Goal: Transaction & Acquisition: Purchase product/service

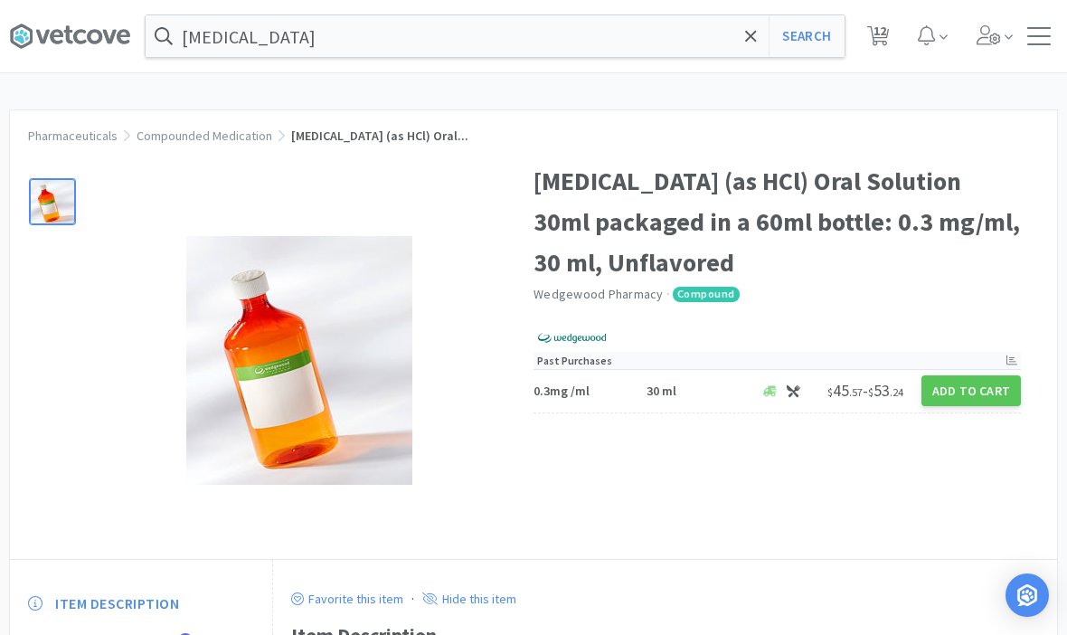
scroll to position [63, 0]
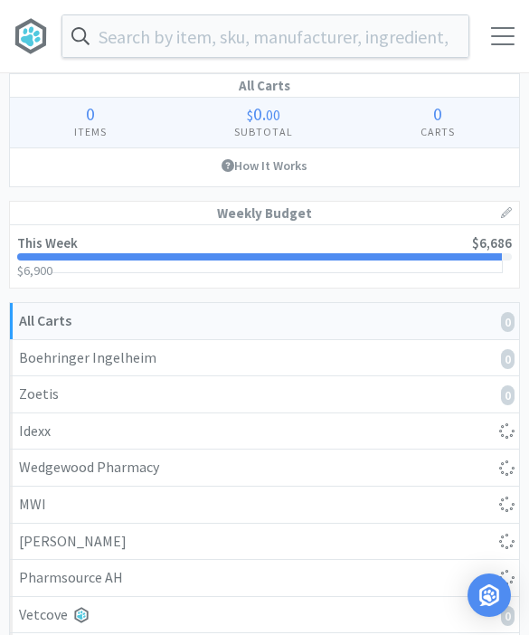
select select "1"
select select "2"
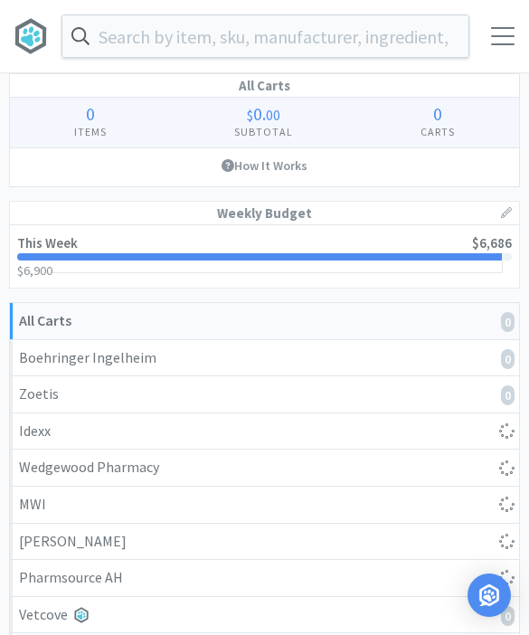
select select "2"
select select "1"
select select "2"
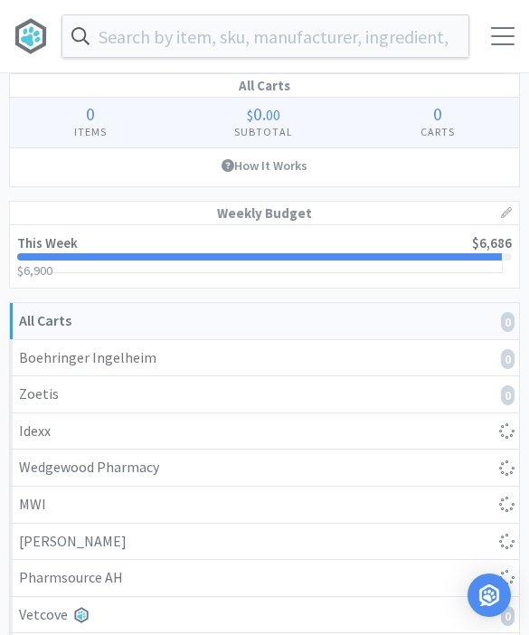
select select "2"
select select "1"
click at [379, 42] on input "text" at bounding box center [265, 36] width 406 height 42
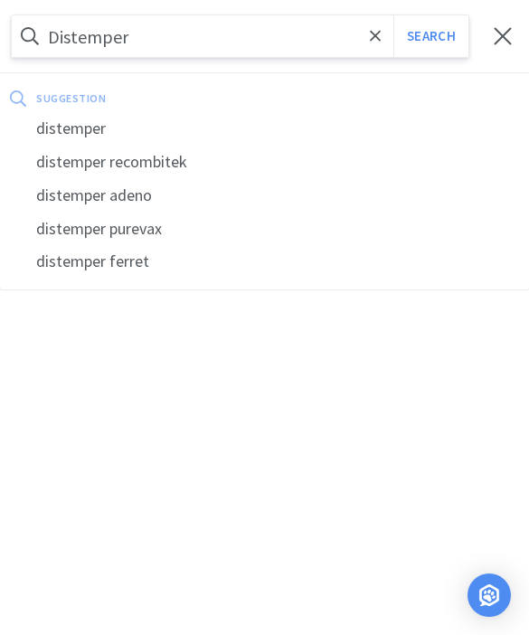
type input "Distemper"
click at [430, 36] on button "Search" at bounding box center [430, 36] width 75 height 42
select select "1"
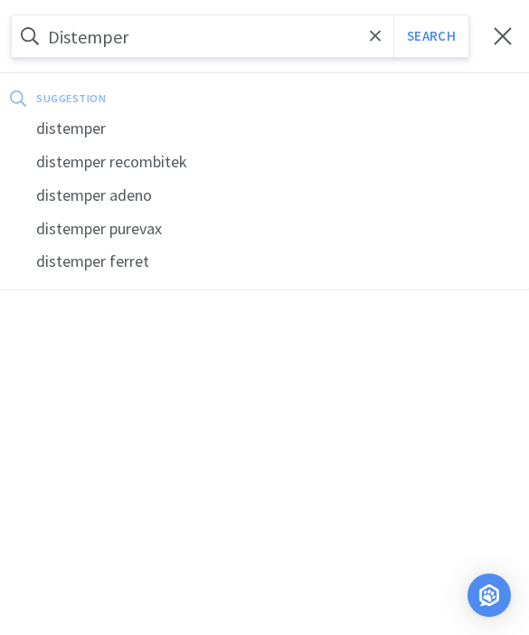
select select "2"
select select "1"
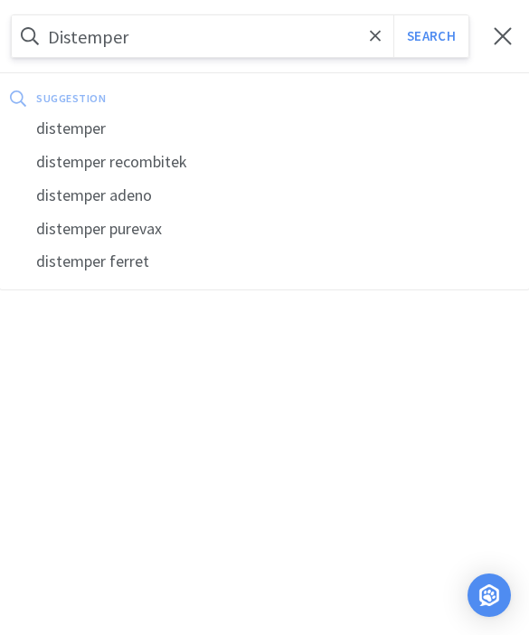
select select "2"
select select "1"
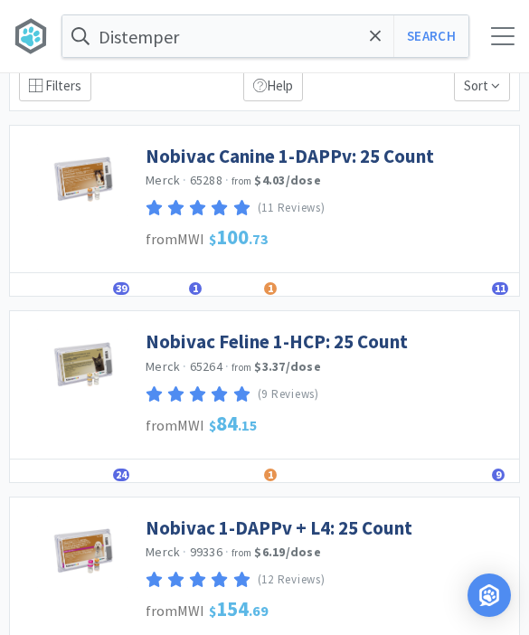
scroll to position [83, 0]
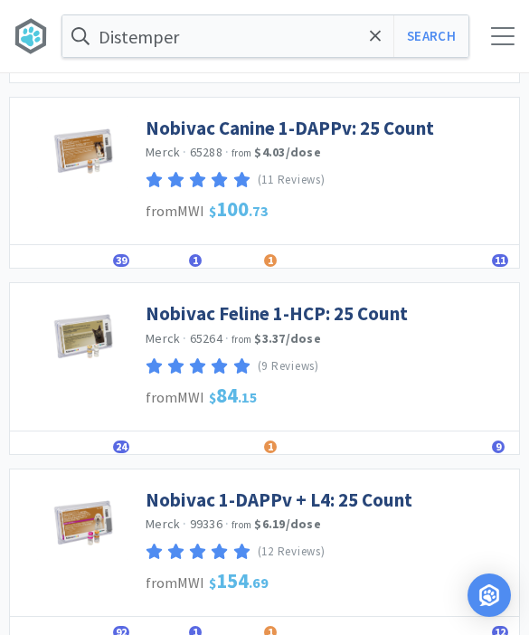
click at [309, 501] on link "Nobivac 1-DAPPv + L4: 25 Count" at bounding box center [279, 499] width 267 height 24
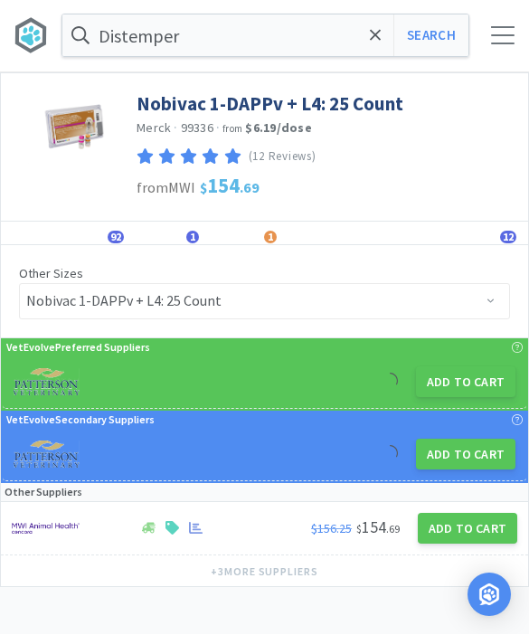
click at [465, 388] on button "Add to Cart" at bounding box center [465, 382] width 99 height 31
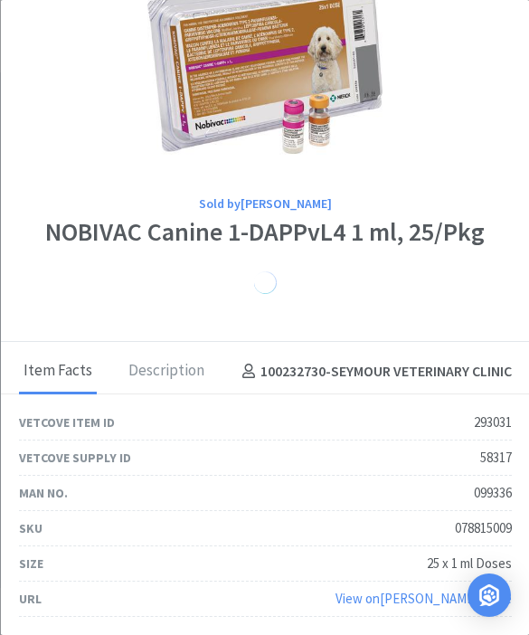
scroll to position [70, 0]
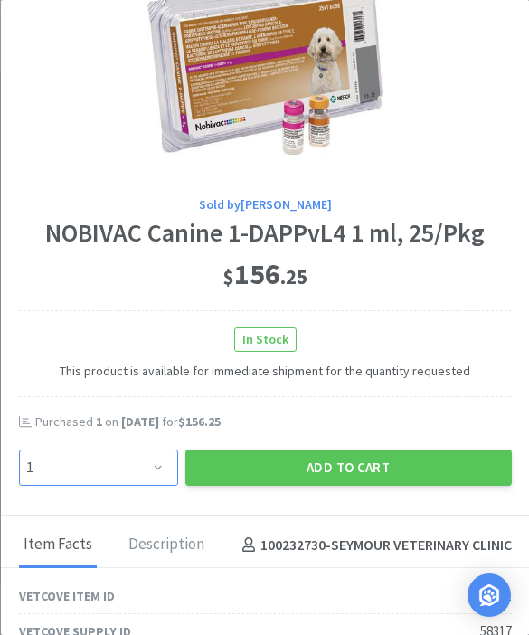
click at [156, 460] on select "Enter Quantity 1 2 3 4 5 6 7 8 9 10 11 12 13 14 15 16 17 18 19 20 Enter Quantity" at bounding box center [97, 467] width 159 height 36
select select "3"
click at [372, 459] on button "Add to Cart" at bounding box center [347, 467] width 326 height 36
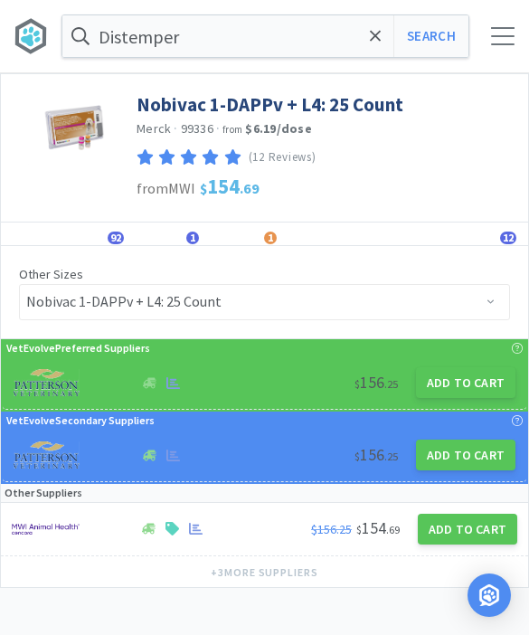
click at [380, 27] on icon at bounding box center [376, 36] width 12 height 18
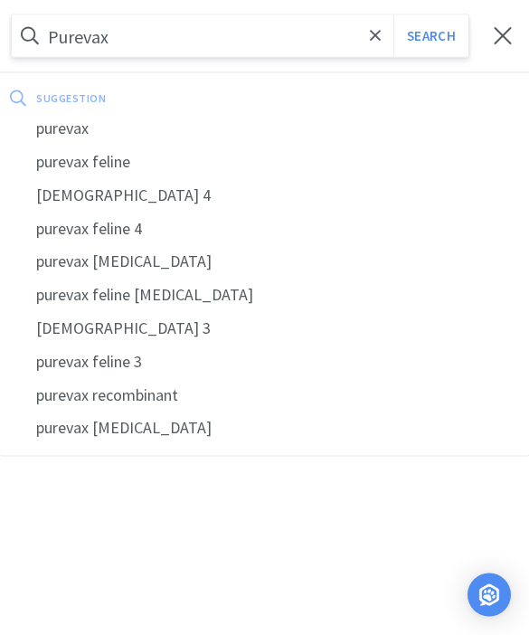
type input "Purevax"
click at [430, 36] on button "Search" at bounding box center [430, 36] width 75 height 42
select select "1"
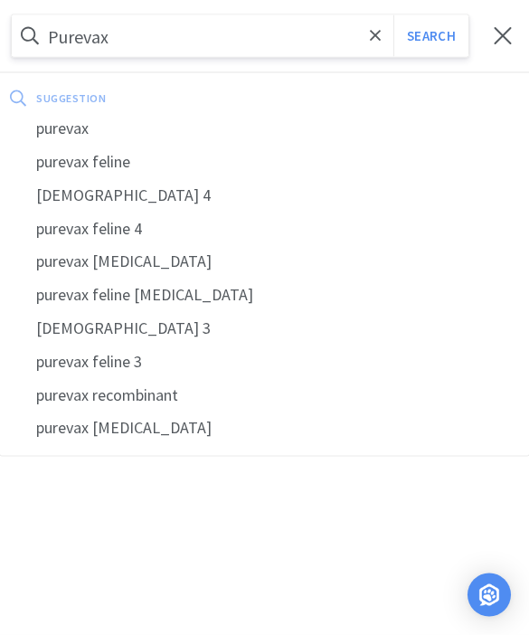
select select "2"
select select "3"
select select "2"
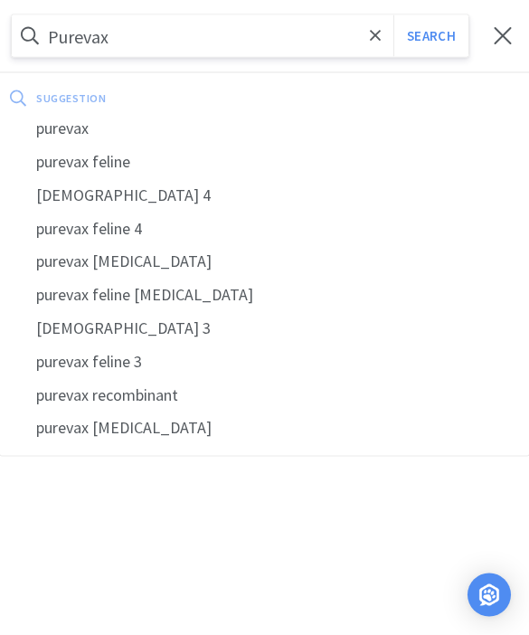
select select "1"
select select "2"
select select "1"
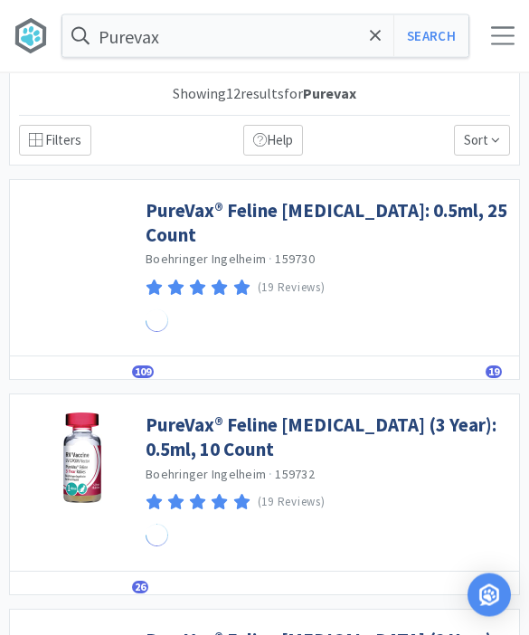
scroll to position [1, 0]
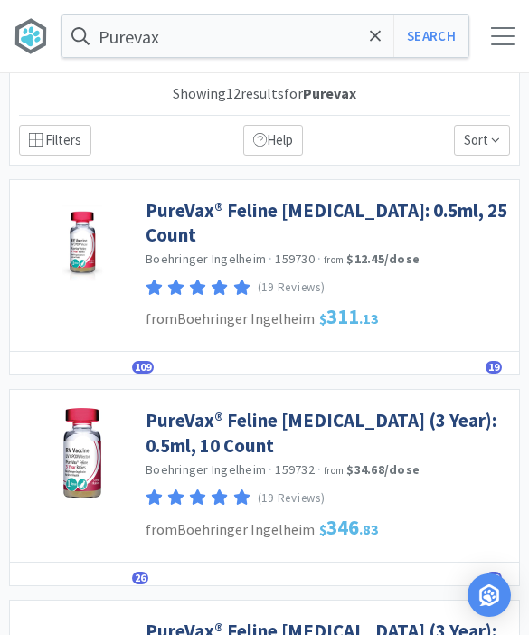
click at [403, 212] on link "PureVax® Feline [MEDICAL_DATA]: 0.5ml, 25 Count" at bounding box center [328, 223] width 364 height 50
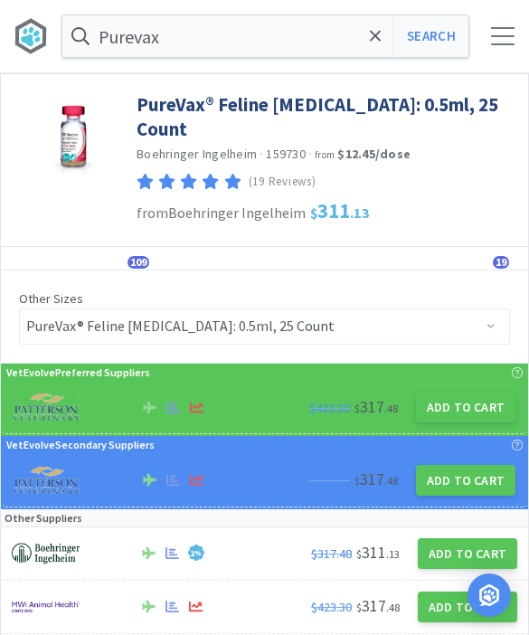
click at [461, 391] on button "Add to Cart" at bounding box center [465, 406] width 99 height 31
select select "1"
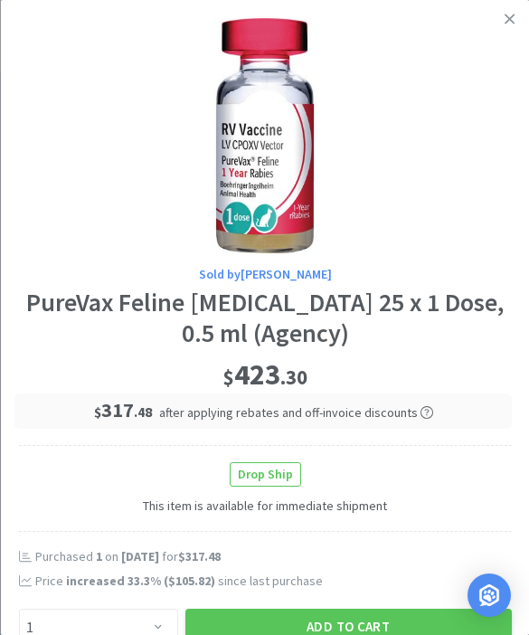
click at [315, 608] on button "Add to Cart" at bounding box center [347, 626] width 326 height 36
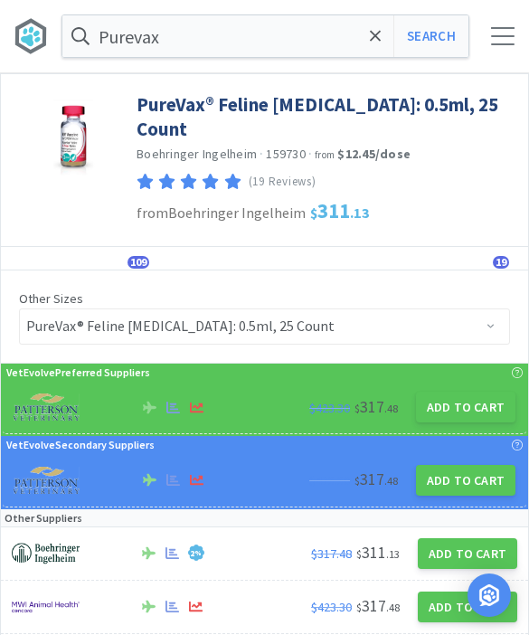
click at [380, 34] on icon at bounding box center [376, 36] width 12 height 18
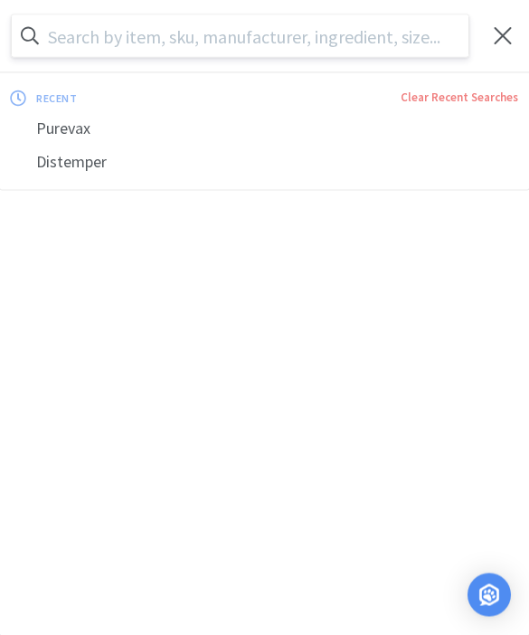
click at [378, 42] on input "text" at bounding box center [240, 36] width 456 height 42
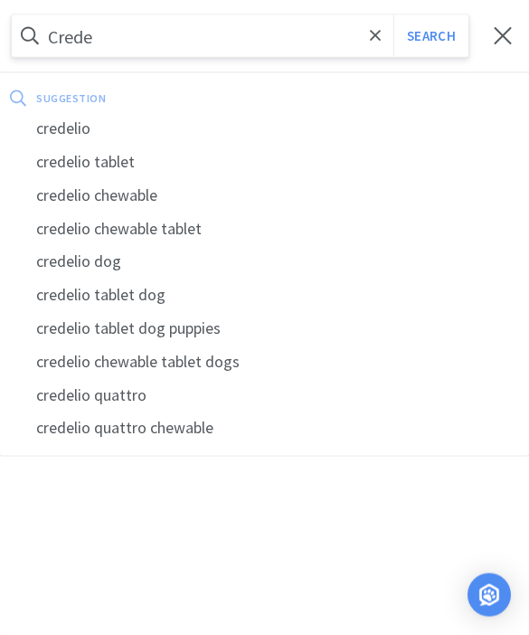
click at [138, 390] on div "credelio quattro" at bounding box center [264, 395] width 529 height 33
type input "credelio quattro"
select select "1"
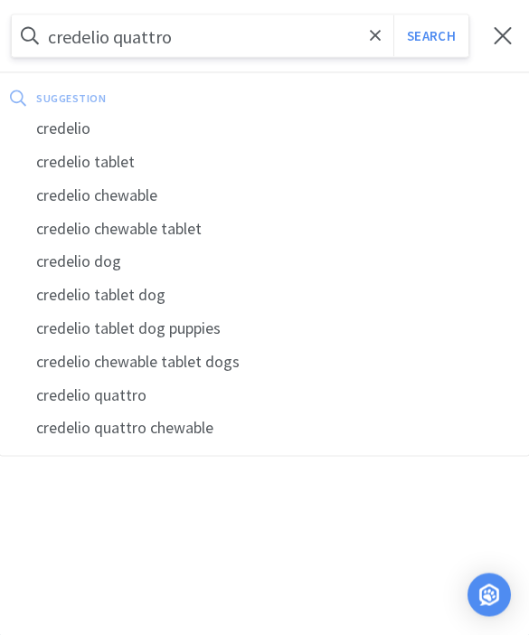
select select "2"
select select "3"
select select "2"
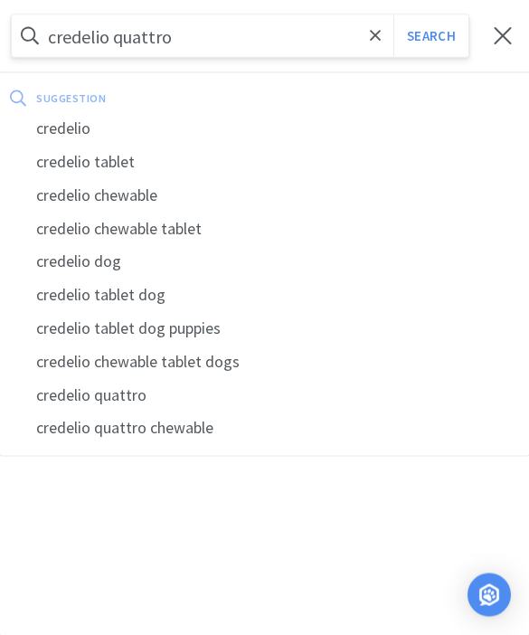
select select "1"
select select "2"
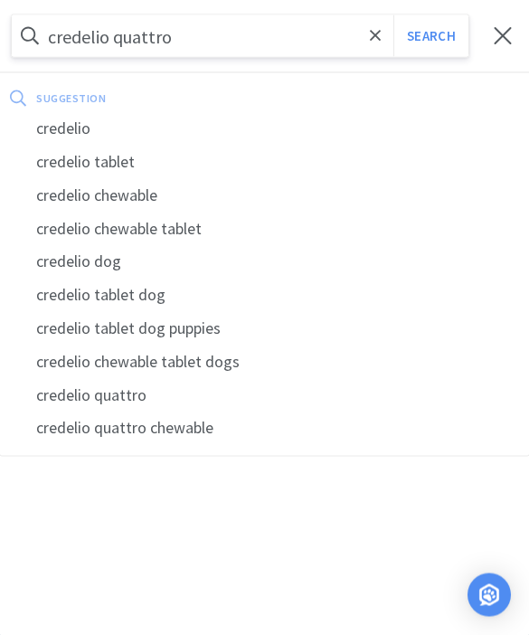
select select "1"
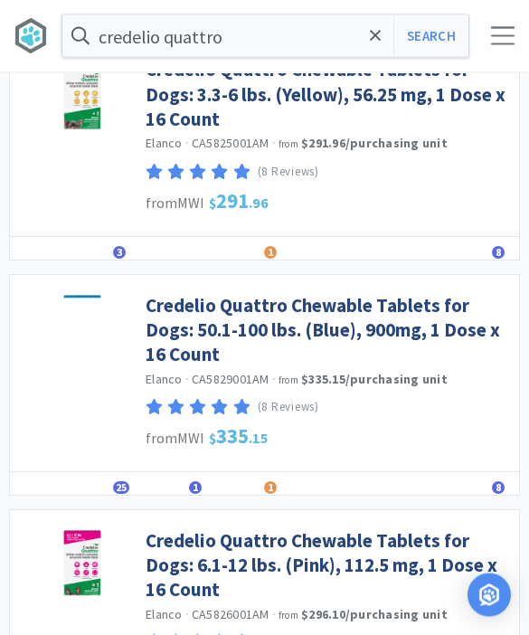
scroll to position [1571, 0]
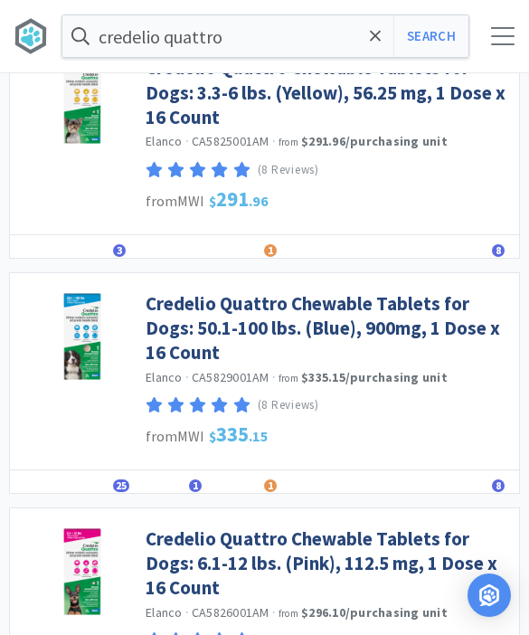
click at [414, 315] on link "Credelio Quattro Chewable Tablets for Dogs: 50.1-100 lbs. (Blue), 900mg, 1 Dose…" at bounding box center [328, 328] width 364 height 74
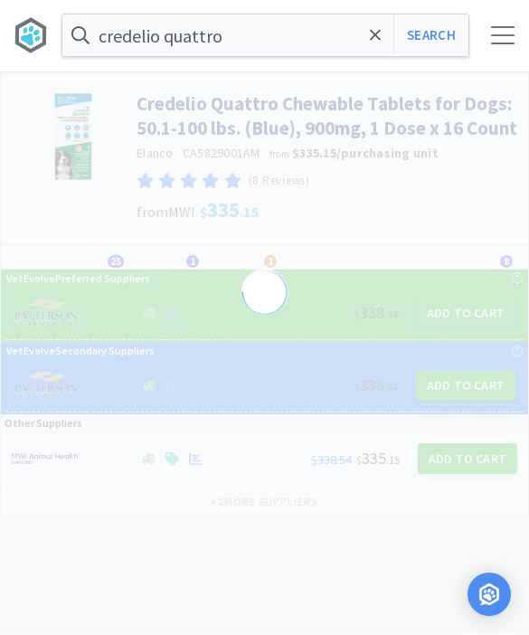
scroll to position [1, 0]
select select "822093"
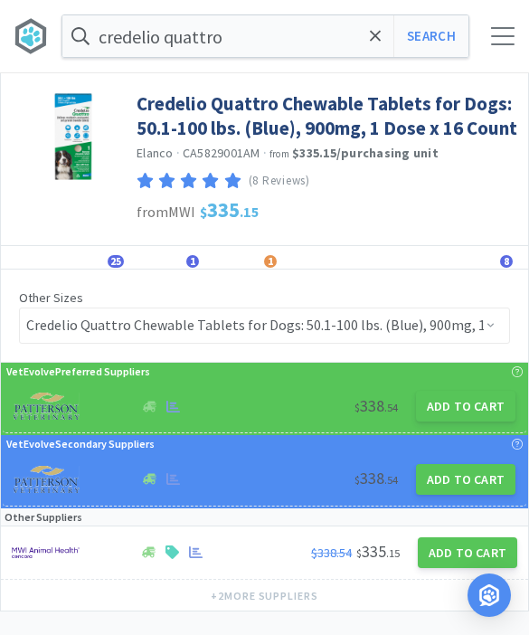
click at [457, 416] on button "Add to Cart" at bounding box center [465, 405] width 99 height 31
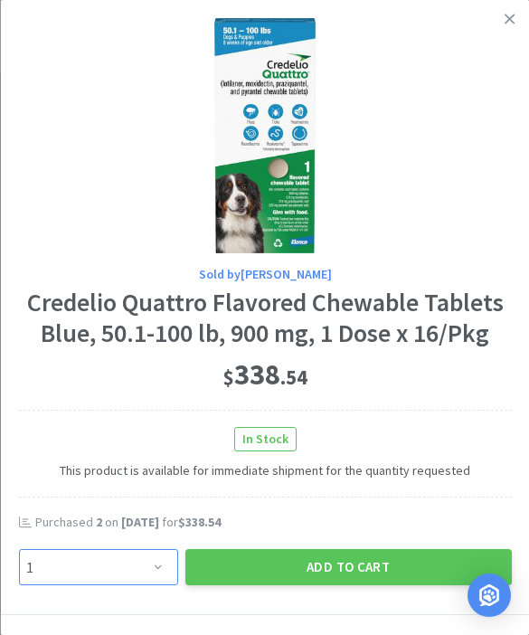
click at [167, 569] on select "Enter Quantity 1 2 3 4 5 6 7 8 9 10 11 12 13 14 15 16 17 18 19 20 Enter Quantity" at bounding box center [97, 567] width 159 height 36
select select "3"
click at [377, 565] on button "Add to Cart" at bounding box center [347, 567] width 326 height 36
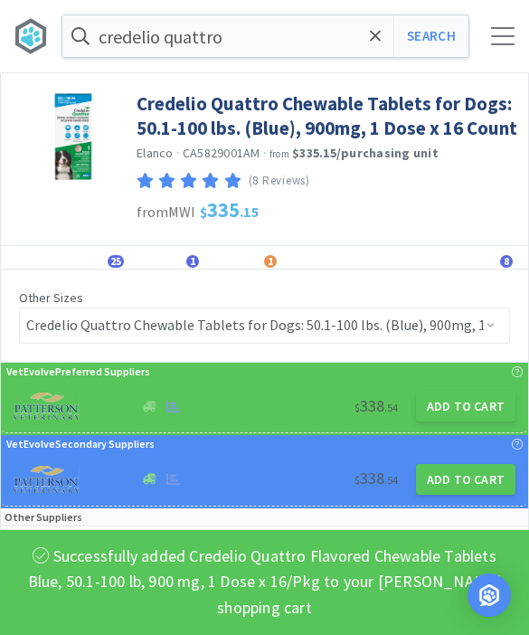
click at [433, 39] on button "Search" at bounding box center [430, 36] width 75 height 42
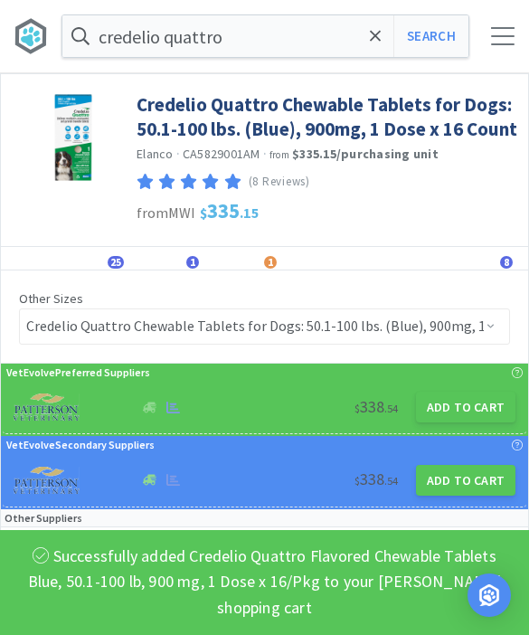
select select "1"
select select "3"
select select "1"
select select "2"
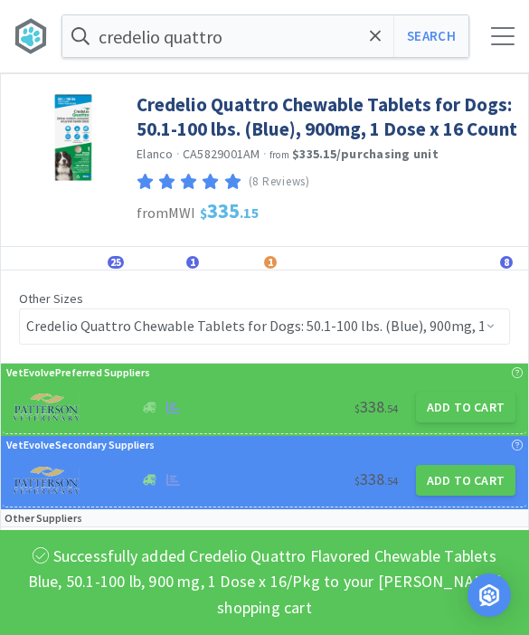
select select "3"
select select "2"
select select "1"
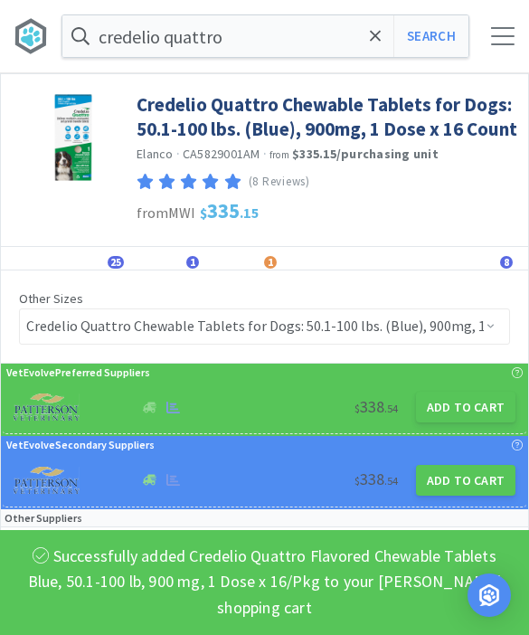
select select "1"
select select "2"
select select "1"
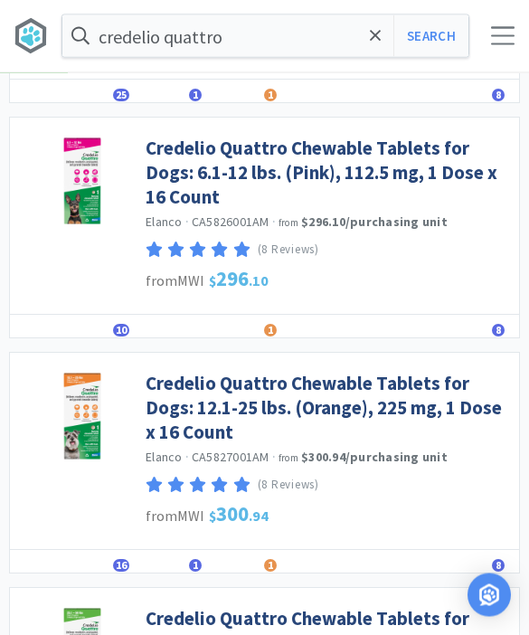
scroll to position [1961, 0]
click at [412, 388] on link "Credelio Quattro Chewable Tablets for Dogs: 12.1-25 lbs. (Orange), 225 mg, 1 Do…" at bounding box center [328, 408] width 364 height 74
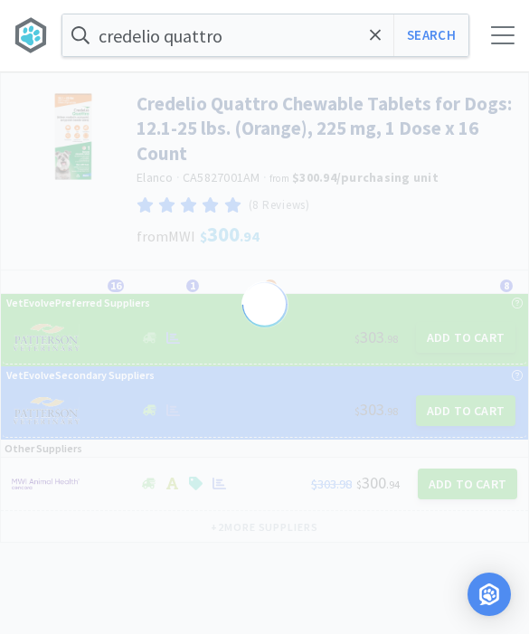
scroll to position [1, 0]
select select "822096"
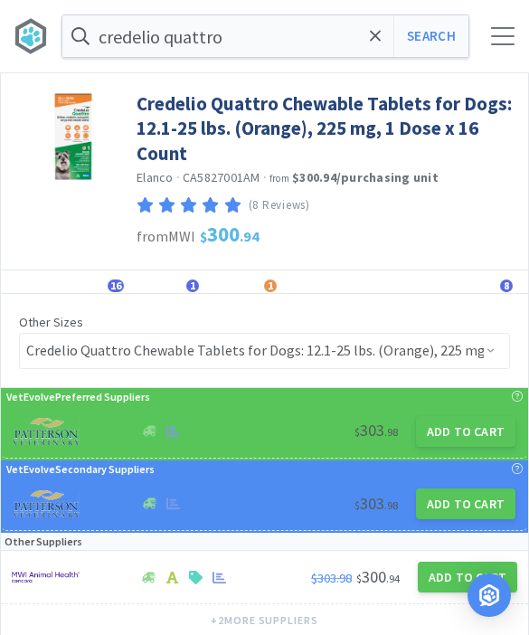
click at [464, 439] on button "Add to Cart" at bounding box center [465, 431] width 99 height 31
select select "1"
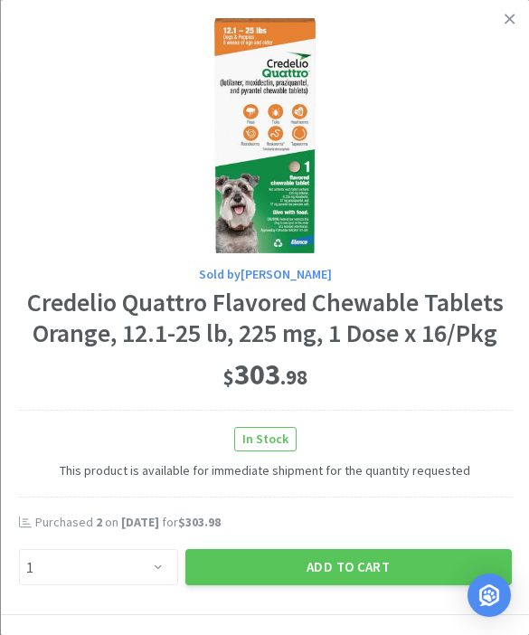
click at [362, 568] on button "Add to Cart" at bounding box center [347, 567] width 326 height 36
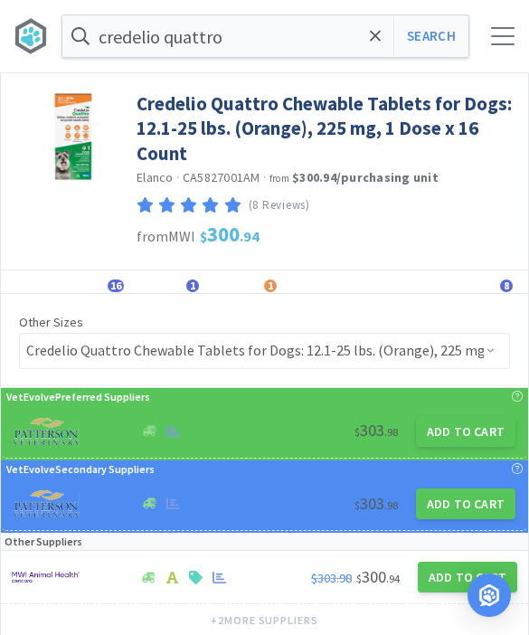
click at [375, 40] on icon at bounding box center [376, 36] width 12 height 18
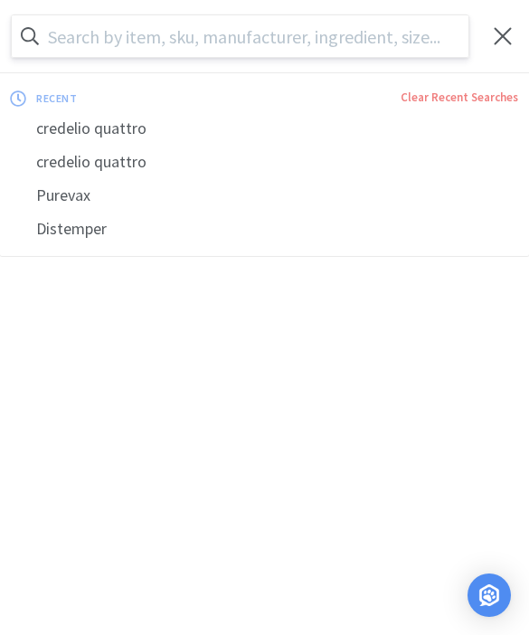
scroll to position [0, 0]
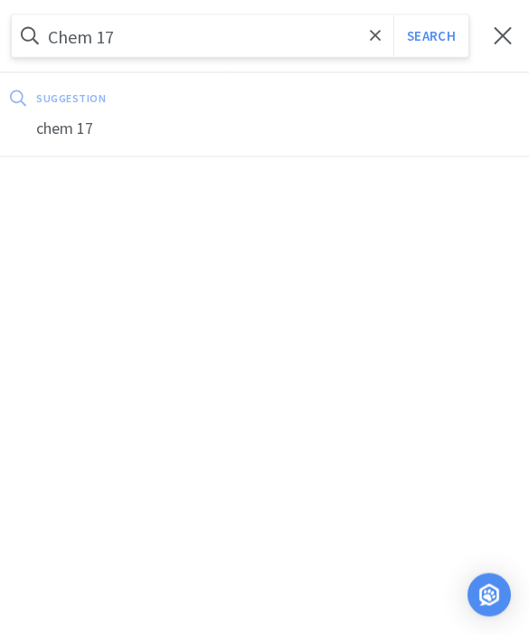
click at [133, 119] on div "chem 17" at bounding box center [264, 128] width 529 height 33
type input "chem 17"
select select "1"
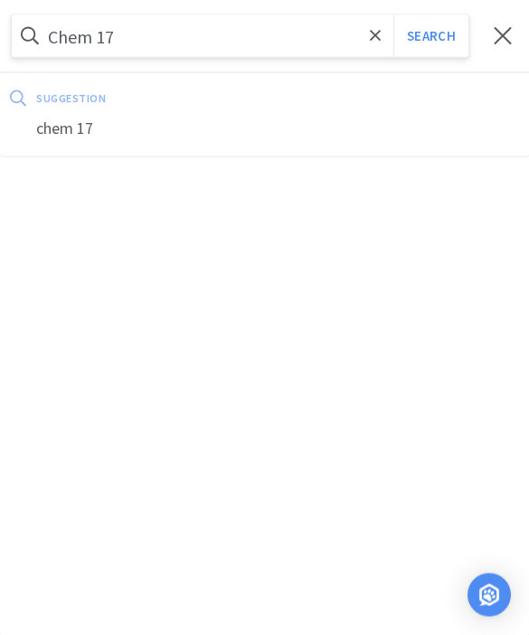
select select "3"
select select "1"
select select "2"
select select "3"
select select "2"
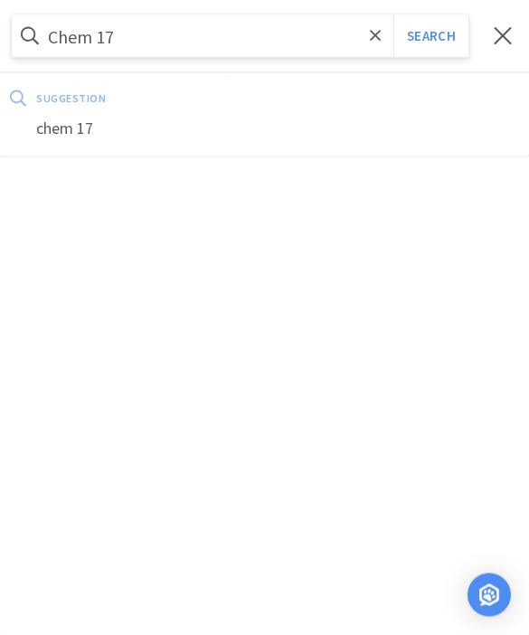
select select "2"
select select "1"
select select "2"
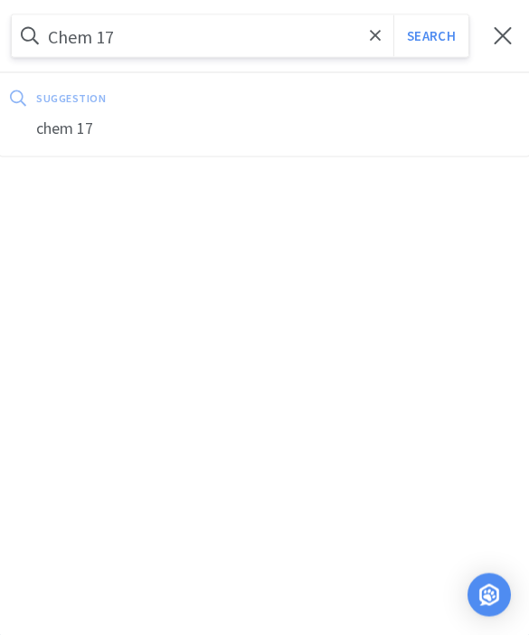
select select "2"
select select "1"
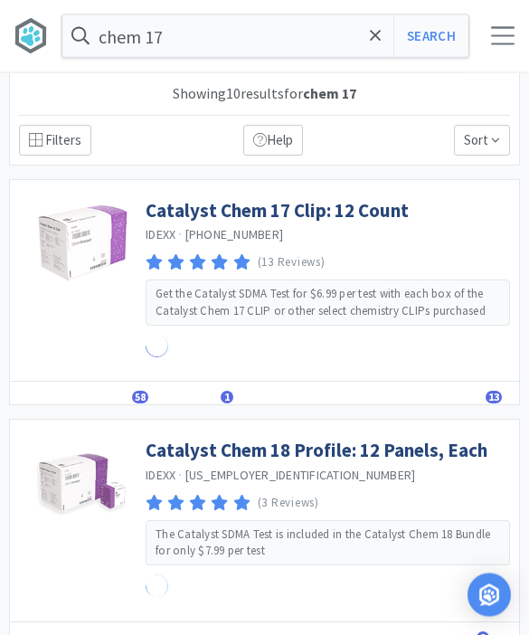
scroll to position [1, 0]
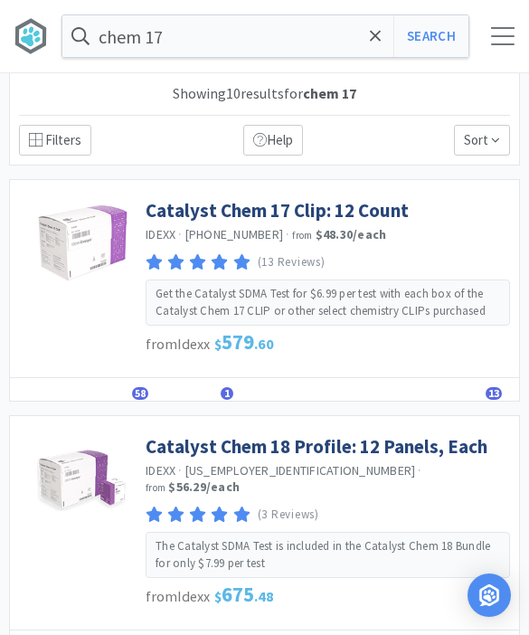
click at [326, 217] on link "Catalyst Chem 17 Clip: 12 Count" at bounding box center [277, 210] width 263 height 24
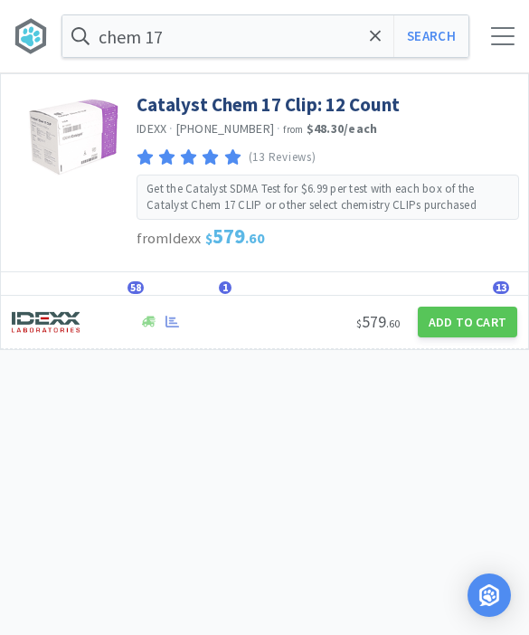
click at [463, 329] on button "Add to Cart" at bounding box center [467, 321] width 99 height 31
select select "1"
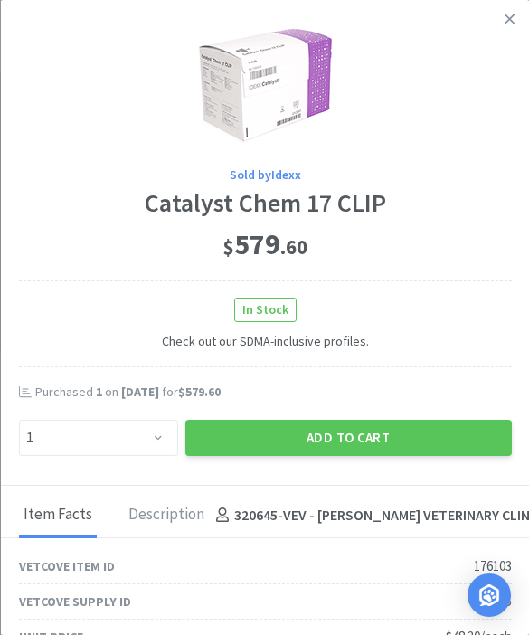
click at [362, 437] on button "Add to Cart" at bounding box center [347, 437] width 326 height 36
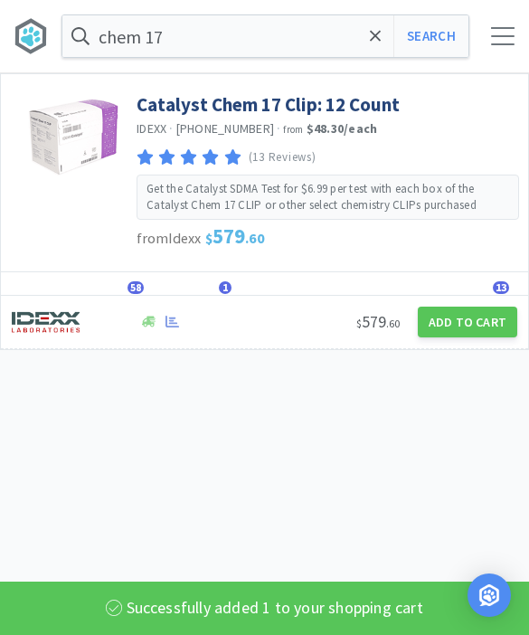
click at [380, 41] on icon at bounding box center [375, 35] width 11 height 11
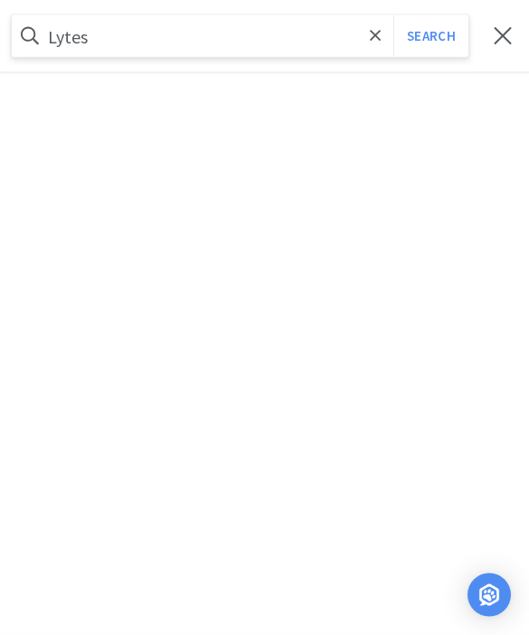
type input "Lytes"
click at [430, 36] on button "Search" at bounding box center [430, 36] width 75 height 42
select select "1"
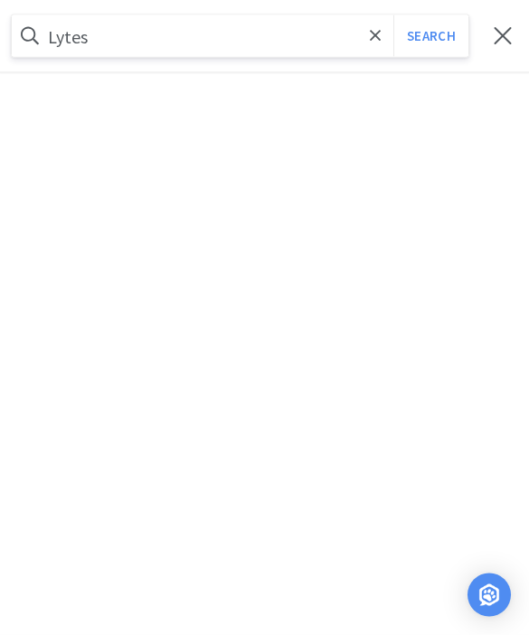
select select "3"
select select "1"
select select "2"
select select "3"
select select "2"
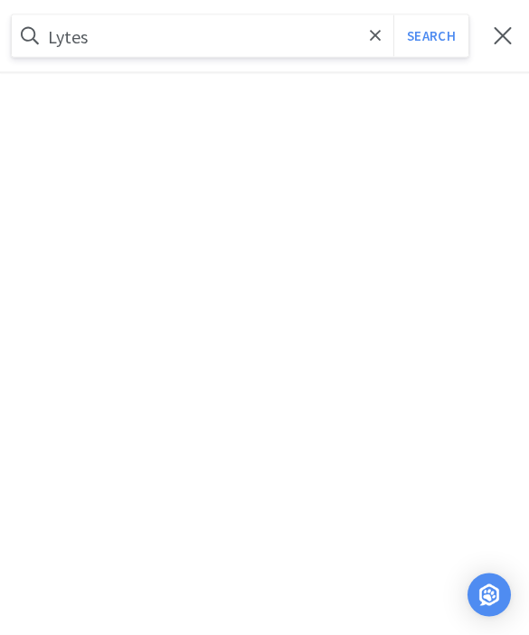
select select "2"
select select "1"
select select "2"
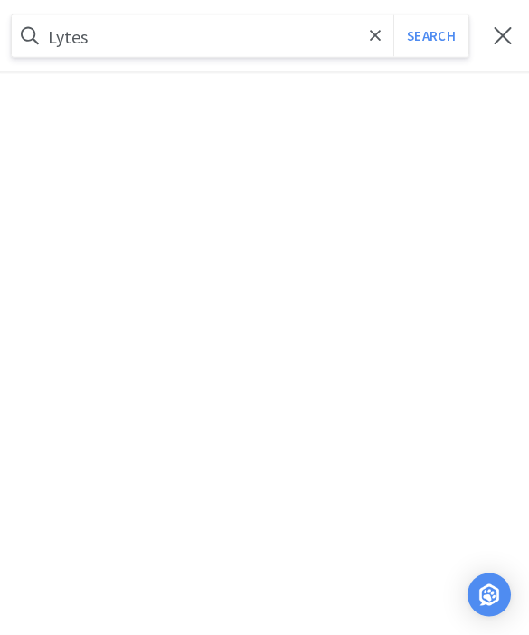
select select "2"
select select "1"
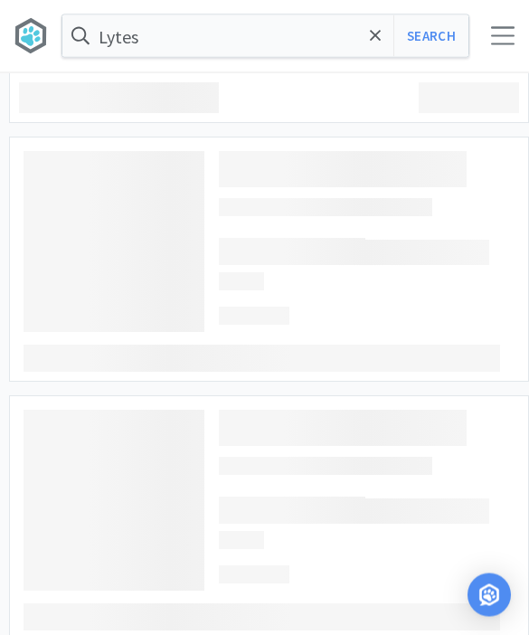
scroll to position [1, 0]
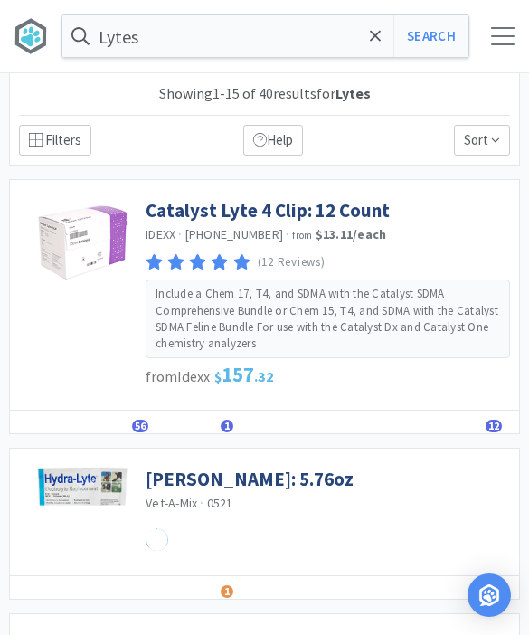
click at [307, 213] on link "Catalyst Lyte 4 Clip: 12 Count" at bounding box center [268, 210] width 244 height 24
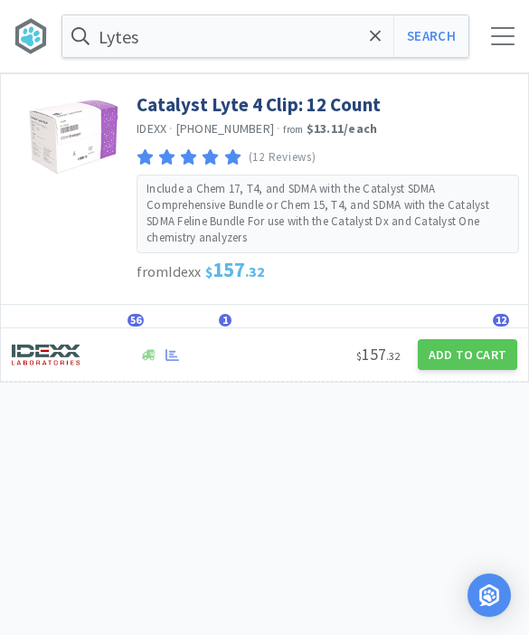
click at [473, 352] on button "Add to Cart" at bounding box center [467, 354] width 99 height 31
select select "1"
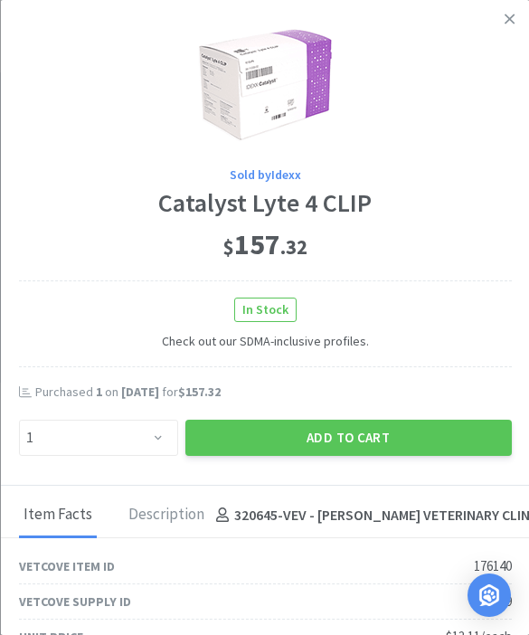
click at [363, 424] on button "Add to Cart" at bounding box center [347, 437] width 326 height 36
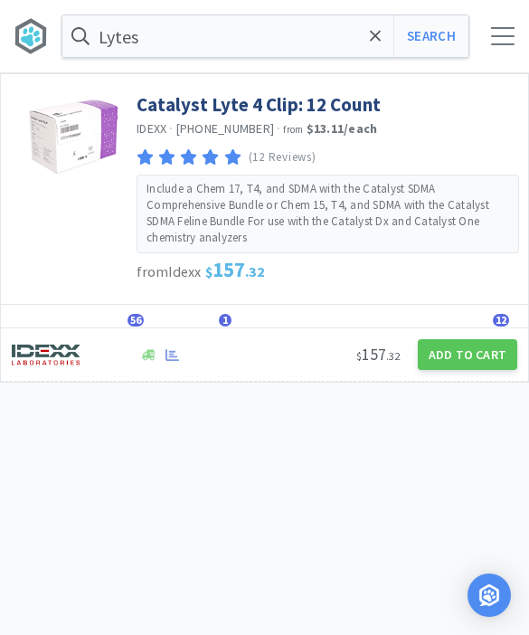
click at [383, 29] on span at bounding box center [375, 36] width 21 height 38
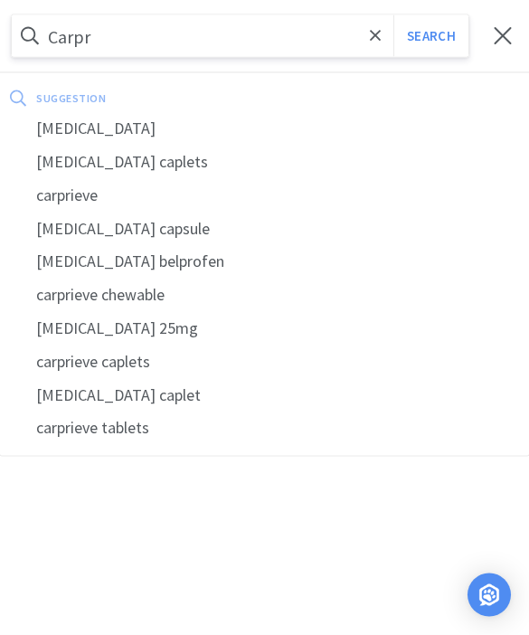
click at [127, 125] on div "carprofen" at bounding box center [264, 128] width 529 height 33
type input "carprofen"
select select "1"
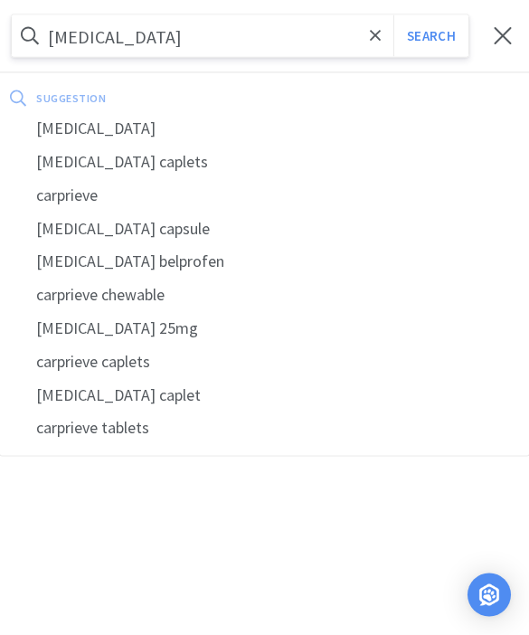
select select "3"
select select "1"
select select "2"
select select "3"
select select "2"
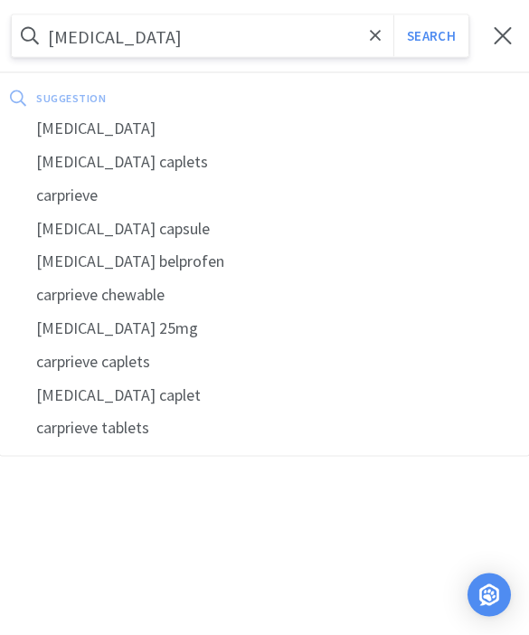
select select "2"
select select "1"
select select "2"
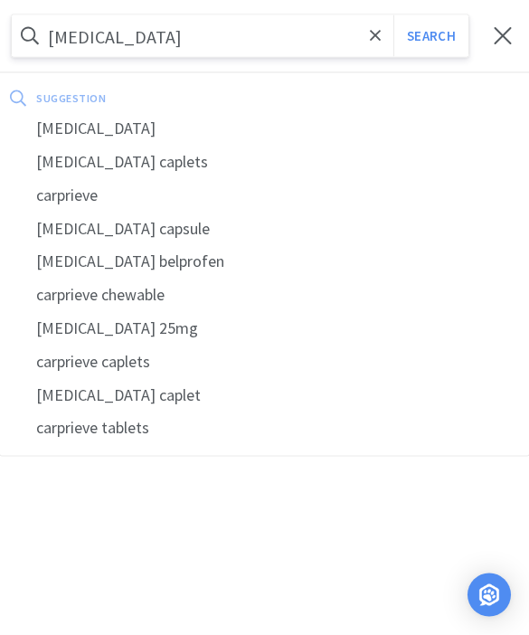
select select "2"
select select "1"
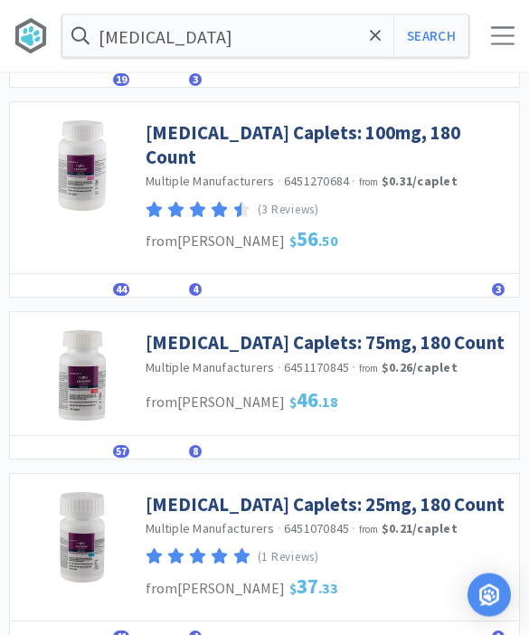
scroll to position [992, 0]
click at [373, 492] on link "Carprofen Caplets: 25mg, 180 Count" at bounding box center [325, 504] width 359 height 24
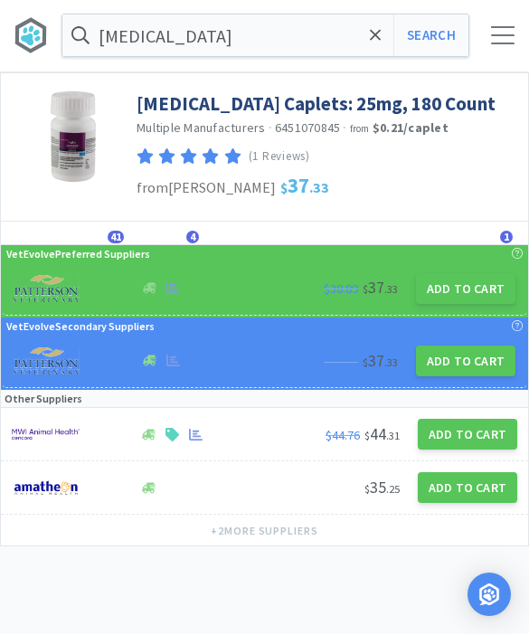
click at [470, 298] on button "Add to Cart" at bounding box center [465, 289] width 99 height 31
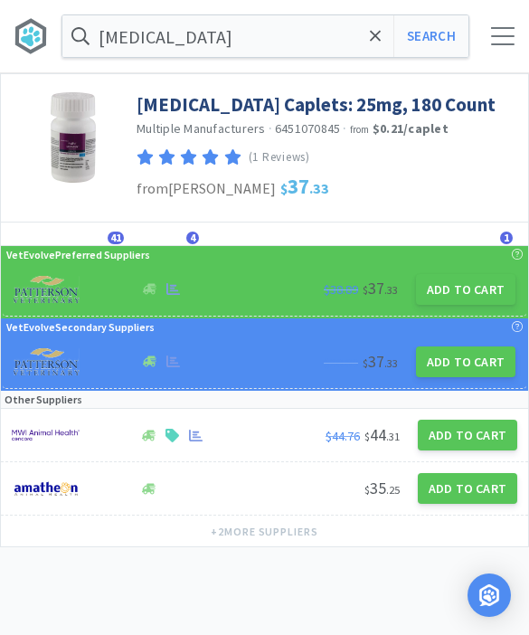
select select "1"
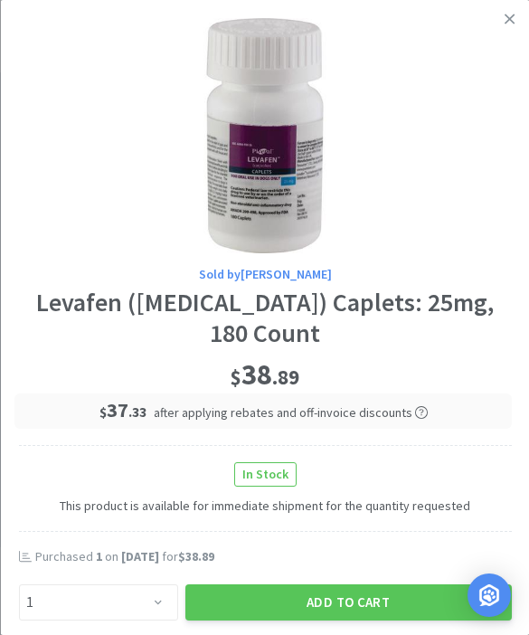
click at [368, 584] on button "Add to Cart" at bounding box center [347, 602] width 326 height 36
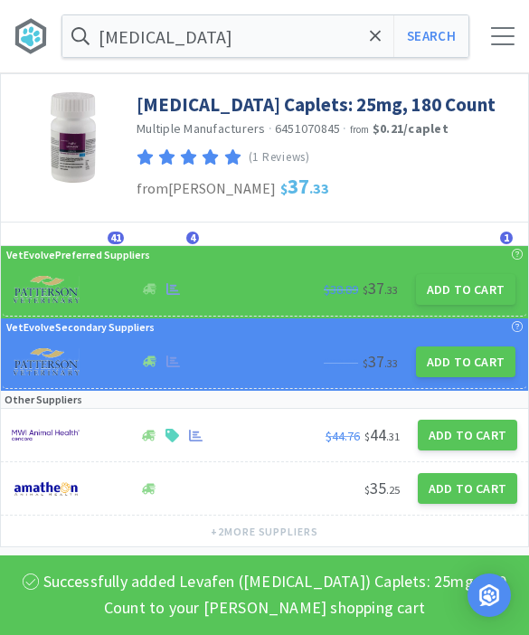
select select "1"
select select "3"
select select "1"
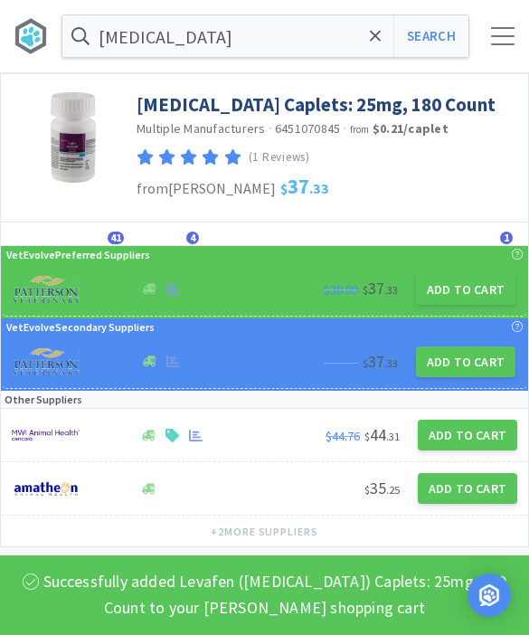
select select "2"
select select "1"
select select "3"
select select "2"
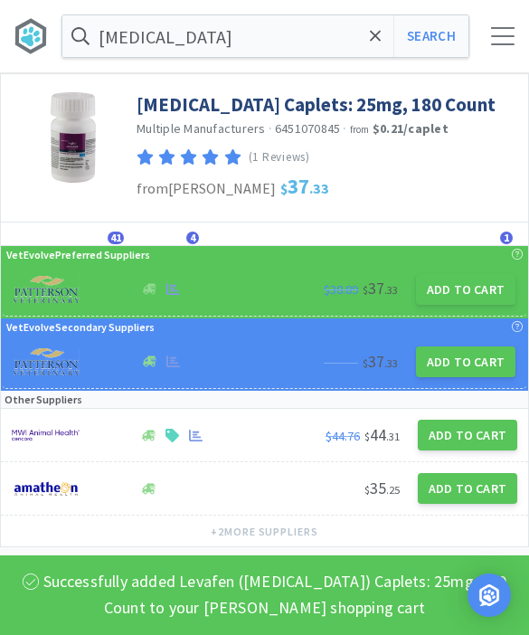
select select "2"
select select "1"
select select "2"
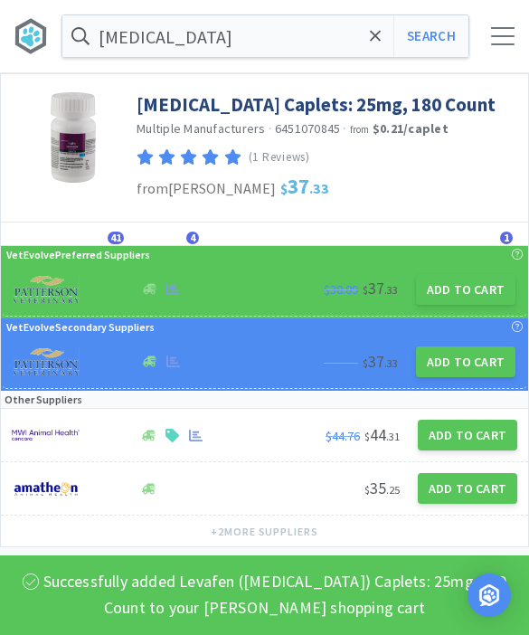
select select "2"
select select "1"
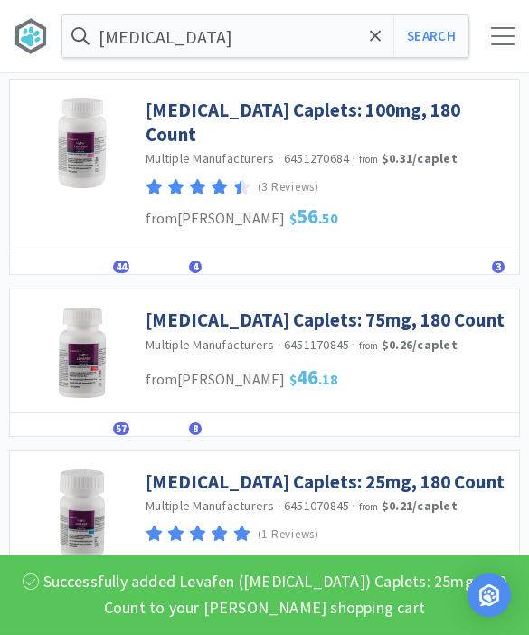
scroll to position [1016, 0]
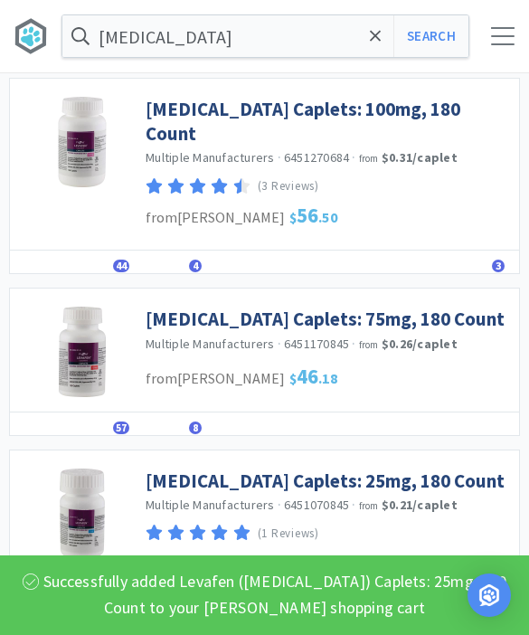
click at [381, 306] on link "Carprofen Caplets: 75mg, 180 Count" at bounding box center [325, 318] width 359 height 24
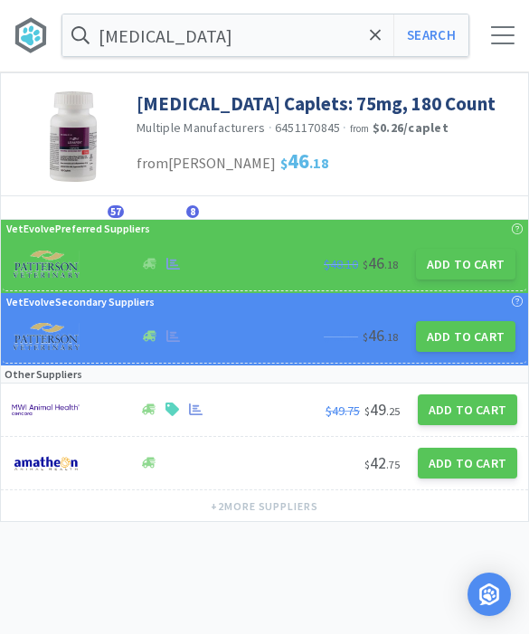
click at [475, 277] on button "Add to Cart" at bounding box center [465, 264] width 99 height 31
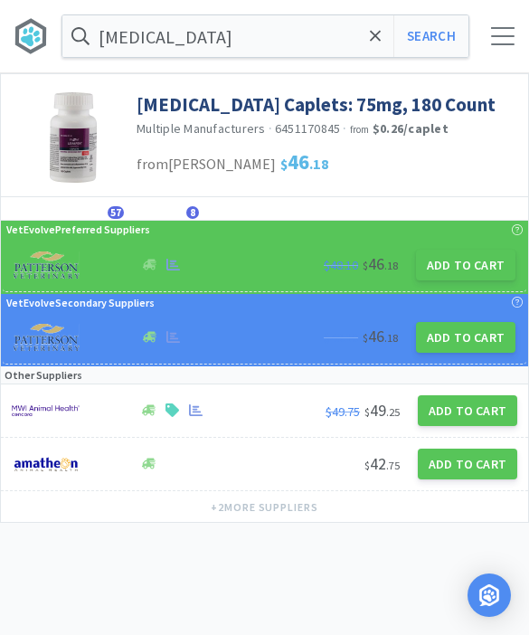
select select "1"
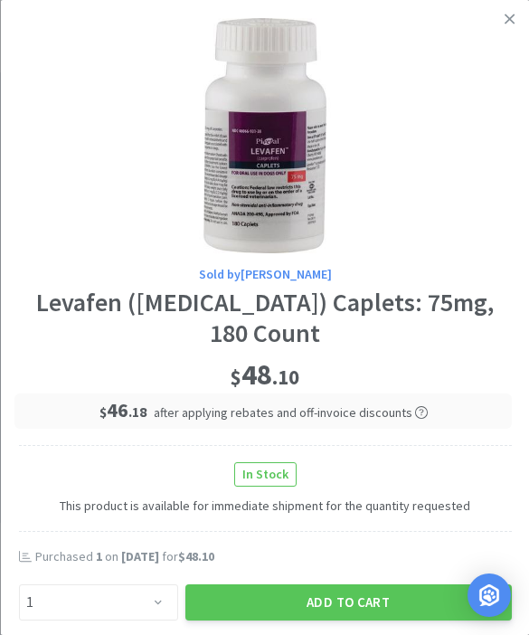
click at [344, 591] on button "Add to Cart" at bounding box center [347, 602] width 326 height 36
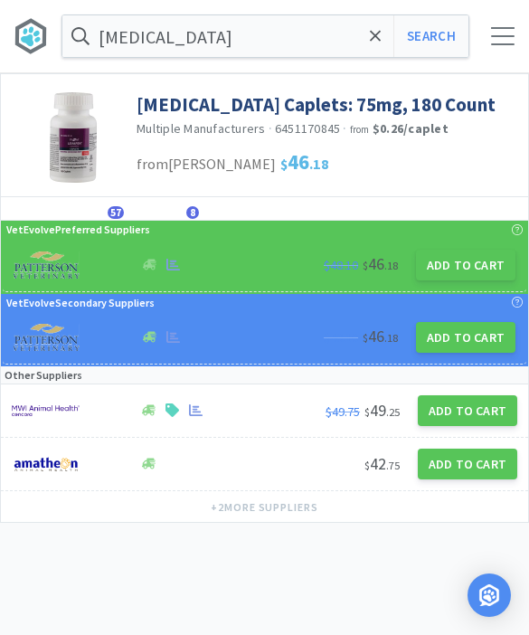
click at [380, 30] on icon at bounding box center [376, 36] width 12 height 18
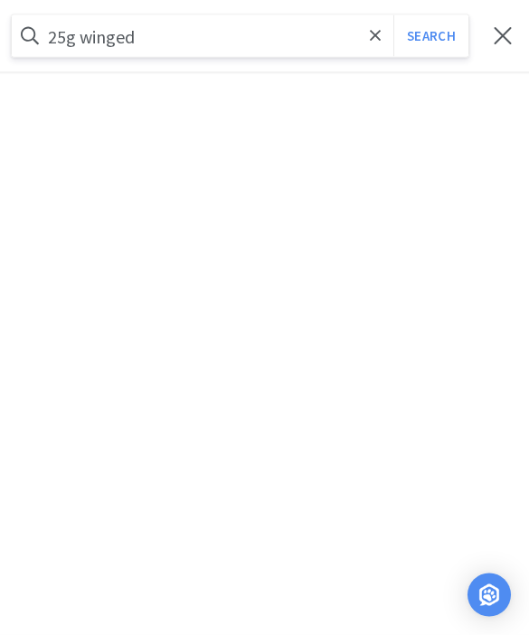
type input "25g winged"
click at [430, 36] on button "Search" at bounding box center [430, 36] width 75 height 42
select select "1"
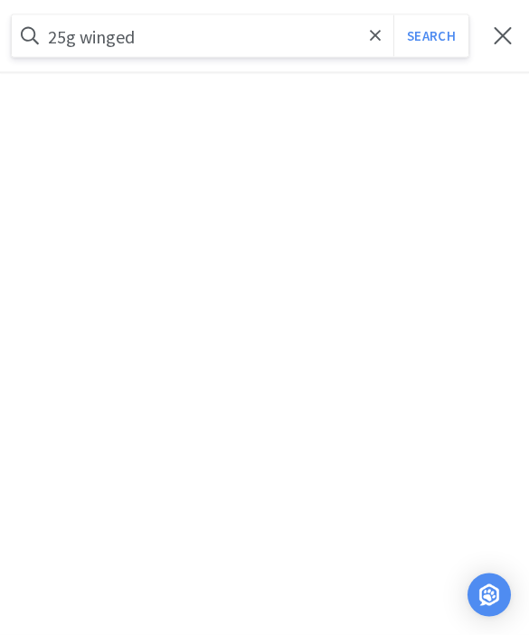
select select "3"
select select "1"
select select "2"
select select "1"
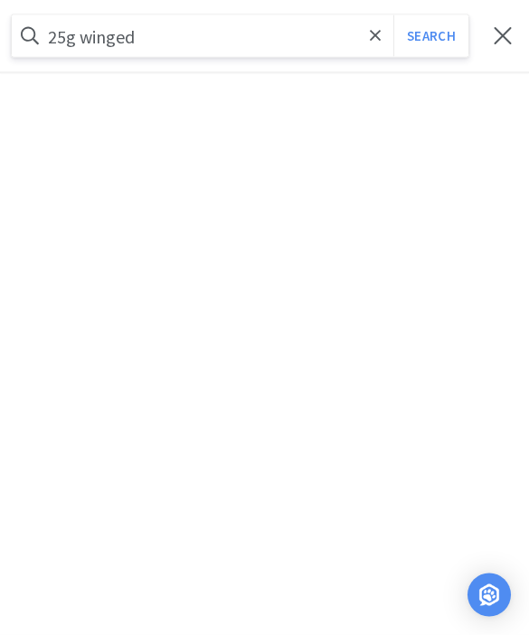
select select "3"
select select "2"
select select "1"
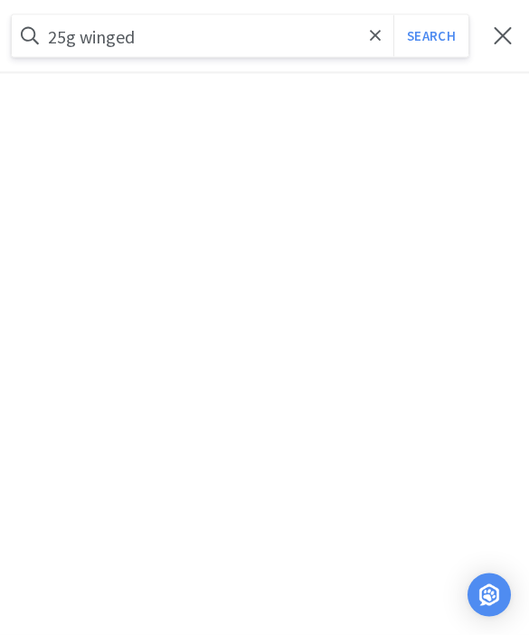
select select "1"
select select "2"
select select "1"
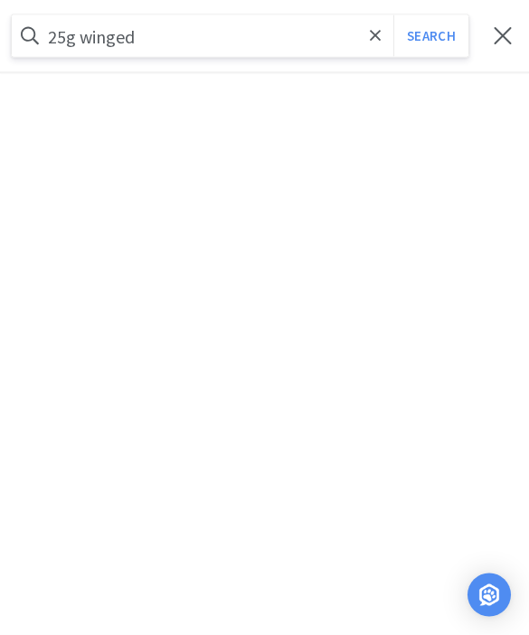
select select "1"
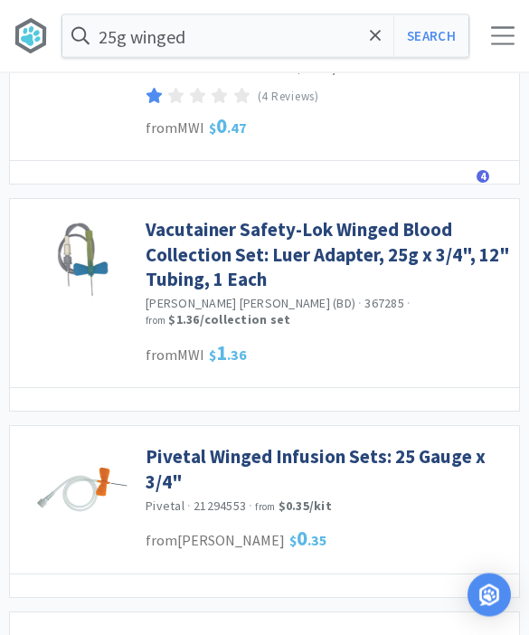
scroll to position [402, 0]
click at [376, 453] on link "Pivetal Winged Infusion Sets: 25 Gauge x 3/4"" at bounding box center [328, 469] width 364 height 50
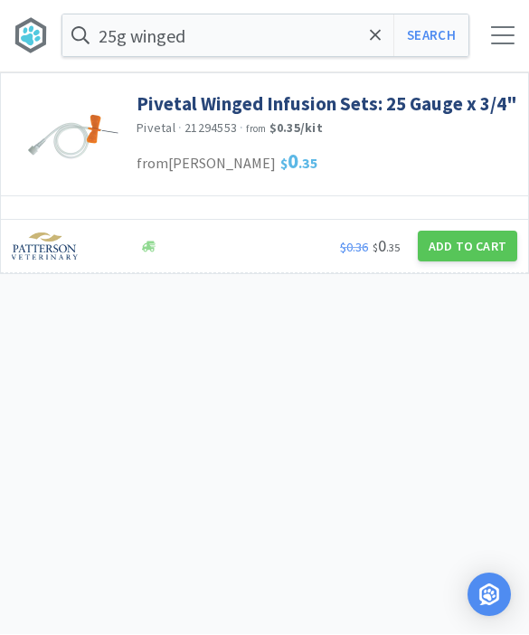
click at [473, 253] on button "Add to Cart" at bounding box center [467, 246] width 99 height 31
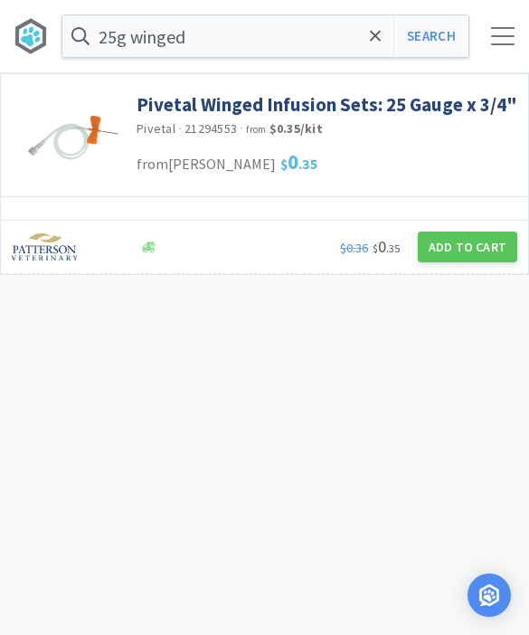
select select "1"
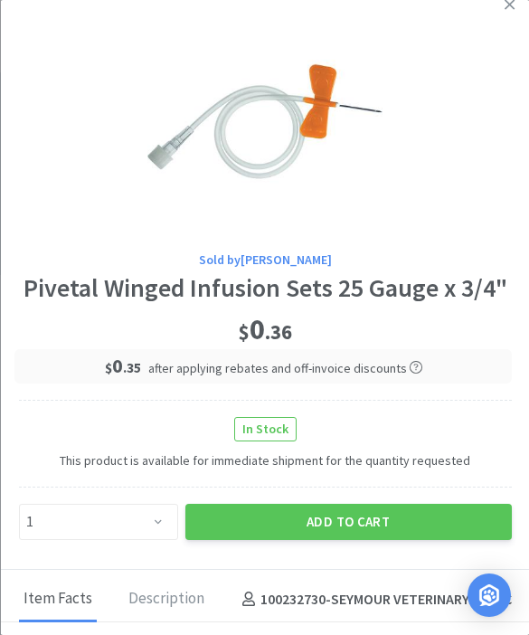
scroll to position [10, 0]
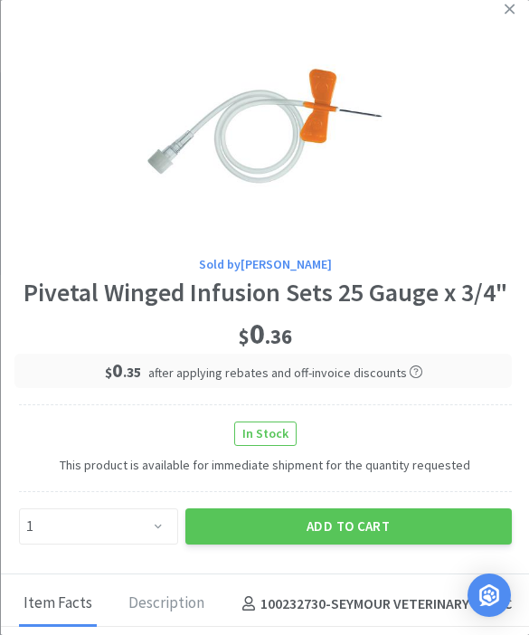
select select "1"
select select "3"
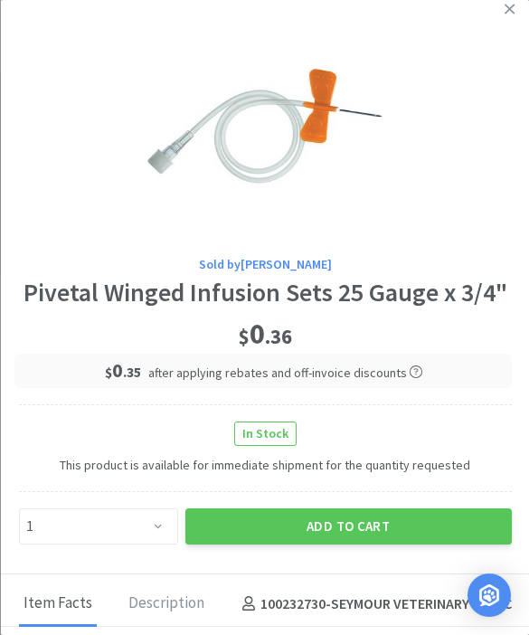
select select "1"
select select "2"
select select "1"
select select "3"
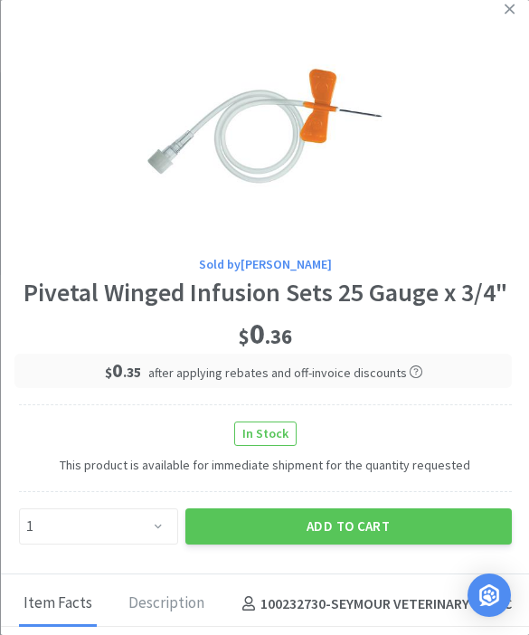
select select "2"
select select "1"
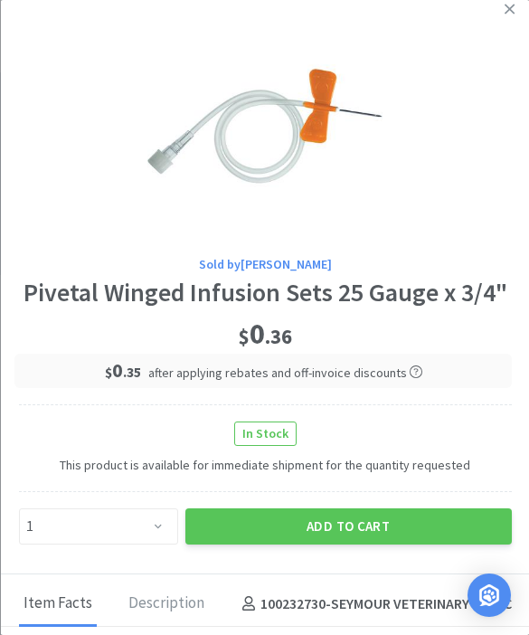
select select "2"
select select "1"
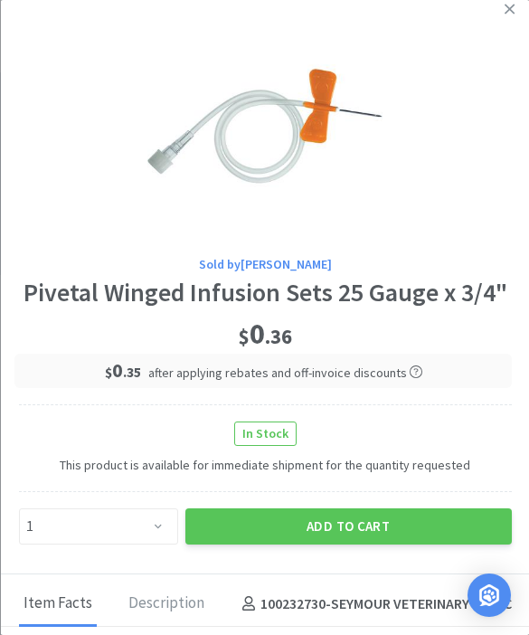
select select "1"
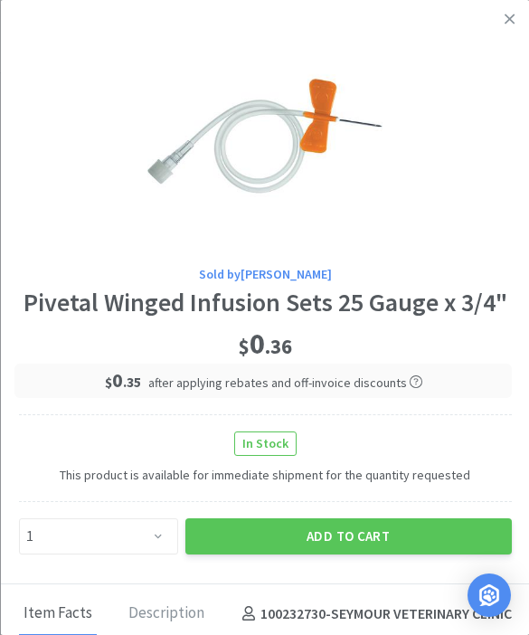
scroll to position [466, 0]
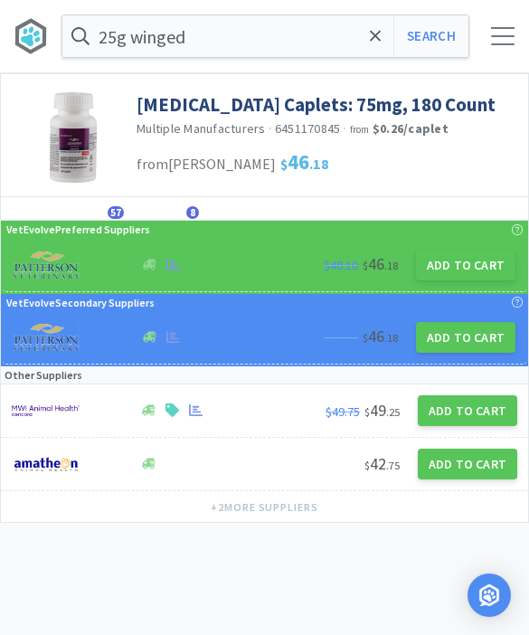
click at [442, 44] on button "Search" at bounding box center [430, 36] width 75 height 42
select select "1"
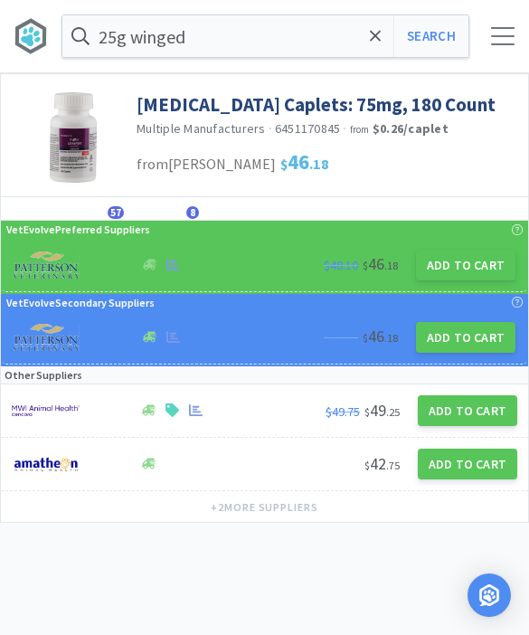
select select "3"
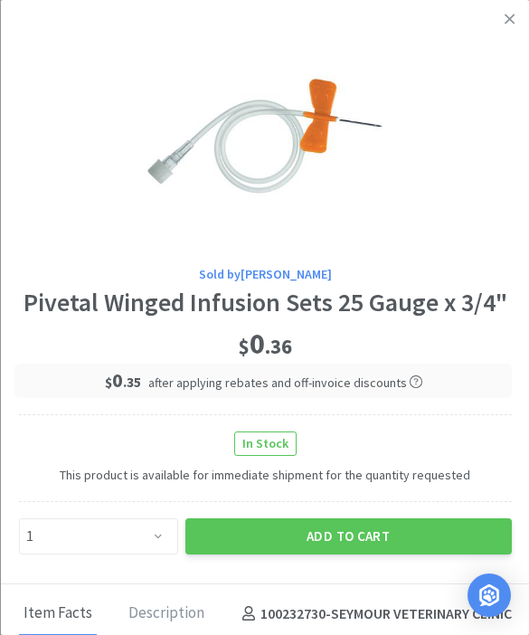
click at [502, 28] on link at bounding box center [510, 19] width 32 height 39
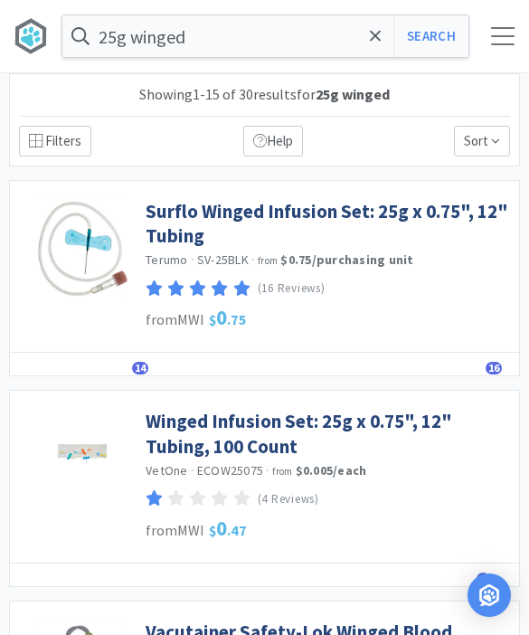
click at [399, 206] on link "Surflo Winged Infusion Set: 25g x 0.75", 12" Tubing" at bounding box center [328, 224] width 364 height 50
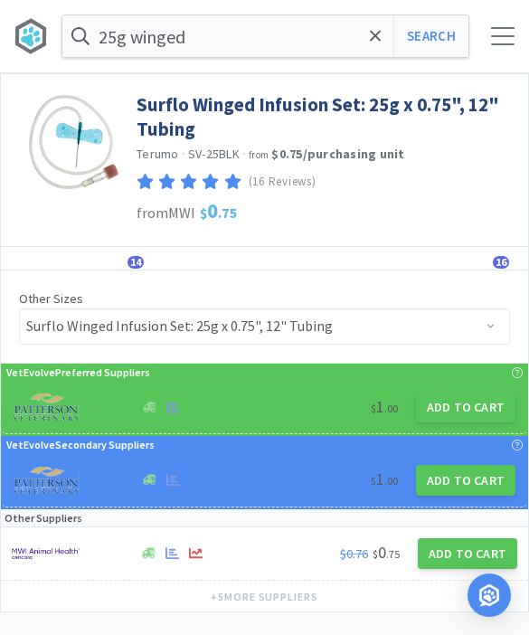
click at [468, 408] on button "Add to Cart" at bounding box center [465, 406] width 99 height 31
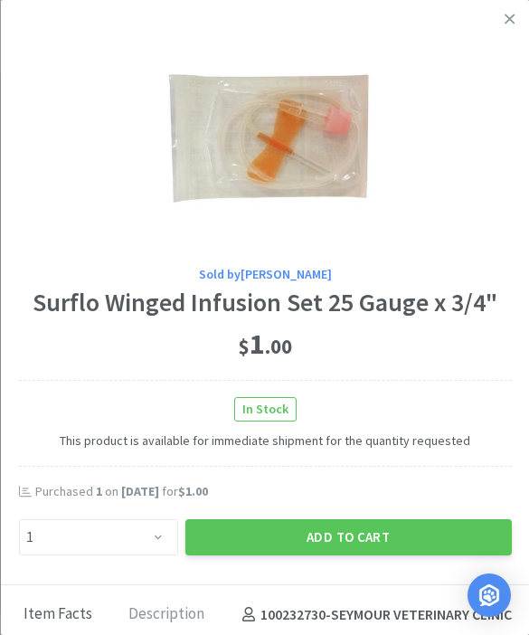
click at [504, 21] on icon at bounding box center [509, 19] width 10 height 16
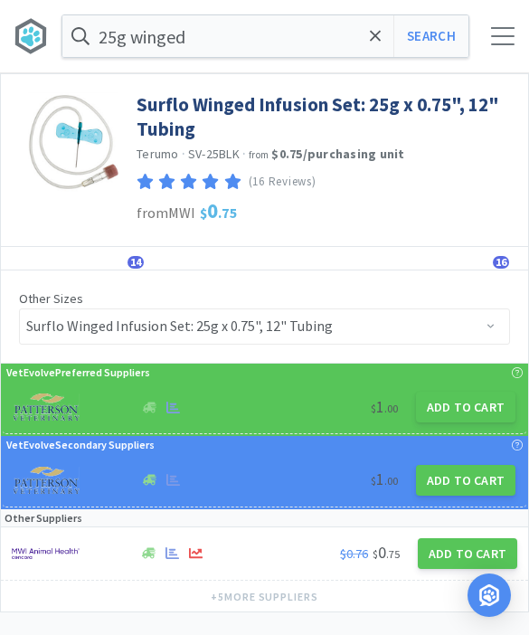
click at [140, 266] on span "14" at bounding box center [135, 262] width 16 height 13
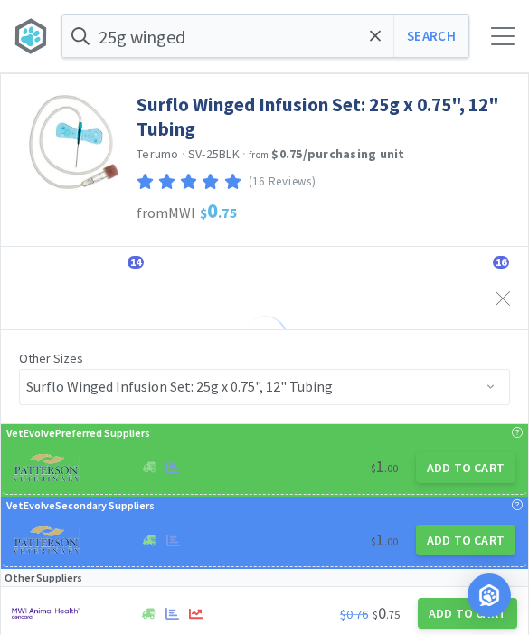
click at [139, 261] on span "14" at bounding box center [135, 262] width 16 height 13
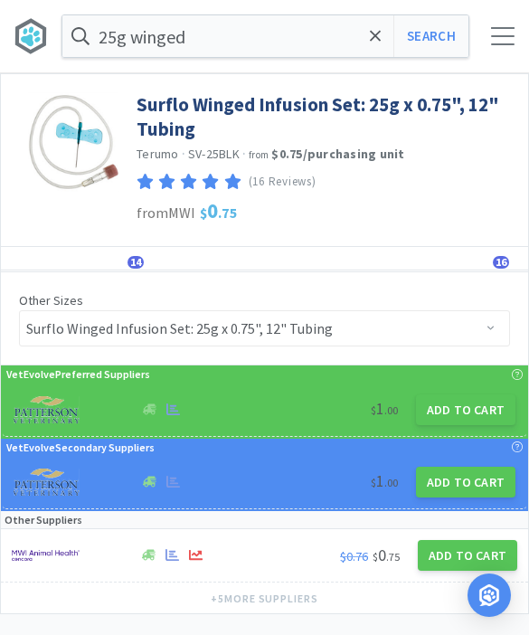
click at [143, 253] on div "Details Orders 14 Lists Track Notes Reviews 16" at bounding box center [264, 259] width 527 height 24
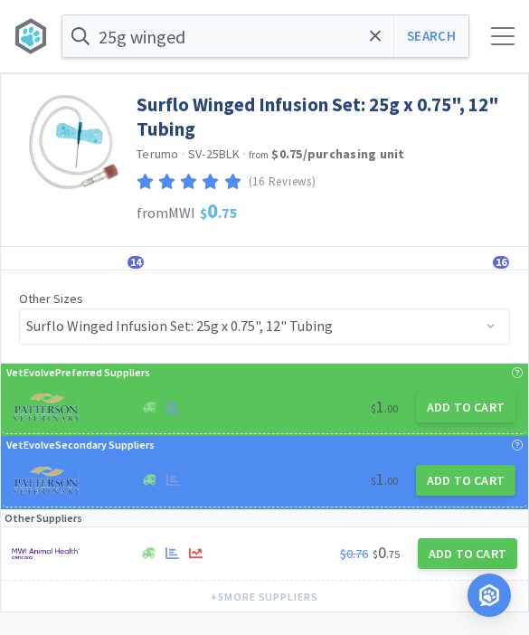
click at [137, 261] on span "14" at bounding box center [135, 262] width 16 height 13
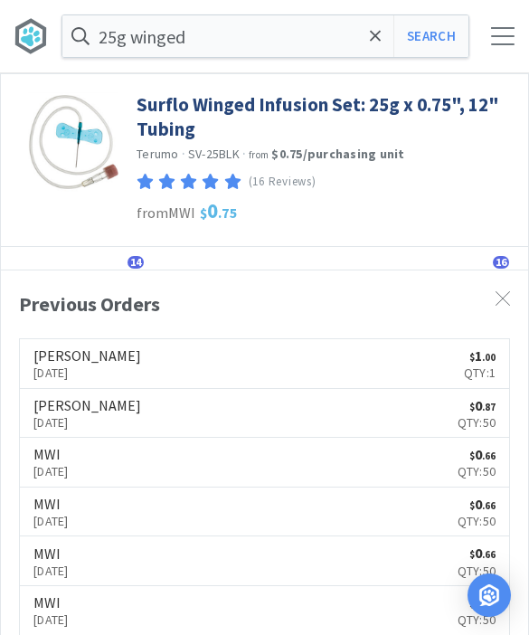
click at [503, 296] on icon at bounding box center [502, 298] width 14 height 14
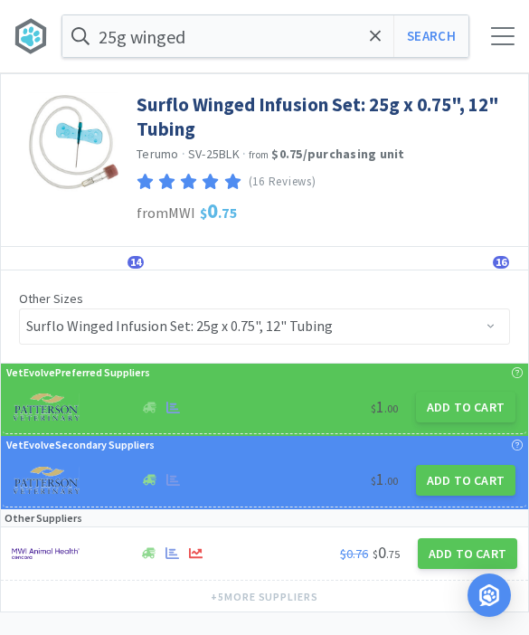
click at [478, 418] on button "Add to Cart" at bounding box center [465, 406] width 99 height 31
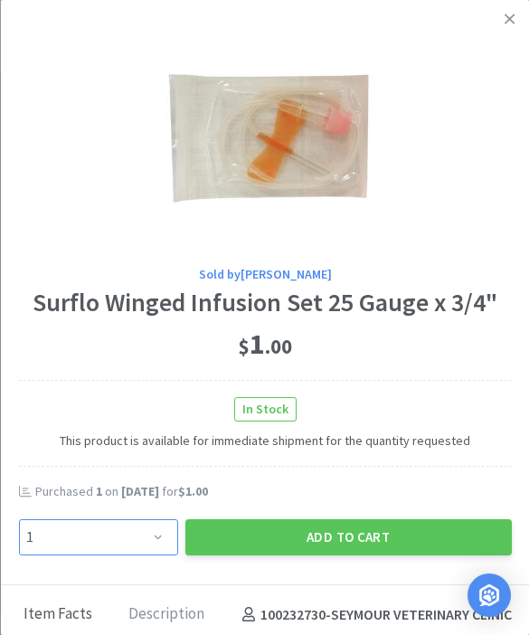
click at [151, 538] on select "Enter Quantity 1 2 3 4 5 6 7 8 9 10 11 12 13 14 15 16 17 18 19 20 Enter Quantity" at bounding box center [97, 537] width 159 height 36
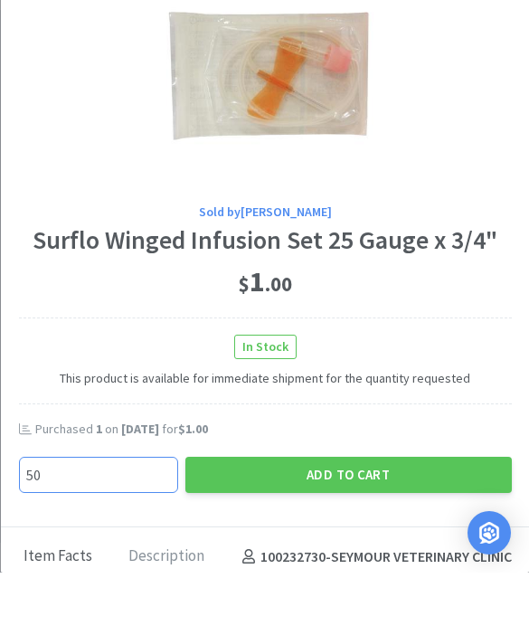
scroll to position [6, 0]
click at [298, 519] on button "Add to Cart" at bounding box center [347, 537] width 326 height 36
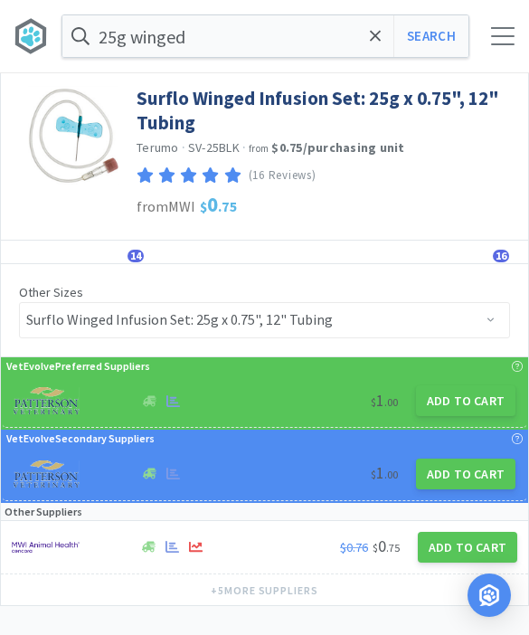
click at [378, 42] on icon at bounding box center [376, 36] width 12 height 18
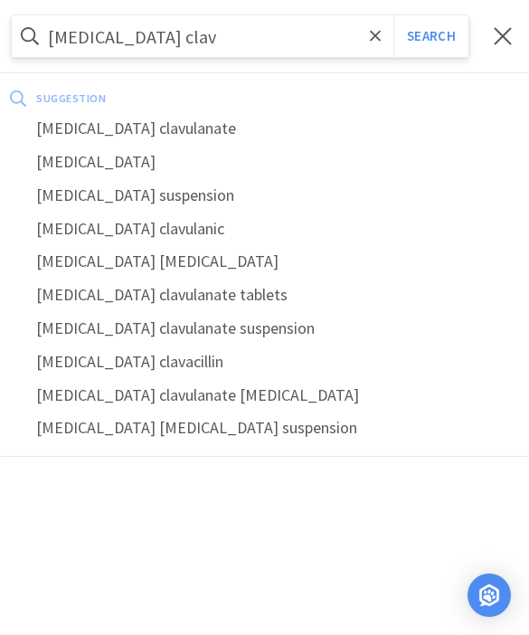
click at [137, 129] on div "amoxicillin clavulanate" at bounding box center [264, 128] width 529 height 33
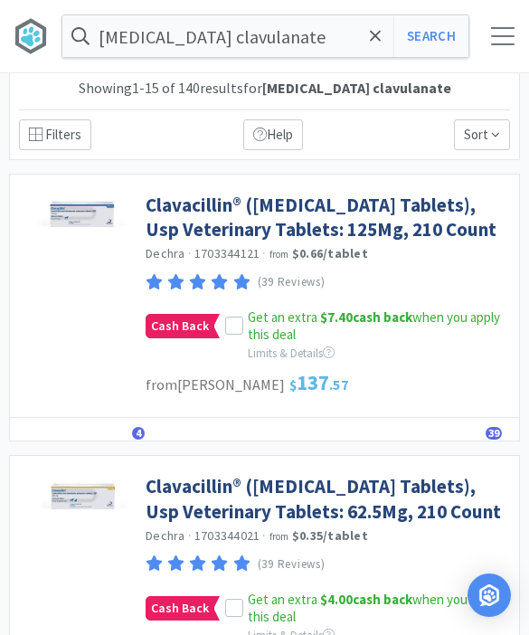
click at [308, 51] on input "amoxicillin clavulanate" at bounding box center [265, 36] width 406 height 42
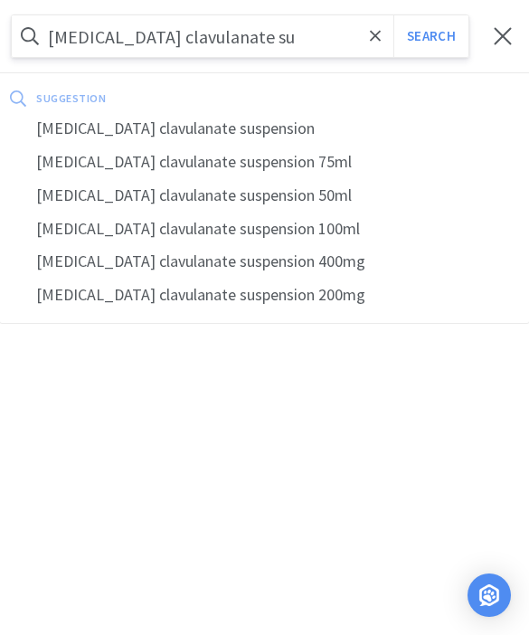
click at [168, 146] on div "amoxicillin clavulanate suspension 75ml" at bounding box center [264, 162] width 529 height 33
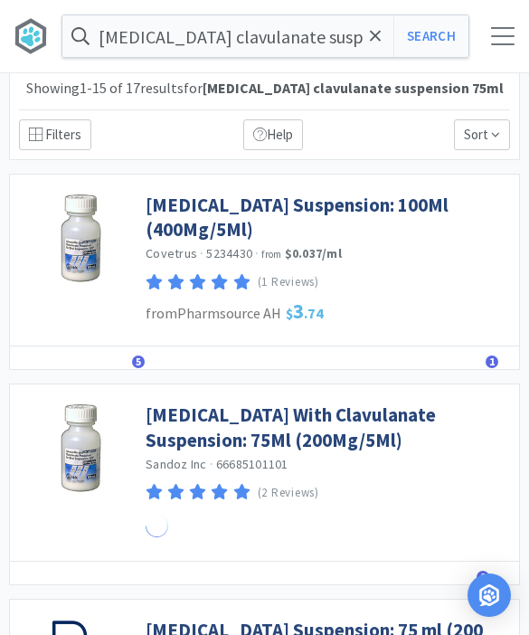
click at [350, 25] on input "amoxicillin clavulanate suspension 75ml" at bounding box center [265, 36] width 406 height 42
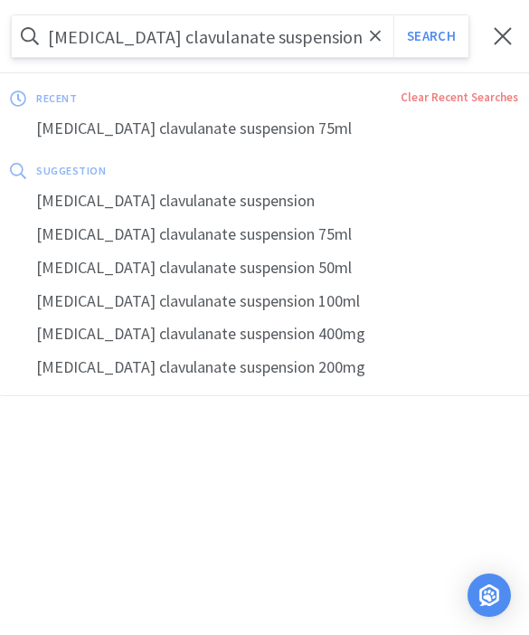
click at [430, 36] on button "Search" at bounding box center [430, 36] width 75 height 42
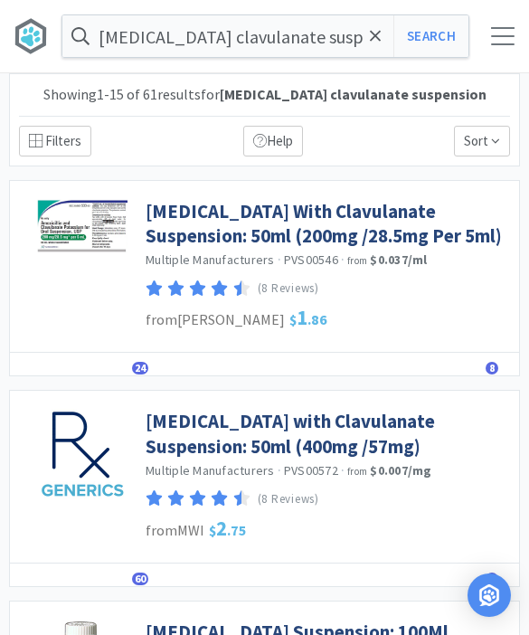
click at [303, 230] on link "[MEDICAL_DATA] With Clavulanate Suspension: 50ml (200mg /28.5mg Per 5ml)" at bounding box center [328, 224] width 364 height 50
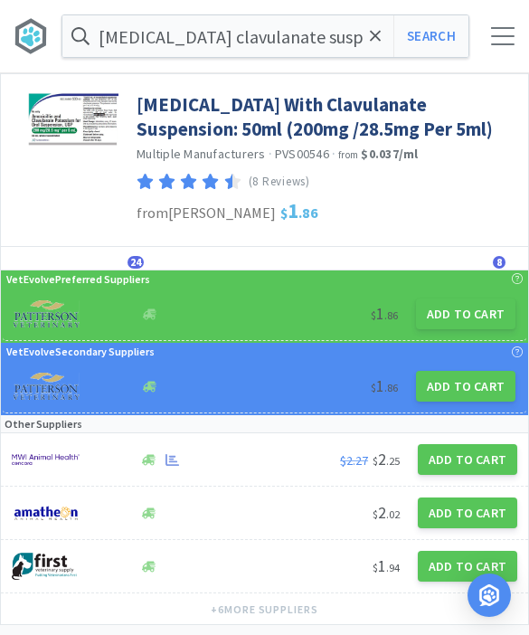
click at [466, 319] on button "Add to Cart" at bounding box center [465, 313] width 99 height 31
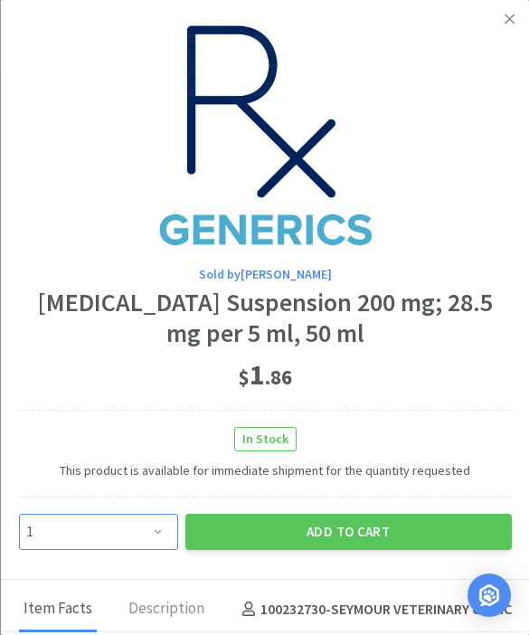
click at [128, 533] on select "Enter Quantity 1 2 3 4 5 6 7 8 9 10 11 12 13 14 15 16 17 18 19 20 Enter Quantity" at bounding box center [97, 531] width 159 height 36
click at [347, 521] on button "Add to Cart" at bounding box center [347, 531] width 326 height 36
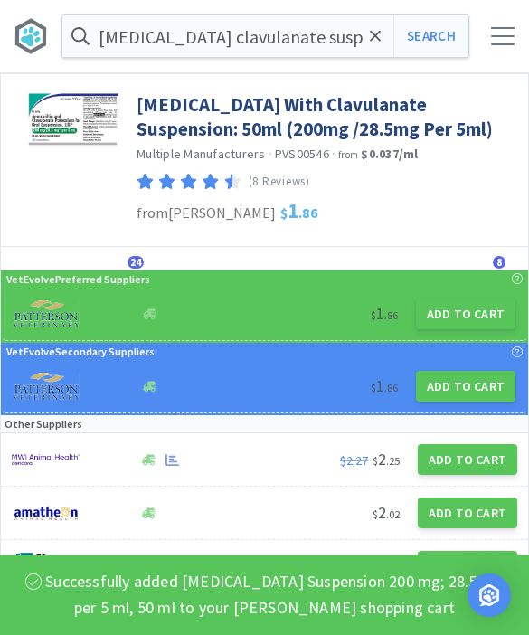
click at [428, 29] on button "Search" at bounding box center [430, 36] width 75 height 42
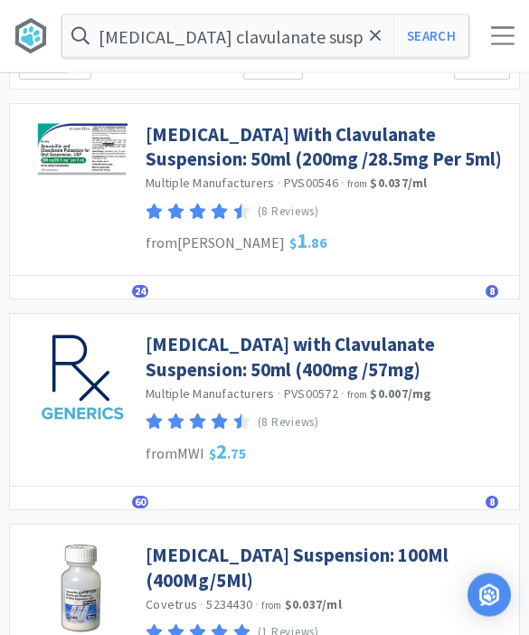
scroll to position [80, 0]
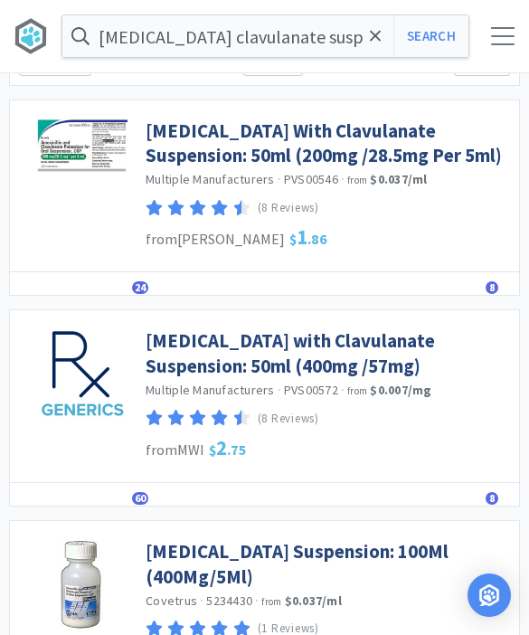
click at [422, 355] on link "[MEDICAL_DATA] with Clavulanate Suspension: 50ml (400mg /57mg)" at bounding box center [328, 353] width 364 height 50
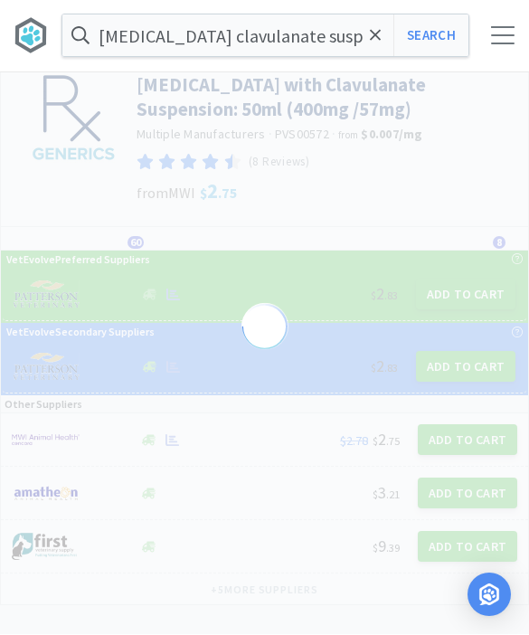
scroll to position [20, 0]
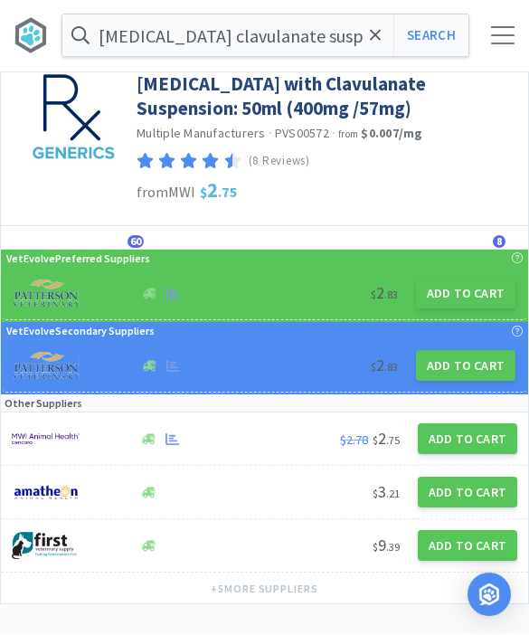
click at [467, 305] on button "Add to Cart" at bounding box center [465, 293] width 99 height 31
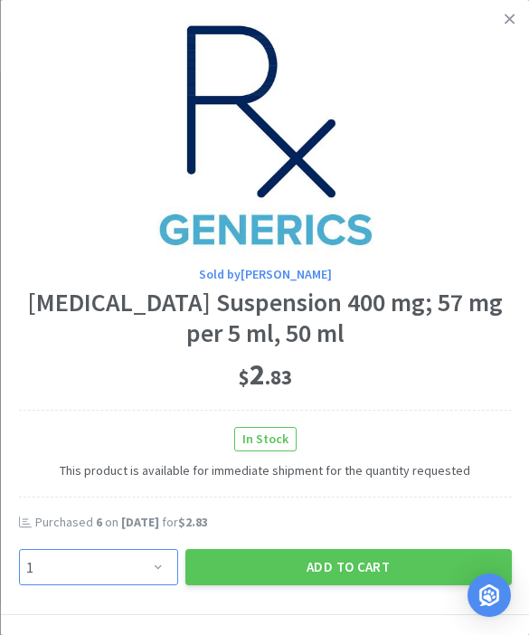
click at [160, 562] on select "Enter Quantity 1 2 3 4 5 6 7 8 9 10 11 12 13 14 15 16 17 18 19 20 Enter Quantity" at bounding box center [97, 567] width 159 height 36
click at [337, 550] on button "Add to Cart" at bounding box center [347, 567] width 326 height 36
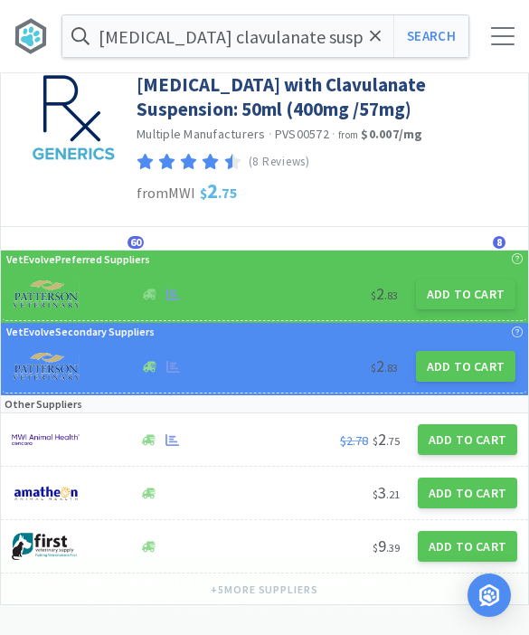
click at [382, 36] on span at bounding box center [375, 36] width 21 height 38
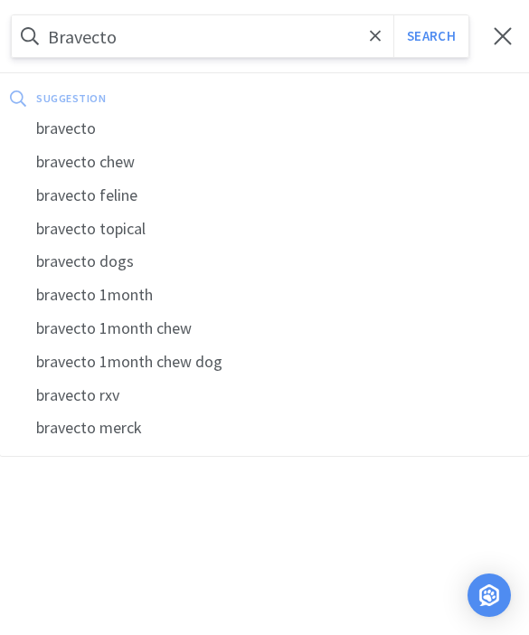
click at [430, 36] on button "Search" at bounding box center [430, 36] width 75 height 42
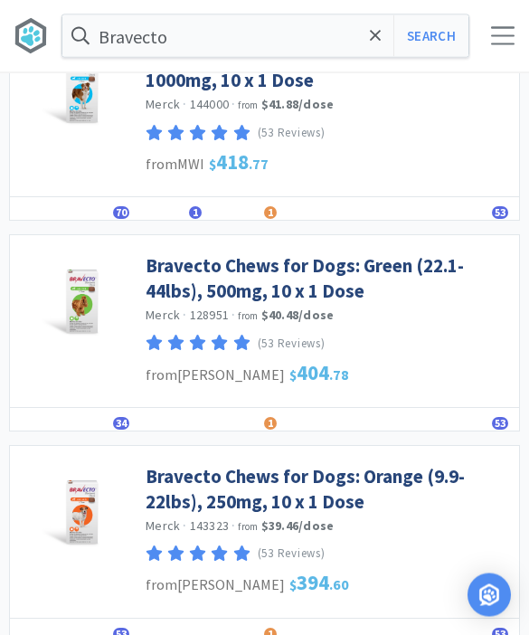
scroll to position [165, 0]
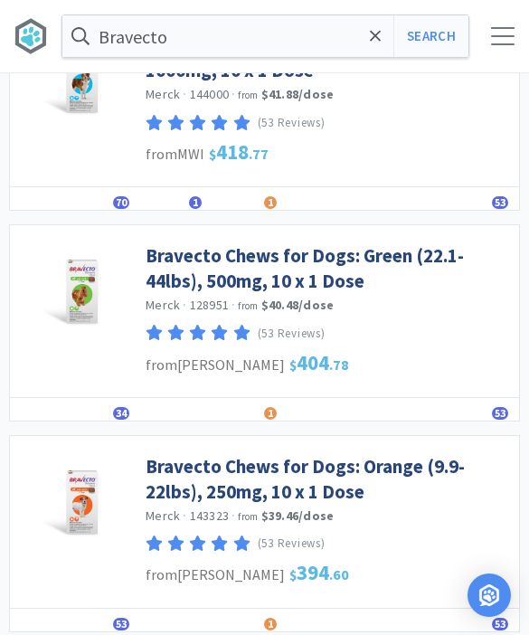
click at [372, 466] on link "Bravecto Chews for Dogs: Orange (9.9-22lbs), 250mg, 10 x 1 Dose" at bounding box center [328, 479] width 364 height 50
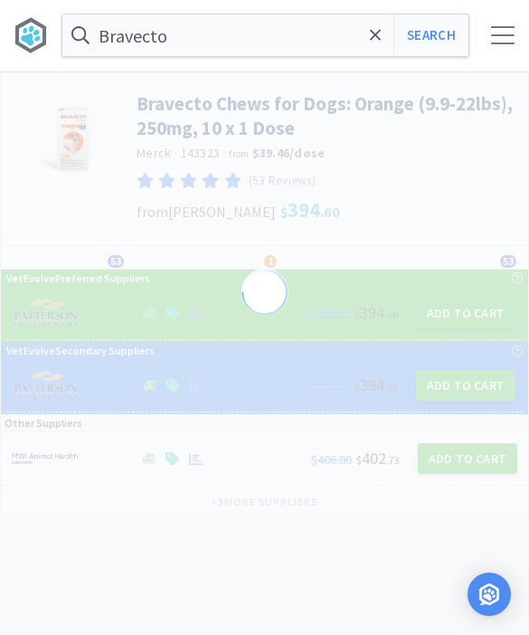
scroll to position [1, 0]
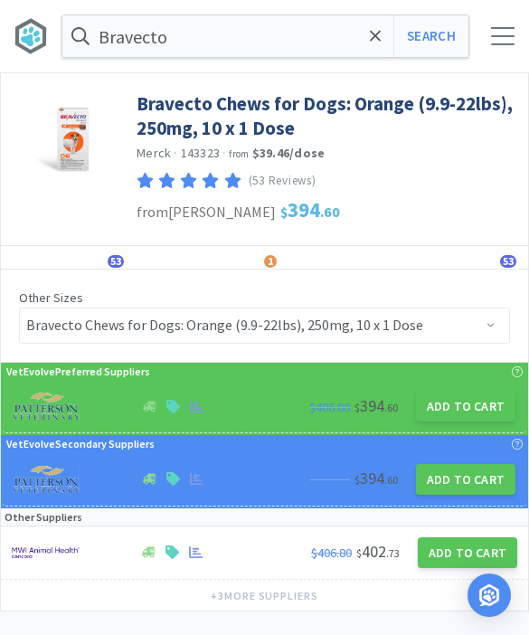
click at [462, 406] on button "Add to Cart" at bounding box center [465, 405] width 99 height 31
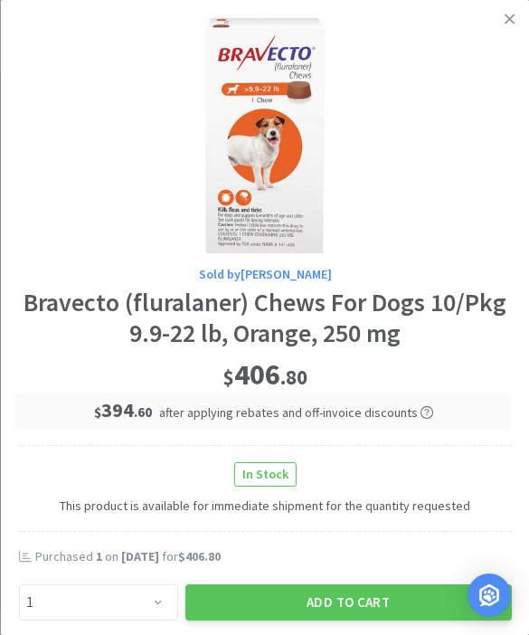
click at [359, 584] on button "Add to Cart" at bounding box center [347, 602] width 326 height 36
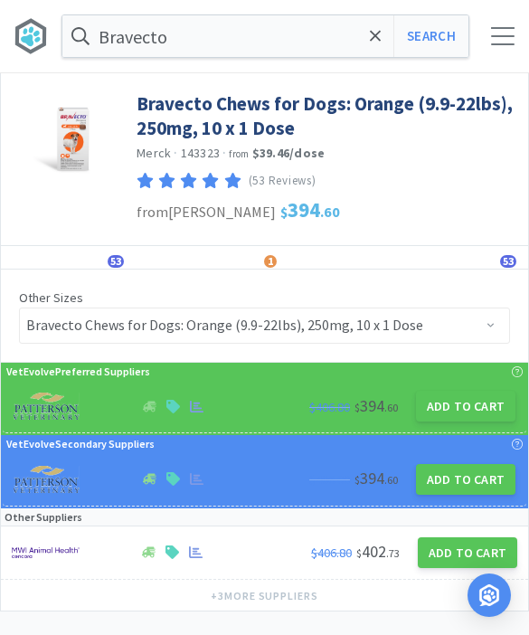
click at [447, 39] on button "Search" at bounding box center [430, 36] width 75 height 42
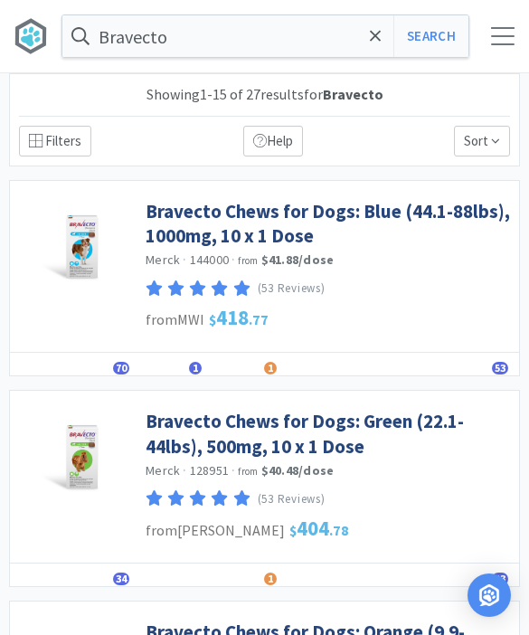
click at [377, 211] on link "Bravecto Chews for Dogs: Blue (44.1-88lbs), 1000mg, 10 x 1 Dose" at bounding box center [328, 224] width 364 height 50
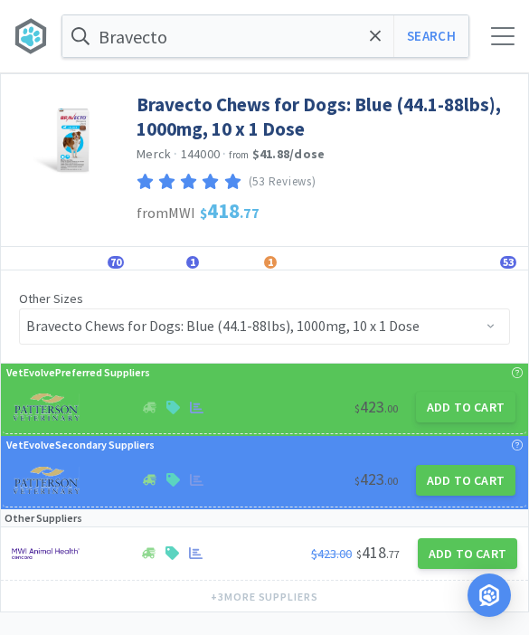
click at [473, 414] on button "Add to Cart" at bounding box center [465, 406] width 99 height 31
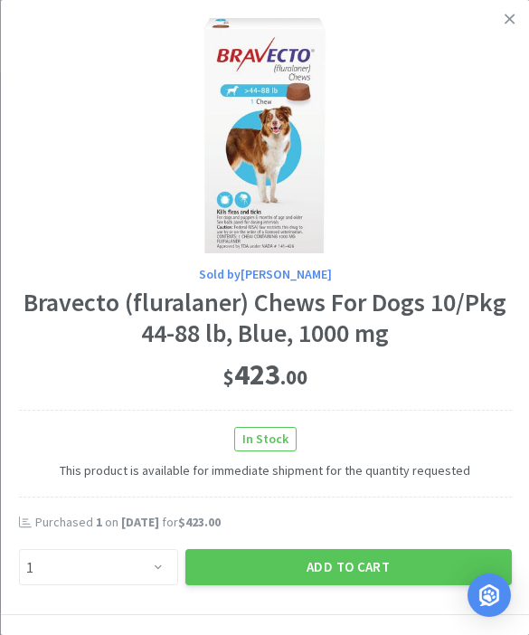
click at [359, 562] on button "Add to Cart" at bounding box center [347, 567] width 326 height 36
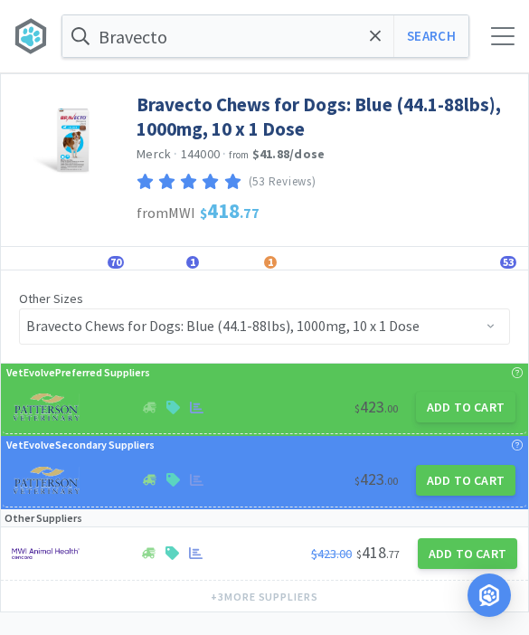
click at [436, 49] on button "Search" at bounding box center [430, 36] width 75 height 42
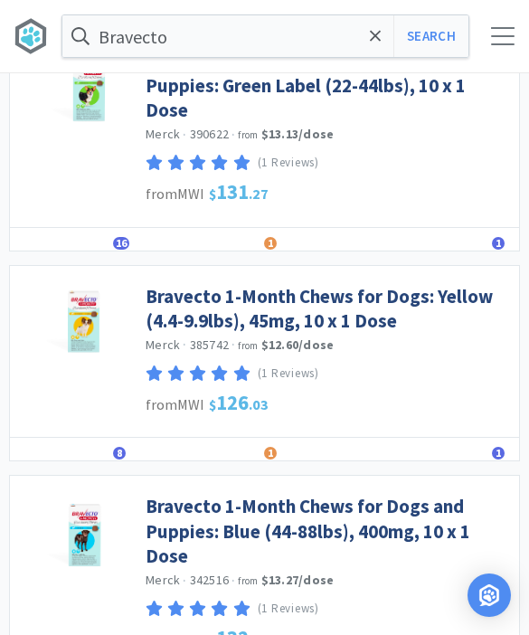
scroll to position [1838, 0]
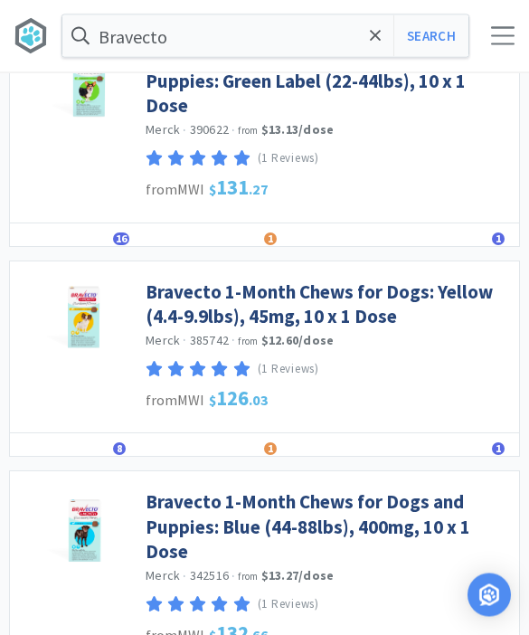
click at [451, 289] on link "Bravecto 1-Month Chews for Dogs: Yellow (4.4-9.9lbs), 45mg, 10 x 1 Dose" at bounding box center [328, 305] width 364 height 50
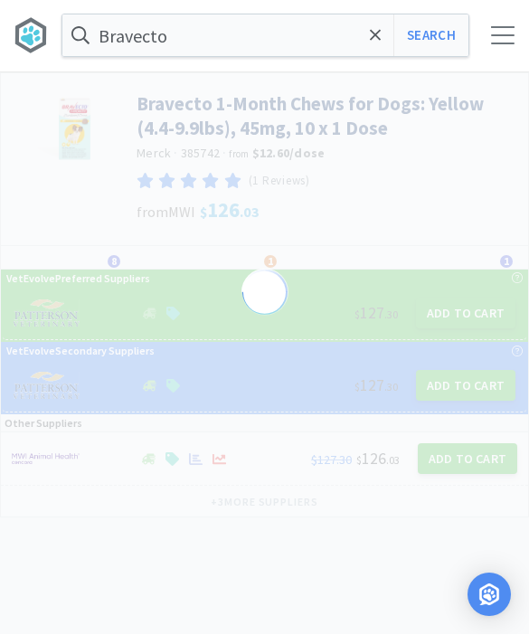
scroll to position [1, 0]
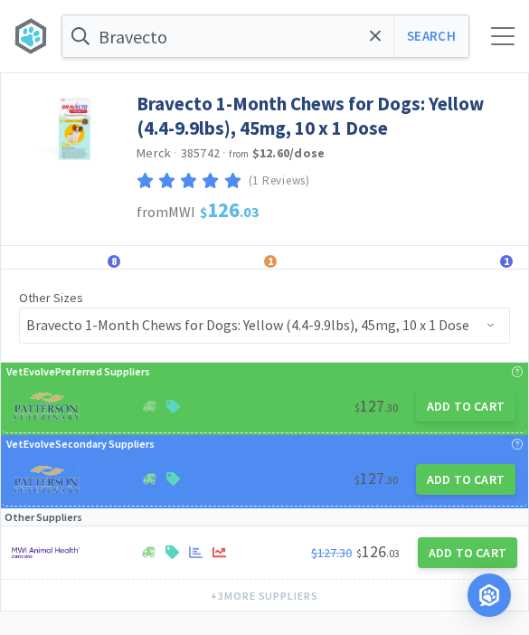
click at [466, 403] on button "Add to Cart" at bounding box center [465, 405] width 99 height 31
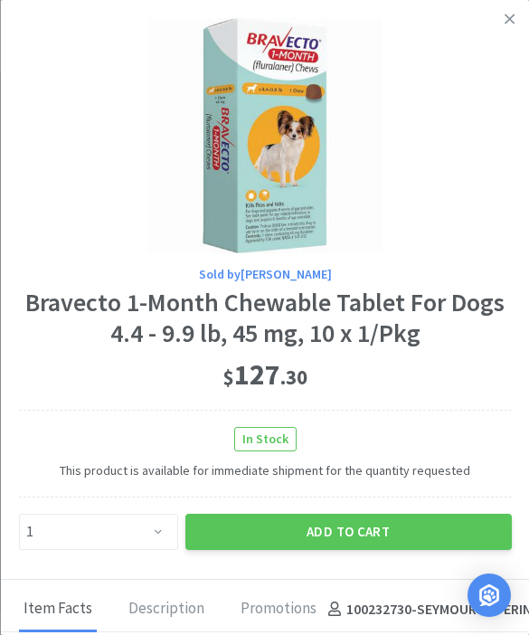
click at [392, 540] on button "Add to Cart" at bounding box center [347, 531] width 326 height 36
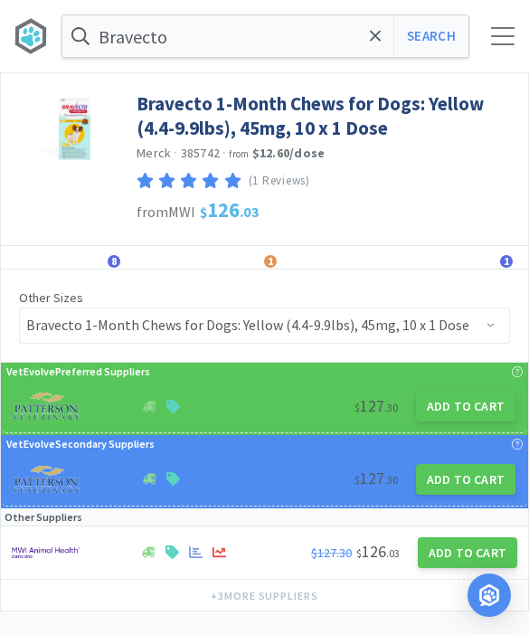
click at [437, 41] on button "Search" at bounding box center [430, 36] width 75 height 42
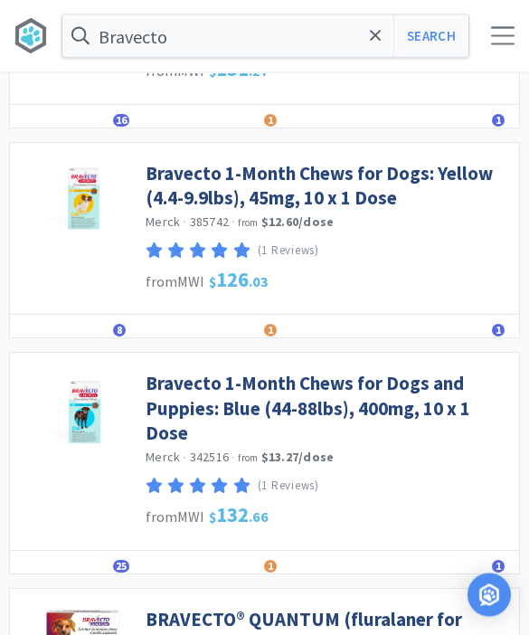
scroll to position [1962, 0]
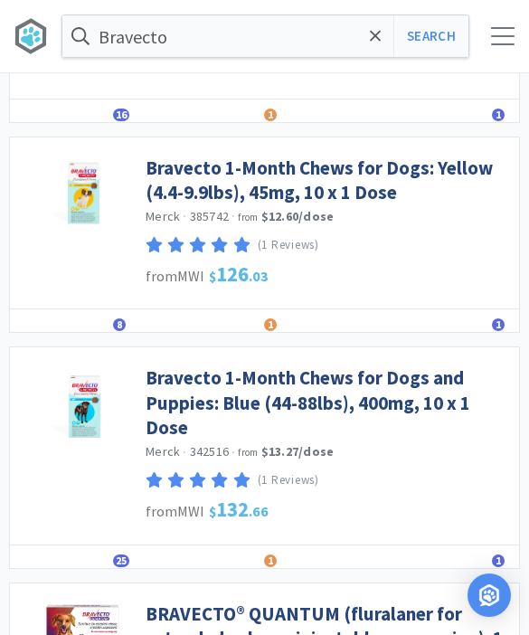
click at [423, 365] on link "Bravecto 1-Month Chews for Dogs and Puppies: Blue (44-88lbs), 400mg, 10 x 1 Dose" at bounding box center [328, 402] width 364 height 74
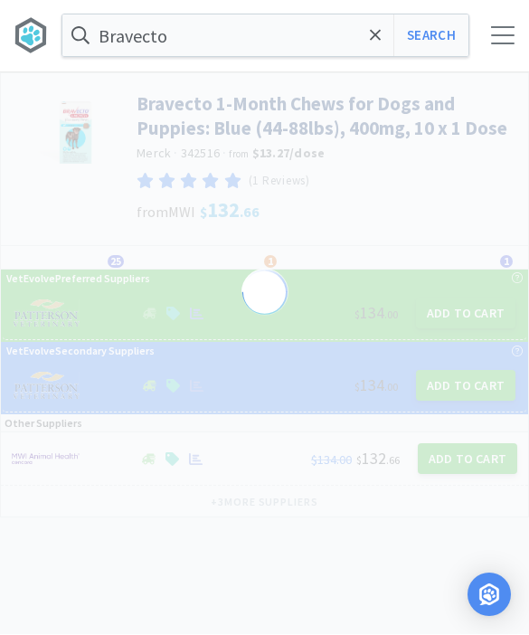
scroll to position [1, 0]
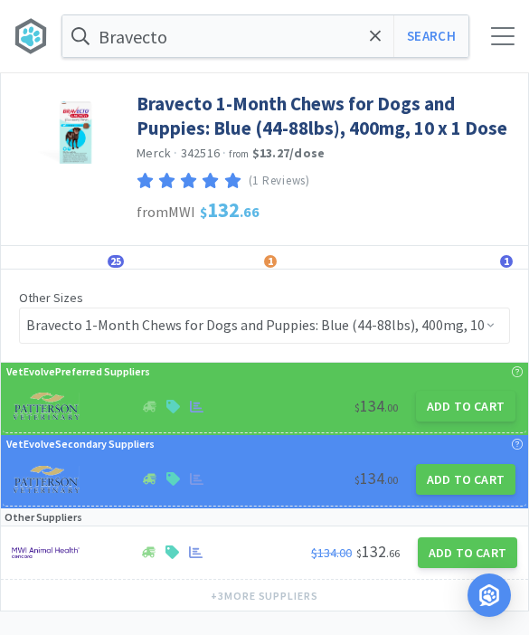
click at [466, 408] on button "Add to Cart" at bounding box center [465, 405] width 99 height 31
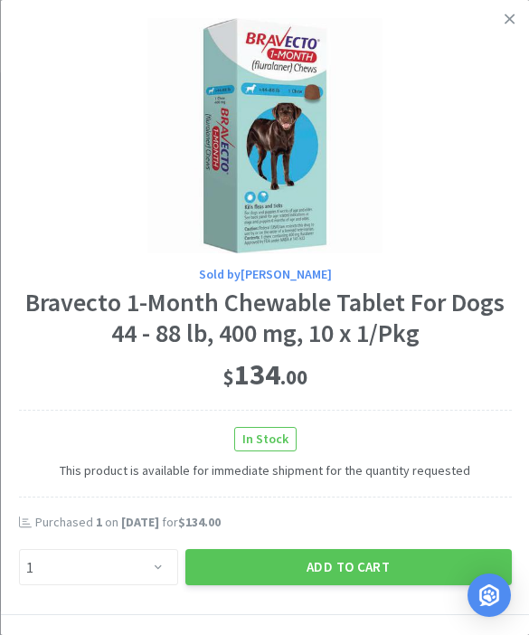
click at [397, 561] on button "Add to Cart" at bounding box center [347, 567] width 326 height 36
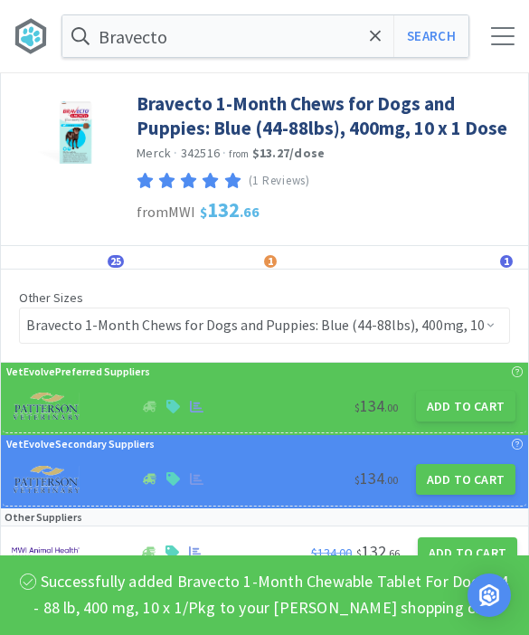
click at [388, 43] on input "Bravecto" at bounding box center [265, 36] width 406 height 42
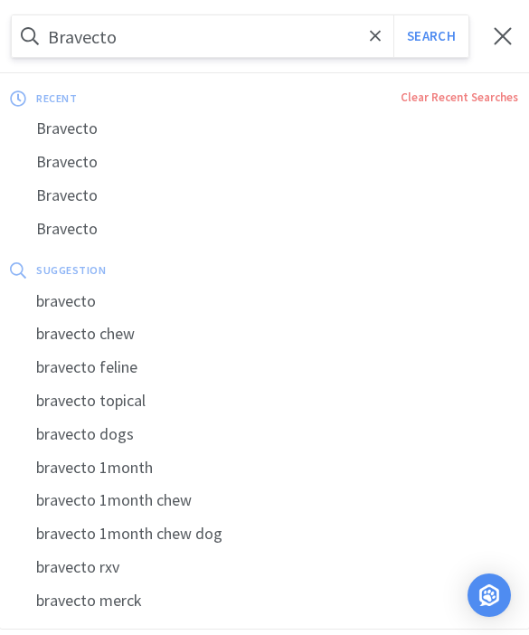
scroll to position [0, 0]
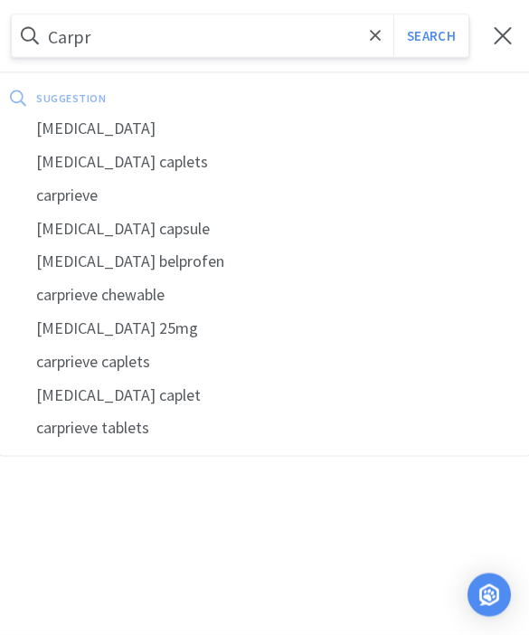
click at [127, 127] on div "carprofen" at bounding box center [264, 128] width 529 height 33
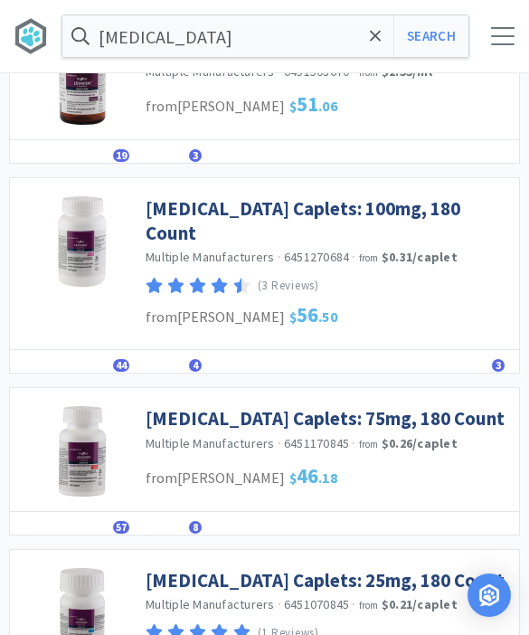
scroll to position [906, 0]
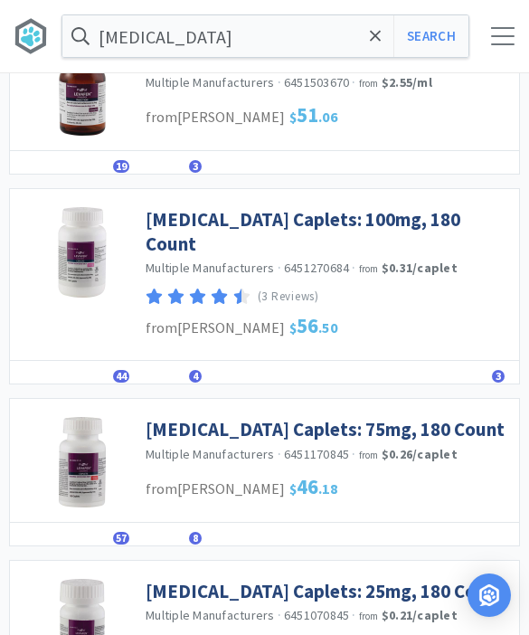
click at [387, 209] on link "Carprofen Caplets: 100mg, 180 Count" at bounding box center [328, 232] width 364 height 50
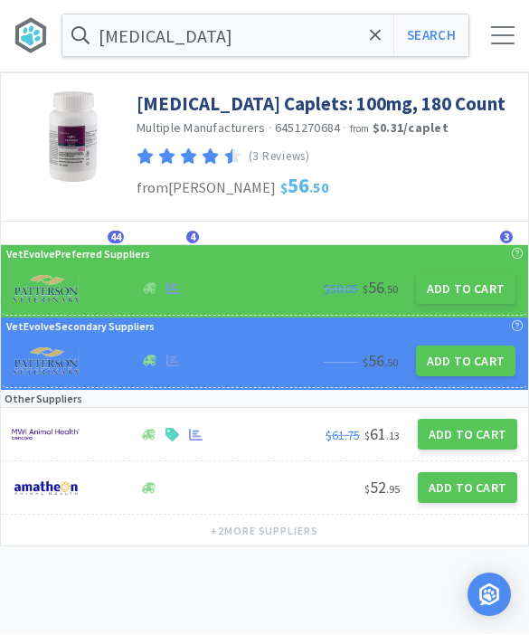
click at [472, 293] on button "Add to Cart" at bounding box center [465, 289] width 99 height 31
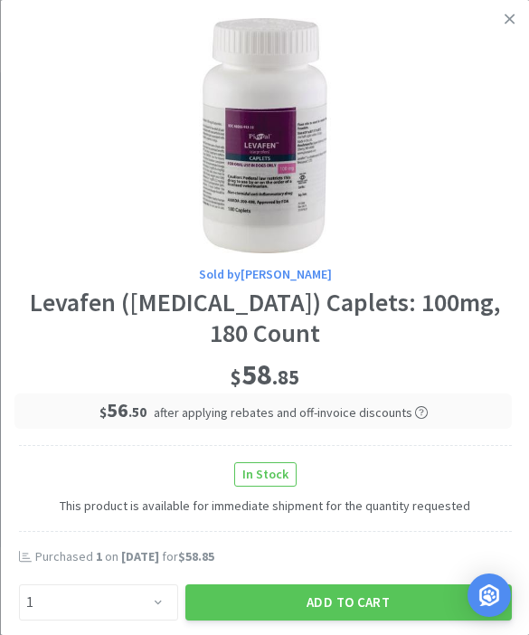
click at [361, 590] on button "Add to Cart" at bounding box center [347, 602] width 326 height 36
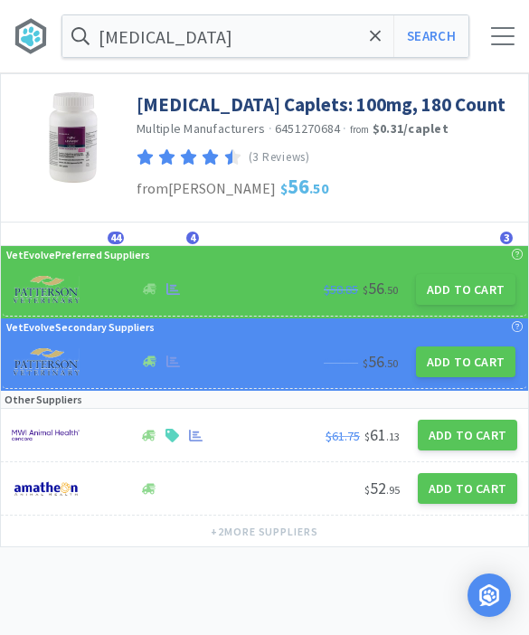
click at [488, 48] on div "carprofen Search Orders Shopping Discuss Discuss 28 28" at bounding box center [264, 36] width 529 height 72
click at [499, 38] on div at bounding box center [503, 36] width 24 height 18
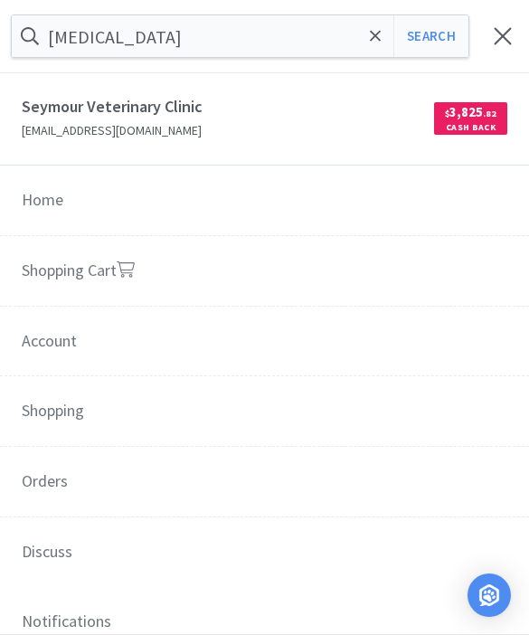
click at [267, 275] on link "Shopping Cart" at bounding box center [264, 271] width 529 height 71
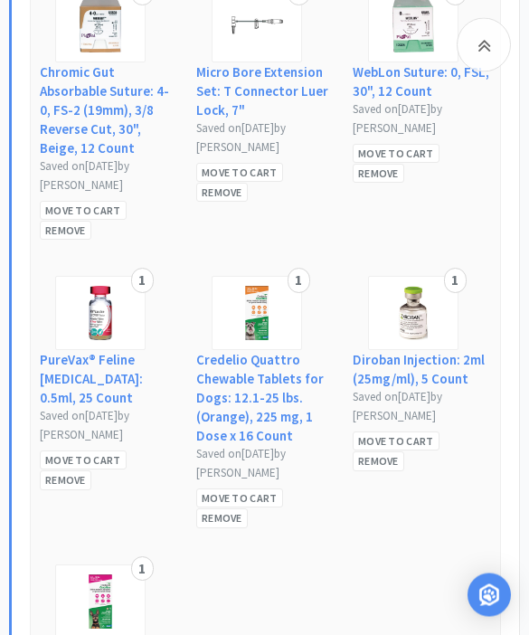
scroll to position [10792, 0]
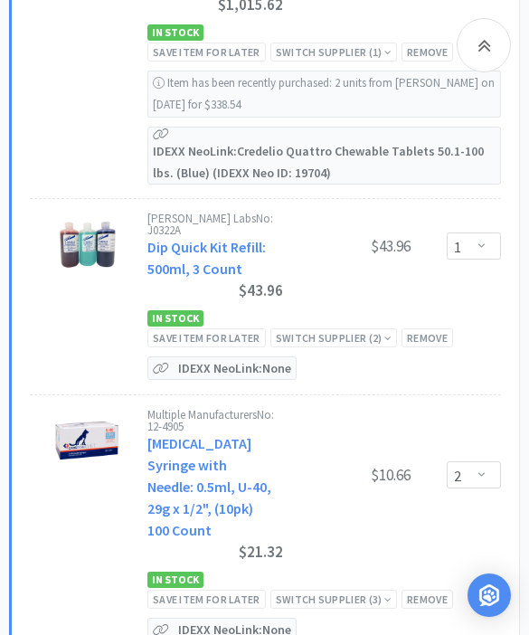
click at [481, 41] on icon at bounding box center [484, 45] width 14 height 22
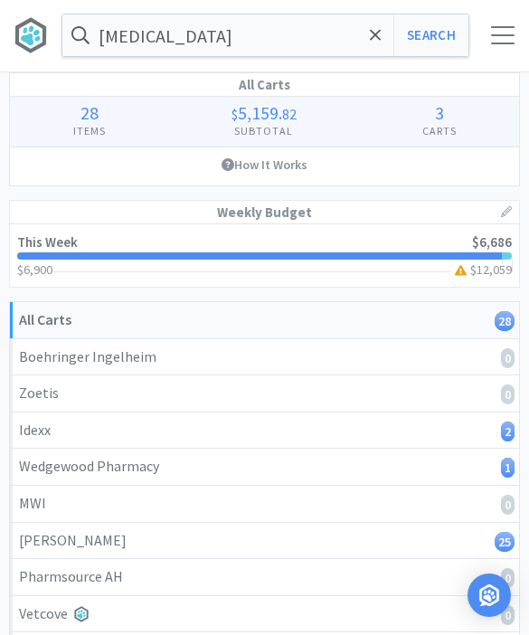
scroll to position [0, 0]
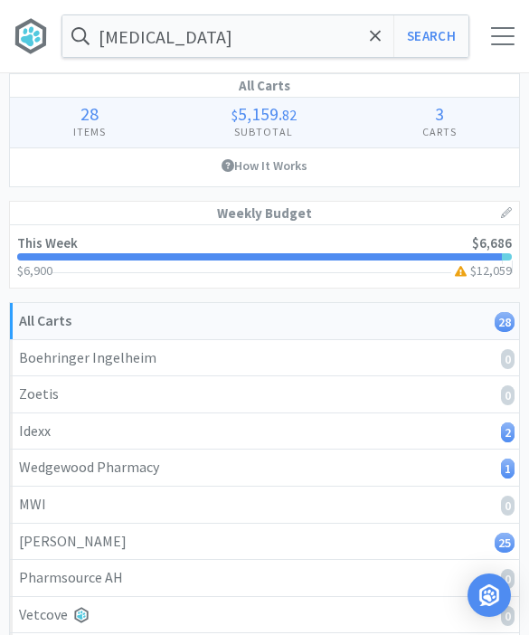
click at [373, 45] on span at bounding box center [375, 36] width 21 height 38
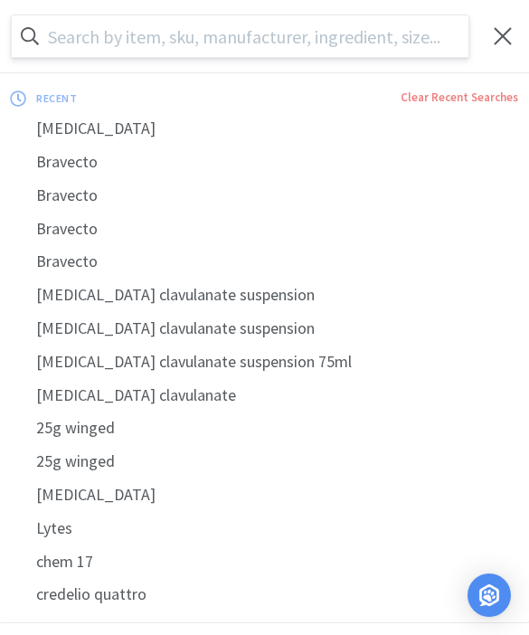
scroll to position [1, 0]
click at [74, 122] on div "carprofen" at bounding box center [264, 127] width 529 height 33
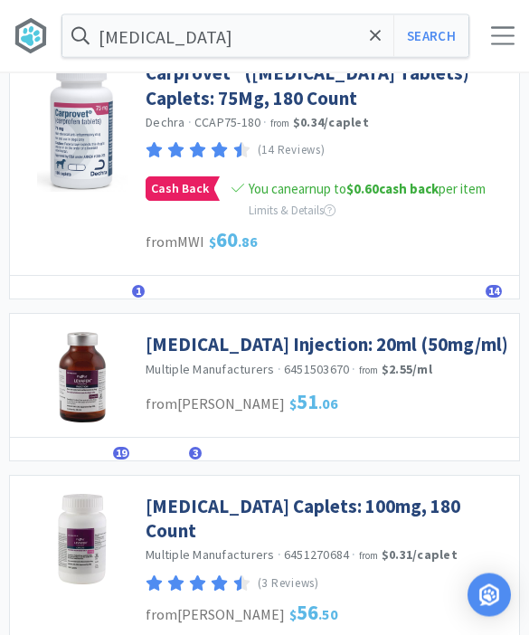
scroll to position [659, 0]
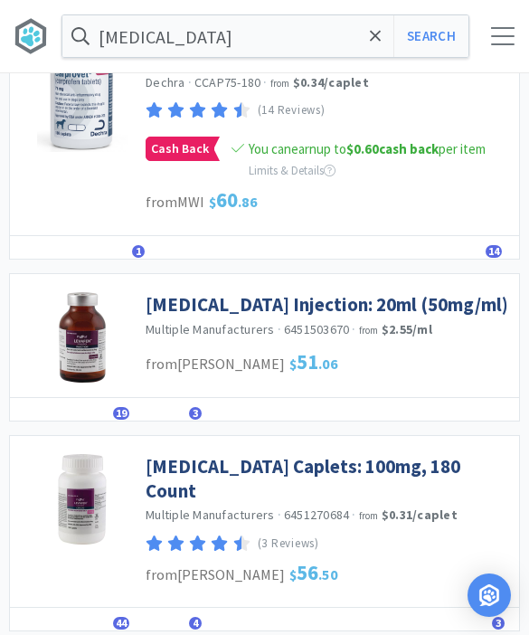
click at [366, 295] on link "[MEDICAL_DATA] Injection: 20ml (50mg/ml)" at bounding box center [327, 304] width 362 height 24
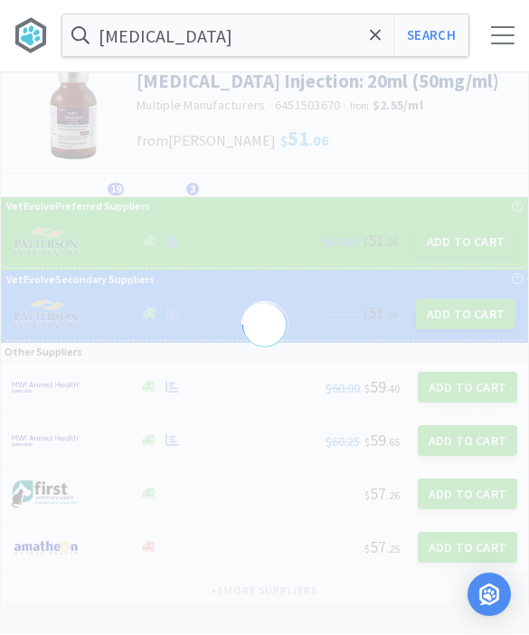
scroll to position [24, 0]
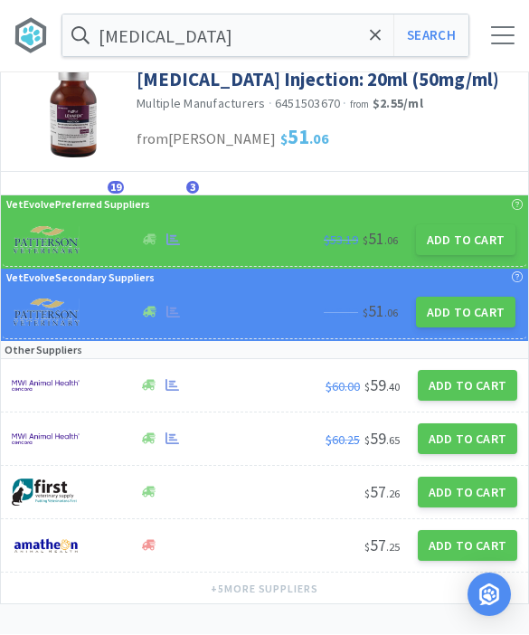
click at [472, 250] on button "Add to Cart" at bounding box center [465, 240] width 99 height 31
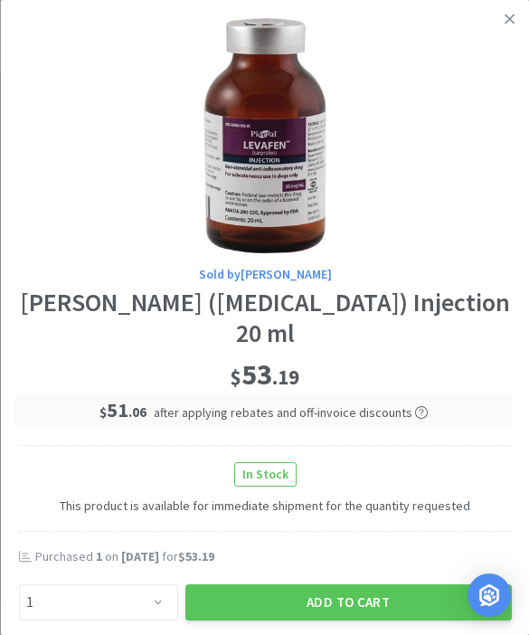
click at [372, 584] on button "Add to Cart" at bounding box center [347, 602] width 326 height 36
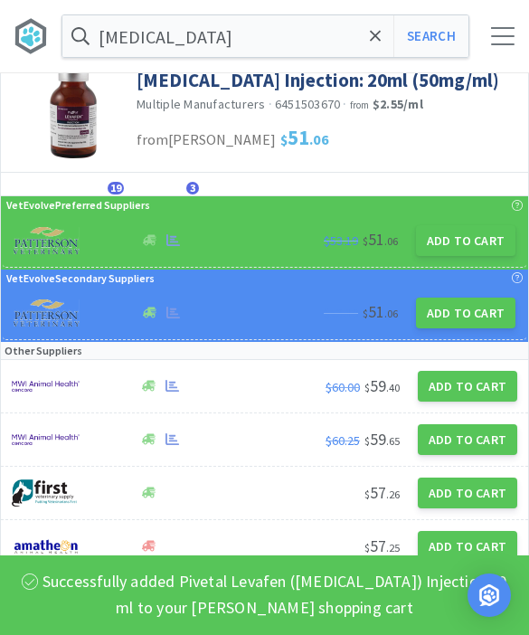
click at [375, 38] on icon at bounding box center [376, 36] width 12 height 18
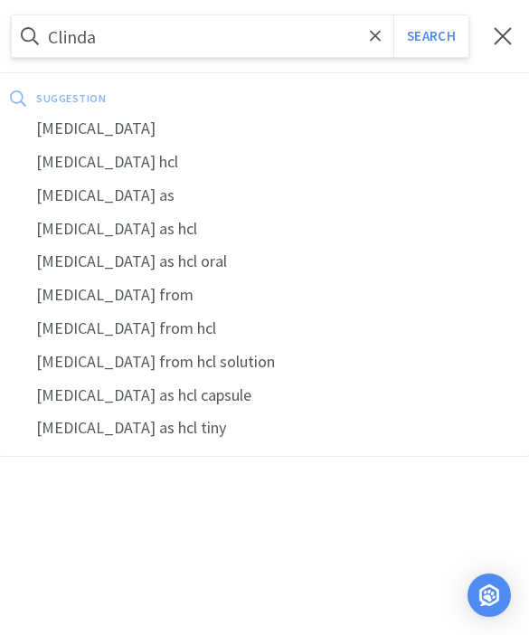
click at [144, 126] on div "clindamycin" at bounding box center [264, 128] width 529 height 33
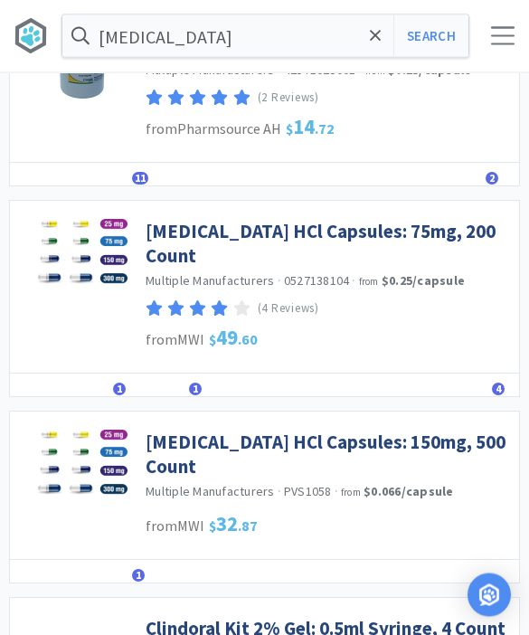
scroll to position [799, 0]
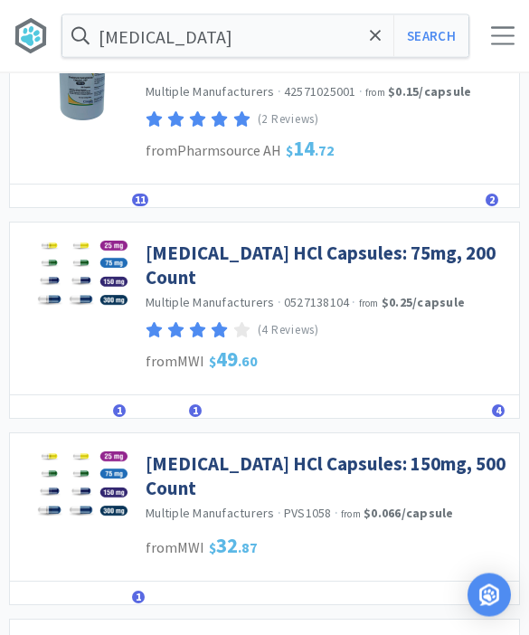
click at [323, 35] on input "clindamycin" at bounding box center [265, 36] width 406 height 42
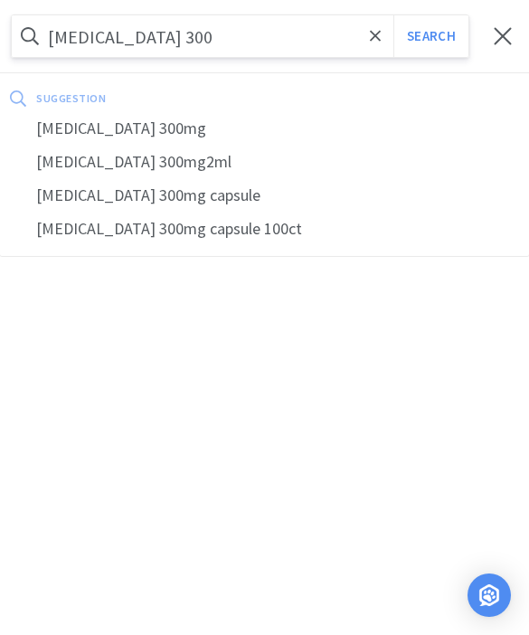
click at [430, 35] on button "Search" at bounding box center [430, 36] width 75 height 42
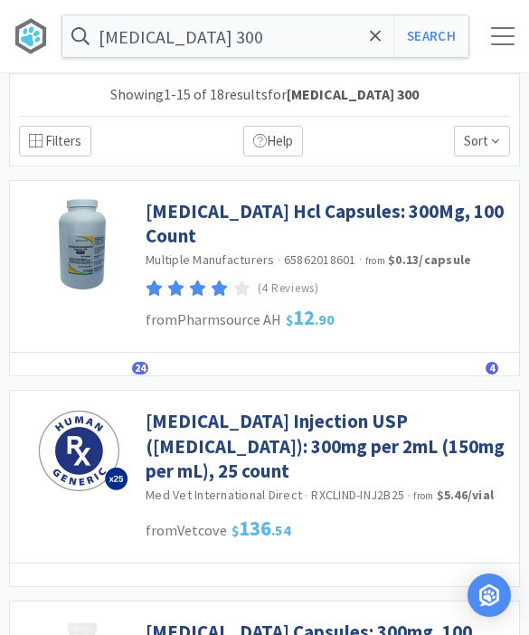
click at [376, 218] on link "[MEDICAL_DATA] Hcl Capsules: 300Mg, 100 Count" at bounding box center [328, 224] width 364 height 50
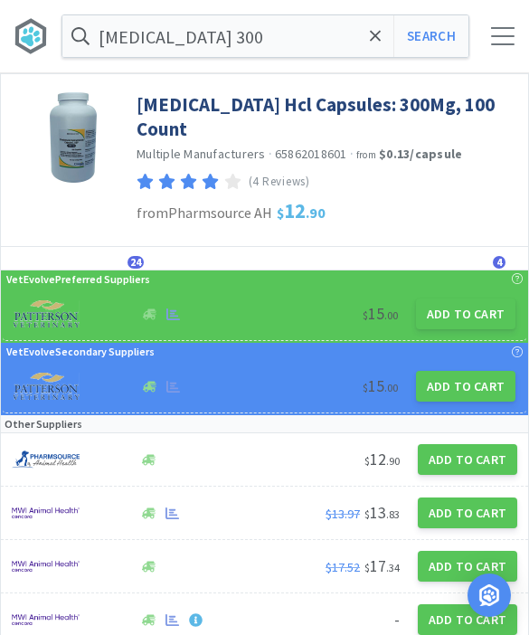
click at [463, 298] on button "Add to Cart" at bounding box center [465, 313] width 99 height 31
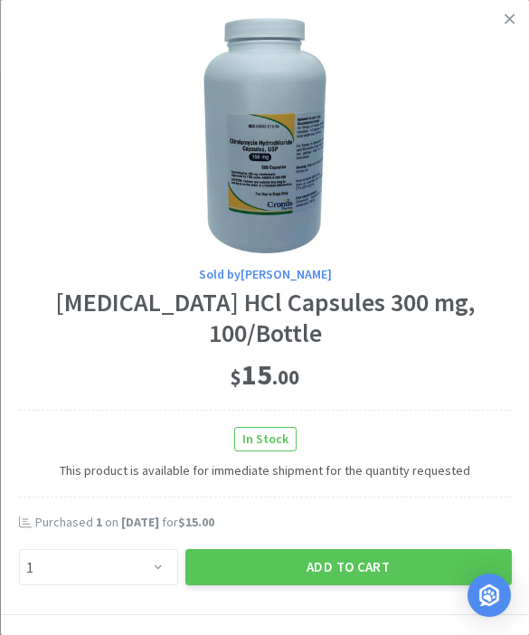
click at [358, 549] on button "Add to Cart" at bounding box center [347, 567] width 326 height 36
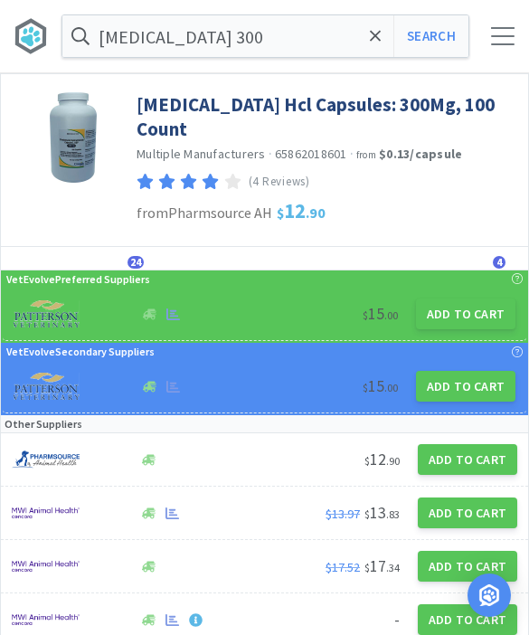
click at [378, 48] on span at bounding box center [375, 36] width 21 height 38
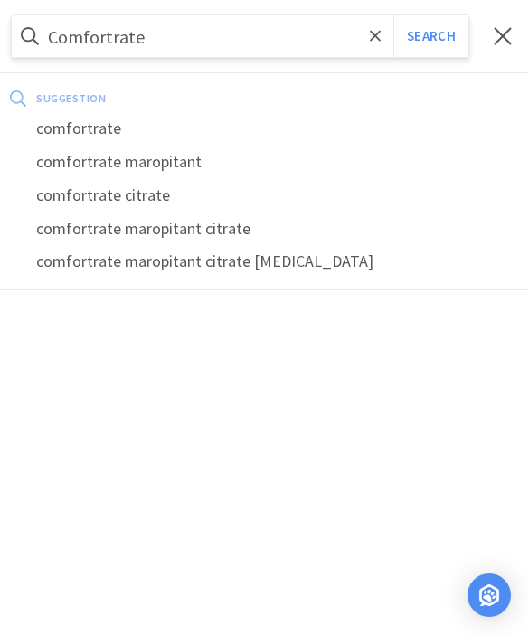
click at [430, 36] on button "Search" at bounding box center [430, 36] width 75 height 42
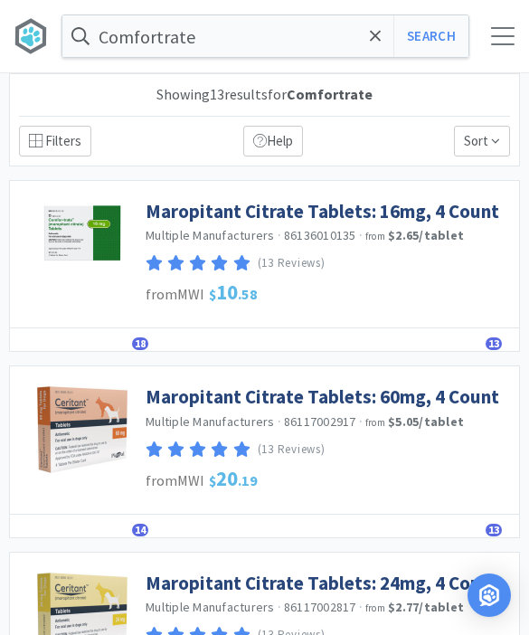
click at [326, 208] on link "Maropitant Citrate Tablets: 16mg, 4 Count" at bounding box center [322, 211] width 353 height 24
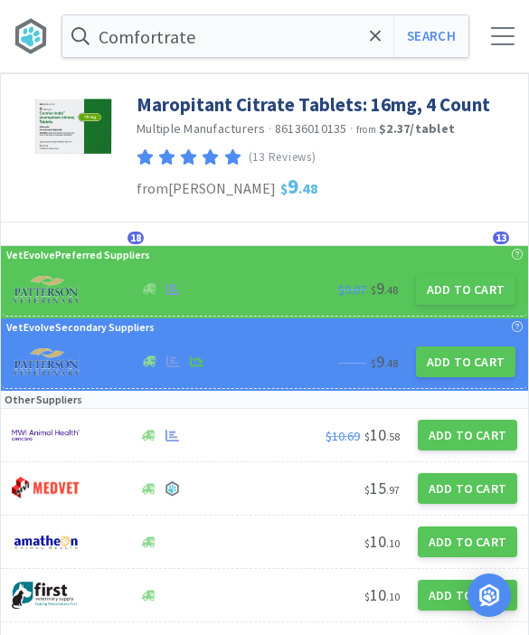
click at [473, 297] on button "Add to Cart" at bounding box center [465, 289] width 99 height 31
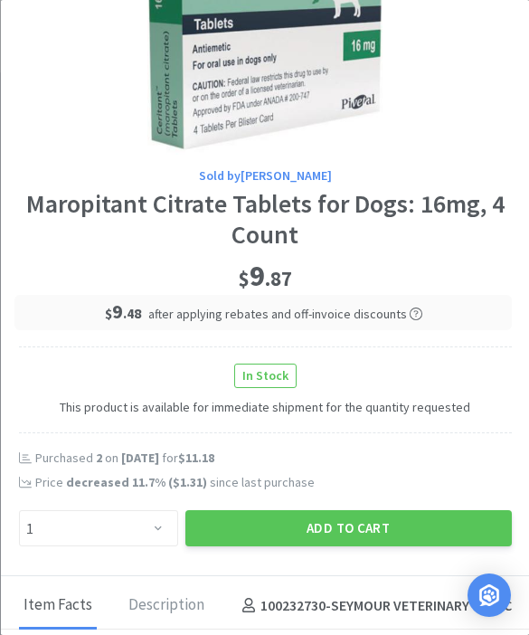
scroll to position [98, 0]
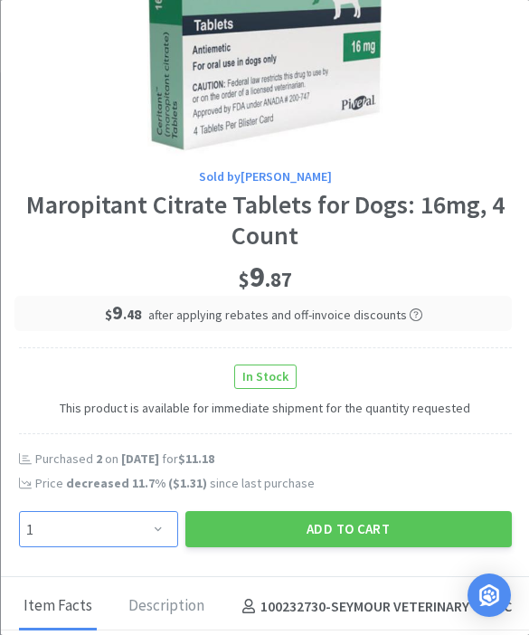
click at [143, 524] on select "Enter Quantity 1 2 3 4 5 6 7 8 9 10 11 12 13 14 15 16 17 18 19 20 Enter Quantity" at bounding box center [97, 529] width 159 height 36
click at [350, 513] on button "Add to Cart" at bounding box center [347, 529] width 326 height 36
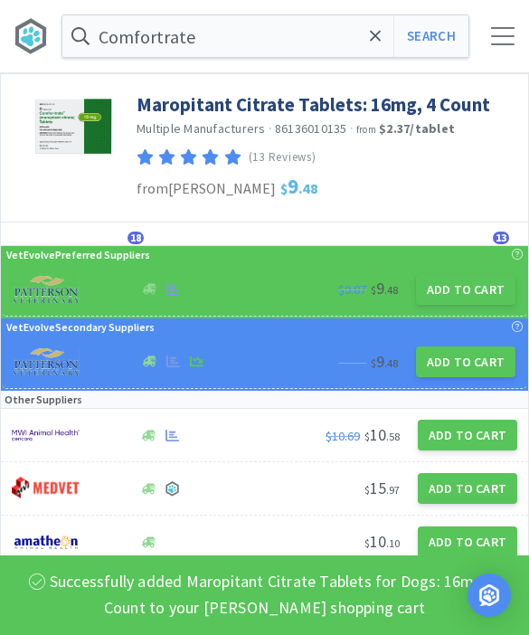
click at [425, 46] on button "Search" at bounding box center [430, 36] width 75 height 42
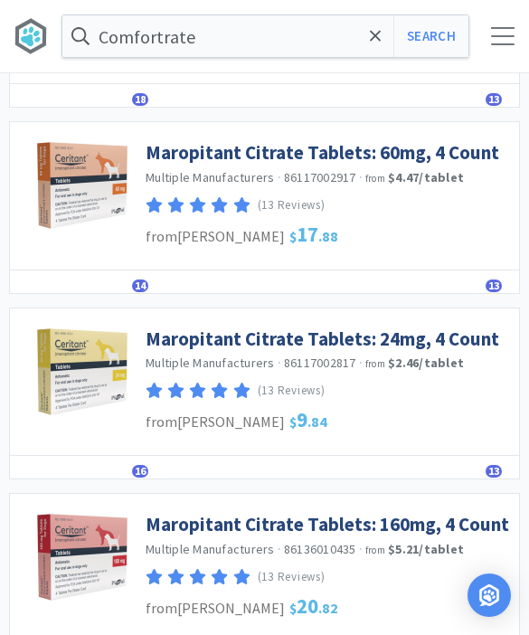
click at [373, 334] on link "Maropitant Citrate Tablets: 24mg, 4 Count" at bounding box center [322, 338] width 353 height 24
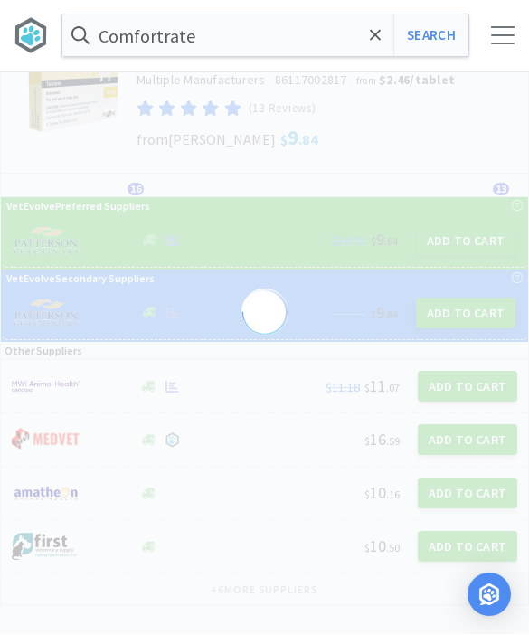
scroll to position [49, 0]
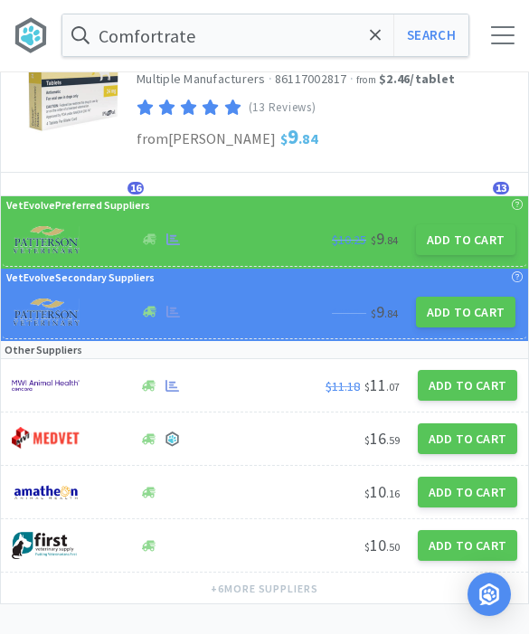
click at [475, 244] on button "Add to Cart" at bounding box center [465, 240] width 99 height 31
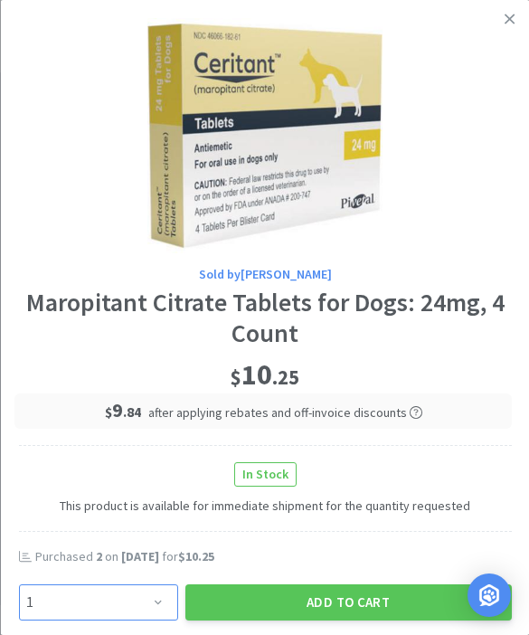
click at [156, 597] on select "Enter Quantity 1 2 3 4 5 6 7 8 9 10 11 12 13 14 15 16 17 18 19 20 Enter Quantity" at bounding box center [97, 602] width 159 height 36
click at [344, 588] on button "Add to Cart" at bounding box center [347, 602] width 326 height 36
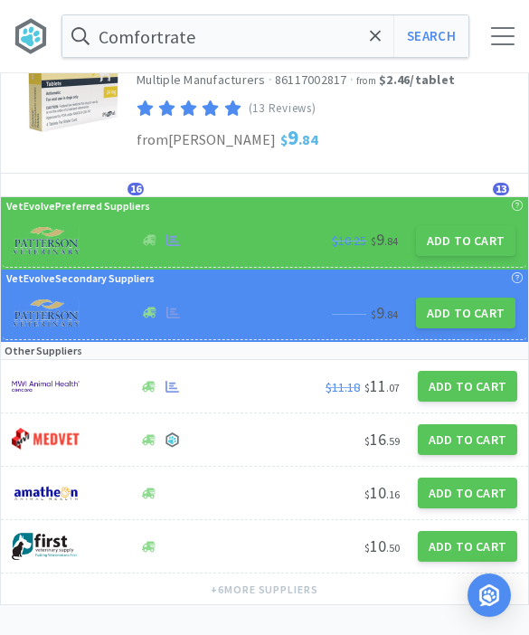
click at [370, 30] on icon at bounding box center [376, 36] width 12 height 18
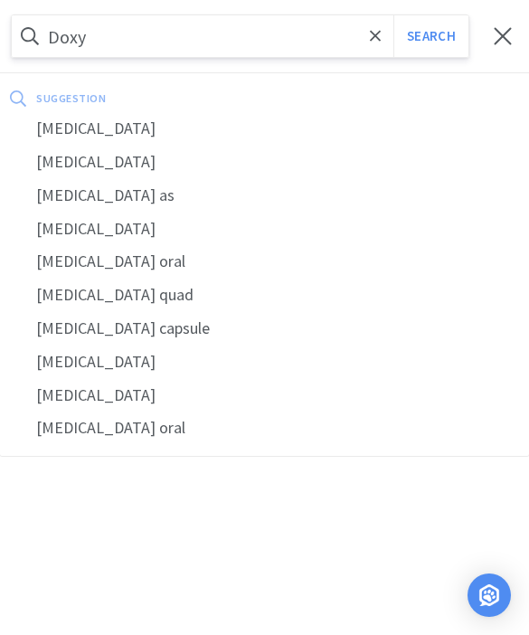
click at [141, 138] on div "doxycycline" at bounding box center [264, 128] width 529 height 33
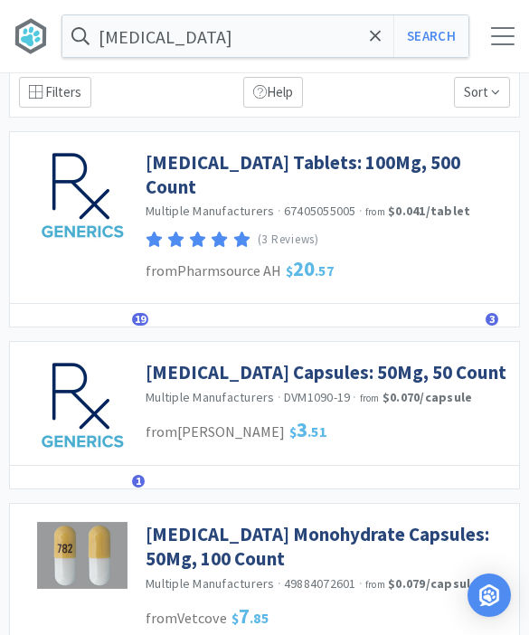
click at [417, 377] on link "[MEDICAL_DATA] Capsules: 50Mg, 50 Count" at bounding box center [326, 372] width 361 height 24
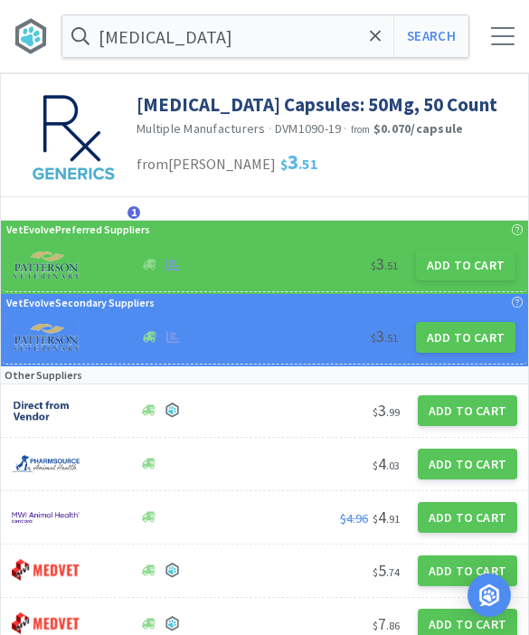
click at [475, 280] on button "Add to Cart" at bounding box center [465, 264] width 99 height 31
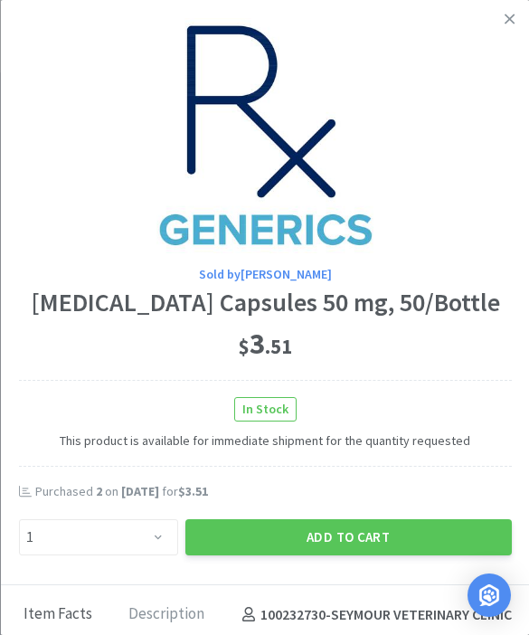
click at [159, 585] on div "Sold by Patterson Doxycycline Hyclate Capsules 50 mg, 50/Bottle $ 3 . 51 In Sto…" at bounding box center [264, 292] width 529 height 585
click at [125, 613] on div "Item Facts Description 100232730 - SEYMOUR VETERINARY CLINIC" at bounding box center [264, 611] width 529 height 52
click at [163, 623] on div "Description" at bounding box center [165, 614] width 85 height 45
click at [144, 585] on div "Sold by Patterson Doxycycline Hyclate Capsules 50 mg, 50/Bottle $ 3 . 51 In Sto…" at bounding box center [264, 292] width 529 height 585
click at [158, 585] on div "Sold by Patterson Doxycycline Hyclate Capsules 50 mg, 50/Bottle $ 3 . 51 In Sto…" at bounding box center [264, 292] width 529 height 585
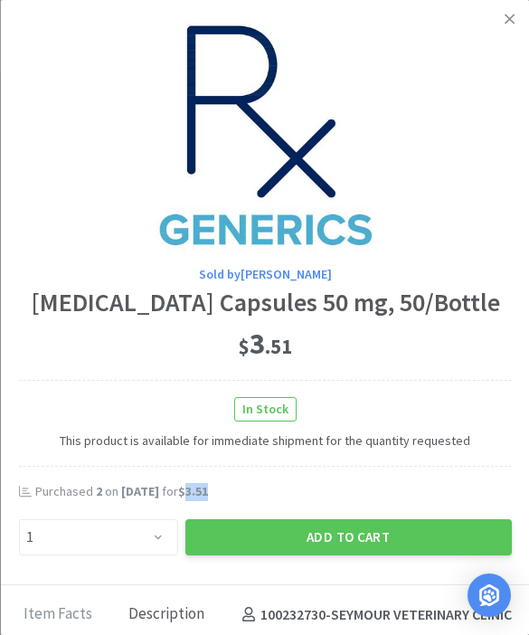
click at [74, 585] on div "Sold by Patterson Doxycycline Hyclate Capsules 50 mg, 50/Bottle $ 3 . 51 In Sto…" at bounding box center [264, 292] width 529 height 585
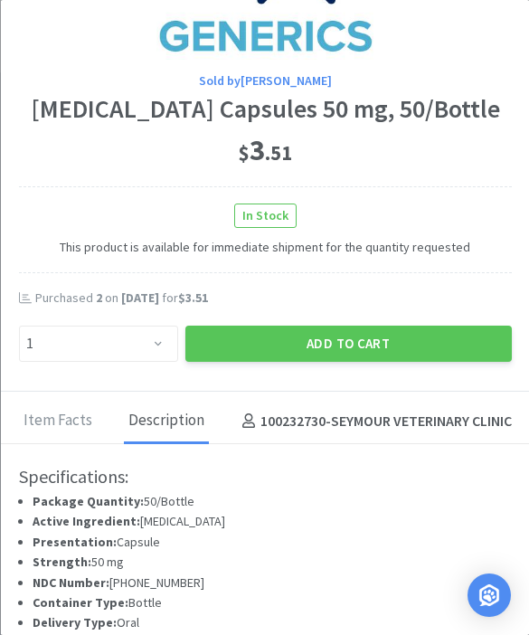
scroll to position [207, 0]
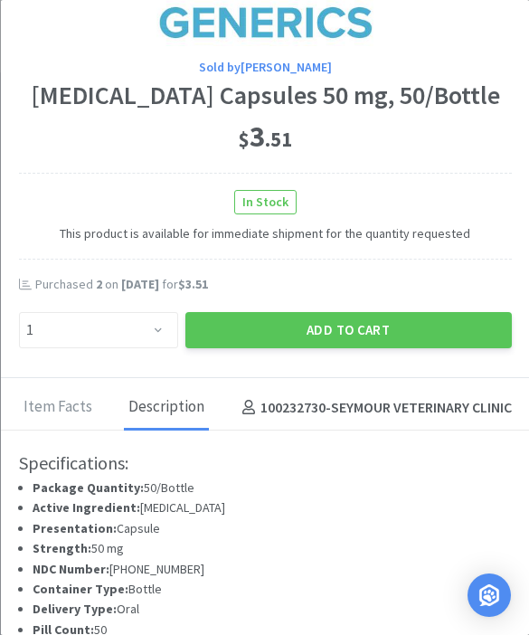
click at [157, 412] on div "Description" at bounding box center [165, 407] width 85 height 45
click at [144, 420] on div "Description" at bounding box center [165, 407] width 85 height 45
click at [104, 348] on select "Enter Quantity 1 2 3 4 5 6 7 8 9 10 11 12 13 14 15 16 17 18 19 20 Enter Quantity" at bounding box center [97, 330] width 159 height 36
click at [370, 348] on button "Add to Cart" at bounding box center [347, 330] width 326 height 36
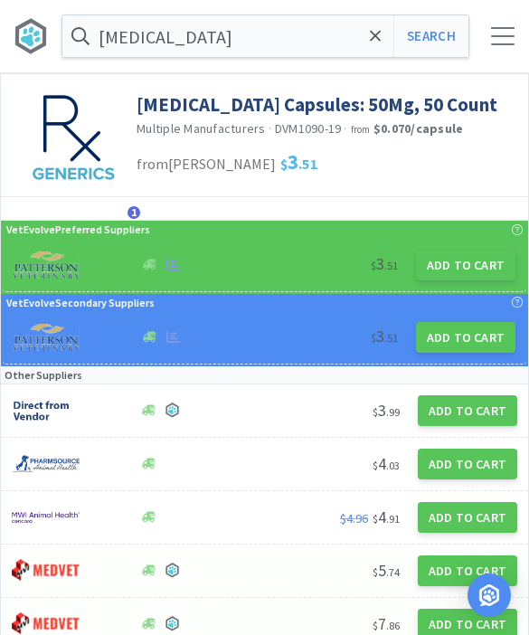
click at [377, 80] on div "Doxycycline Hyclate Capsules: 50Mg, 50 Count Multiple Manufacturers · DVM1090-1…" at bounding box center [331, 130] width 391 height 113
click at [384, 83] on div "Doxycycline Hyclate Capsules: 50Mg, 50 Count Multiple Manufacturers · DVM1090-1…" at bounding box center [327, 114] width 382 height 62
click at [371, 94] on link "[MEDICAL_DATA] Capsules: 50Mg, 50 Count" at bounding box center [316, 104] width 361 height 24
click at [385, 66] on div "doxycycline Search Orders Shopping Discuss Discuss 33 33" at bounding box center [264, 36] width 529 height 72
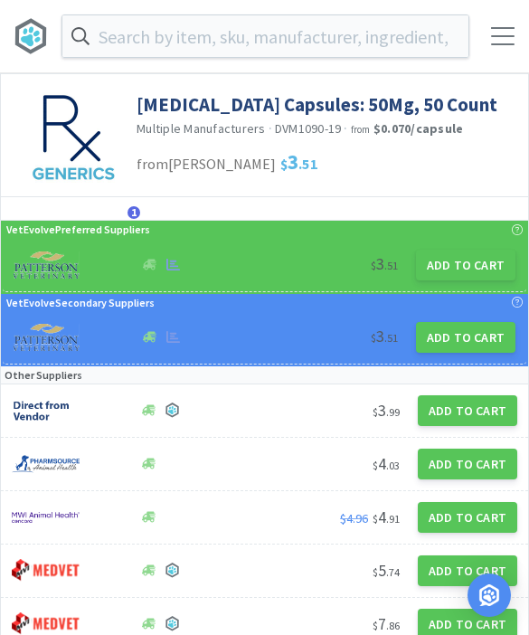
click at [371, 43] on input "text" at bounding box center [265, 36] width 406 height 42
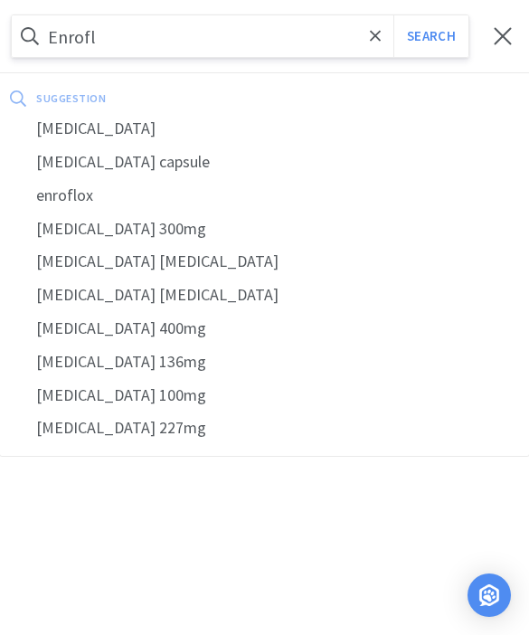
click at [82, 134] on div "[MEDICAL_DATA]" at bounding box center [264, 128] width 529 height 33
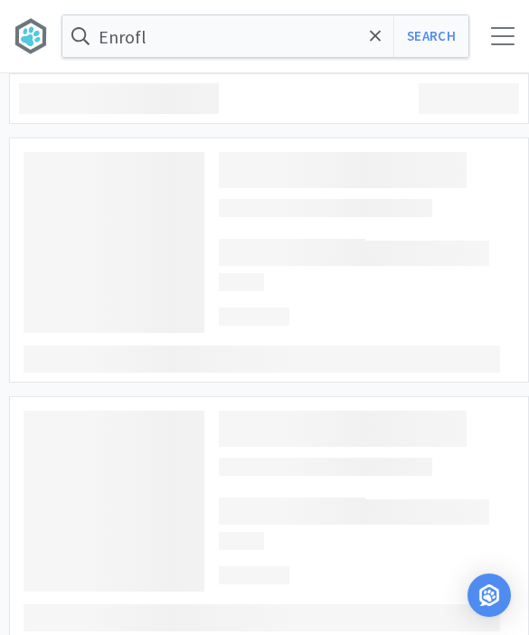
type input "[MEDICAL_DATA]"
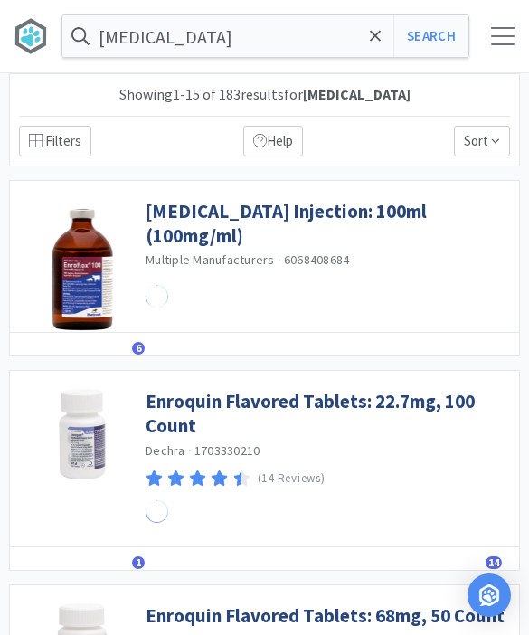
select select "1"
select select "10"
select select "1"
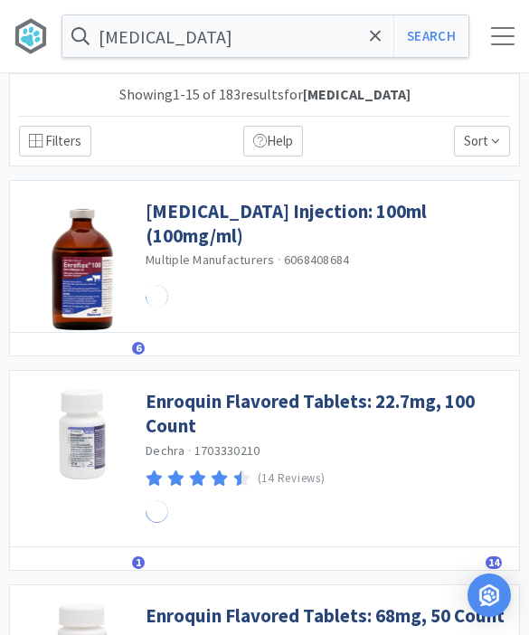
select select "1"
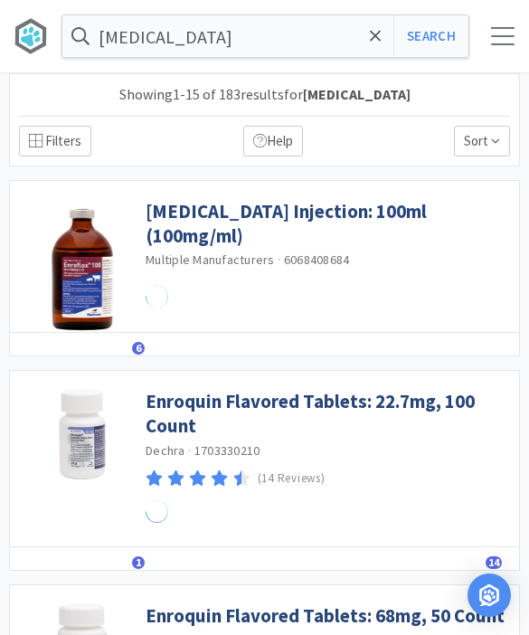
select select "1"
select select "3"
select select "1"
select select "2"
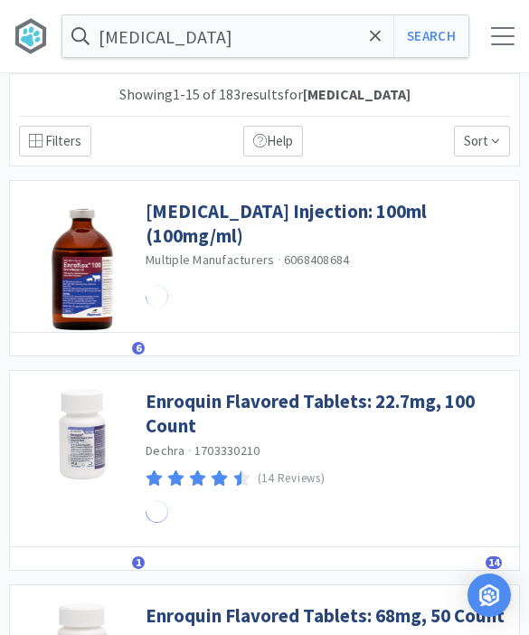
select select "1"
select select "3"
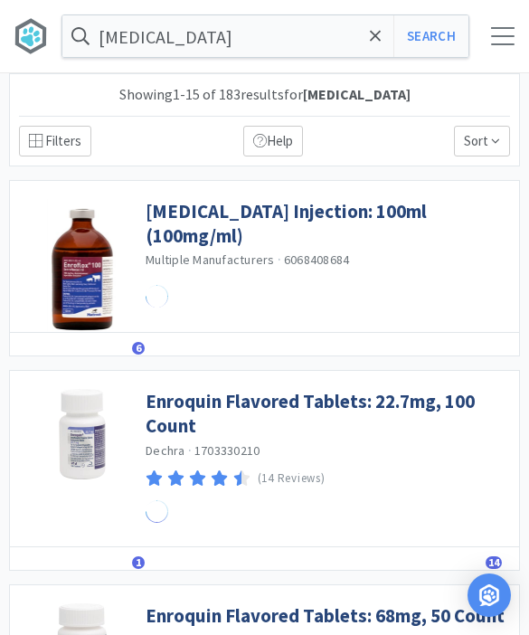
select select "3"
select select "2"
select select "1"
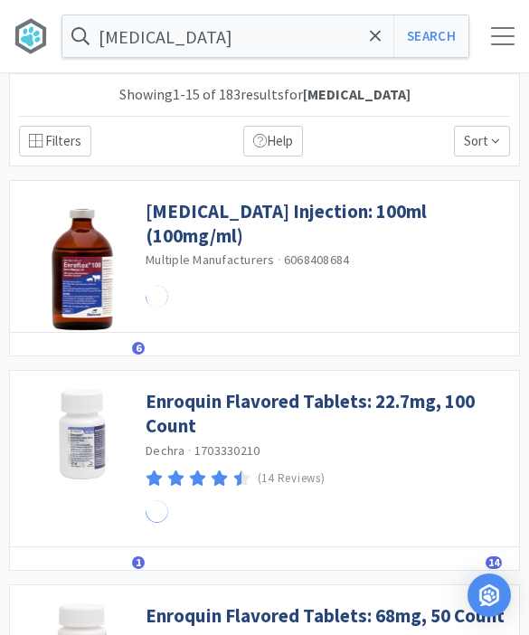
select select "1"
select select "50"
select select "2"
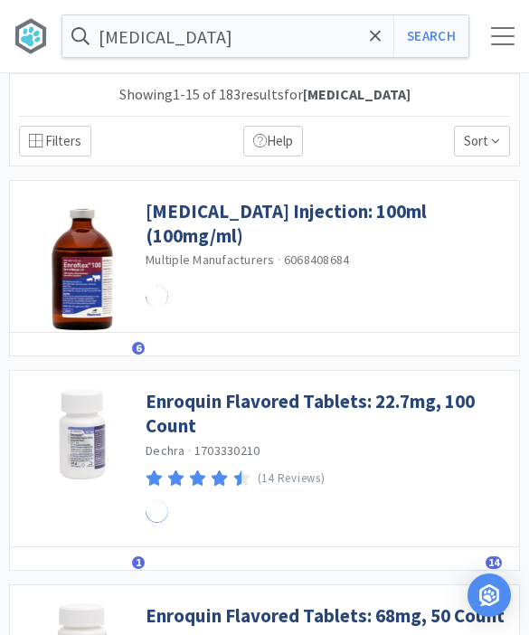
select select "1"
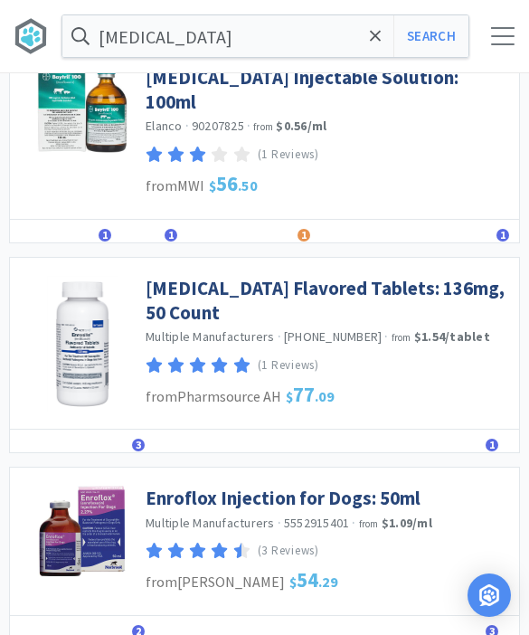
click at [431, 276] on link "[MEDICAL_DATA] Flavored Tablets: 136mg, 50 Count" at bounding box center [328, 301] width 364 height 50
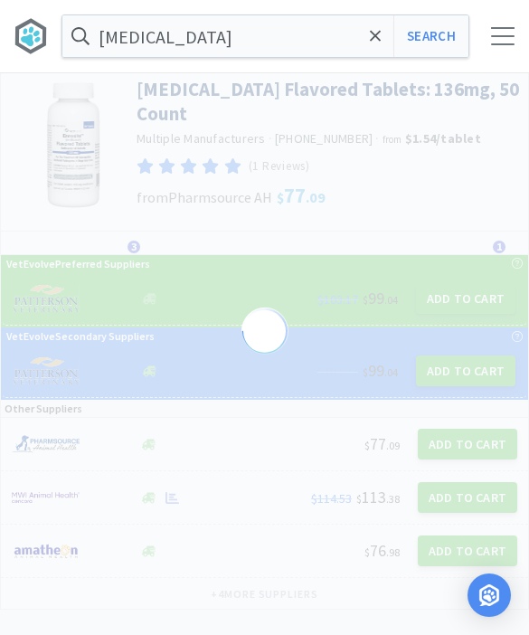
scroll to position [20, 0]
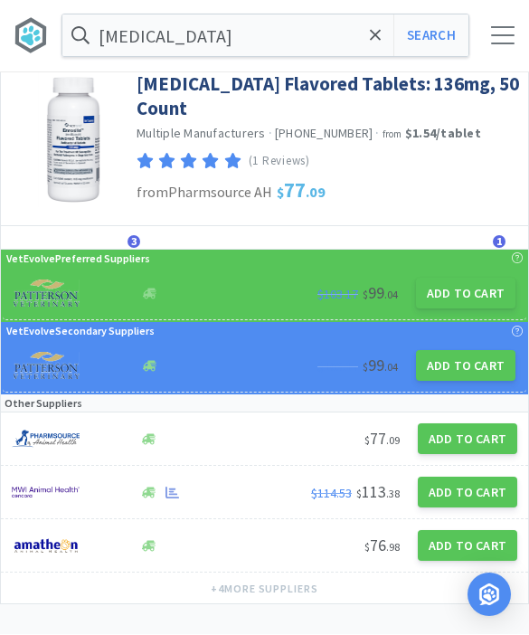
click at [463, 280] on button "Add to Cart" at bounding box center [465, 293] width 99 height 31
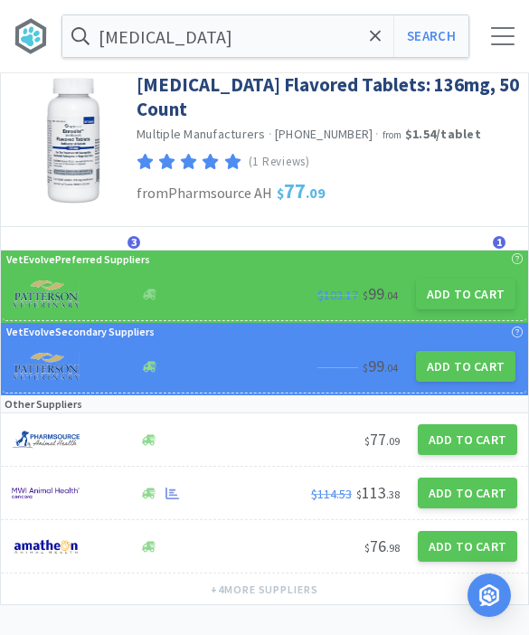
select select "1"
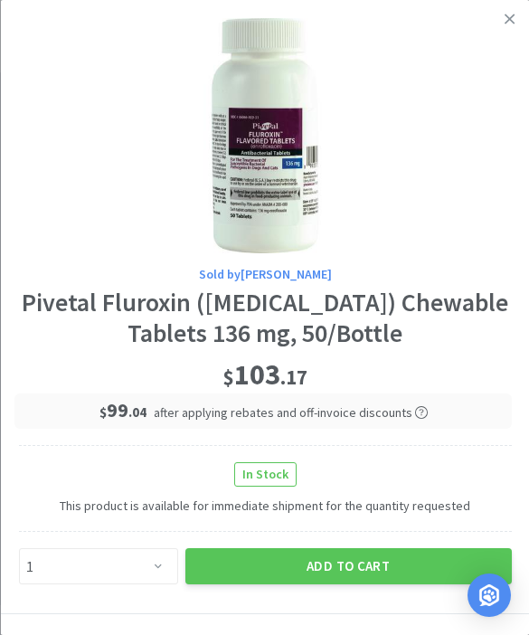
click at [348, 550] on button "Add to Cart" at bounding box center [347, 566] width 326 height 36
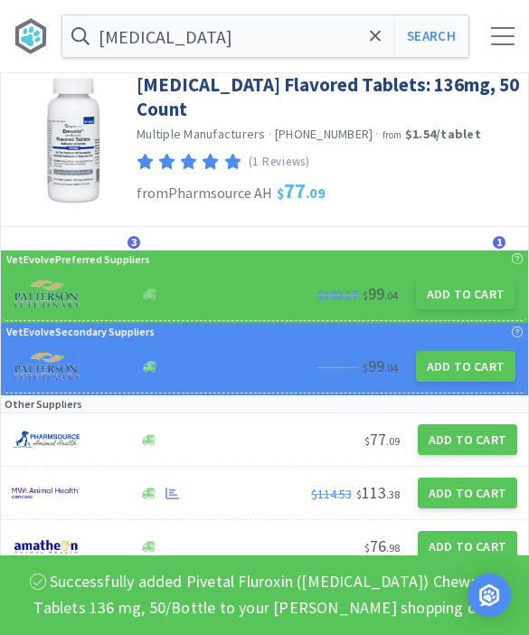
click at [374, 34] on icon at bounding box center [375, 35] width 11 height 11
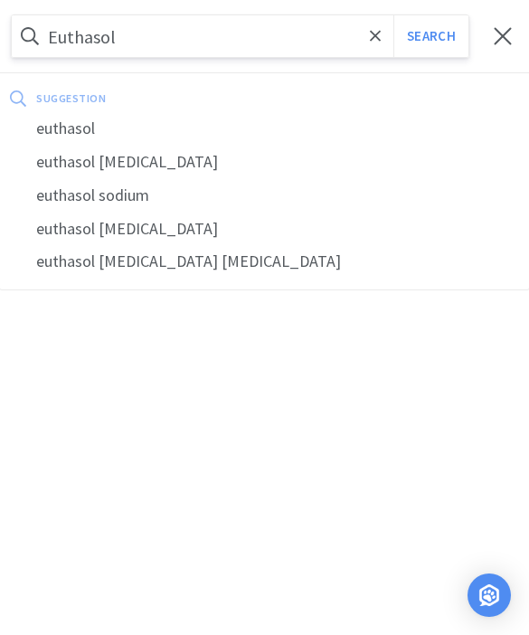
type input "Euthasol"
click at [90, 126] on div "euthasol" at bounding box center [264, 128] width 529 height 33
select select "1"
select select "10"
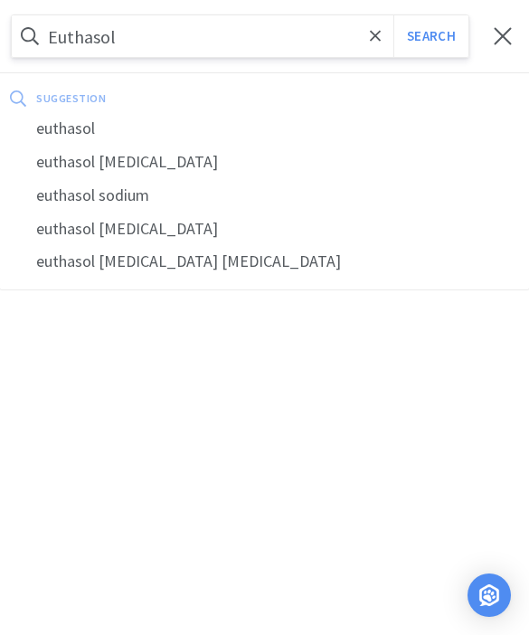
select select "1"
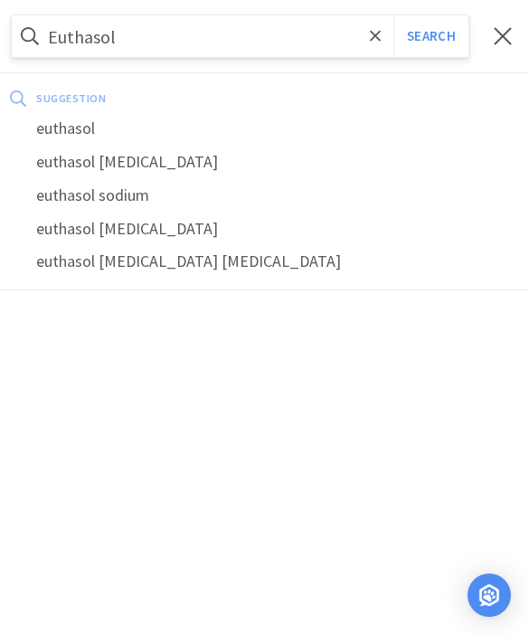
select select "1"
select select "3"
select select "1"
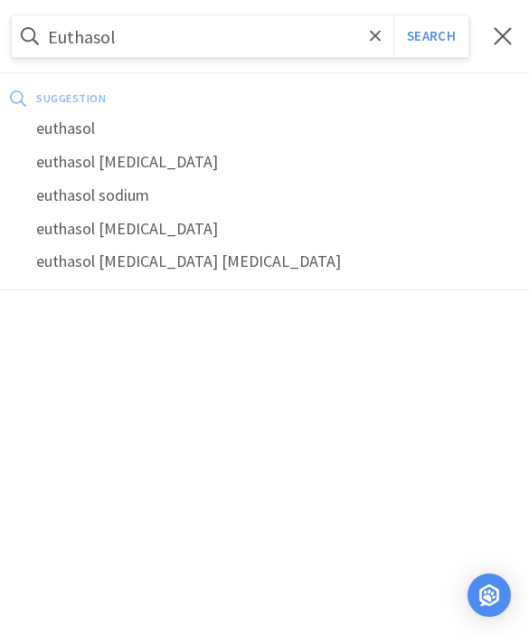
select select "2"
select select "1"
select select "2"
select select "1"
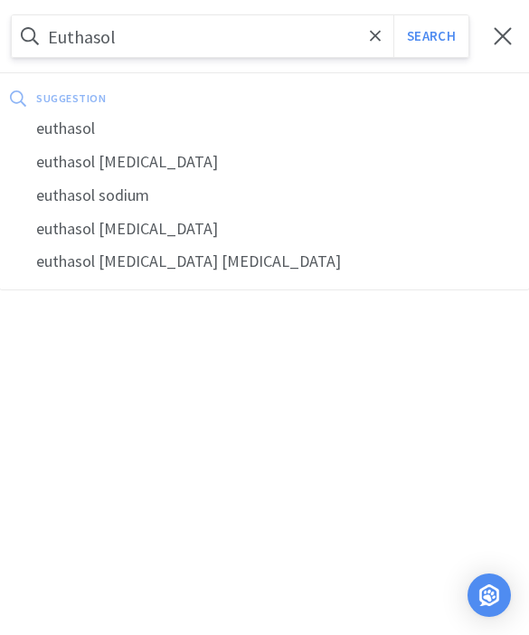
select select "1"
select select "3"
select select "2"
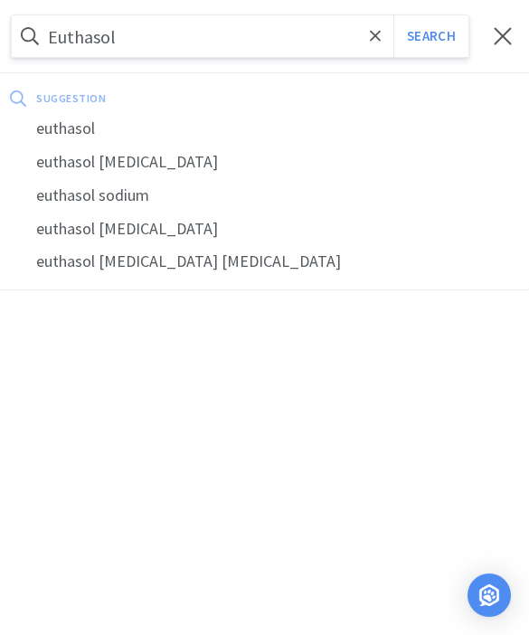
select select "2"
select select "1"
select select "50"
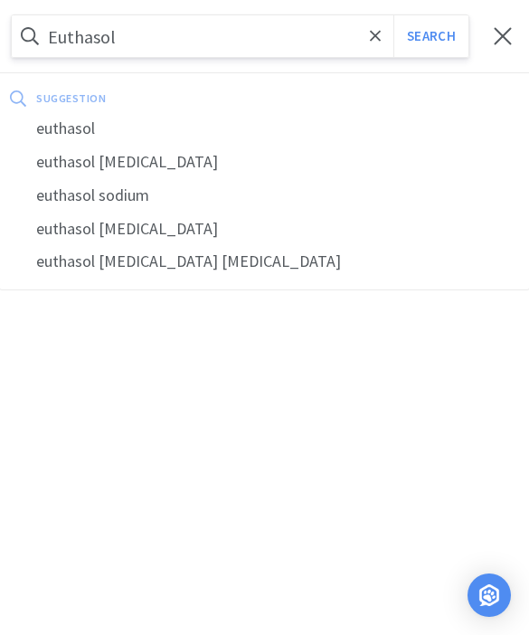
select select "2"
select select "1"
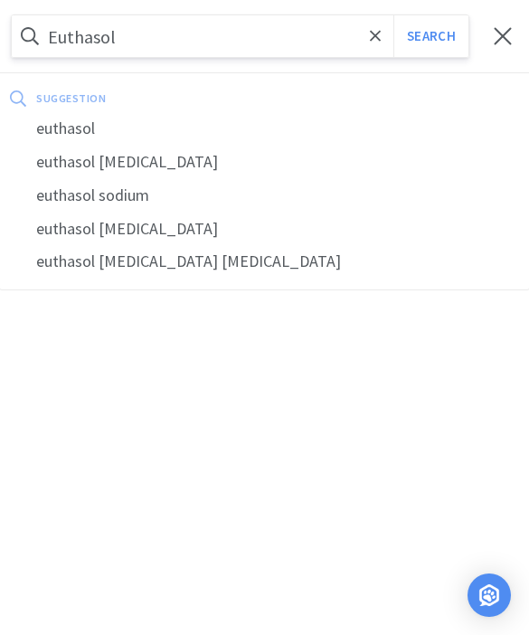
select select "1"
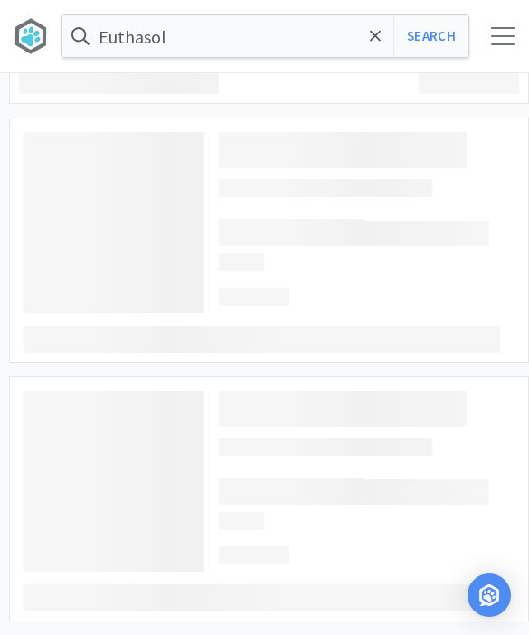
type input "euthasol"
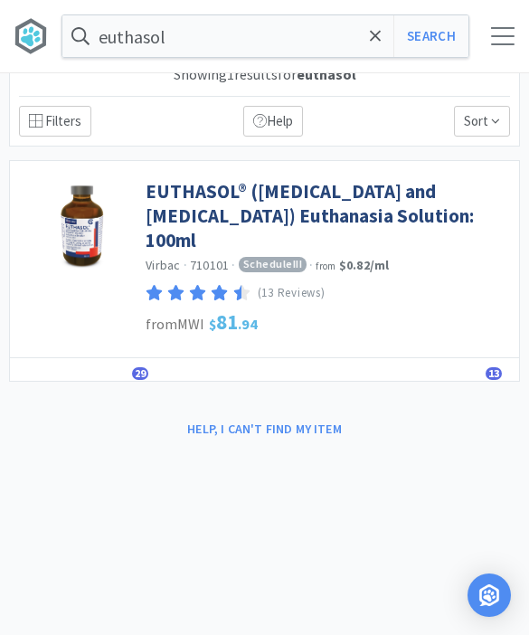
click at [436, 187] on link "EUTHASOL® ([MEDICAL_DATA] and [MEDICAL_DATA]) Euthanasia Solution: 100ml" at bounding box center [328, 216] width 364 height 74
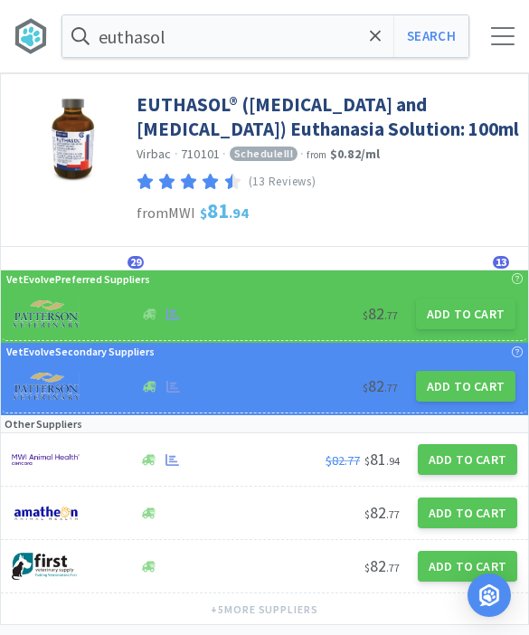
click at [478, 321] on button "Add to Cart" at bounding box center [465, 313] width 99 height 31
select select "1"
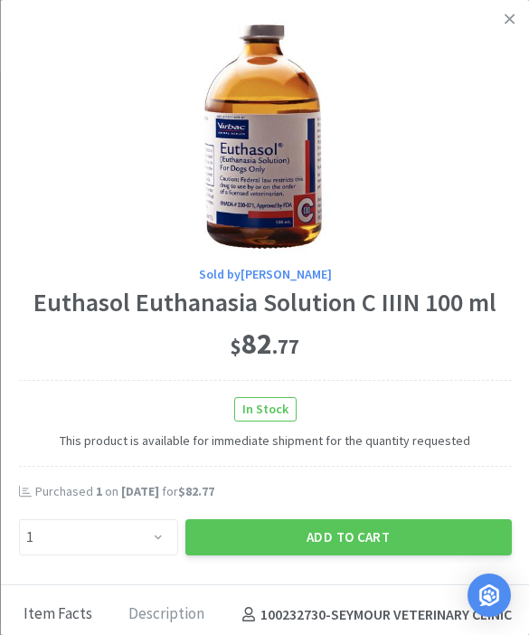
click at [366, 528] on button "Add to Cart" at bounding box center [347, 537] width 326 height 36
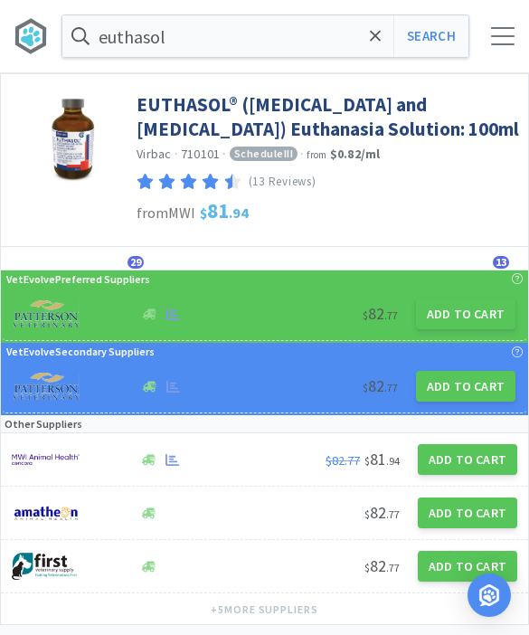
click at [376, 48] on span at bounding box center [375, 36] width 21 height 38
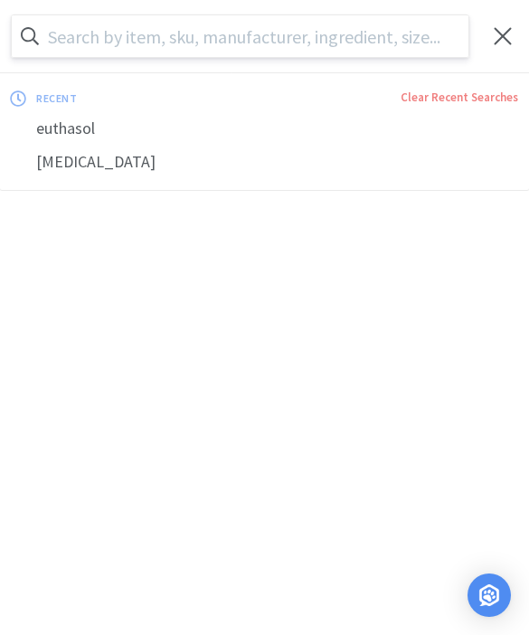
scroll to position [20, 0]
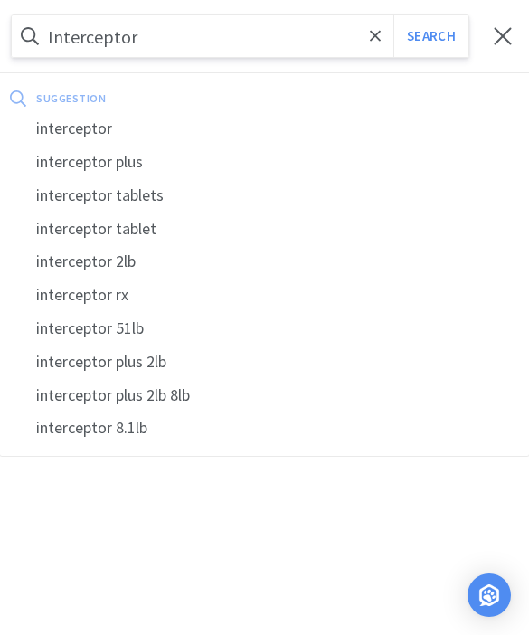
type input "Interceptor"
click at [430, 36] on button "Search" at bounding box center [430, 36] width 75 height 42
select select "1"
select select "10"
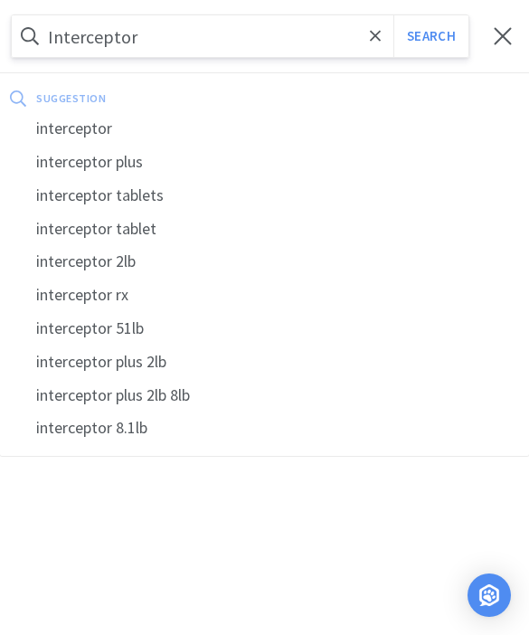
select select "1"
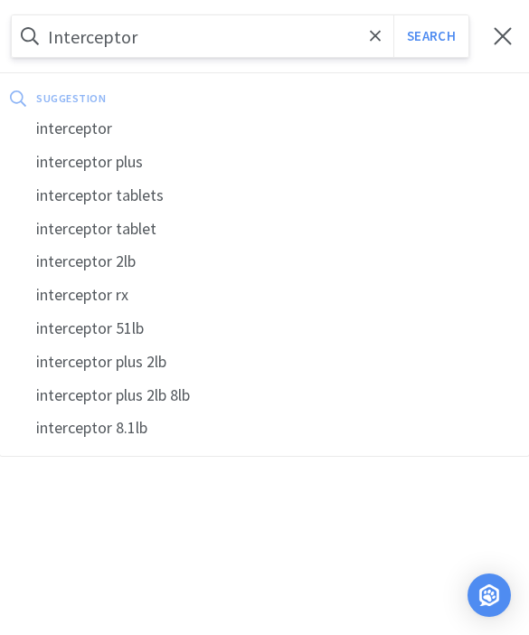
select select "1"
select select "3"
select select "1"
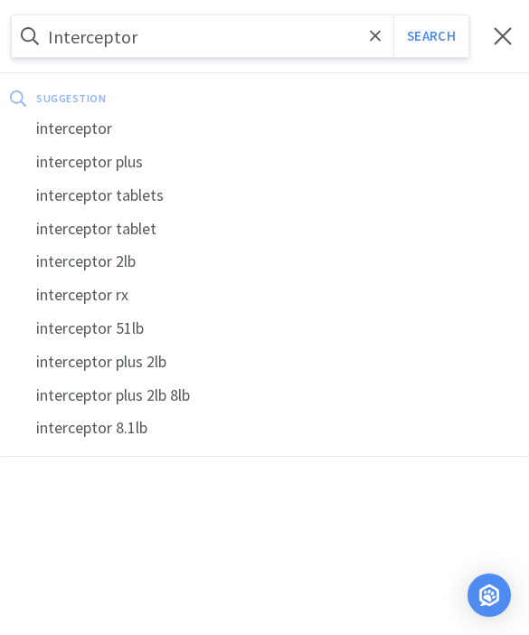
select select "2"
select select "1"
select select "2"
select select "1"
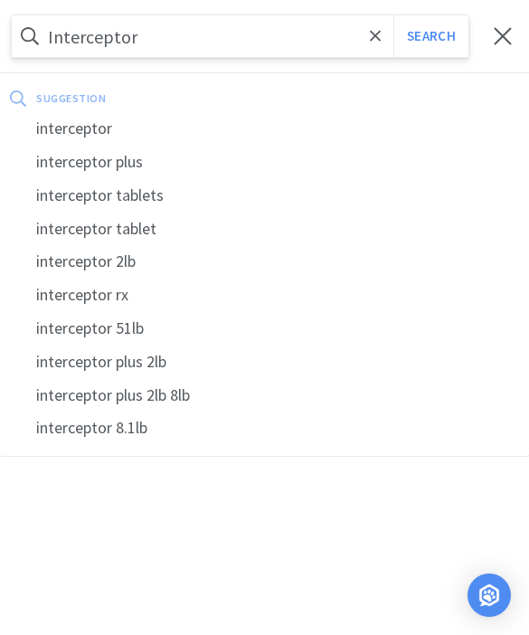
select select "1"
select select "3"
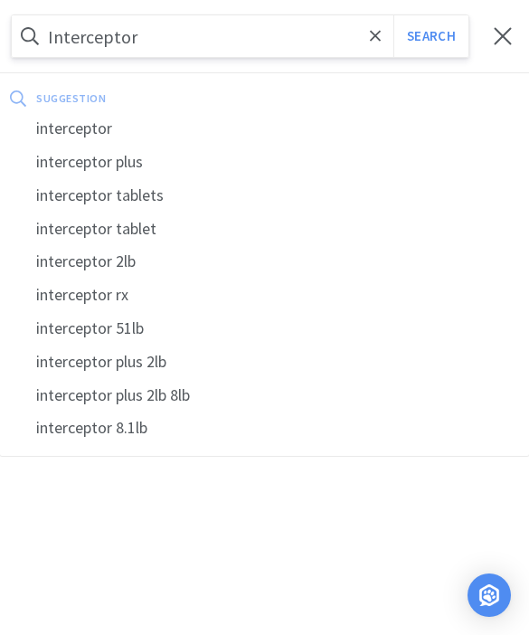
select select "2"
select select "1"
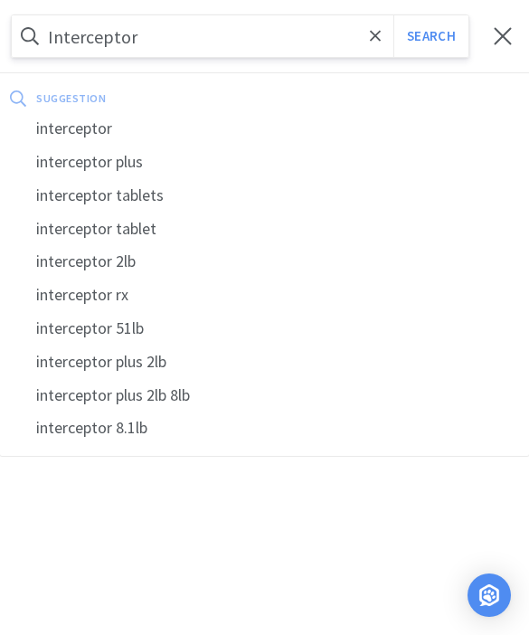
select select "50"
select select "2"
select select "1"
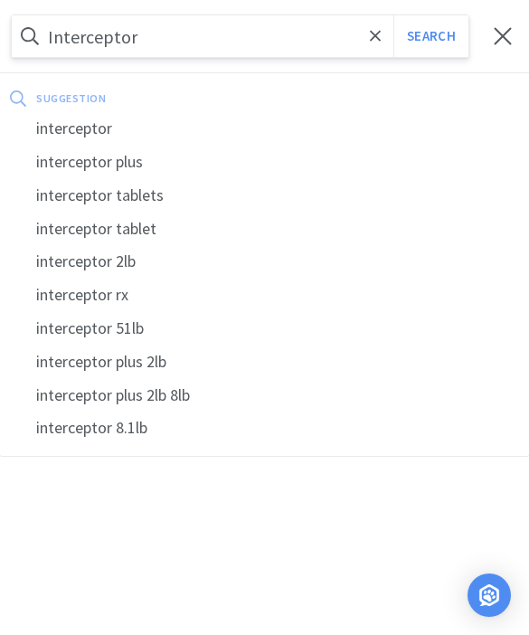
select select "1"
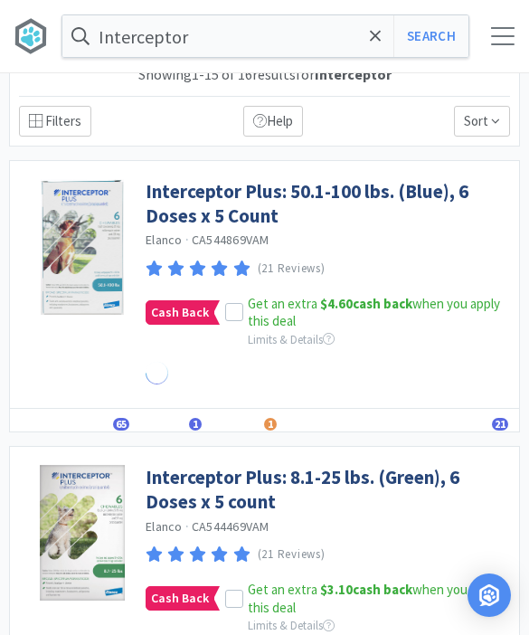
click at [236, 42] on input "Interceptor" at bounding box center [265, 36] width 406 height 42
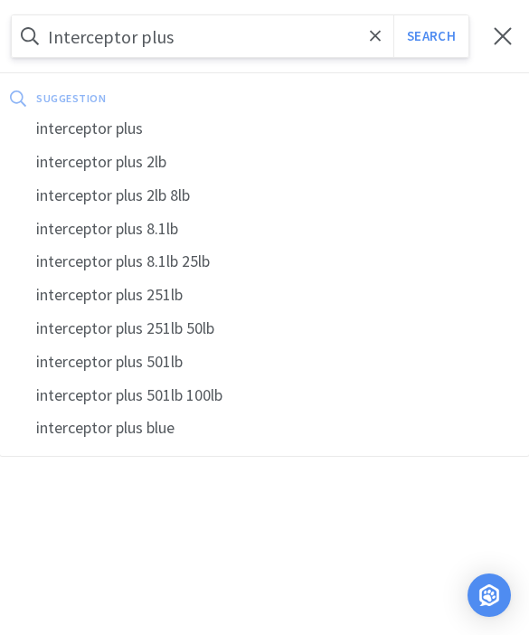
type input "Interceptor plus"
click at [430, 36] on button "Search" at bounding box center [430, 36] width 75 height 42
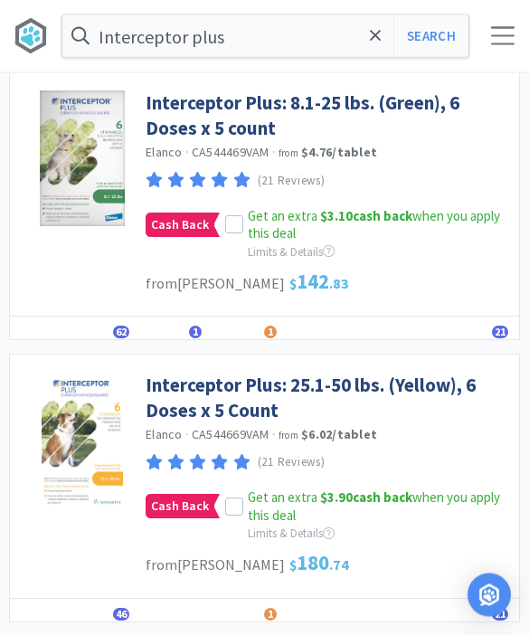
scroll to position [390, 0]
click at [228, 504] on icon at bounding box center [234, 507] width 13 height 13
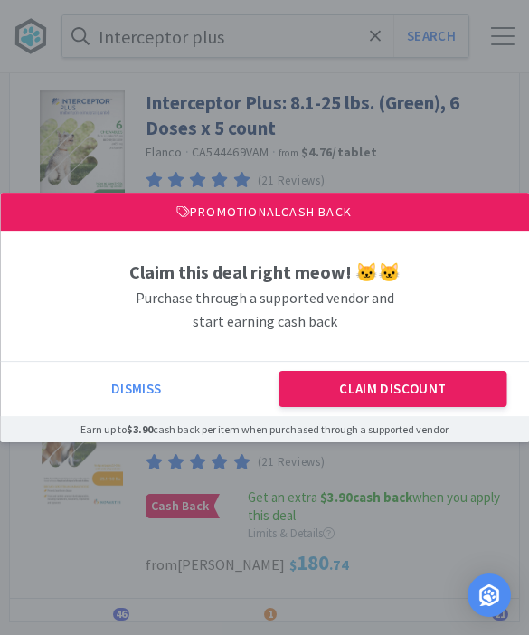
click at [437, 407] on button "Claim Discount" at bounding box center [392, 389] width 227 height 36
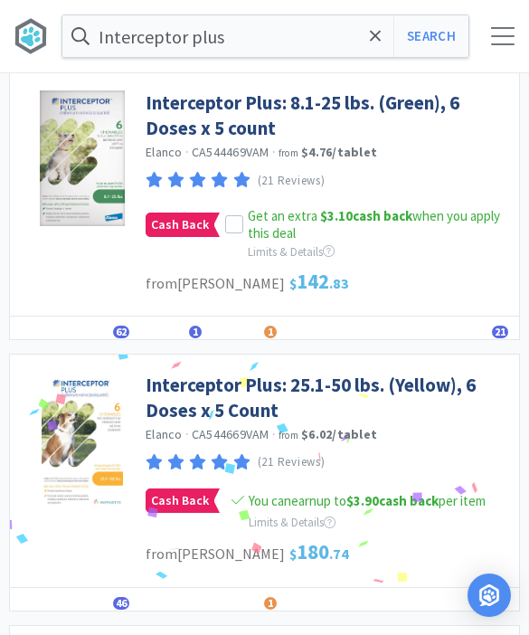
click at [428, 381] on link "Interceptor Plus: 25.1-50 lbs. (Yellow), 6 Doses x 5 Count" at bounding box center [328, 397] width 364 height 50
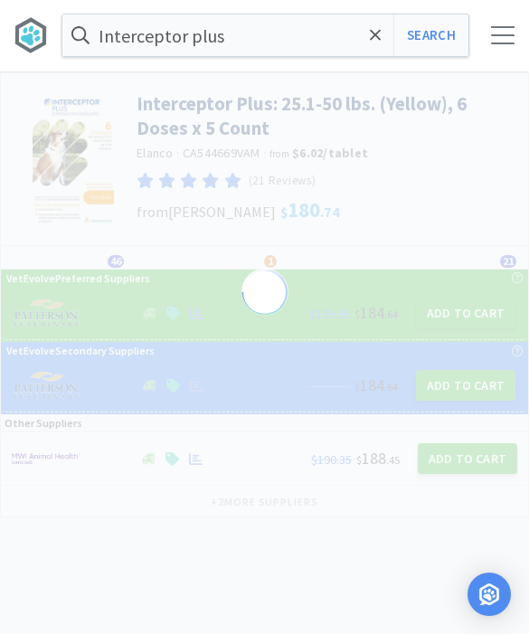
select select "155738"
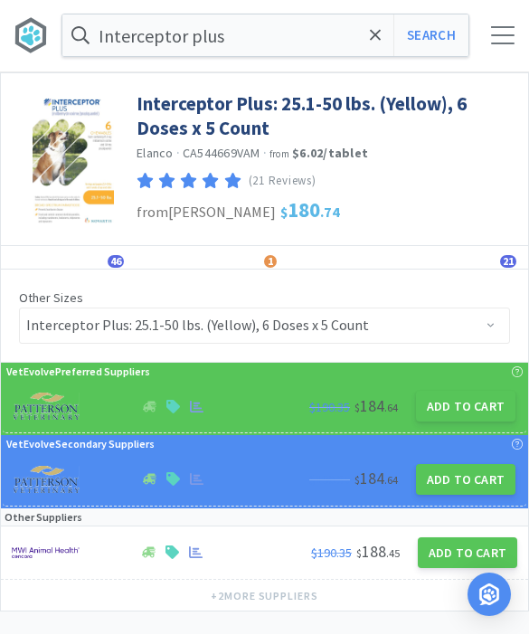
scroll to position [1, 0]
click at [477, 407] on button "Add to Cart" at bounding box center [465, 405] width 99 height 31
select select "1"
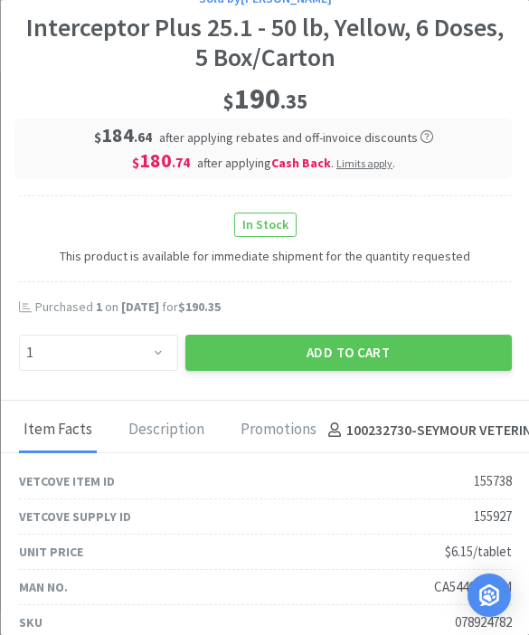
scroll to position [373, 0]
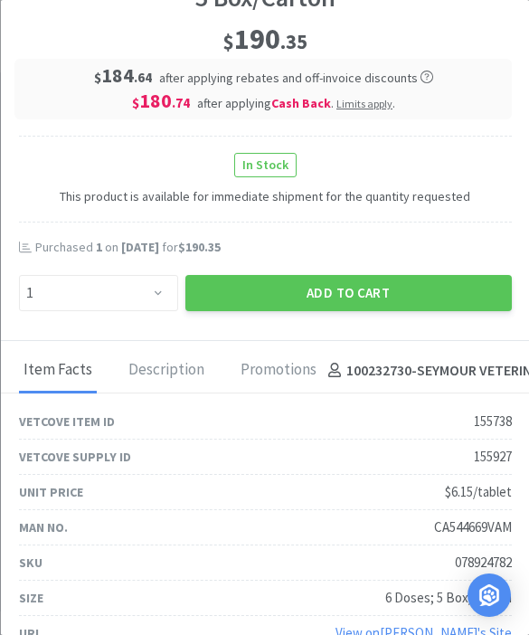
click at [393, 305] on button "Add to Cart" at bounding box center [347, 293] width 326 height 36
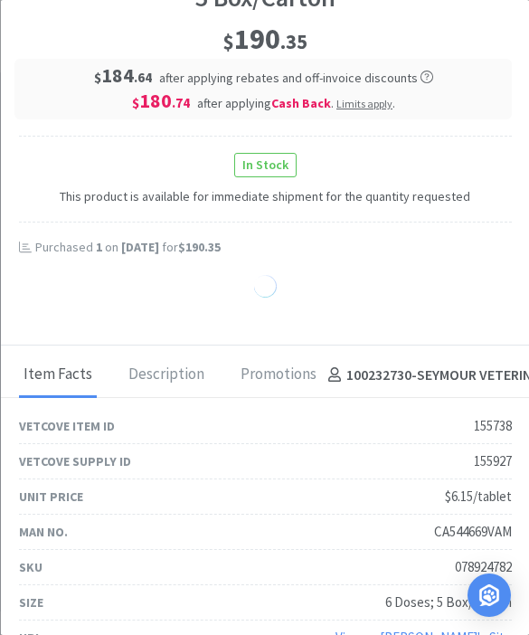
select select "1"
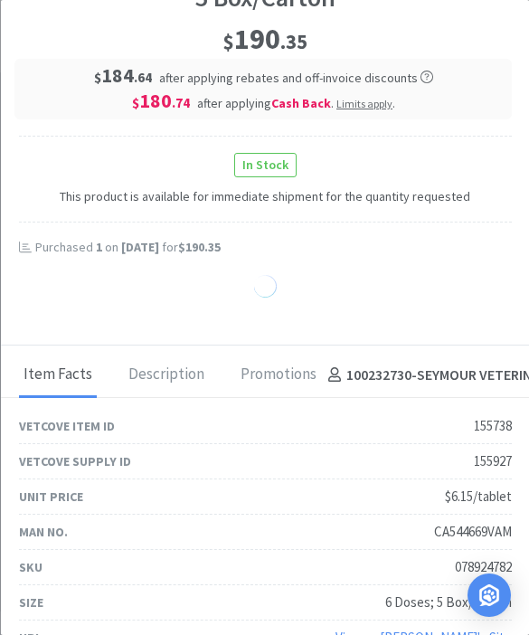
select select "1"
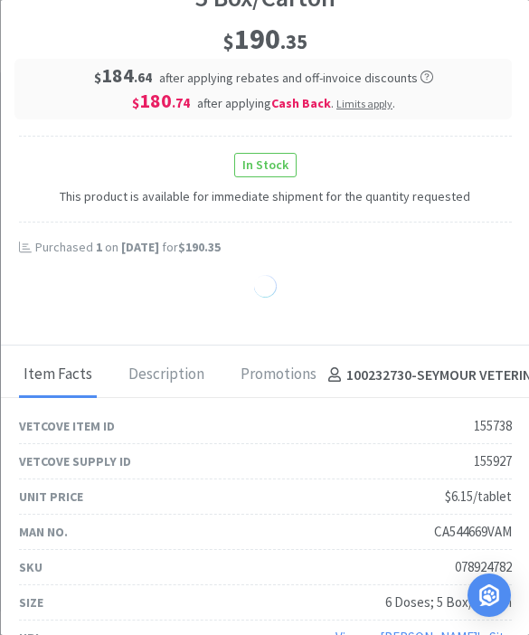
select select "1"
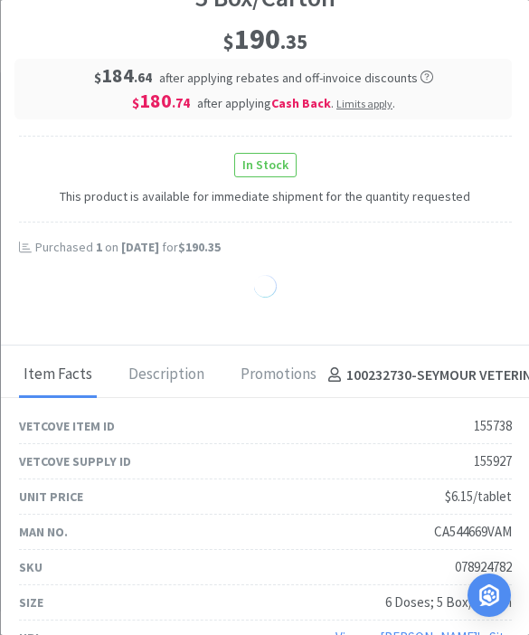
select select "1"
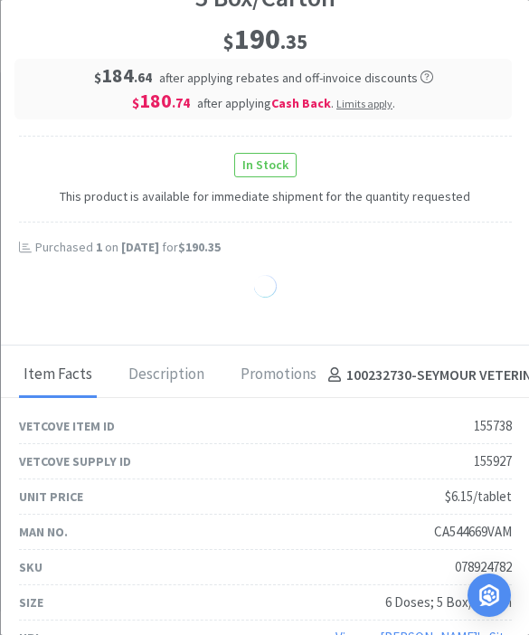
select select "1"
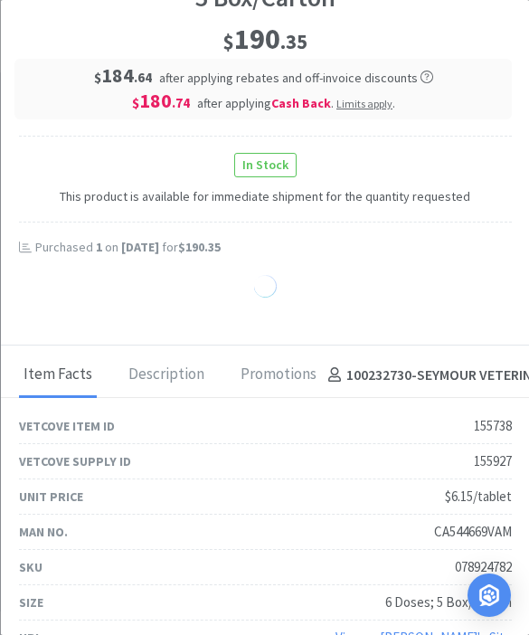
select select "1"
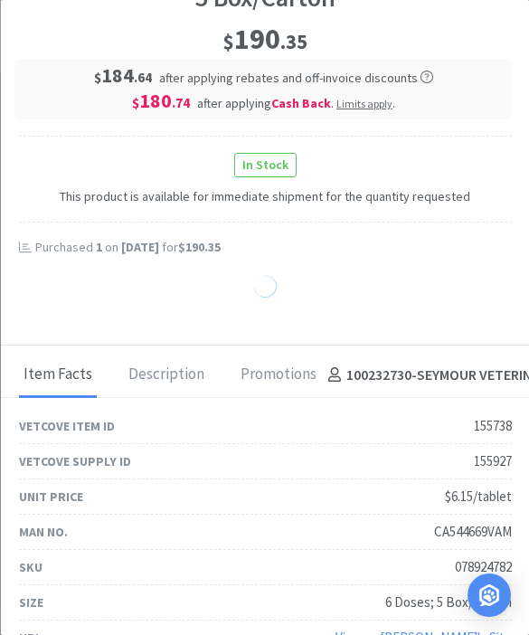
select select "1"
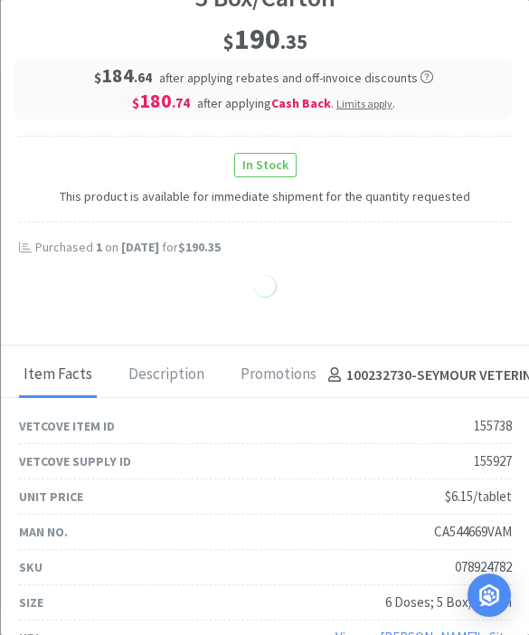
select select "1"
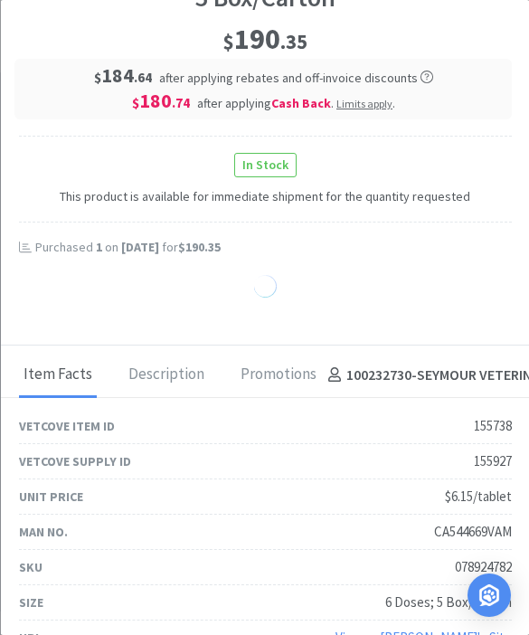
select select "1"
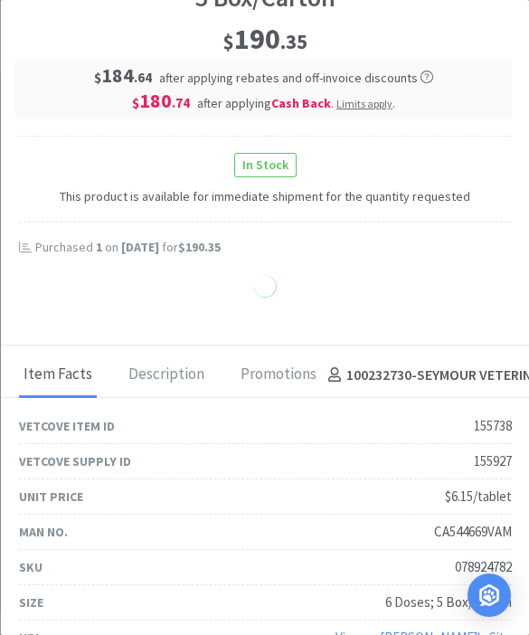
select select "1"
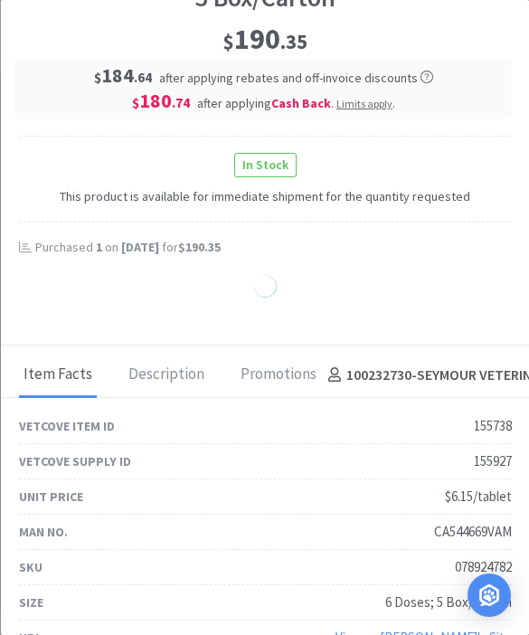
select select "1"
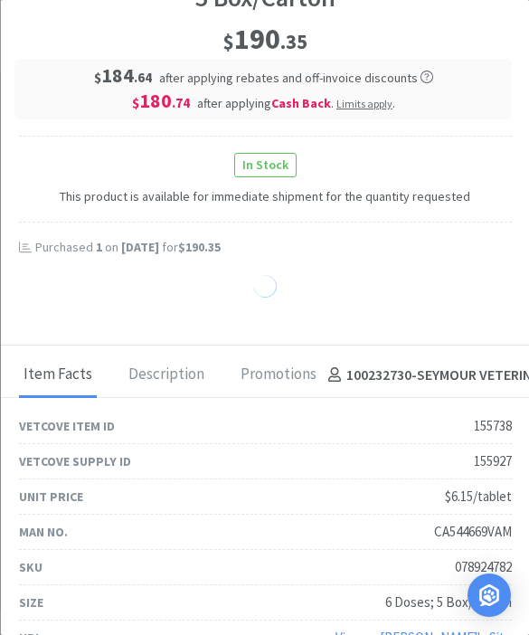
select select "1"
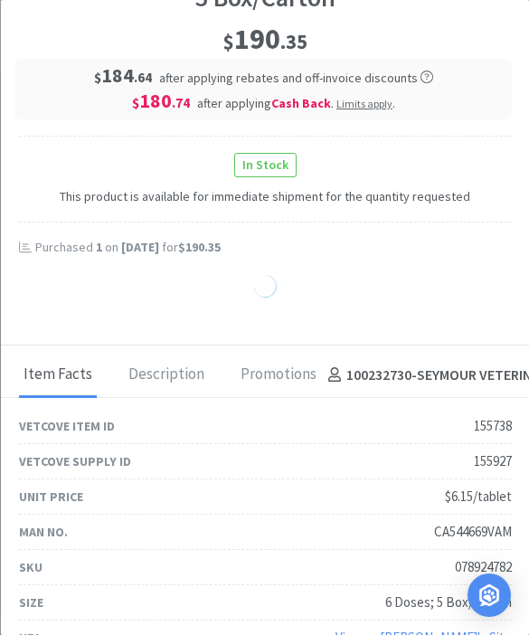
select select "1"
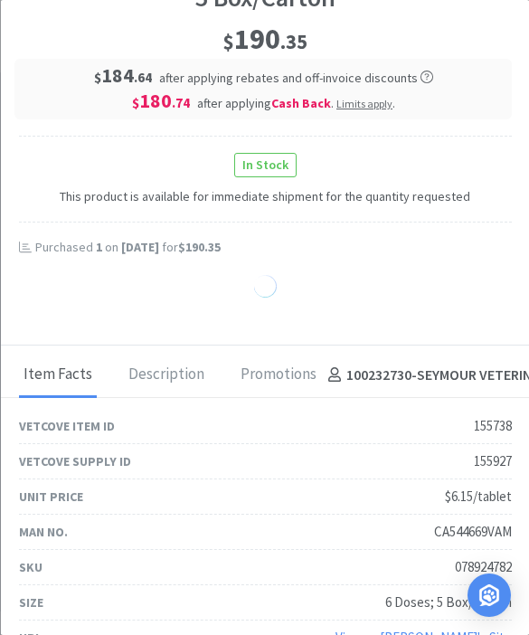
select select "1"
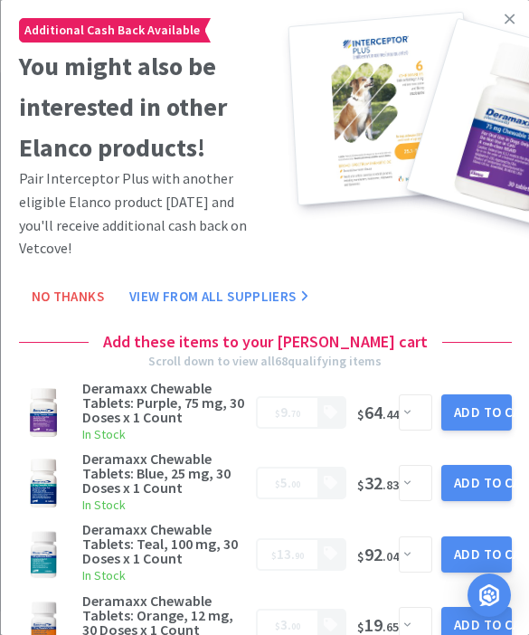
scroll to position [0, 0]
click at [505, 24] on icon at bounding box center [509, 19] width 10 height 10
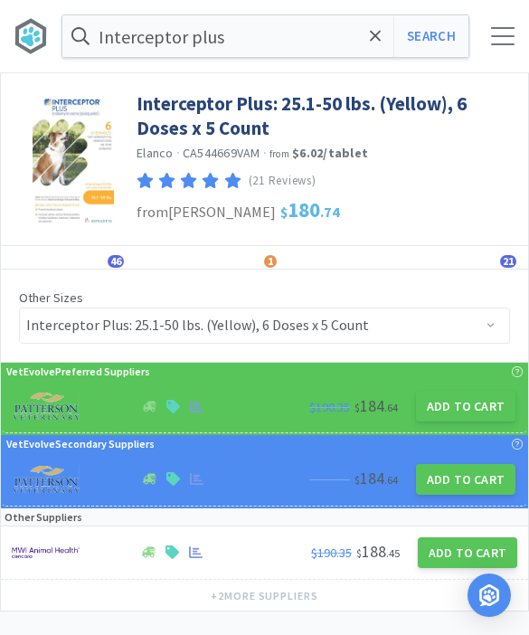
click at [428, 46] on button "Search" at bounding box center [430, 36] width 75 height 42
select select "1"
select select "10"
select select "1"
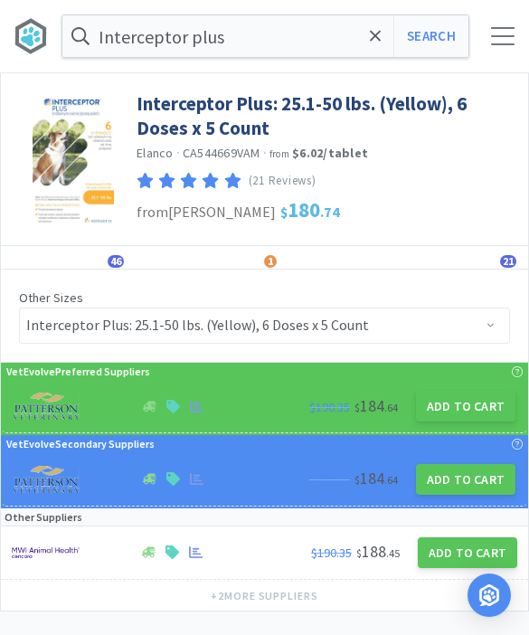
select select "1"
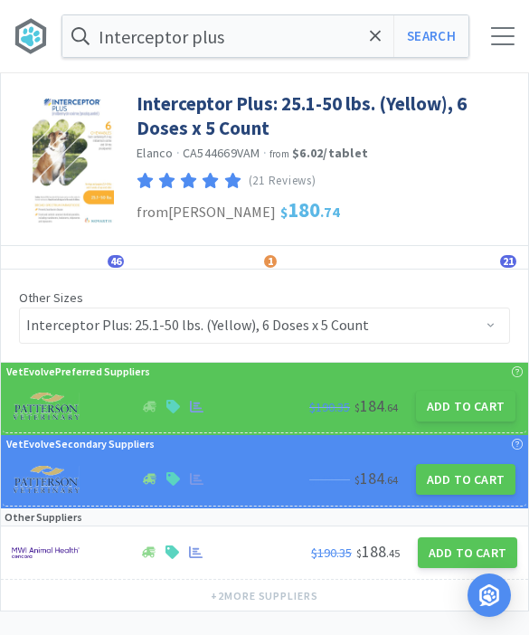
select select "1"
select select "3"
select select "1"
select select "2"
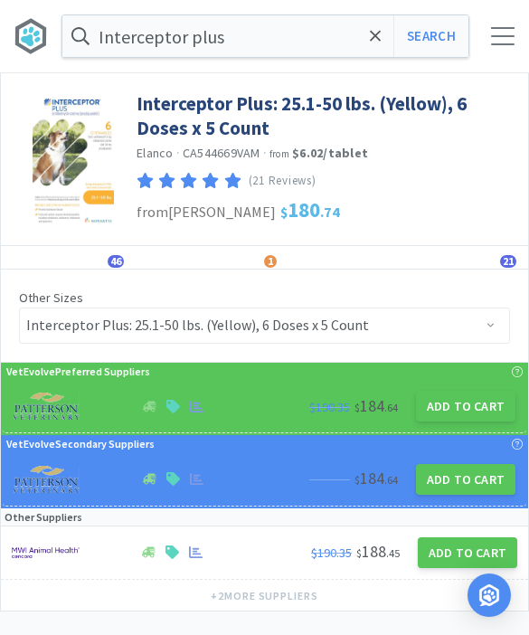
select select "1"
select select "2"
select select "1"
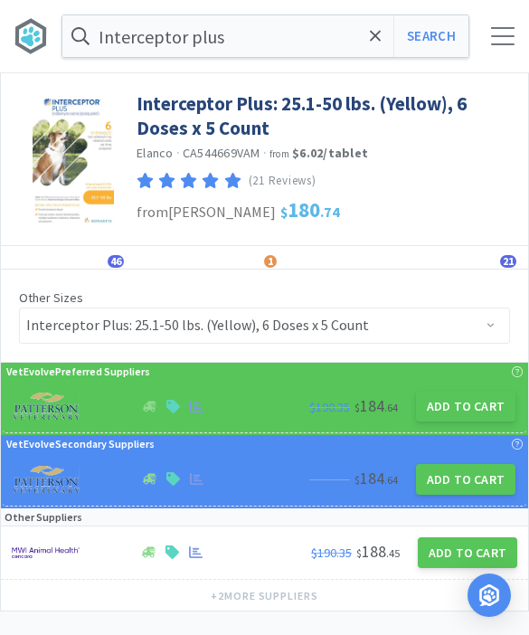
select select "1"
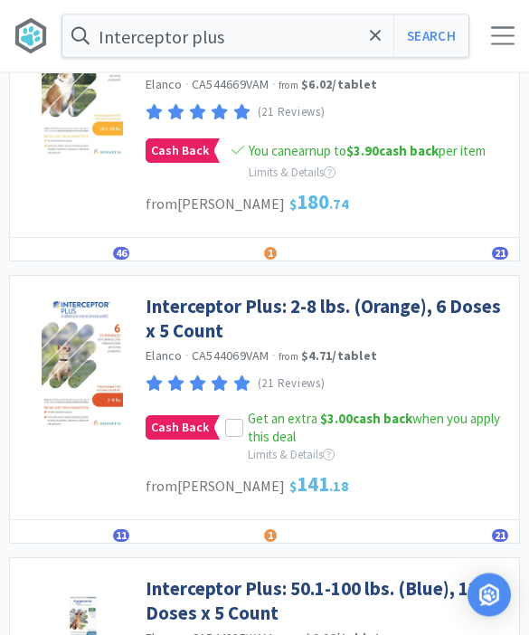
scroll to position [739, 0]
click at [228, 421] on icon at bounding box center [234, 427] width 13 height 13
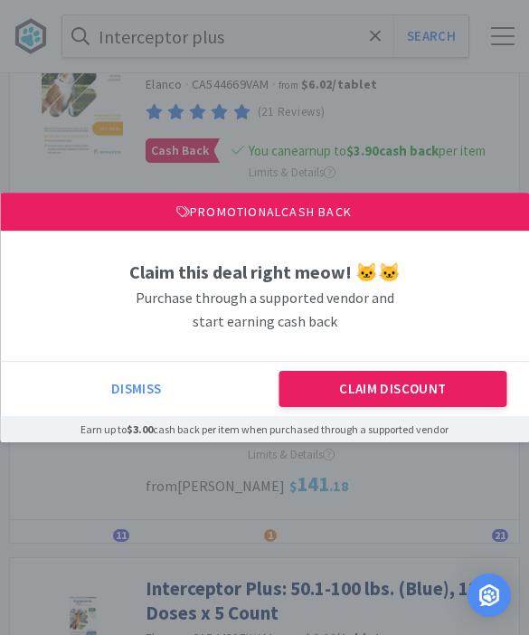
click at [423, 407] on button "Claim Discount" at bounding box center [392, 389] width 227 height 36
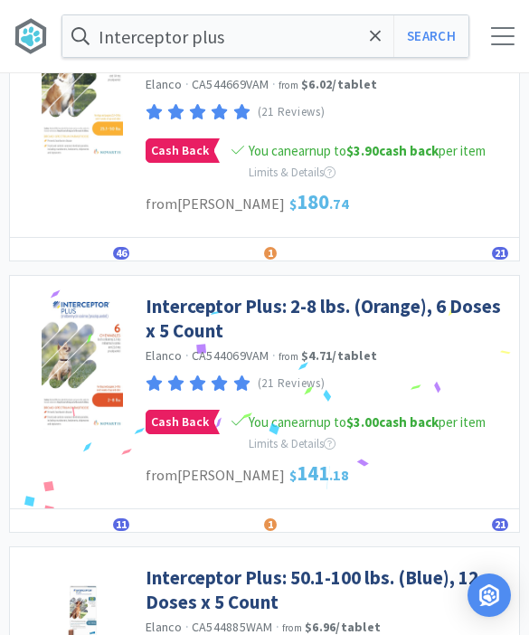
click at [422, 313] on link "Interceptor Plus: 2-8 lbs. (Orange), 6 Doses x 5 Count" at bounding box center [328, 319] width 364 height 50
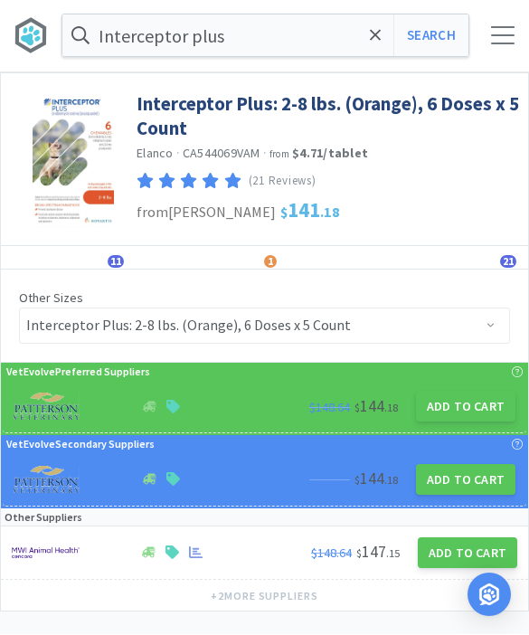
scroll to position [1, 0]
click at [473, 414] on button "Add to Cart" at bounding box center [465, 405] width 99 height 31
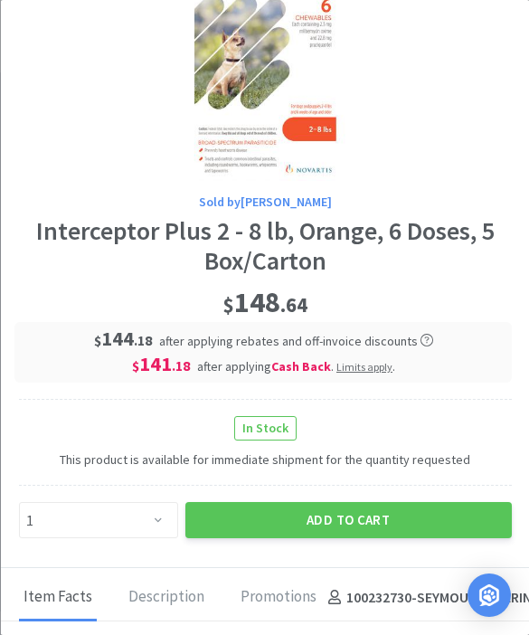
scroll to position [136, 0]
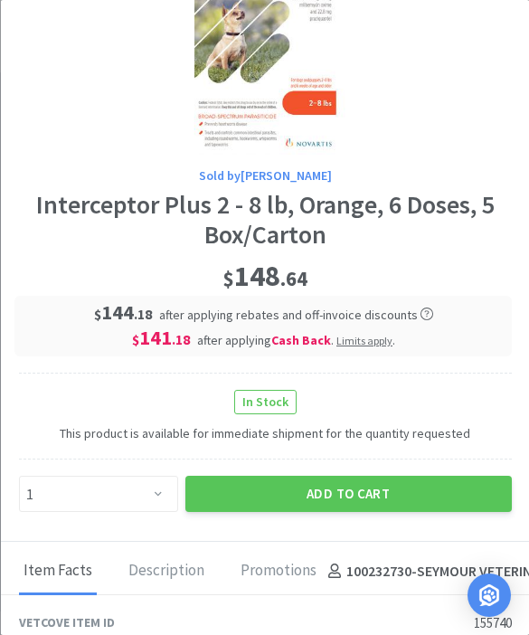
click at [367, 489] on button "Add to Cart" at bounding box center [347, 493] width 326 height 36
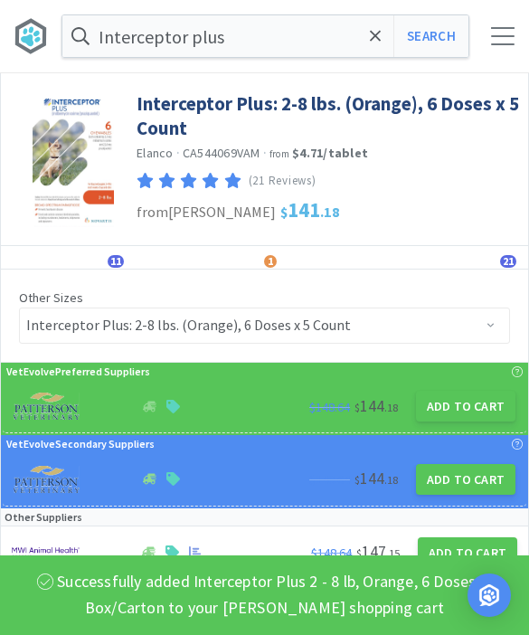
click at [385, 44] on span at bounding box center [375, 36] width 21 height 38
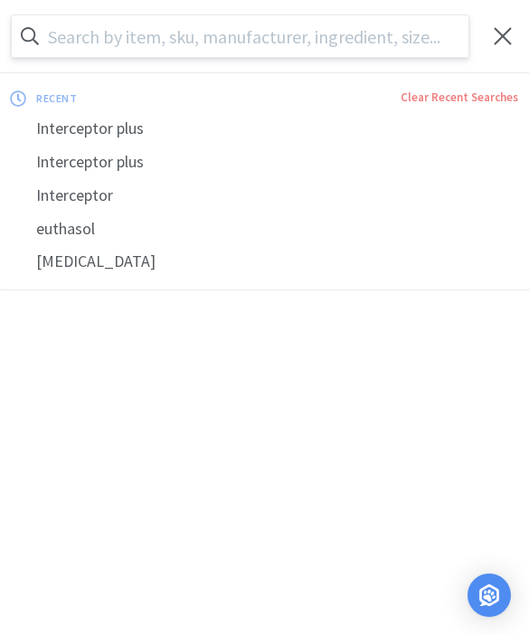
scroll to position [0, 0]
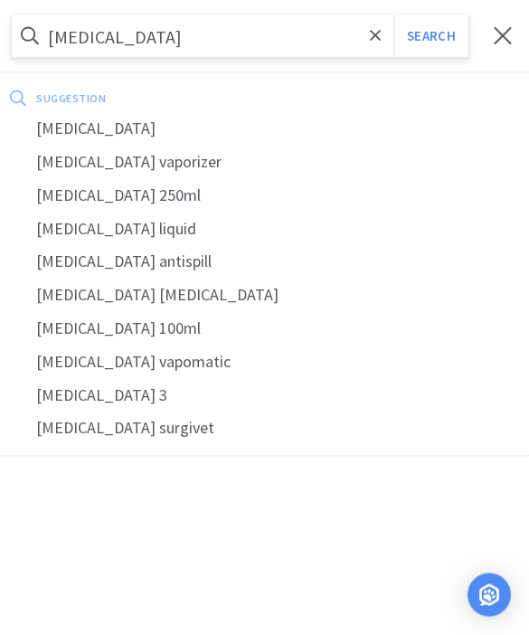
click at [430, 35] on button "Search" at bounding box center [430, 36] width 75 height 42
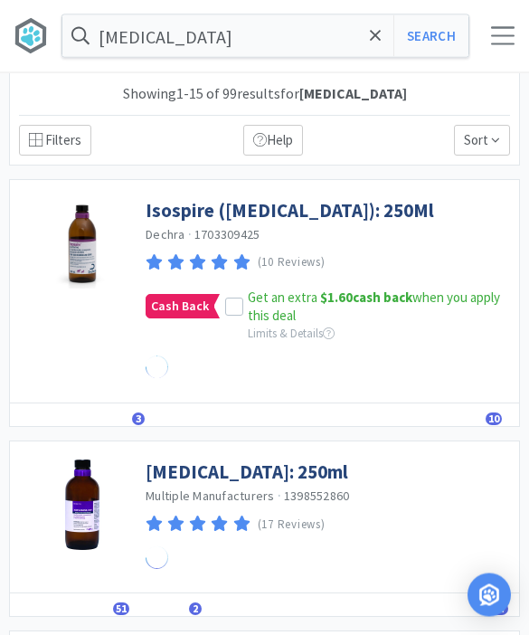
scroll to position [1, 0]
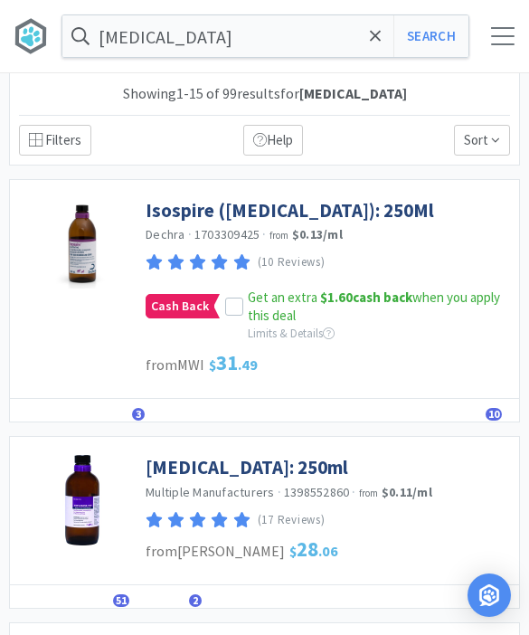
click at [229, 304] on icon at bounding box center [234, 307] width 13 height 13
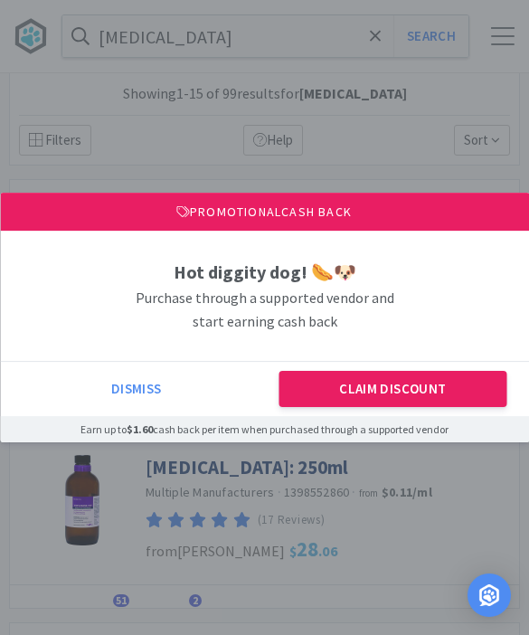
click at [412, 390] on button "Claim Discount" at bounding box center [392, 389] width 227 height 36
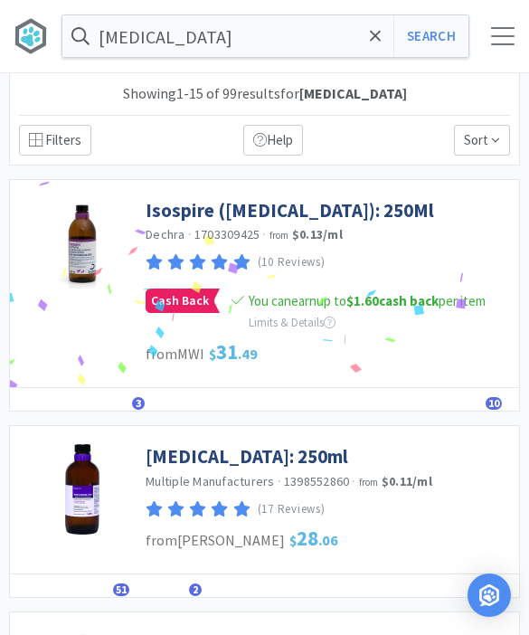
click at [243, 214] on link "Isospire ([MEDICAL_DATA]): 250Ml" at bounding box center [290, 210] width 288 height 24
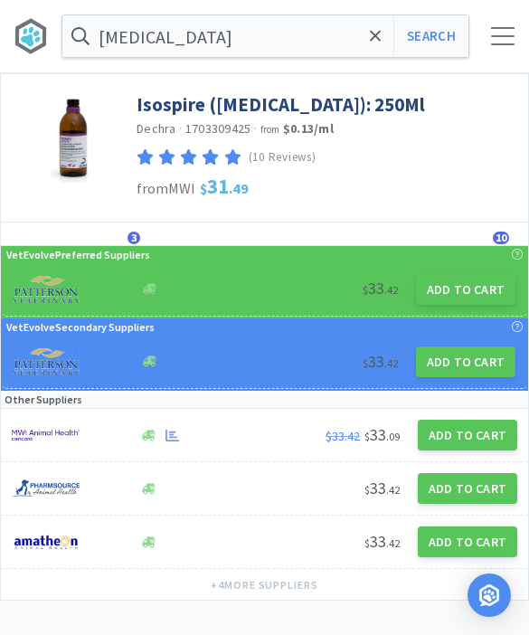
click at [473, 286] on button "Add to Cart" at bounding box center [465, 289] width 99 height 31
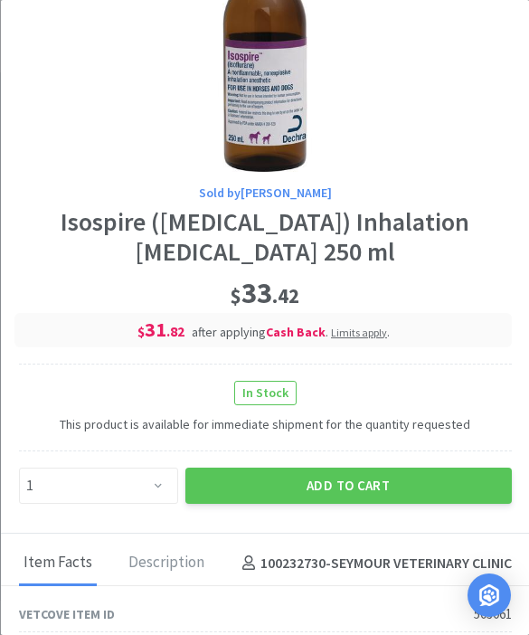
scroll to position [123, 0]
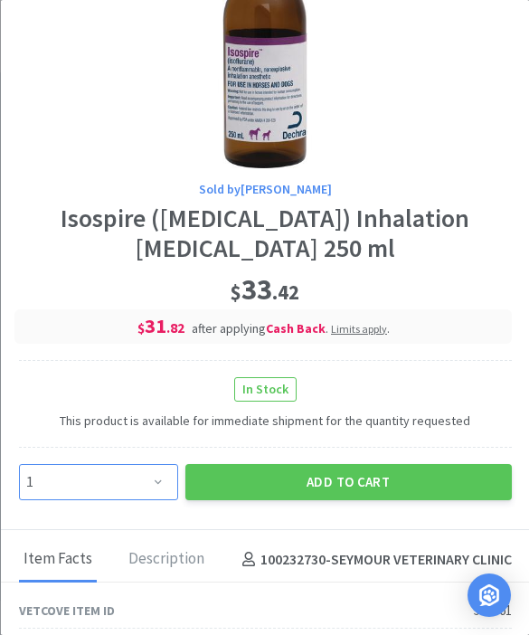
click at [147, 492] on select "Enter Quantity 1 2 3 4 5 6 7 8 9 10 11 12 13 14 15 16 17 18 19 20 Enter Quantity" at bounding box center [97, 482] width 159 height 36
click at [361, 479] on button "Add to Cart" at bounding box center [347, 482] width 326 height 36
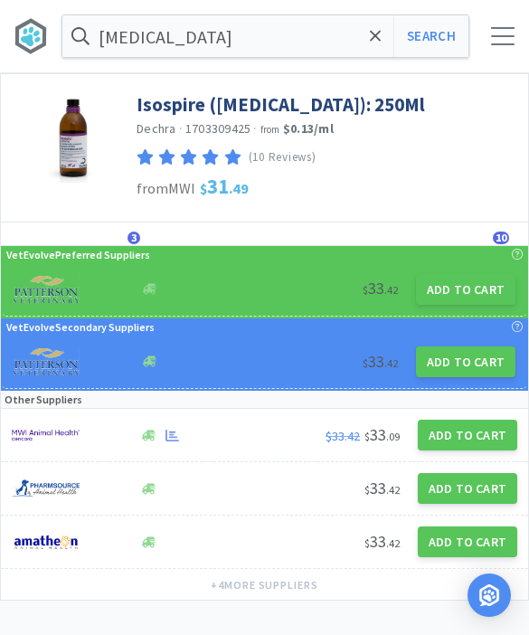
click at [374, 42] on icon at bounding box center [376, 36] width 12 height 18
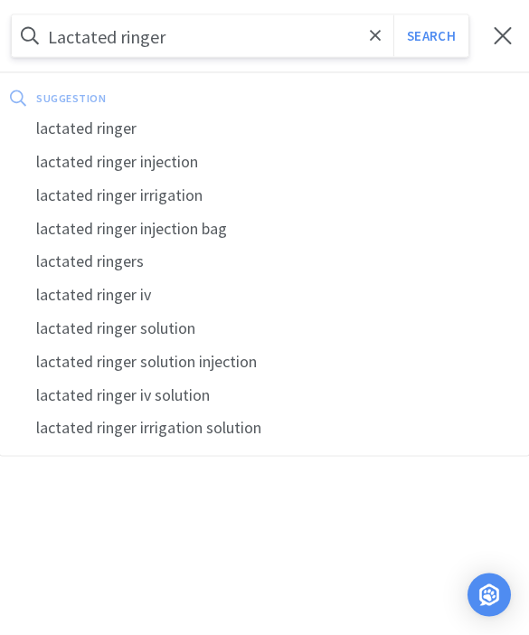
click at [430, 36] on button "Search" at bounding box center [430, 36] width 75 height 42
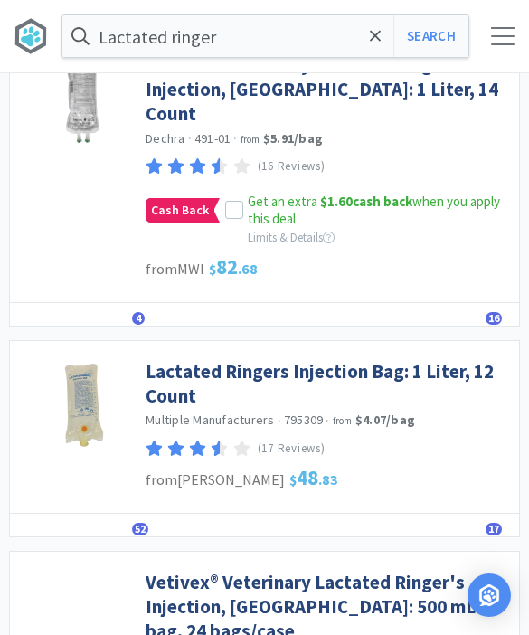
scroll to position [146, 0]
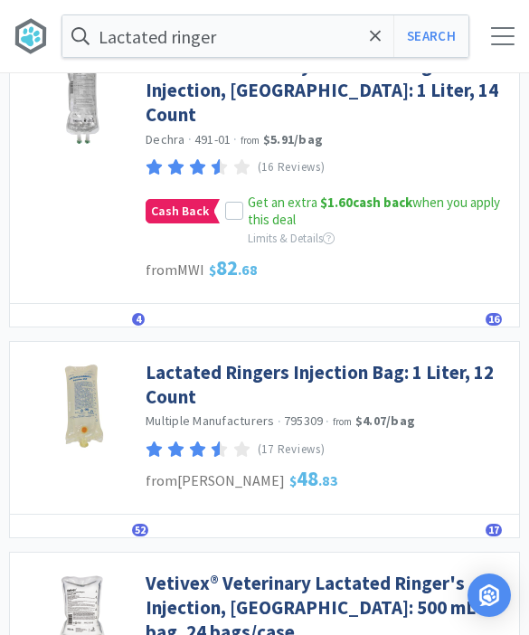
click at [308, 360] on link "Lactated Ringers Injection Bag: 1 Liter, 12 Count" at bounding box center [328, 385] width 364 height 50
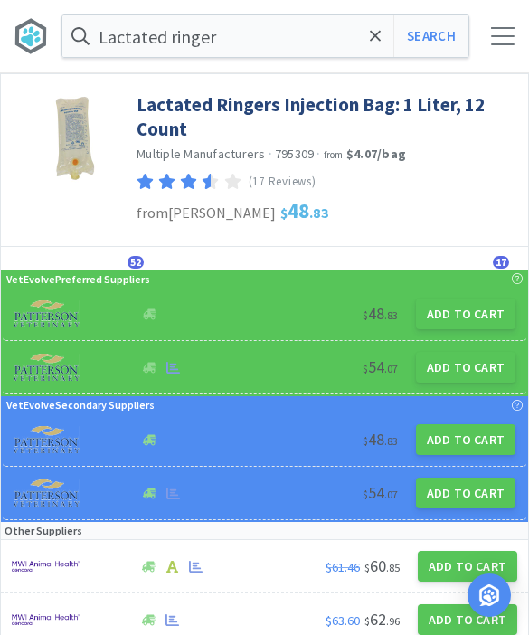
click at [466, 307] on button "Add to Cart" at bounding box center [465, 313] width 99 height 31
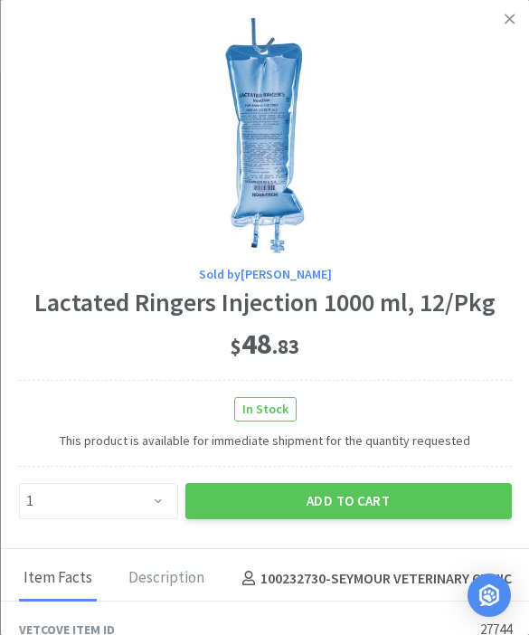
click at [507, 27] on link at bounding box center [510, 19] width 32 height 39
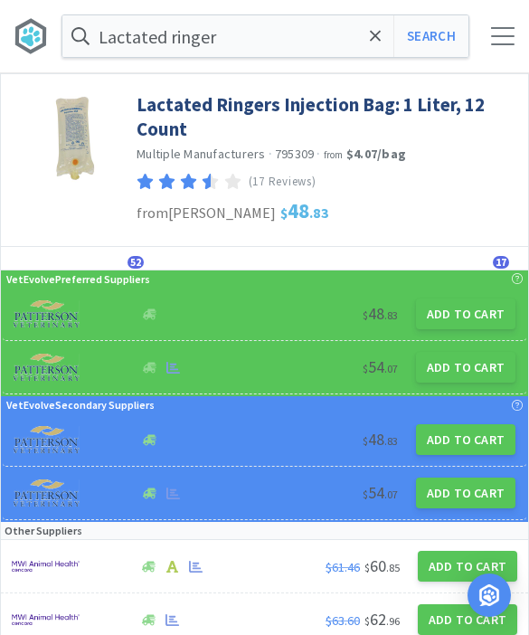
click at [470, 378] on button "Add to Cart" at bounding box center [465, 367] width 99 height 31
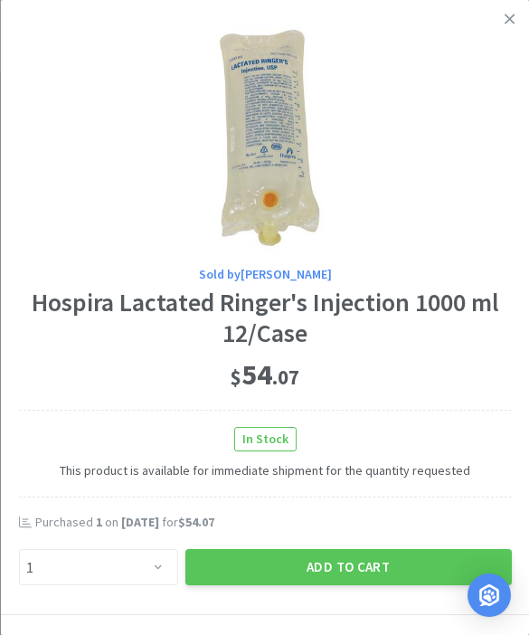
click at [346, 562] on button "Add to Cart" at bounding box center [347, 567] width 326 height 36
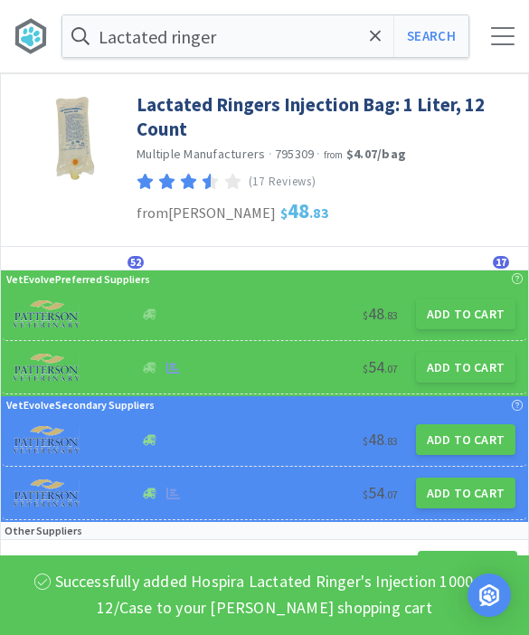
click at [370, 42] on icon at bounding box center [376, 36] width 12 height 18
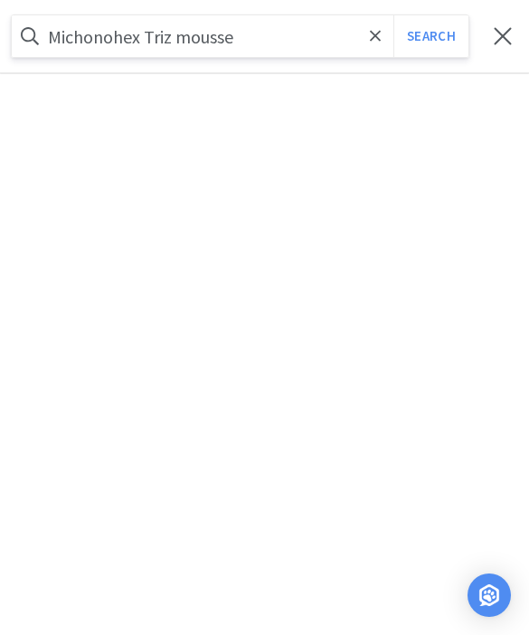
click at [430, 36] on button "Search" at bounding box center [430, 36] width 75 height 42
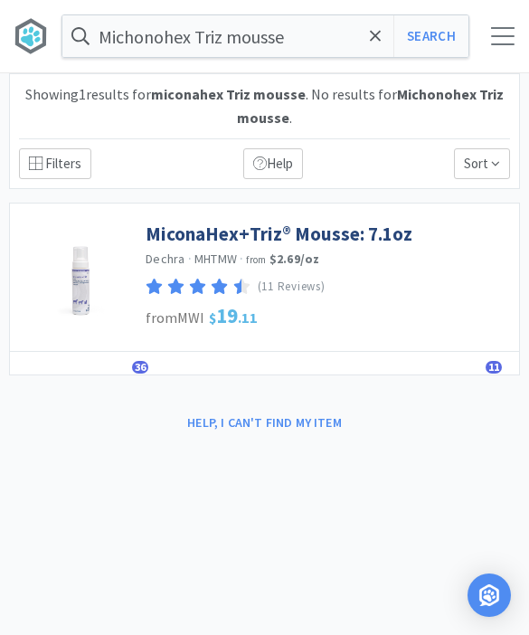
click at [318, 230] on link "MiconaHex+Triz® Mousse: 7.1oz" at bounding box center [279, 233] width 267 height 24
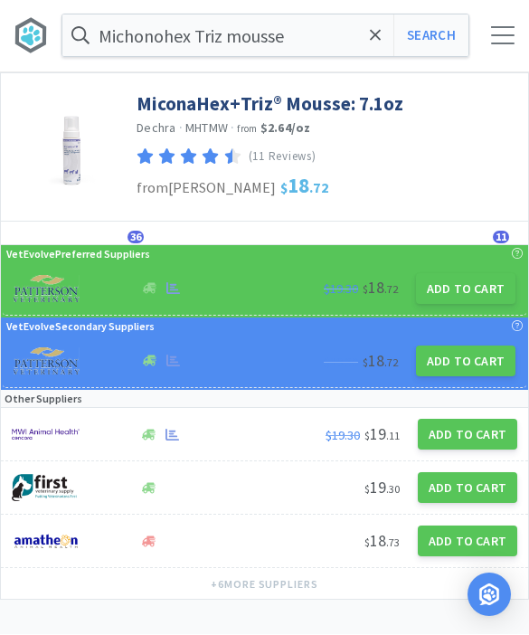
click at [464, 287] on button "Add to Cart" at bounding box center [465, 289] width 99 height 31
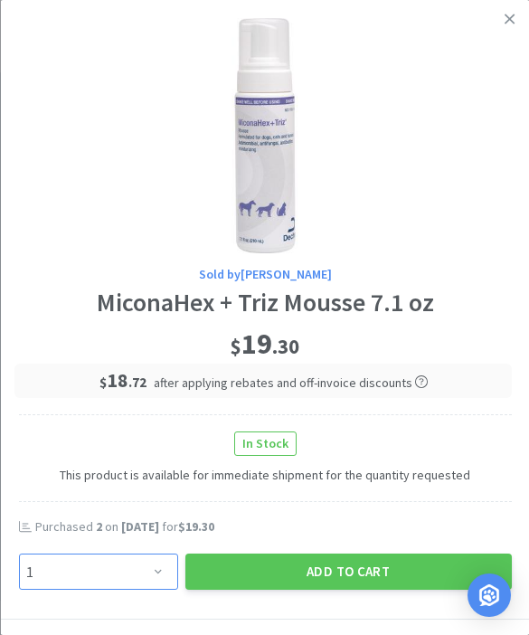
click at [136, 574] on select "Enter Quantity 1 2 3 4 5 6 7 8 9 10 11 12 13 14 15 16 17 18 19 20 Enter Quantity" at bounding box center [97, 571] width 159 height 36
click at [362, 563] on button "Add to Cart" at bounding box center [347, 571] width 326 height 36
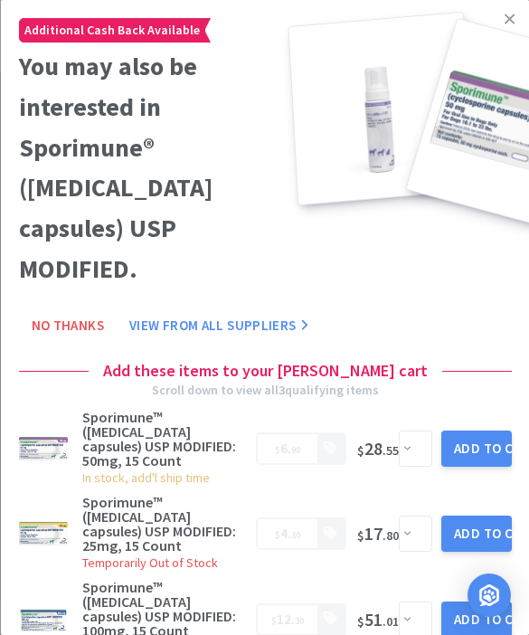
click at [507, 23] on icon at bounding box center [509, 19] width 10 height 16
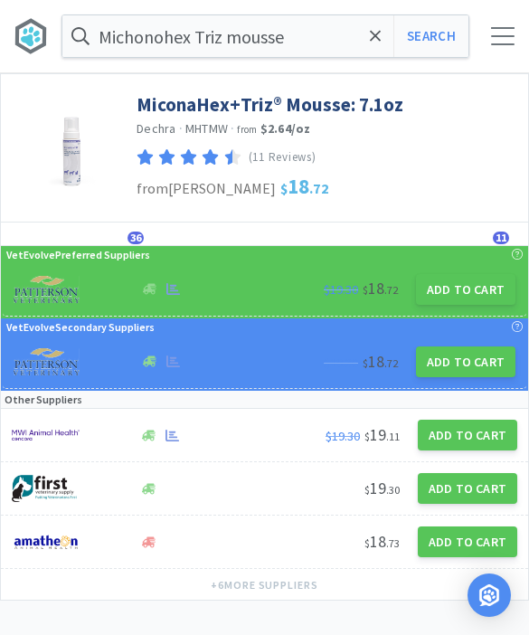
click at [377, 48] on span at bounding box center [375, 36] width 21 height 38
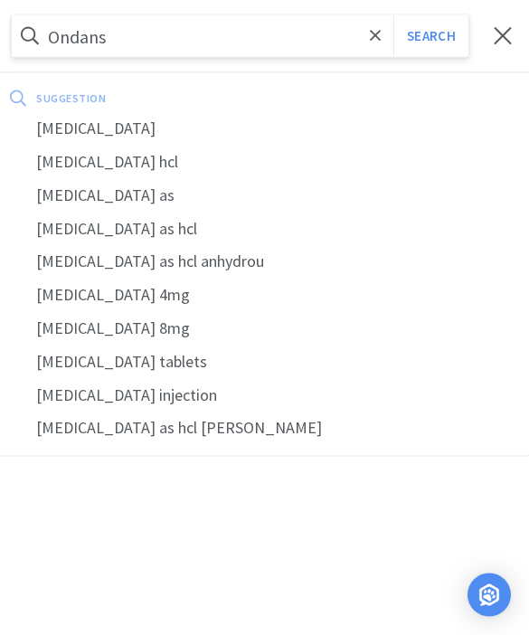
click at [105, 122] on div "[MEDICAL_DATA]" at bounding box center [264, 128] width 529 height 33
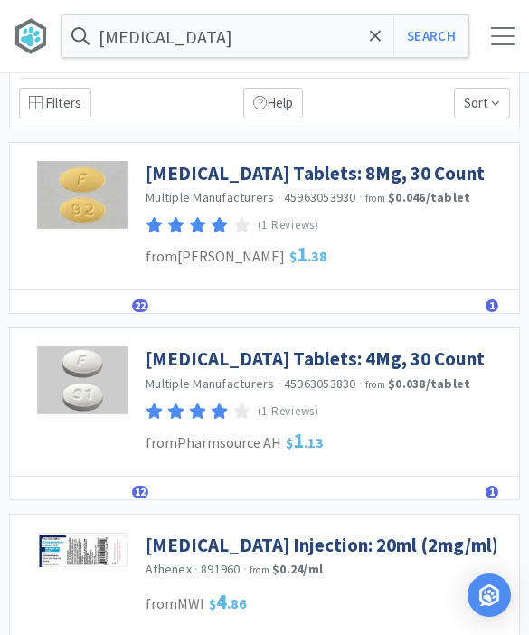
scroll to position [39, 0]
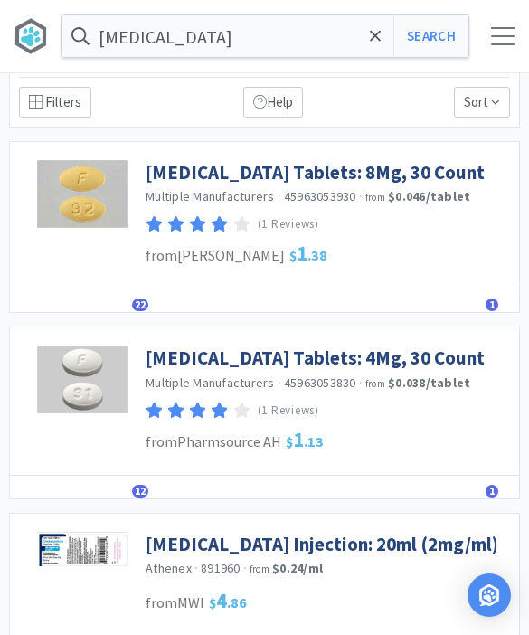
click at [391, 359] on link "[MEDICAL_DATA] Tablets: 4Mg, 30 Count" at bounding box center [315, 357] width 339 height 24
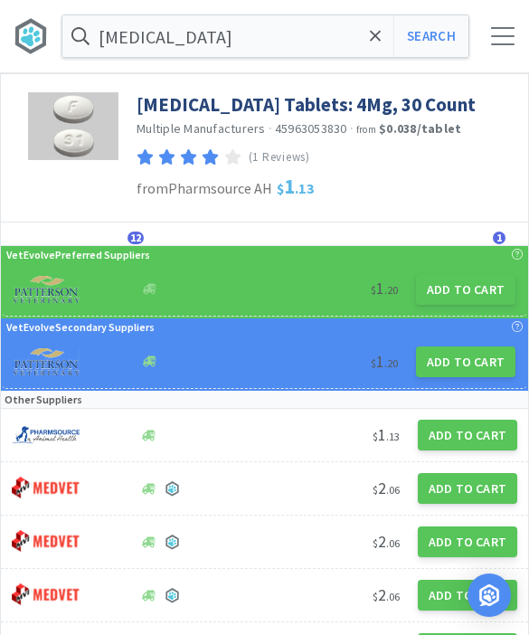
click at [474, 295] on button "Add to Cart" at bounding box center [465, 289] width 99 height 31
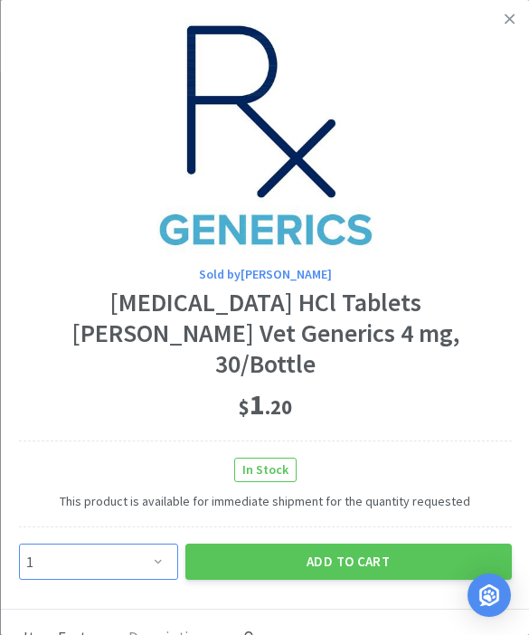
click at [155, 543] on select "Enter Quantity 1 2 3 4 5 6 7 8 9 10 11 12 13 14 15 16 17 18 19 20 Enter Quantity" at bounding box center [97, 561] width 159 height 36
click at [360, 543] on button "Add to Cart" at bounding box center [347, 561] width 326 height 36
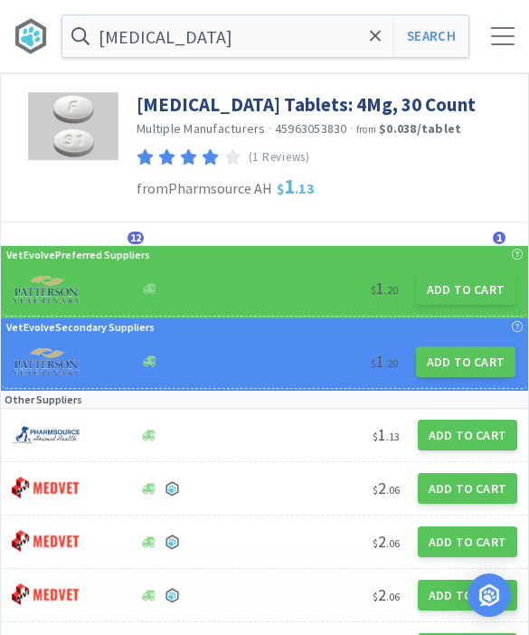
click at [371, 53] on span at bounding box center [375, 36] width 21 height 38
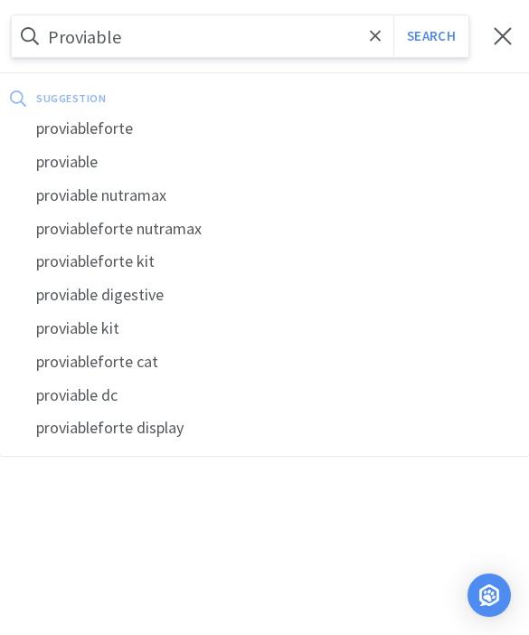
click at [430, 36] on button "Search" at bounding box center [430, 36] width 75 height 42
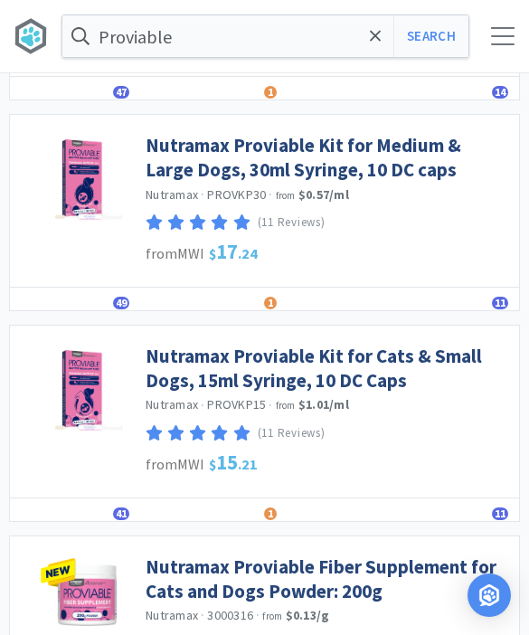
scroll to position [1117, 0]
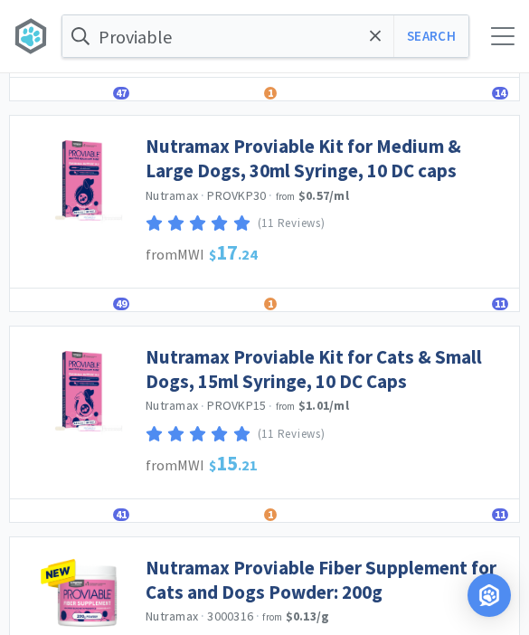
click at [407, 363] on link "Nutramax Proviable Kit for Cats & Small Dogs, 15ml Syringe, 10 DC Caps" at bounding box center [328, 369] width 364 height 50
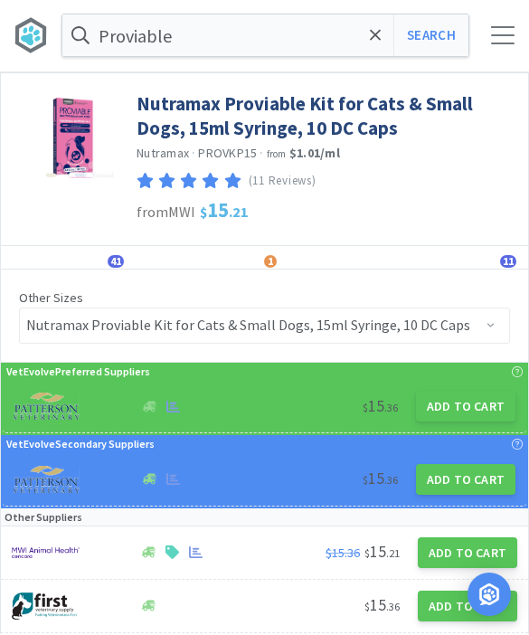
scroll to position [1, 0]
click at [467, 402] on button "Add to Cart" at bounding box center [465, 405] width 99 height 31
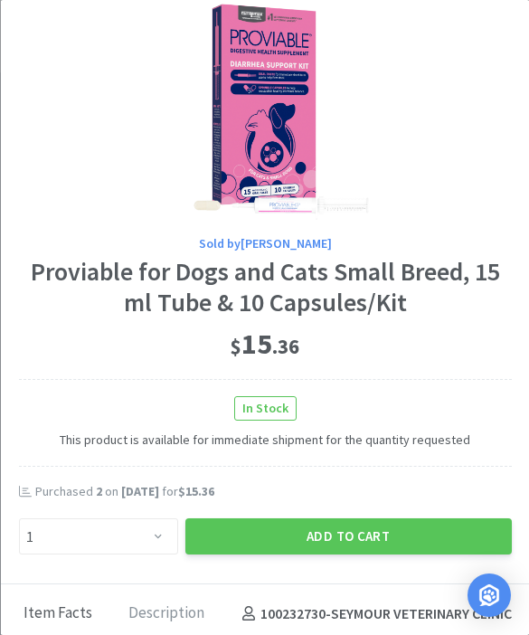
scroll to position [39, 0]
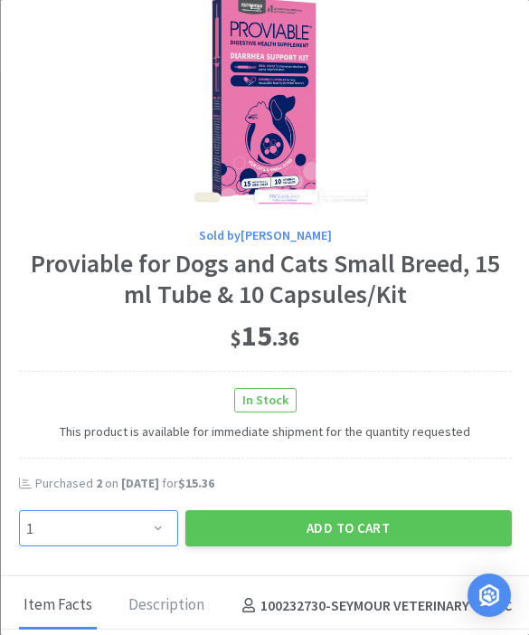
click at [149, 515] on select "Enter Quantity 1 2 3 4 5 6 7 8 9 10 11 12 13 14 15 16 17 18 19 20 Enter Quantity" at bounding box center [97, 528] width 159 height 36
click at [140, 512] on select "Enter Quantity 1 2 3 4 5 6 7 8 9 10 11 12 13 14 15 16 17 18 19 20 Enter Quantity" at bounding box center [97, 528] width 159 height 36
click at [359, 510] on button "Add to Cart" at bounding box center [347, 528] width 326 height 36
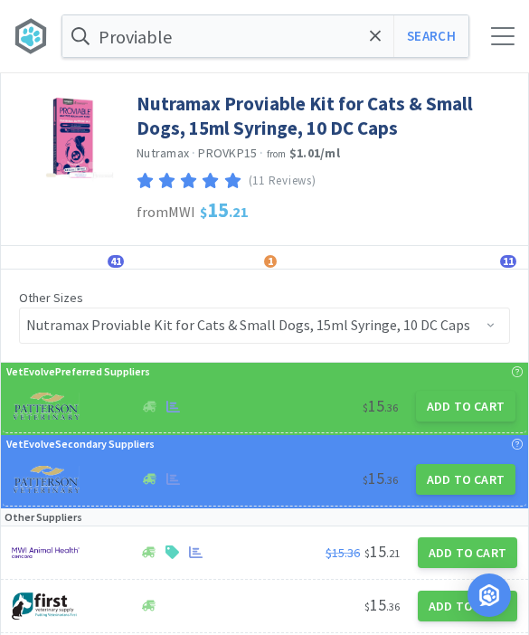
click at [370, 42] on icon at bounding box center [376, 36] width 12 height 18
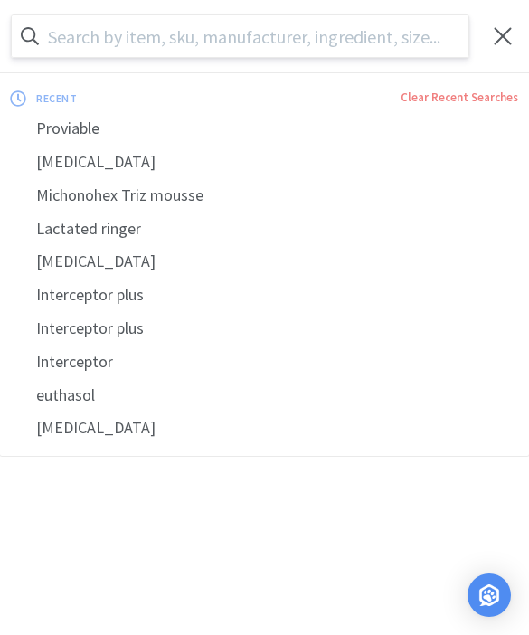
scroll to position [0, 0]
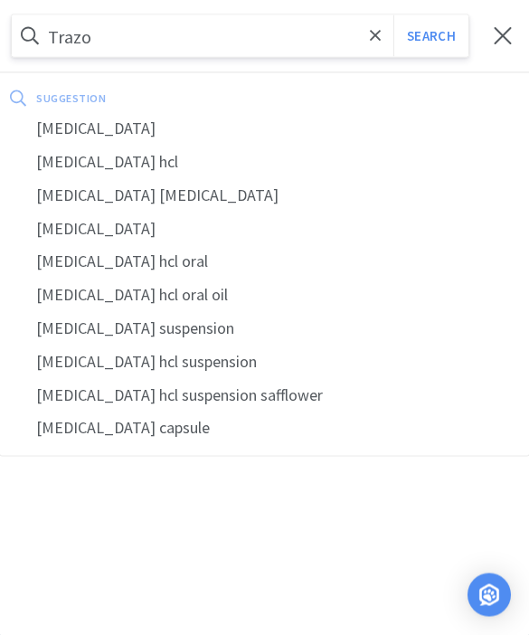
click at [81, 139] on div "[MEDICAL_DATA]" at bounding box center [264, 128] width 529 height 33
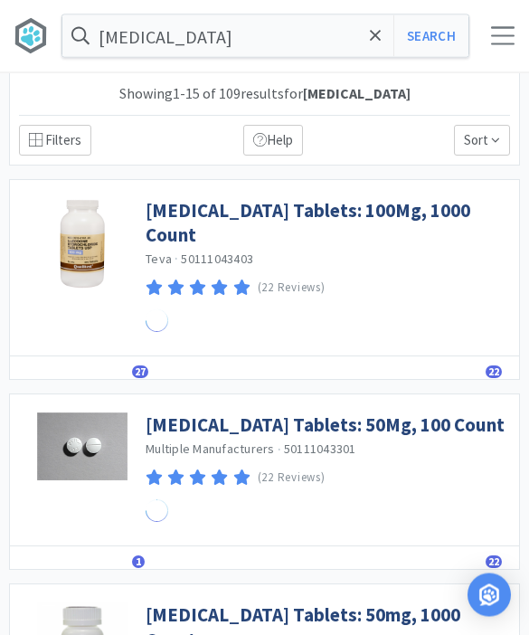
scroll to position [1, 0]
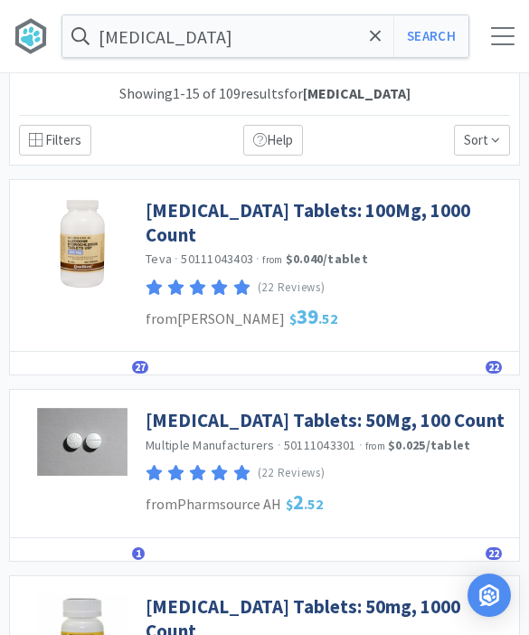
click at [409, 211] on link "[MEDICAL_DATA] Tablets: 100Mg, 1000 Count" at bounding box center [328, 223] width 364 height 50
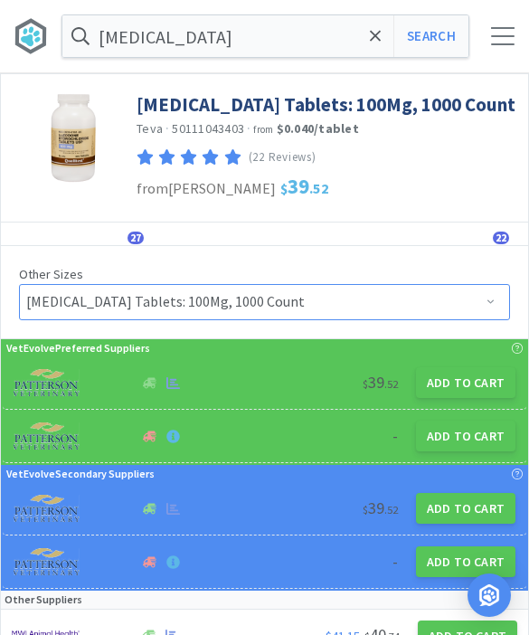
click at [475, 301] on select "[MEDICAL_DATA] Tablets: 50Mg, 100 Count [MEDICAL_DATA] Tablets: 150Mg, 100 Coun…" at bounding box center [264, 302] width 491 height 36
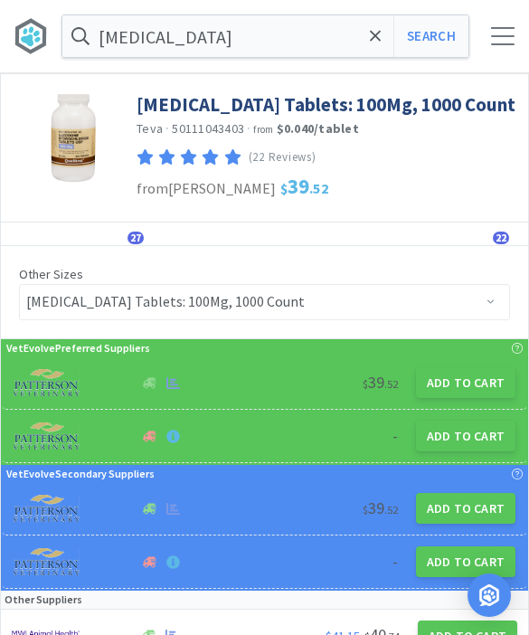
click at [468, 391] on button "Add to Cart" at bounding box center [465, 382] width 99 height 31
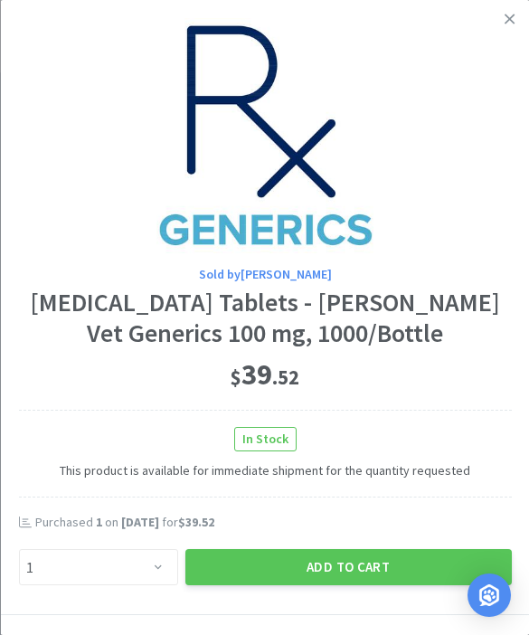
click at [344, 560] on button "Add to Cart" at bounding box center [347, 567] width 326 height 36
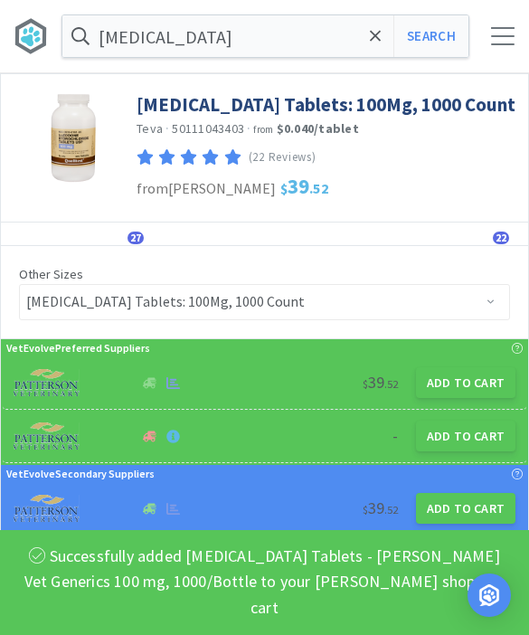
click at [367, 51] on span at bounding box center [375, 36] width 21 height 38
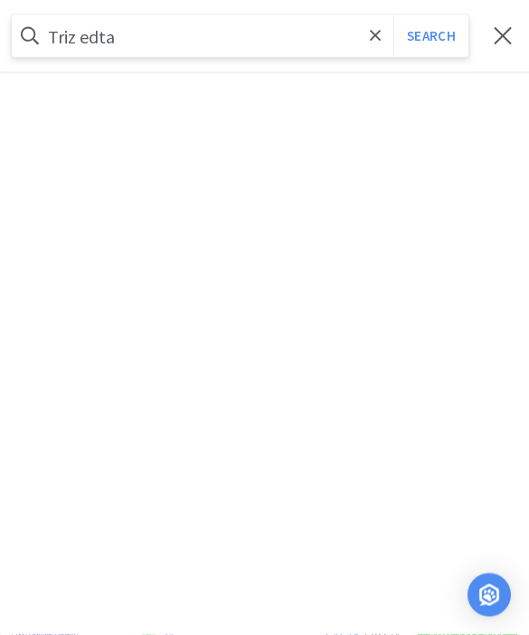
click at [430, 35] on button "Search" at bounding box center [430, 36] width 75 height 42
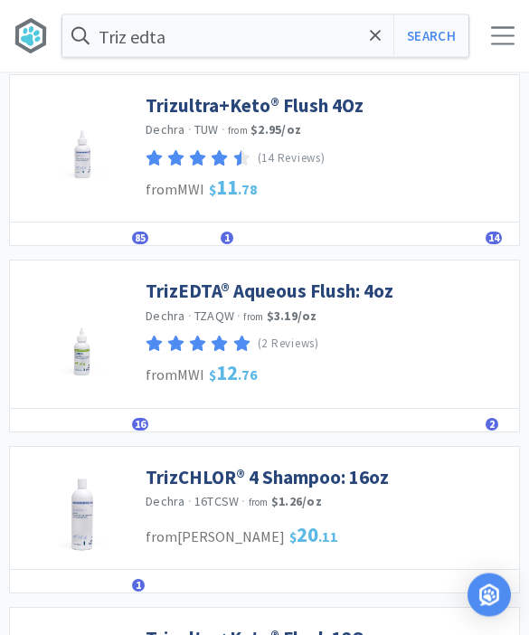
scroll to position [849, 0]
click at [319, 291] on link "TrizEDTA® Aqueous Flush: 4oz" at bounding box center [270, 290] width 248 height 24
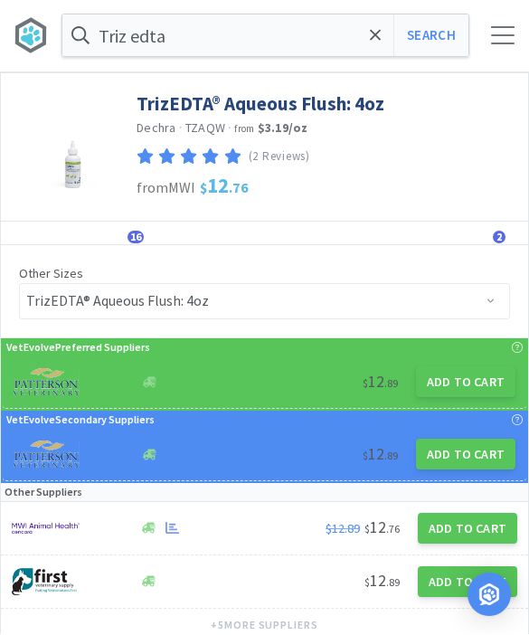
scroll to position [1, 0]
click at [456, 386] on button "Add to Cart" at bounding box center [465, 381] width 99 height 31
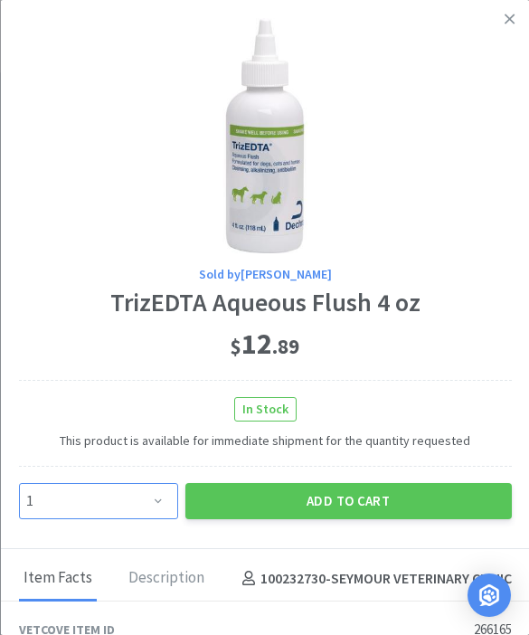
click at [157, 502] on select "Enter Quantity 1 2 3 4 5 6 7 8 9 10 11 12 13 14 15 16 17 18 19 20 Enter Quantity" at bounding box center [97, 501] width 159 height 36
click at [362, 509] on button "Add to Cart" at bounding box center [347, 501] width 326 height 36
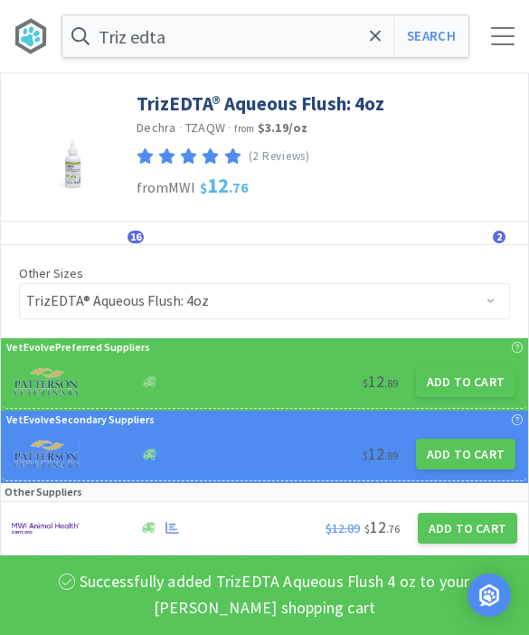
click at [378, 32] on icon at bounding box center [376, 36] width 12 height 18
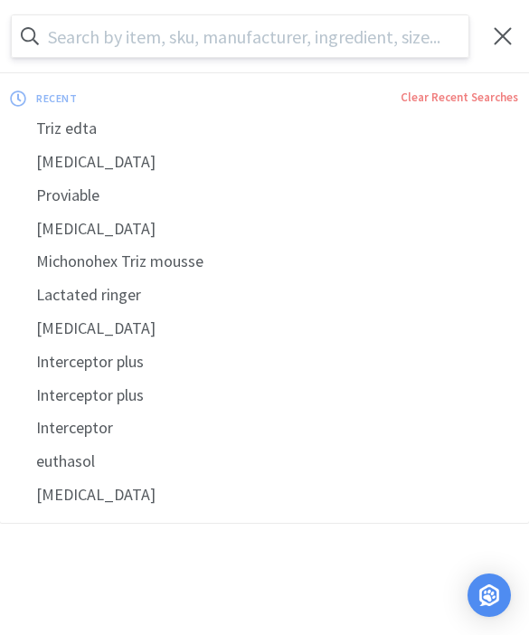
scroll to position [0, 0]
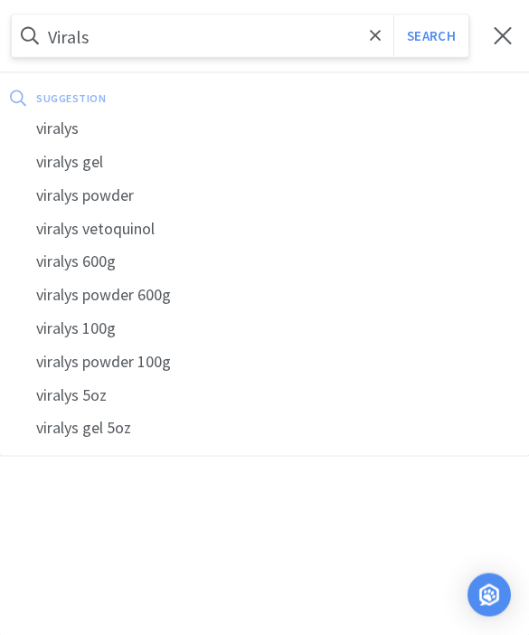
click at [430, 35] on button "Search" at bounding box center [430, 36] width 75 height 42
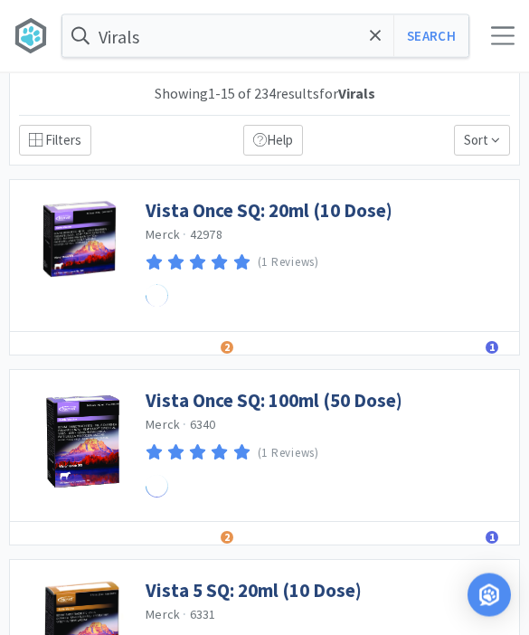
scroll to position [1, 0]
click at [263, 36] on input "Virals" at bounding box center [265, 36] width 406 height 42
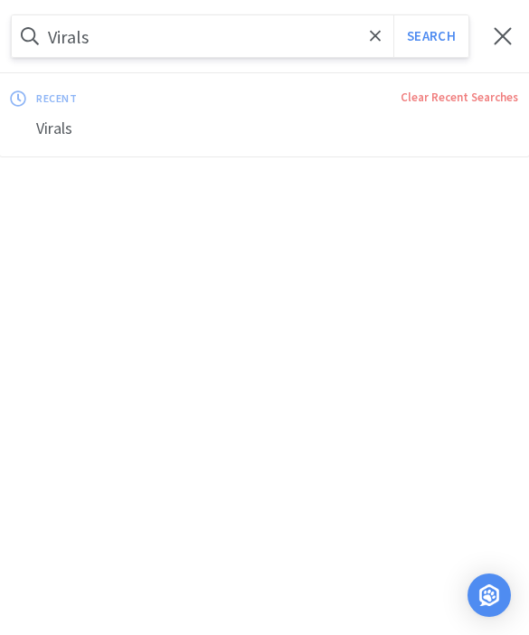
scroll to position [0, 0]
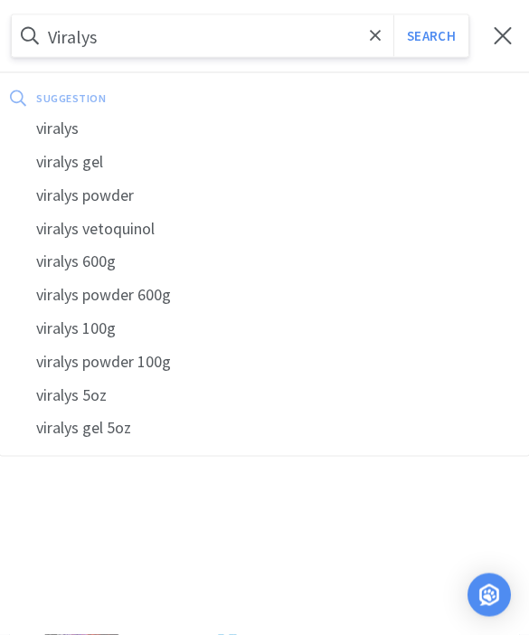
click at [430, 35] on button "Search" at bounding box center [430, 36] width 75 height 42
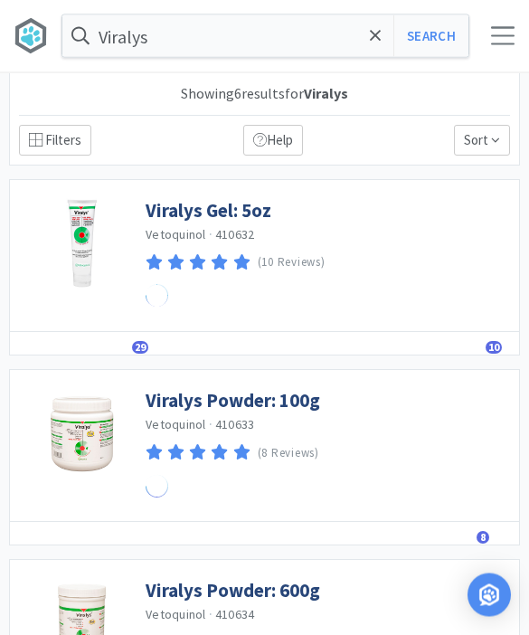
scroll to position [1, 0]
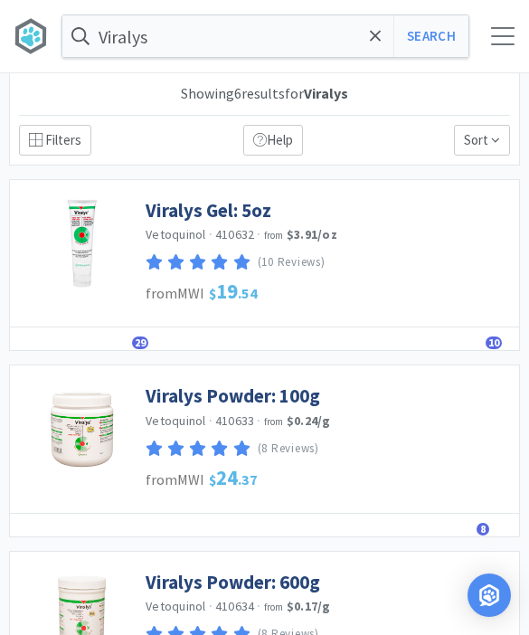
click at [217, 210] on link "Viralys Gel: 5oz" at bounding box center [209, 210] width 126 height 24
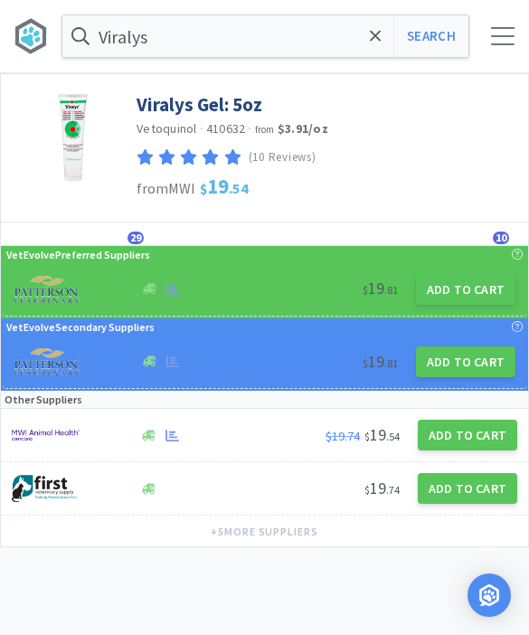
click at [444, 296] on button "Add to Cart" at bounding box center [465, 289] width 99 height 31
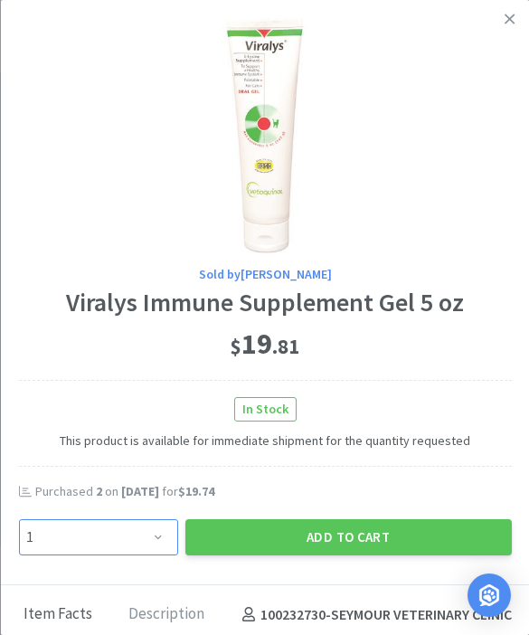
click at [118, 539] on select "Enter Quantity 1 2 3 4 5 6 7 8 9 10 11 12 13 14 15 16 17 18 19 20 Enter Quantity" at bounding box center [97, 537] width 159 height 36
click at [347, 531] on button "Add to Cart" at bounding box center [347, 537] width 326 height 36
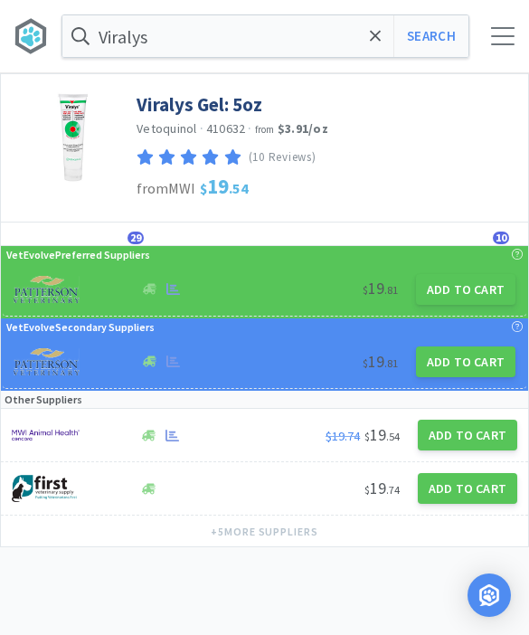
click at [376, 45] on span at bounding box center [375, 36] width 21 height 38
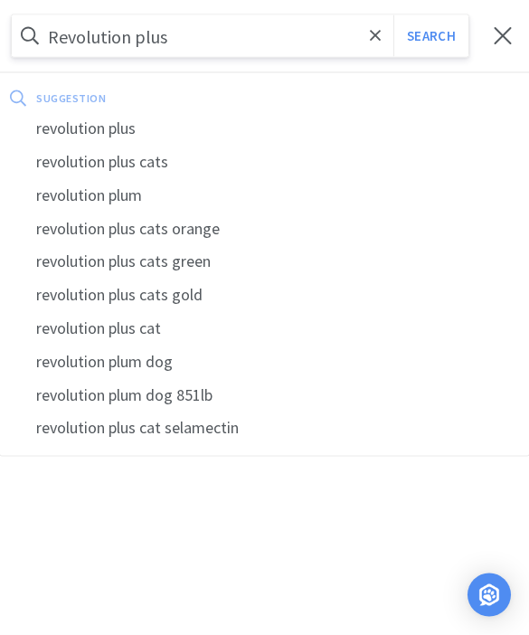
click at [430, 36] on button "Search" at bounding box center [430, 36] width 75 height 42
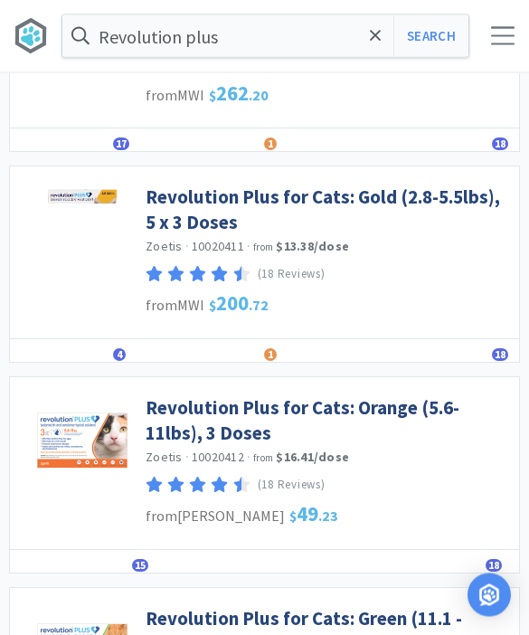
scroll to position [959, 0]
click at [406, 401] on link "Revolution Plus for Cats: Orange (5.6-11lbs), 3 Doses" at bounding box center [328, 420] width 364 height 50
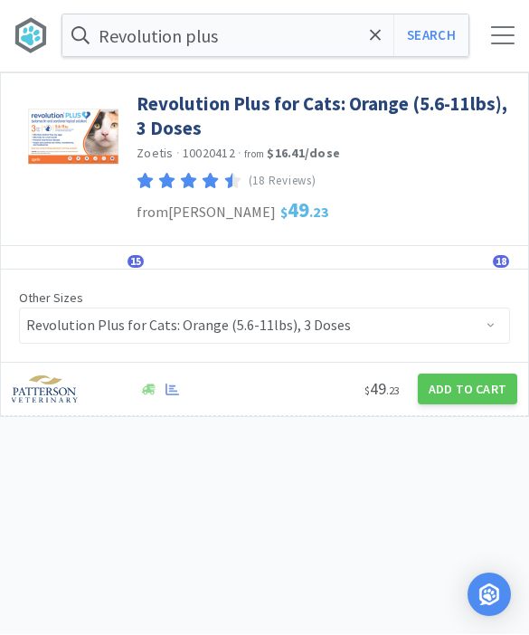
click at [460, 381] on button "Add to Cart" at bounding box center [467, 389] width 99 height 31
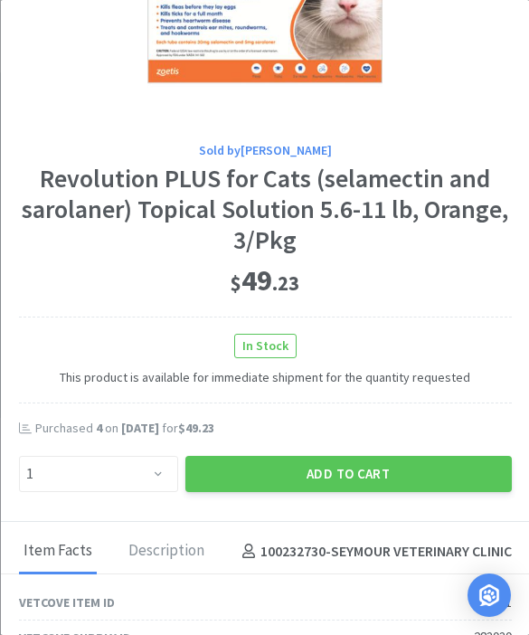
scroll to position [137, 0]
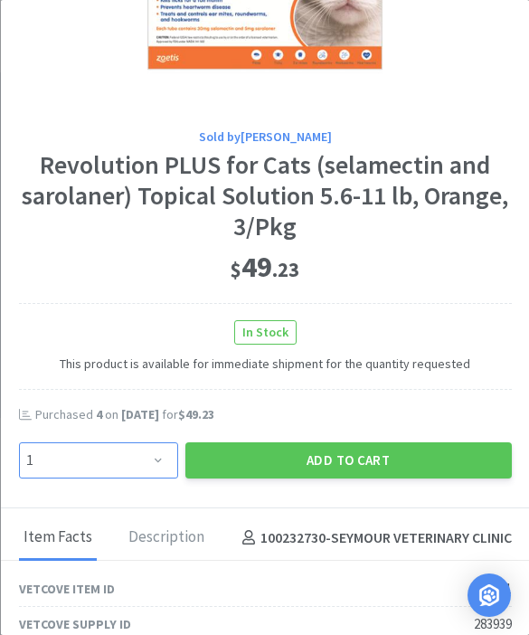
click at [149, 464] on select "Enter Quantity 1 2 3 4 5 6 7 8 9 10 11 12 13 14 15 16 17 18 19 20 Enter Quantity" at bounding box center [97, 460] width 159 height 36
click at [354, 453] on button "Add to Cart" at bounding box center [347, 460] width 326 height 36
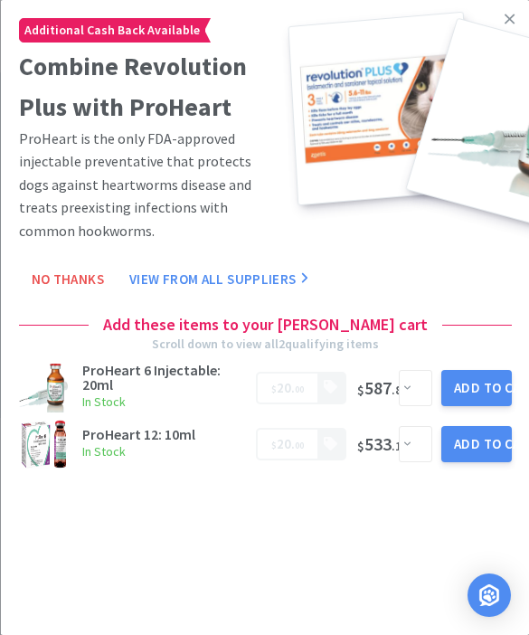
scroll to position [0, 0]
click at [508, 26] on icon at bounding box center [509, 19] width 10 height 16
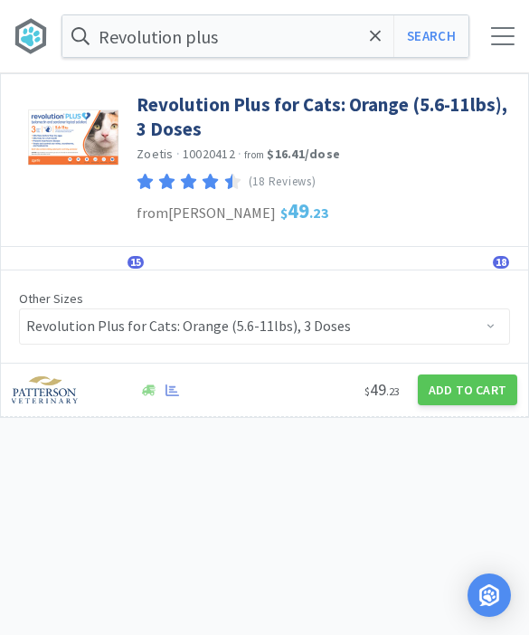
click at [496, 45] on div "Revolution plus Search Orders Shopping Discuss Discuss 46 46" at bounding box center [264, 36] width 529 height 72
click at [499, 42] on div at bounding box center [503, 36] width 24 height 18
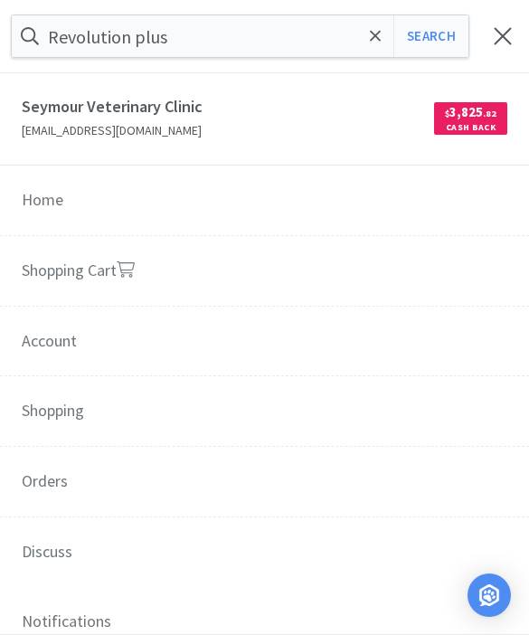
click at [300, 277] on link "Shopping Cart" at bounding box center [264, 271] width 529 height 71
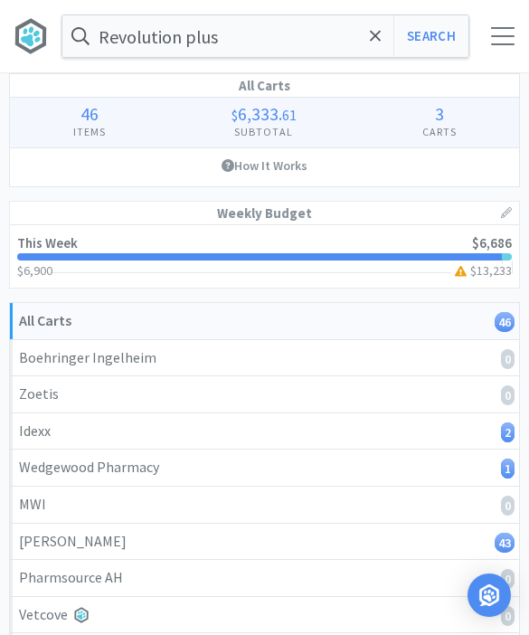
click at [376, 36] on icon at bounding box center [375, 35] width 11 height 11
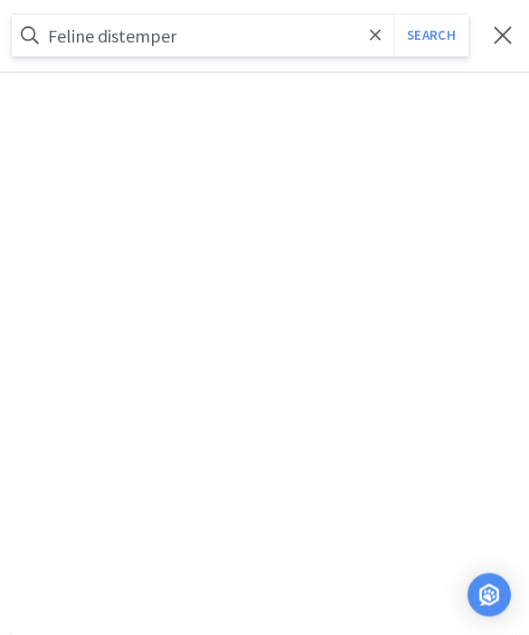
click at [430, 35] on button "Search" at bounding box center [430, 36] width 75 height 42
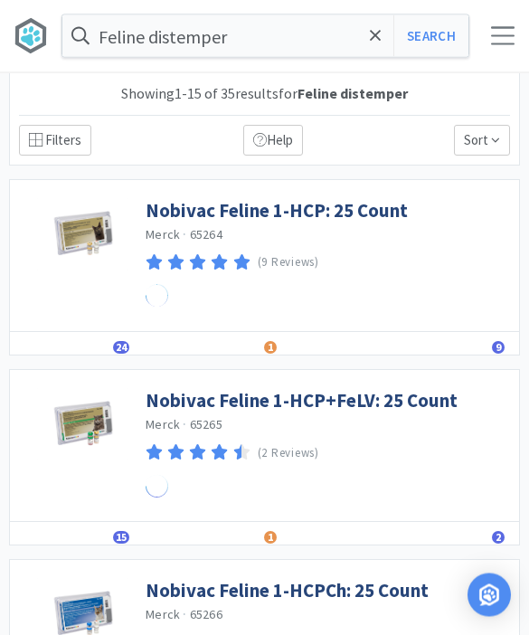
scroll to position [1, 0]
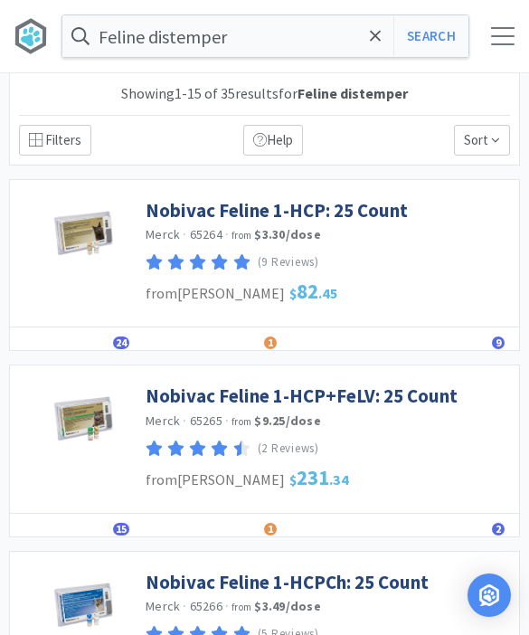
click at [347, 219] on link "Nobivac Feline 1-HCP: 25 Count" at bounding box center [277, 210] width 262 height 24
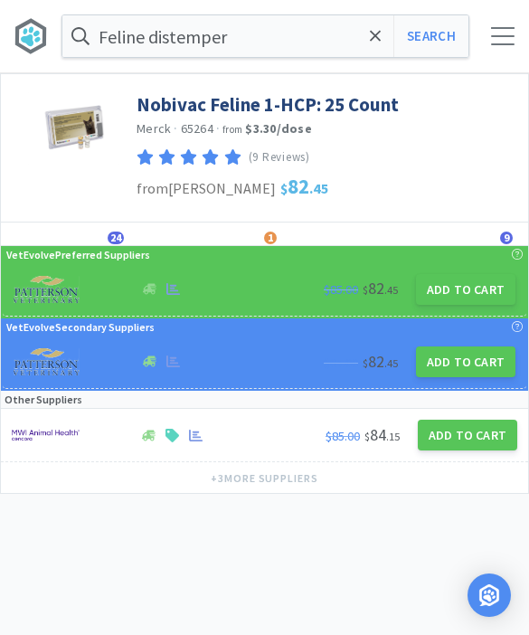
click at [462, 286] on button "Add to Cart" at bounding box center [465, 289] width 99 height 31
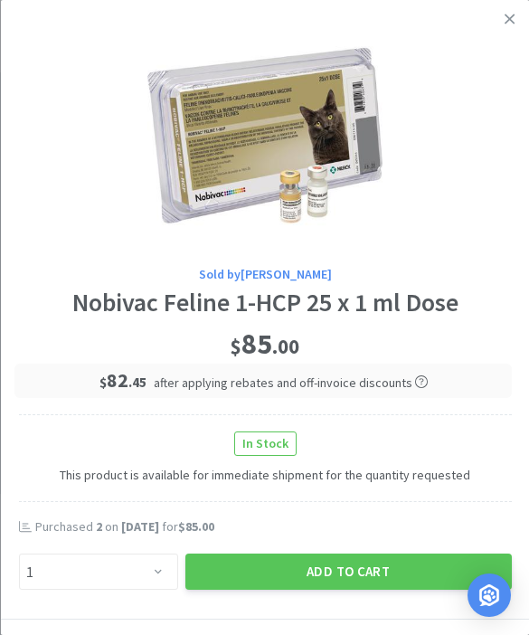
click at [330, 562] on button "Add to Cart" at bounding box center [347, 571] width 326 height 36
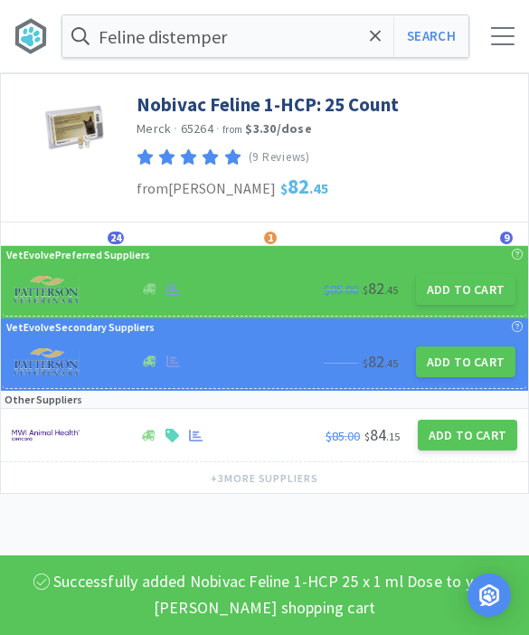
click at [370, 56] on input "Feline distemper" at bounding box center [265, 36] width 406 height 42
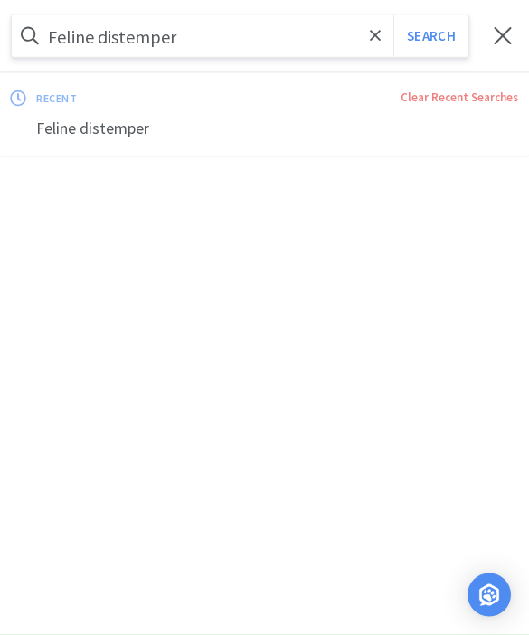
click at [374, 40] on icon at bounding box center [376, 36] width 12 height 18
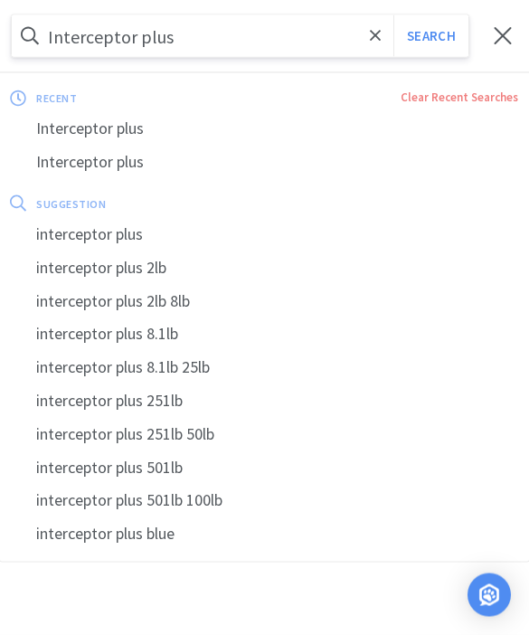
click at [430, 36] on button "Search" at bounding box center [430, 36] width 75 height 42
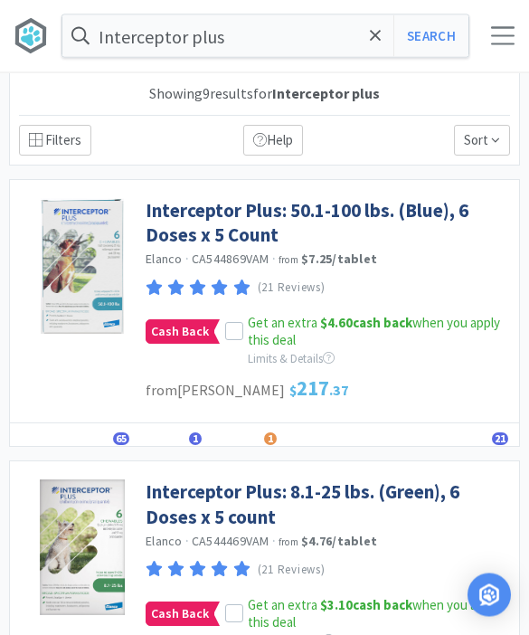
scroll to position [1, 0]
click at [289, 335] on span "Get an extra $4.60 cash back when you apply this deal" at bounding box center [374, 331] width 252 height 35
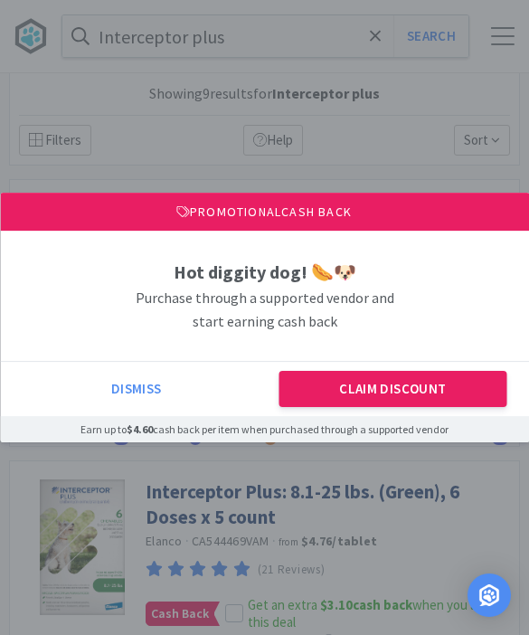
click at [387, 392] on button "Claim Discount" at bounding box center [392, 389] width 227 height 36
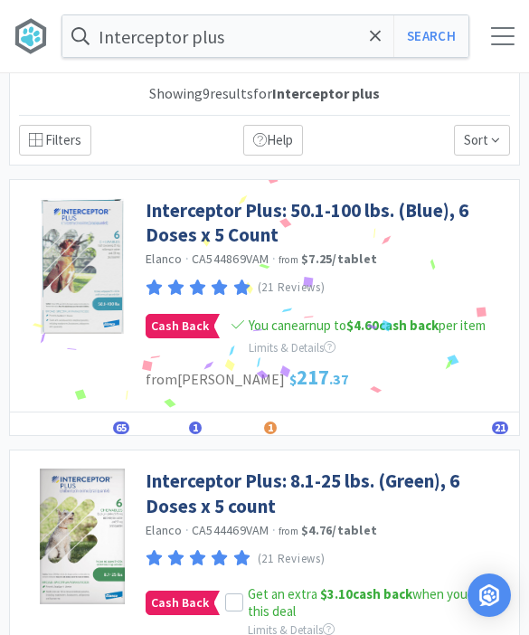
click at [274, 230] on link "Interceptor Plus: 50.1-100 lbs. (Blue), 6 Doses x 5 Count" at bounding box center [328, 223] width 364 height 50
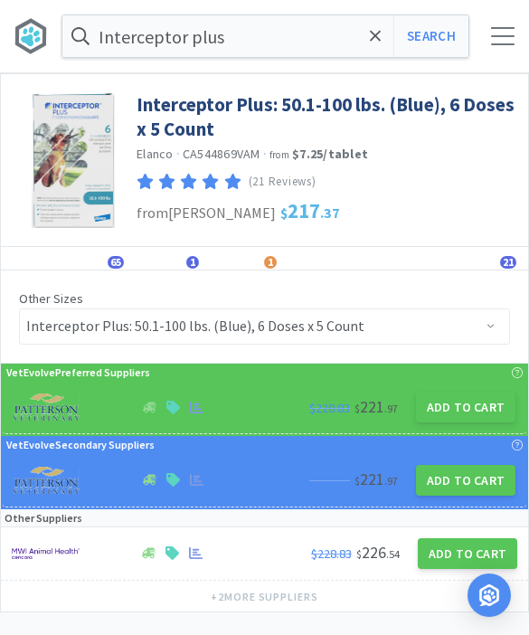
click at [468, 409] on button "Add to Cart" at bounding box center [465, 406] width 99 height 31
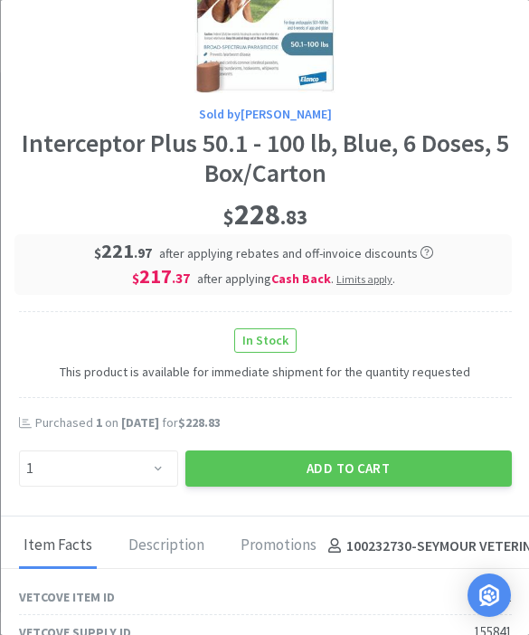
scroll to position [215, 0]
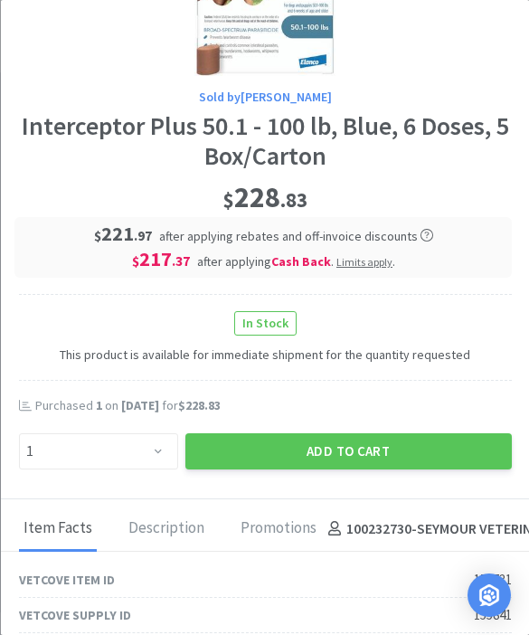
click at [339, 447] on button "Add to Cart" at bounding box center [347, 451] width 326 height 36
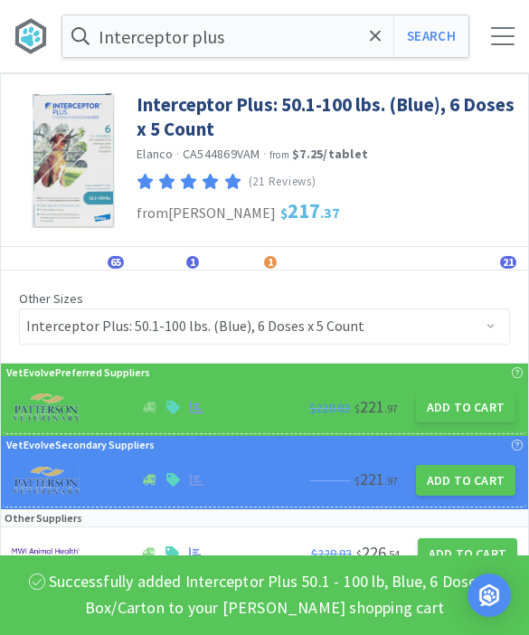
click at [363, 54] on input "Interceptor plus" at bounding box center [265, 36] width 406 height 42
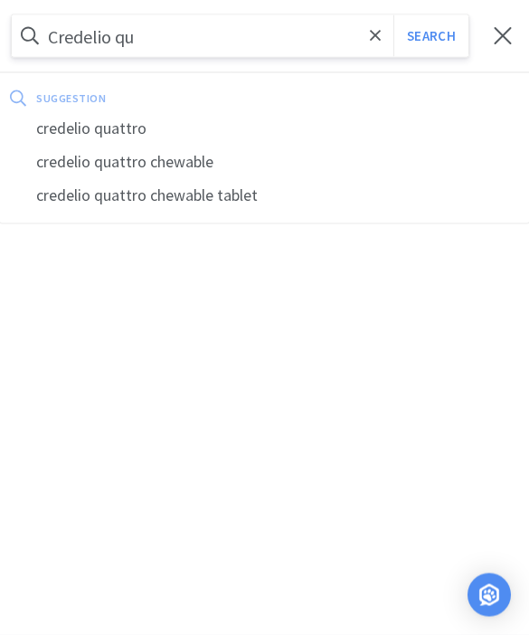
click at [148, 120] on div "credelio quattro" at bounding box center [264, 128] width 529 height 33
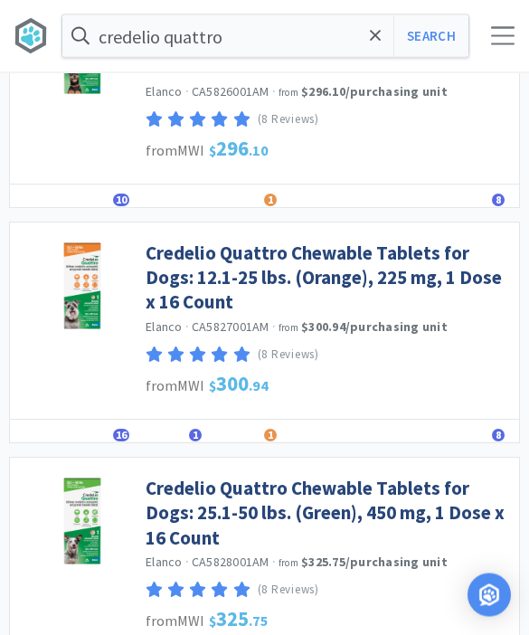
scroll to position [2092, 0]
click at [436, 478] on link "Credelio Quattro Chewable Tablets for Dogs: 25.1-50 lbs. (Green), 450 mg, 1 Dos…" at bounding box center [328, 512] width 364 height 74
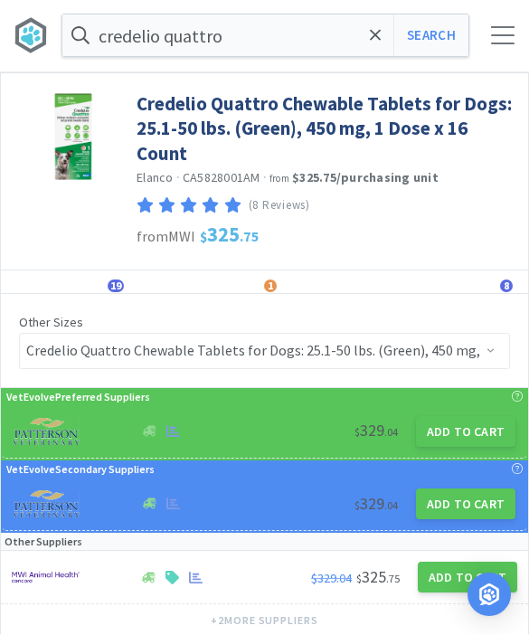
scroll to position [1, 0]
click at [475, 437] on button "Add to Cart" at bounding box center [465, 431] width 99 height 31
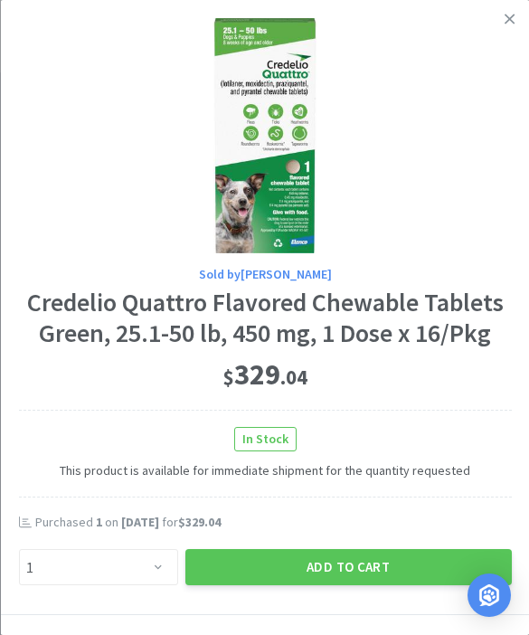
click at [385, 559] on button "Add to Cart" at bounding box center [347, 567] width 326 height 36
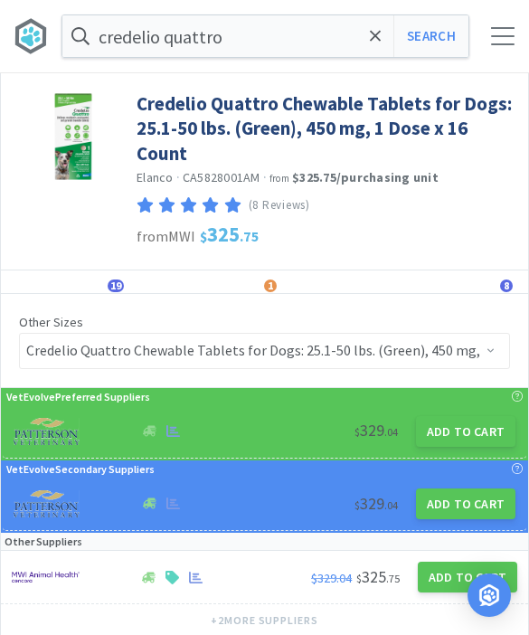
click at [380, 41] on icon at bounding box center [375, 35] width 11 height 11
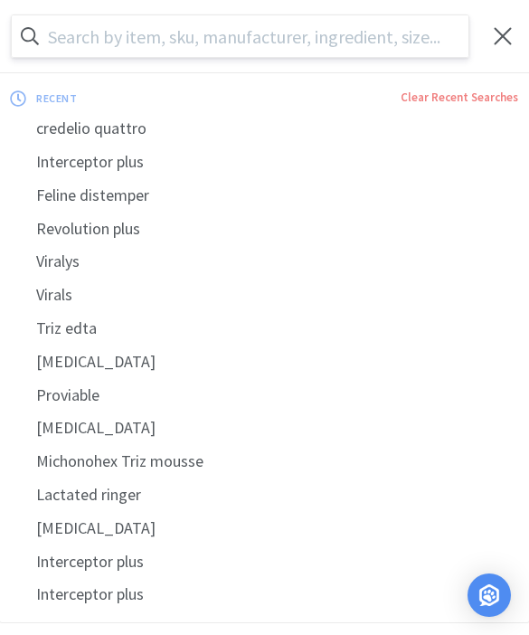
scroll to position [0, 0]
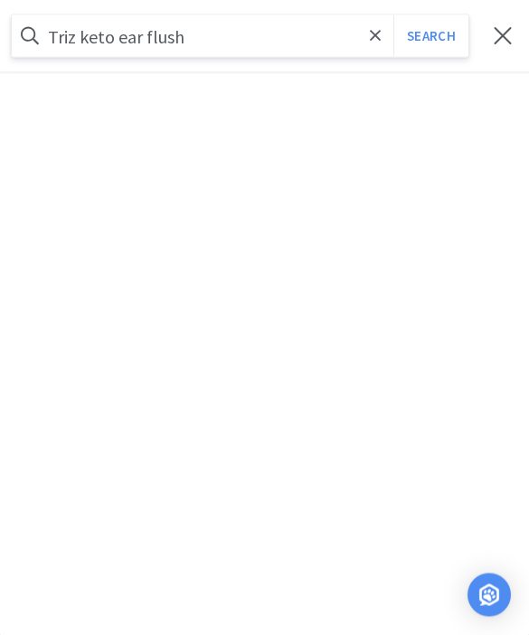
click at [430, 35] on button "Search" at bounding box center [430, 36] width 75 height 42
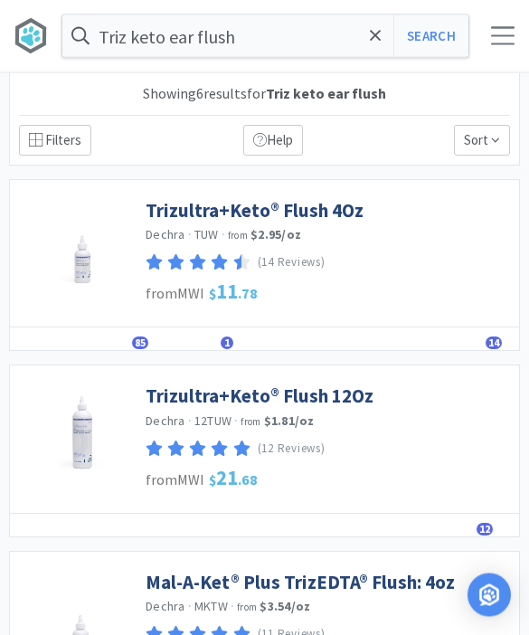
scroll to position [1, 0]
click at [342, 214] on link "Trizultra+Keto® Flush 4Oz" at bounding box center [255, 210] width 218 height 24
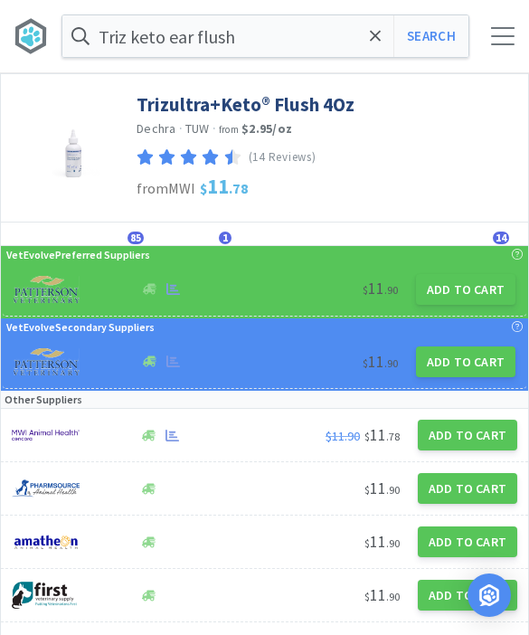
click at [481, 288] on button "Add to Cart" at bounding box center [465, 289] width 99 height 31
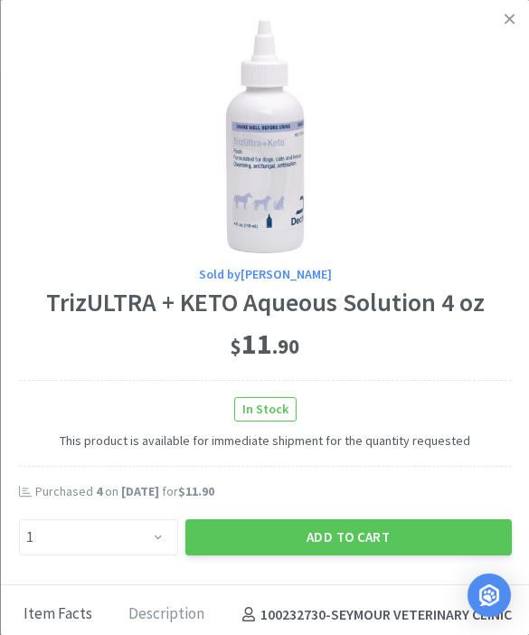
click at [298, 519] on button "Add to Cart" at bounding box center [347, 537] width 326 height 36
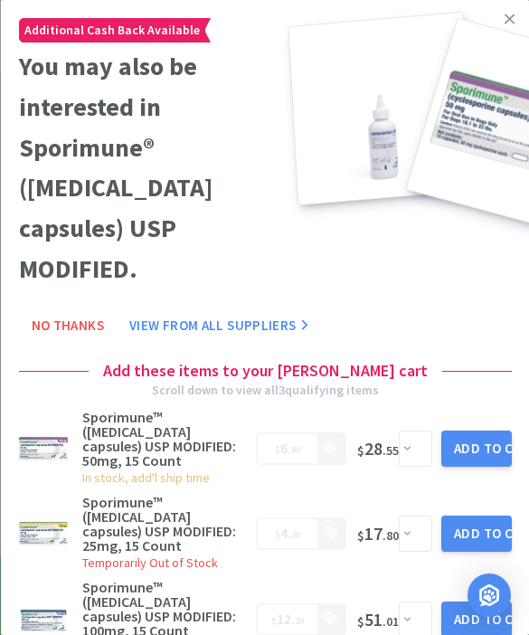
click at [502, 17] on link at bounding box center [510, 19] width 32 height 39
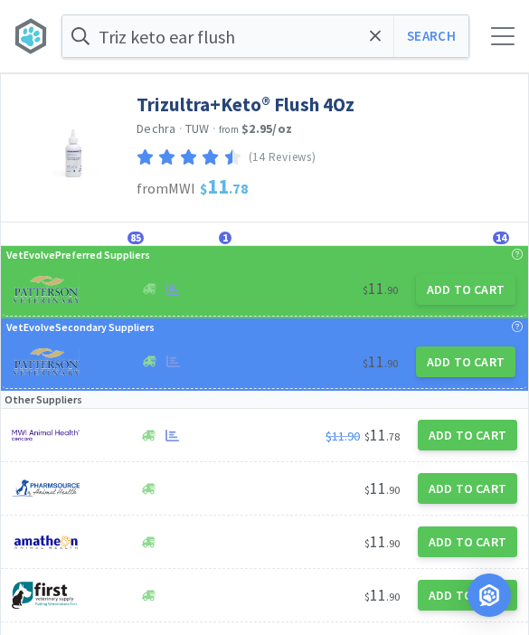
click at [459, 286] on button "Add to Cart" at bounding box center [465, 289] width 99 height 31
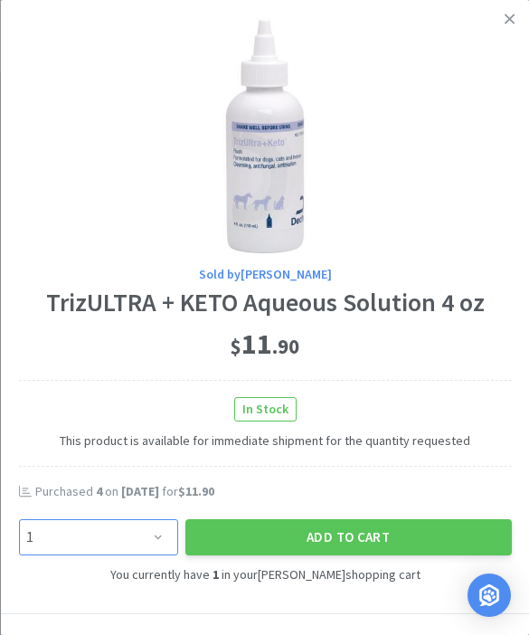
click at [164, 538] on select "Enter Quantity 1 2 3 4 5 6 7 8 9 10 11 12 13 14 15 16 17 18 19 20 Enter Quantity" at bounding box center [97, 537] width 159 height 36
click at [360, 522] on button "Add to Cart" at bounding box center [347, 537] width 326 height 36
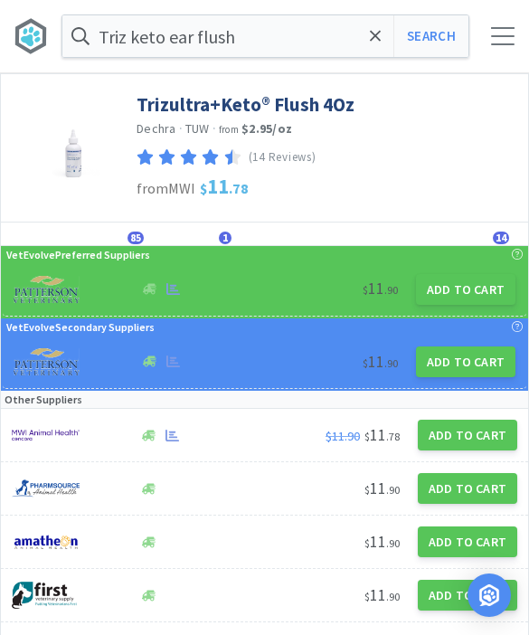
click at [383, 47] on span at bounding box center [375, 36] width 21 height 38
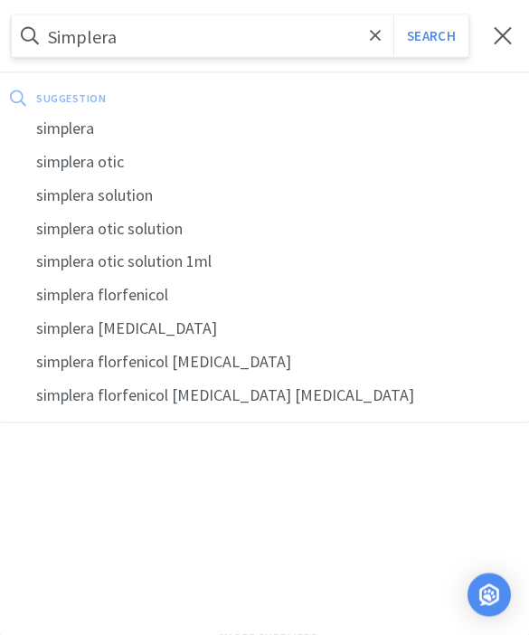
click at [430, 35] on button "Search" at bounding box center [430, 36] width 75 height 42
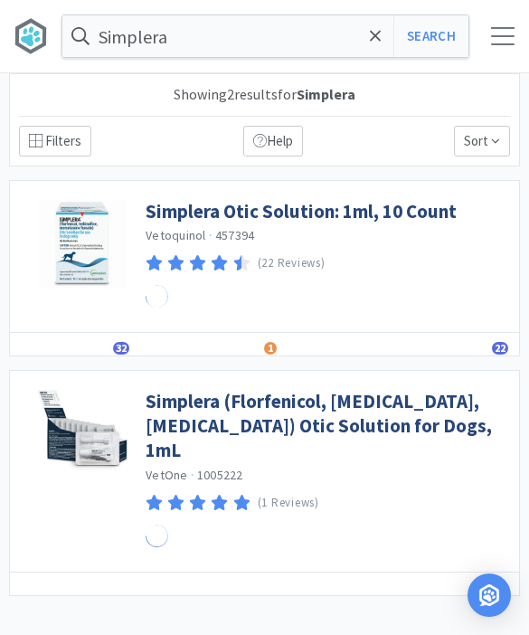
scroll to position [1, 0]
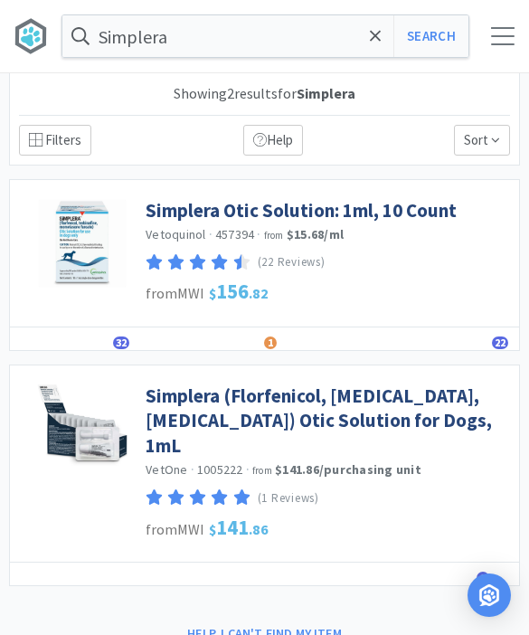
click at [362, 219] on link "Simplera Otic Solution: 1ml, 10 Count" at bounding box center [301, 210] width 311 height 24
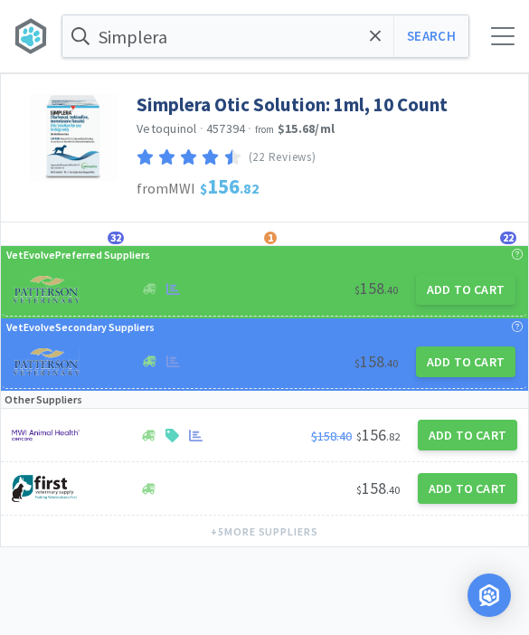
click at [460, 284] on button "Add to Cart" at bounding box center [465, 289] width 99 height 31
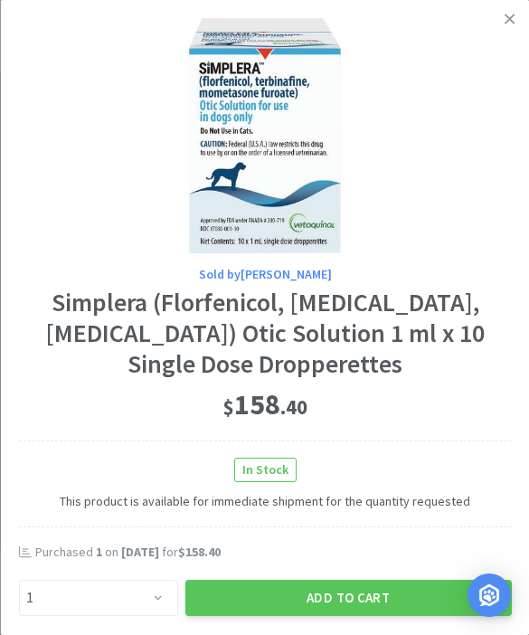
click at [318, 588] on button "Add to Cart" at bounding box center [347, 597] width 326 height 36
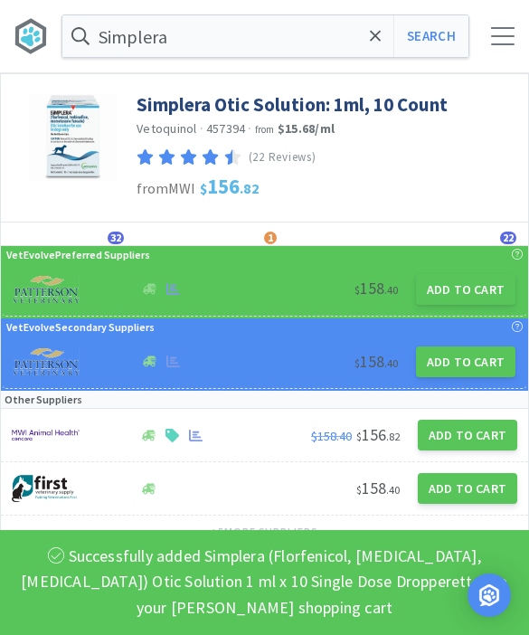
click at [372, 46] on span at bounding box center [375, 36] width 21 height 38
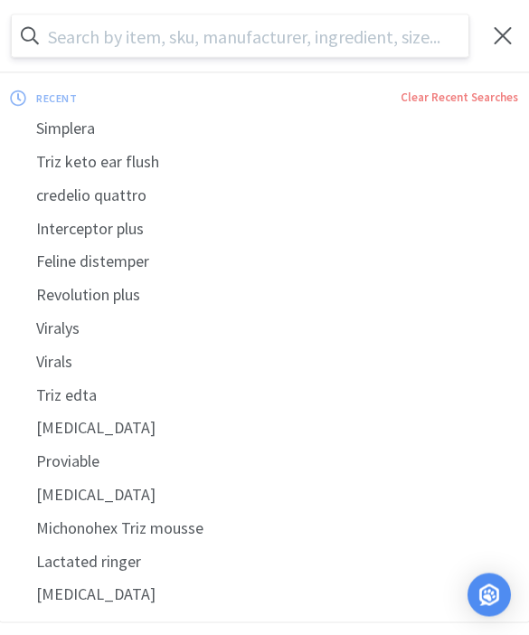
click at [375, 45] on input "text" at bounding box center [240, 36] width 456 height 42
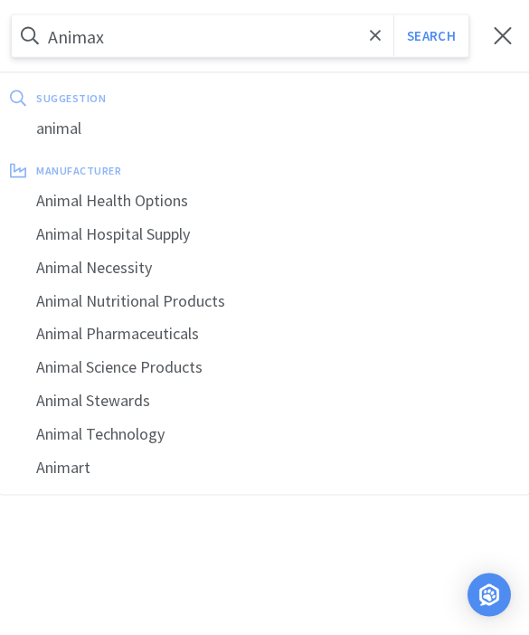
click at [430, 36] on button "Search" at bounding box center [430, 36] width 75 height 42
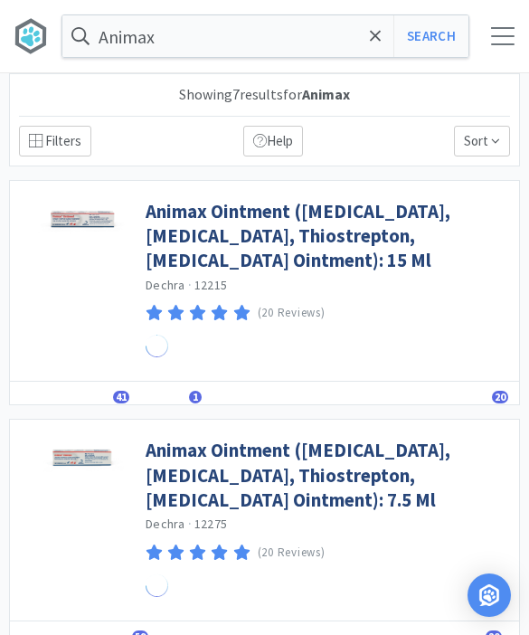
scroll to position [1, 0]
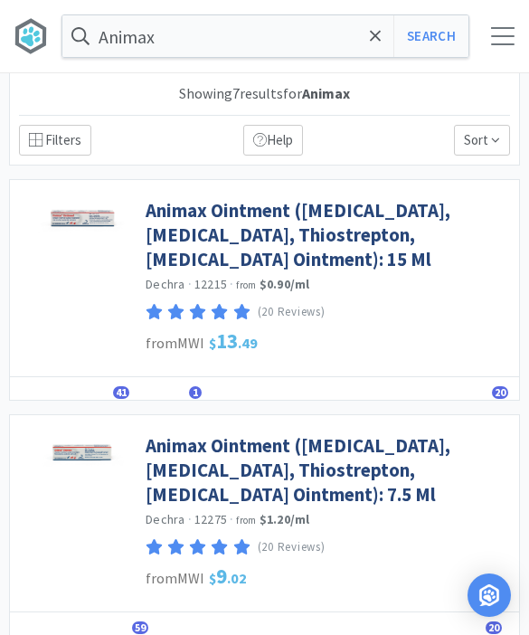
click at [368, 220] on link "Animax Ointment ([MEDICAL_DATA], [MEDICAL_DATA], Thiostrepton, [MEDICAL_DATA] O…" at bounding box center [328, 235] width 364 height 74
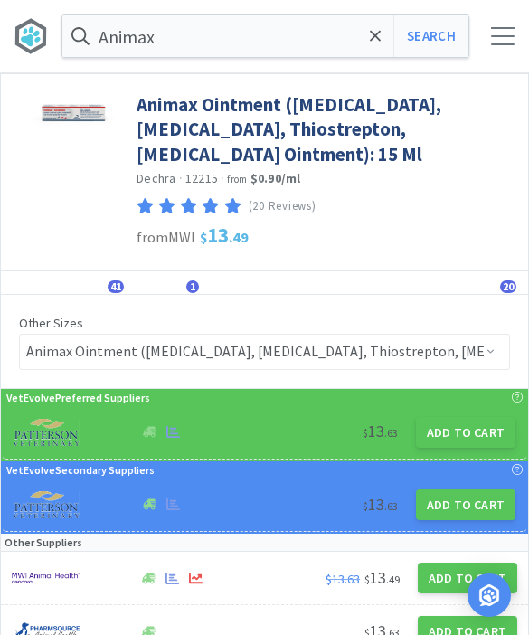
click at [466, 426] on button "Add to Cart" at bounding box center [465, 432] width 99 height 31
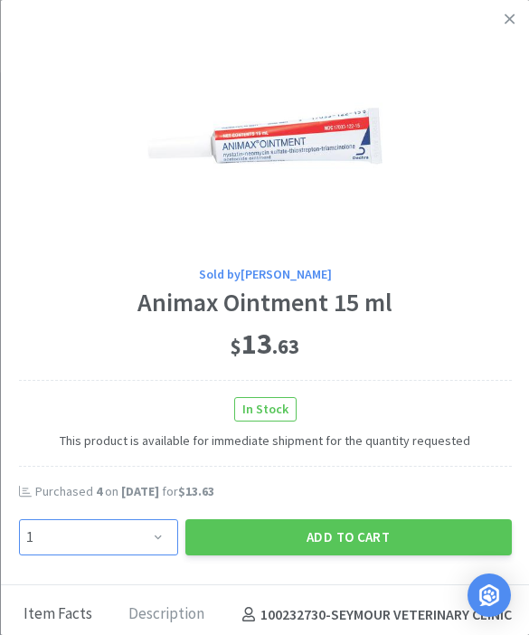
click at [136, 531] on select "Enter Quantity 1 2 3 4 5 6 7 8 9 10 11 12 13 14 15 16 17 18 19 20 Enter Quantity" at bounding box center [97, 537] width 159 height 36
click at [337, 523] on button "Add to Cart" at bounding box center [347, 537] width 326 height 36
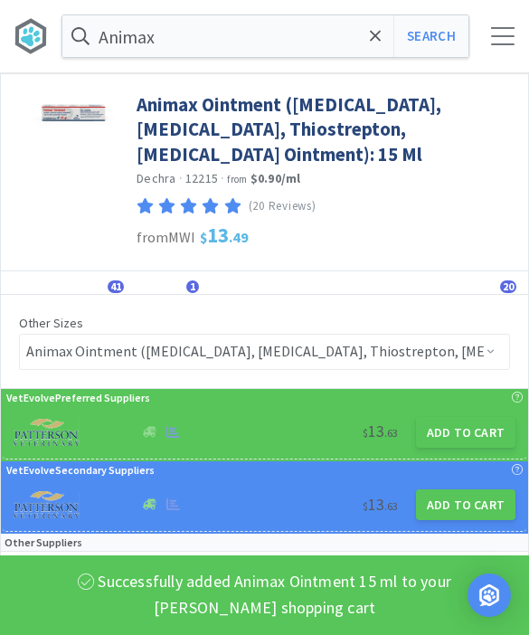
click at [423, 42] on button "Search" at bounding box center [430, 36] width 75 height 42
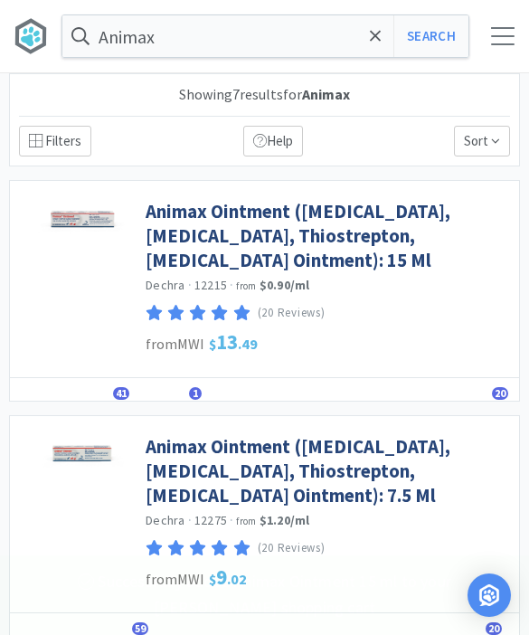
click at [363, 468] on link "Animax Ointment ([MEDICAL_DATA], [MEDICAL_DATA], Thiostrepton, [MEDICAL_DATA] O…" at bounding box center [328, 471] width 364 height 74
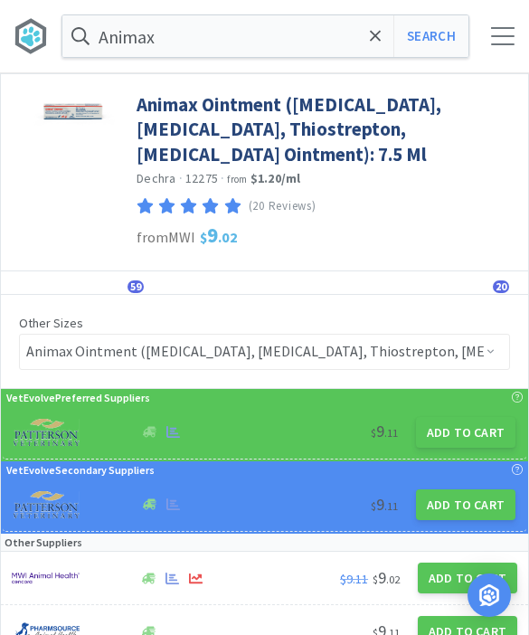
click at [470, 425] on button "Add to Cart" at bounding box center [465, 432] width 99 height 31
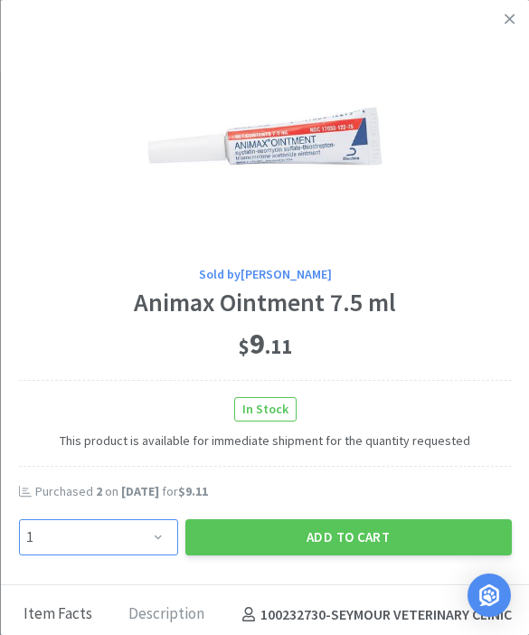
click at [163, 519] on select "Enter Quantity 1 2 3 4 5 6 7 8 9 10 11 12 13 14 15 16 17 18 19 20 Enter Quantity" at bounding box center [97, 537] width 159 height 36
click at [352, 531] on button "Add to Cart" at bounding box center [347, 537] width 326 height 36
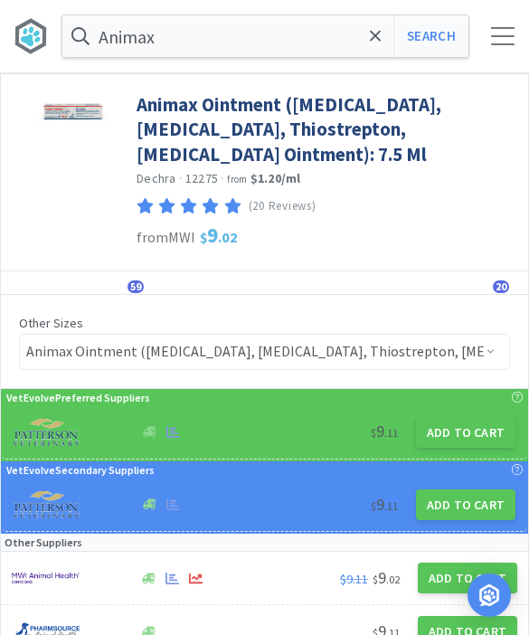
click at [374, 37] on icon at bounding box center [375, 35] width 11 height 11
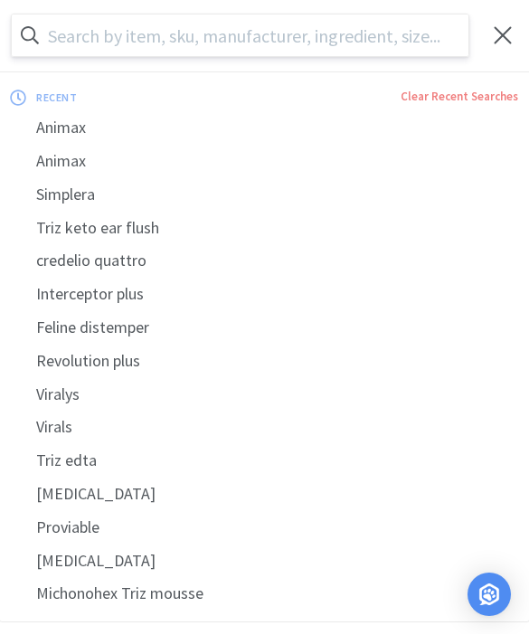
click at [346, 37] on input "text" at bounding box center [240, 36] width 456 height 42
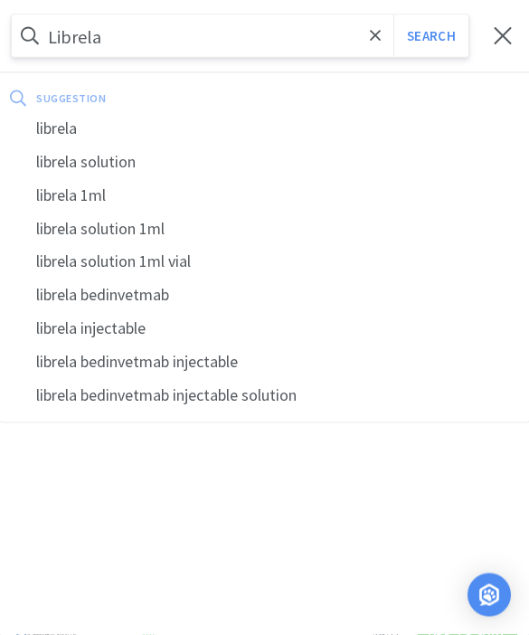
click at [430, 35] on button "Search" at bounding box center [430, 36] width 75 height 42
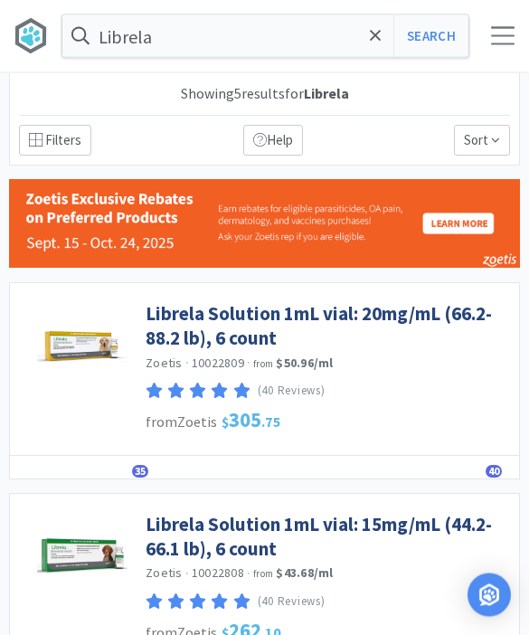
scroll to position [1, 0]
click at [482, 318] on link "Librela Solution 1mL vial: 20mg/mL (66.2-88.2 lb), 6 count" at bounding box center [328, 326] width 364 height 50
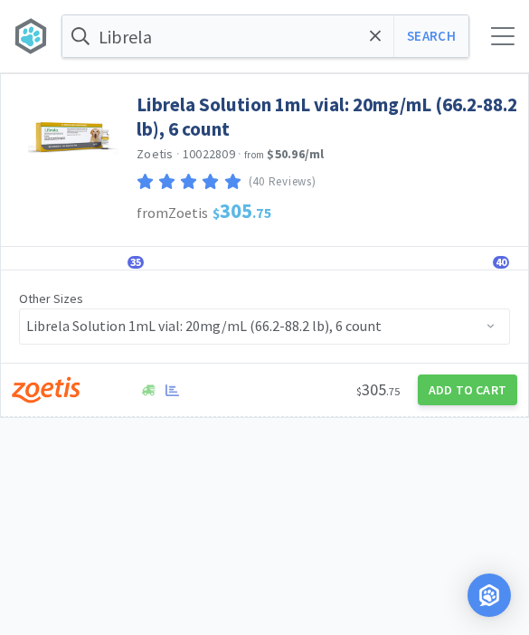
click at [482, 385] on button "Add to Cart" at bounding box center [467, 389] width 99 height 31
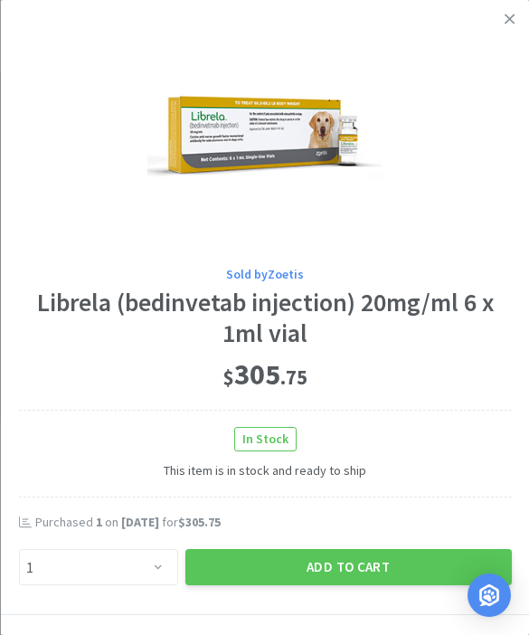
click at [379, 569] on button "Add to Cart" at bounding box center [347, 567] width 326 height 36
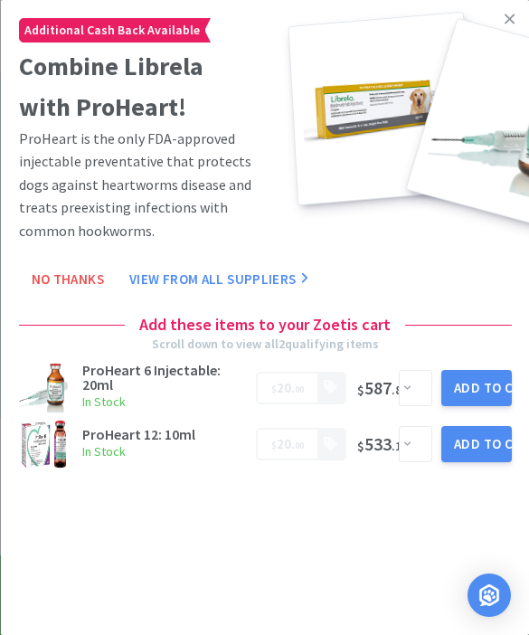
click at [511, 22] on icon at bounding box center [509, 19] width 10 height 16
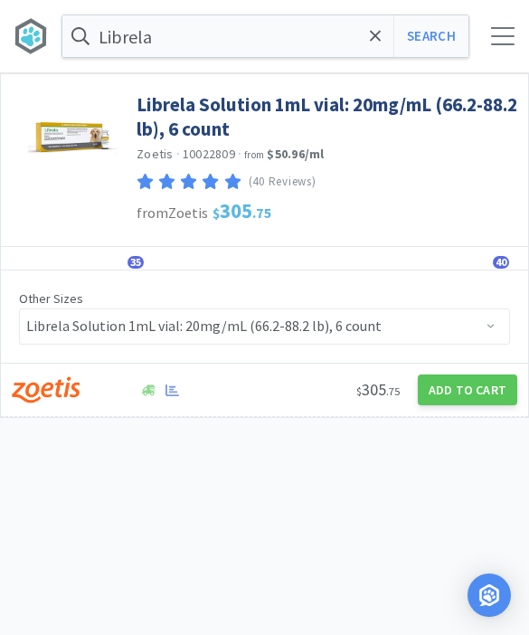
click at [432, 55] on button "Search" at bounding box center [430, 36] width 75 height 42
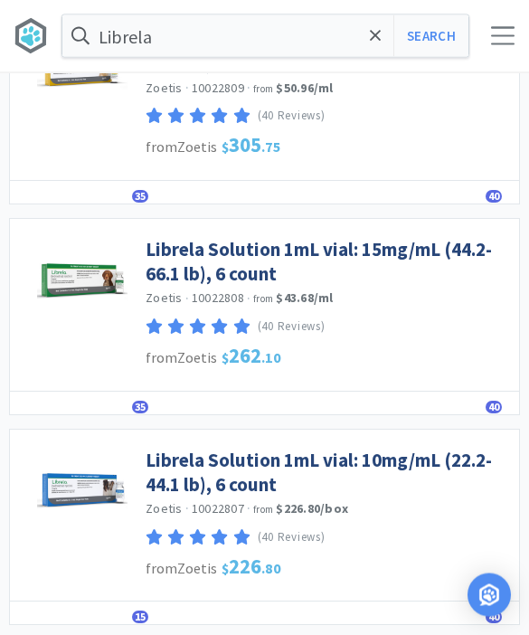
scroll to position [276, 0]
click at [447, 456] on link "Librela Solution 1mL vial: 10mg/mL (22.2-44.1 lb), 6 count" at bounding box center [328, 472] width 364 height 50
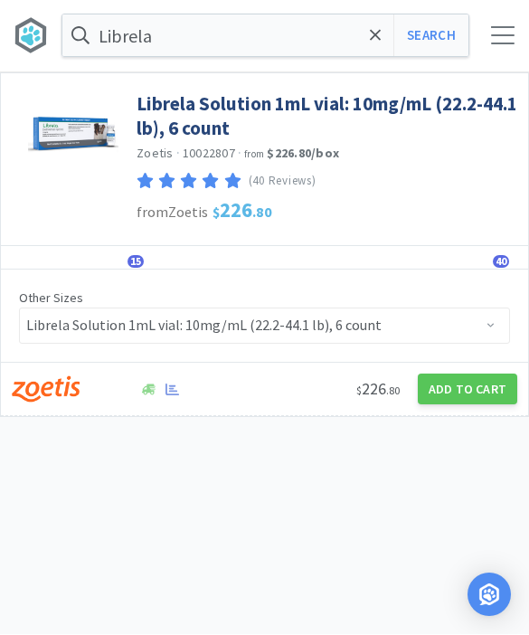
click at [466, 377] on button "Add to Cart" at bounding box center [467, 389] width 99 height 31
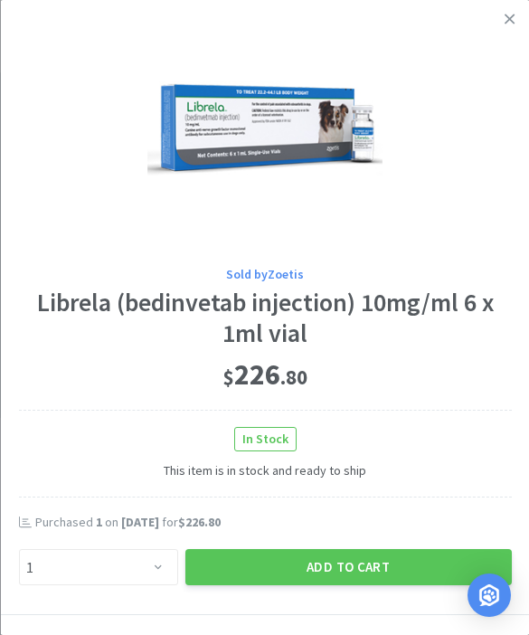
click at [306, 550] on button "Add to Cart" at bounding box center [347, 567] width 326 height 36
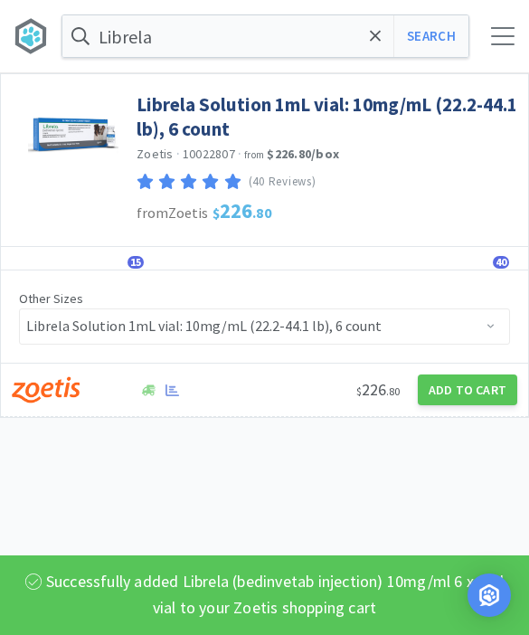
click at [440, 50] on button "Search" at bounding box center [430, 36] width 75 height 42
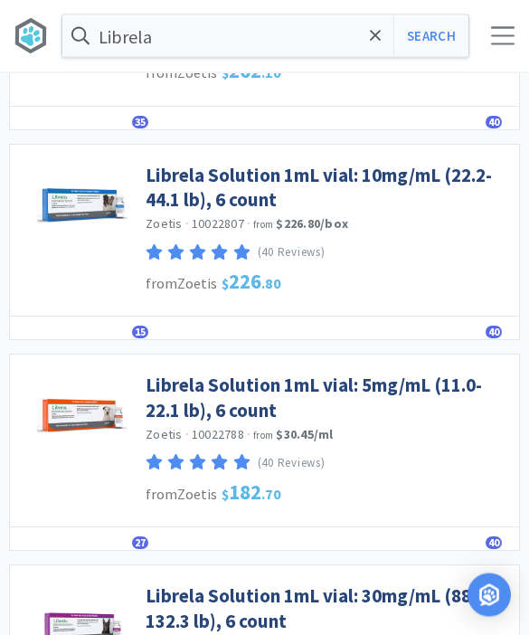
scroll to position [560, 0]
click at [450, 381] on link "Librela Solution 1mL vial: 5mg/mL (11.0-22.1 lb), 6 count" at bounding box center [328, 397] width 364 height 50
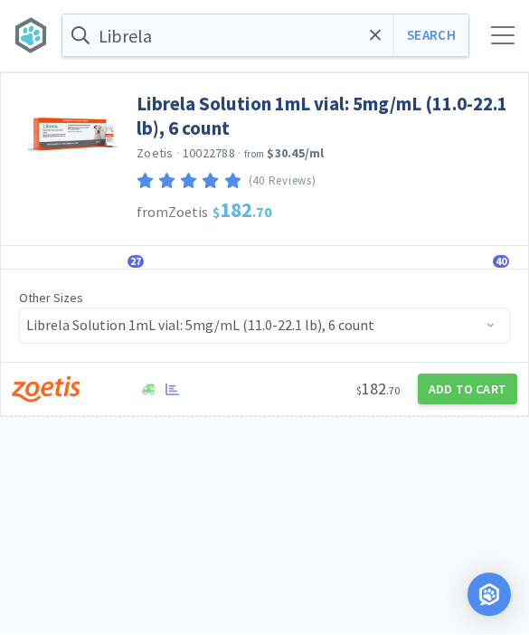
click at [479, 393] on button "Add to Cart" at bounding box center [467, 389] width 99 height 31
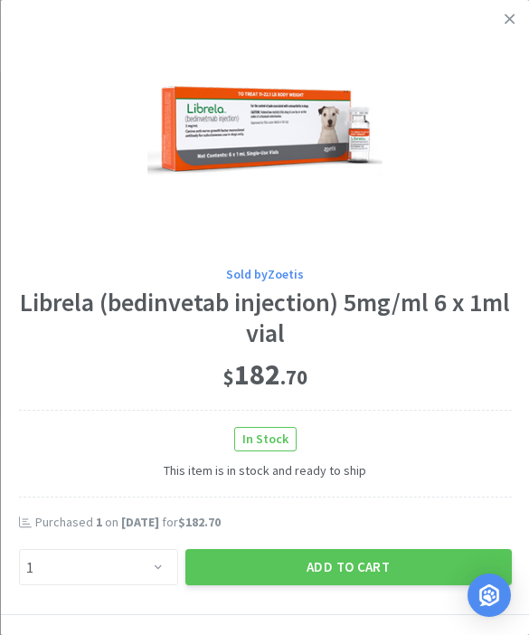
click at [398, 565] on button "Add to Cart" at bounding box center [347, 567] width 326 height 36
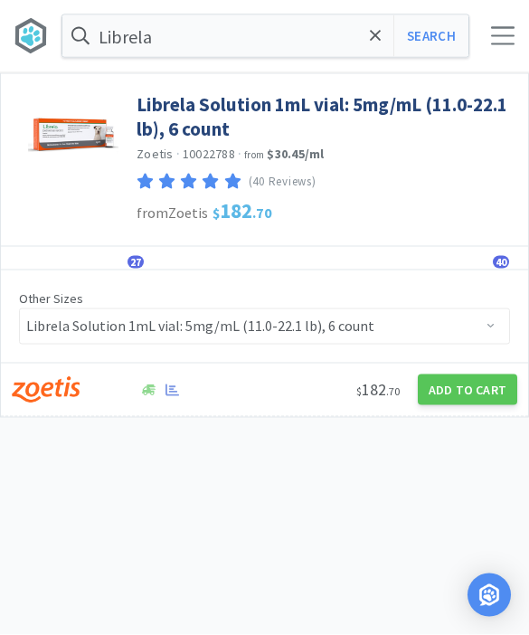
click at [494, 44] on div "Librela Search Orders Shopping Discuss Discuss 56 56" at bounding box center [264, 36] width 529 height 72
click at [499, 57] on div "Librela Search Orders Shopping Discuss Discuss 56 56" at bounding box center [264, 36] width 529 height 72
click at [506, 40] on div at bounding box center [503, 36] width 24 height 18
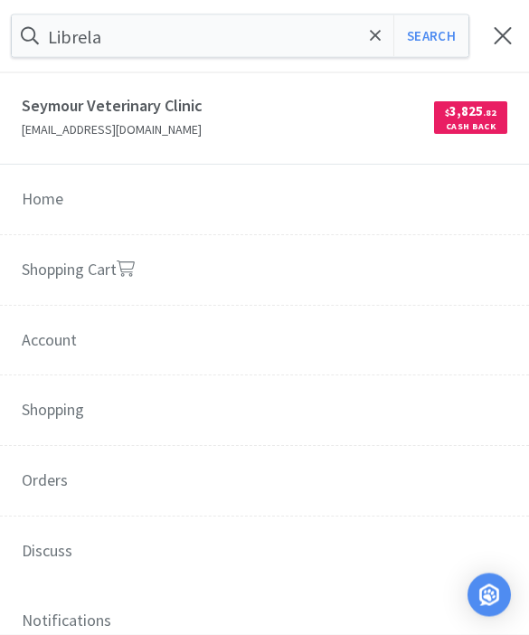
click at [404, 274] on link "Shopping Cart" at bounding box center [264, 271] width 529 height 71
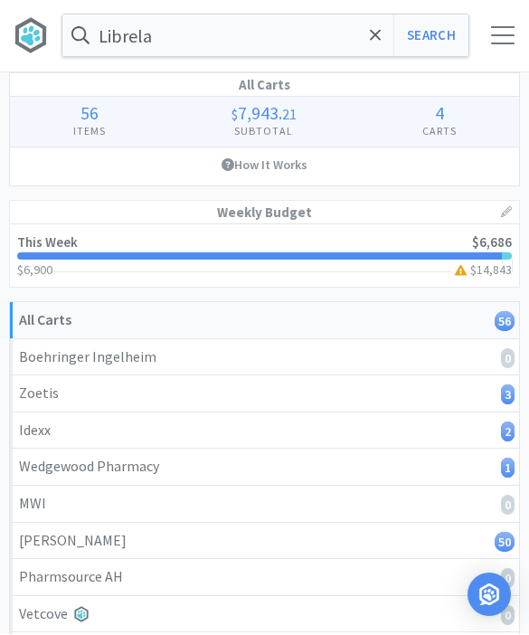
scroll to position [1, 0]
